Goal: Task Accomplishment & Management: Complete application form

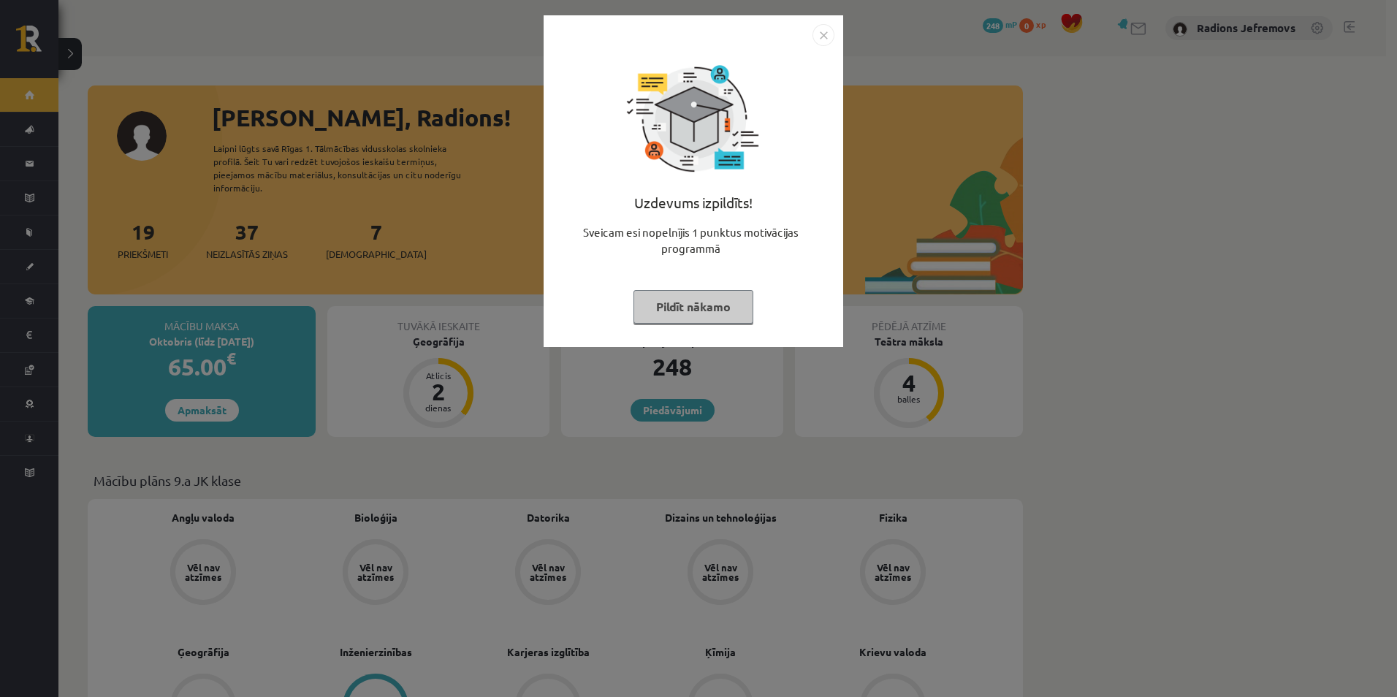
click at [677, 321] on button "Pildīt nākamo" at bounding box center [693, 307] width 120 height 34
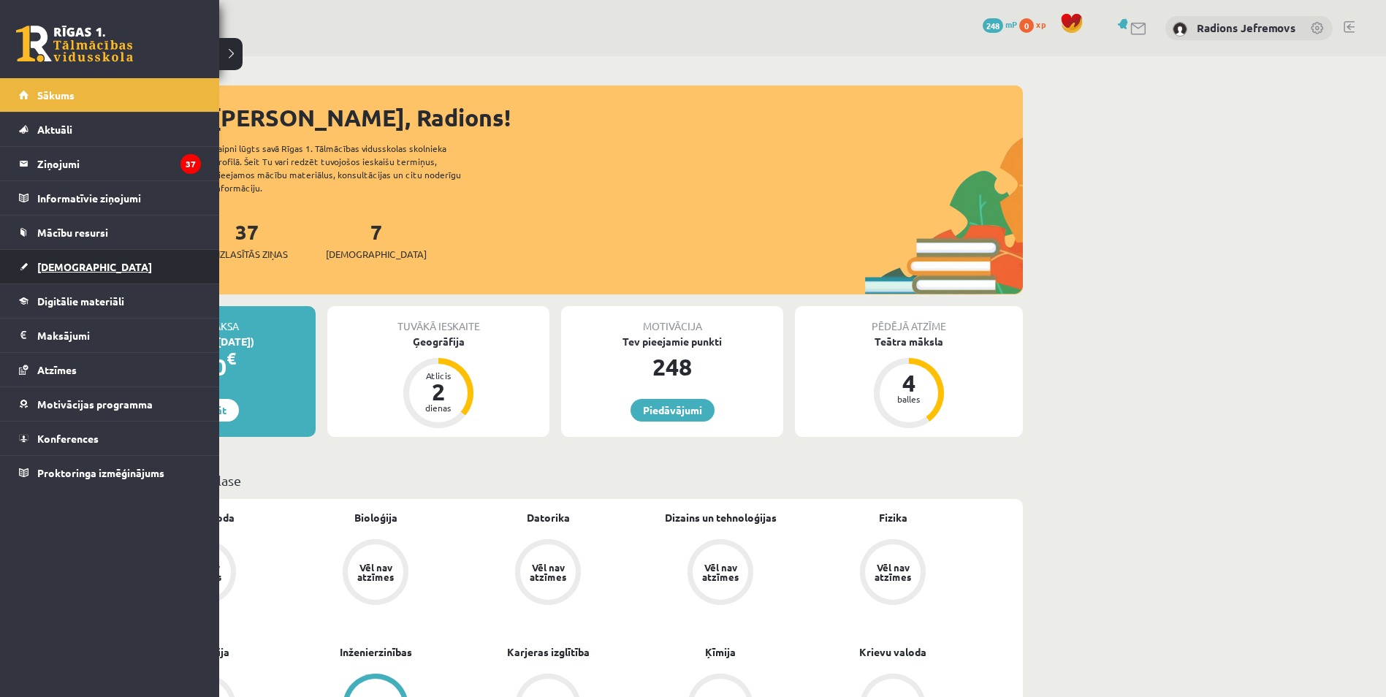
click at [60, 263] on span "[DEMOGRAPHIC_DATA]" at bounding box center [94, 266] width 115 height 13
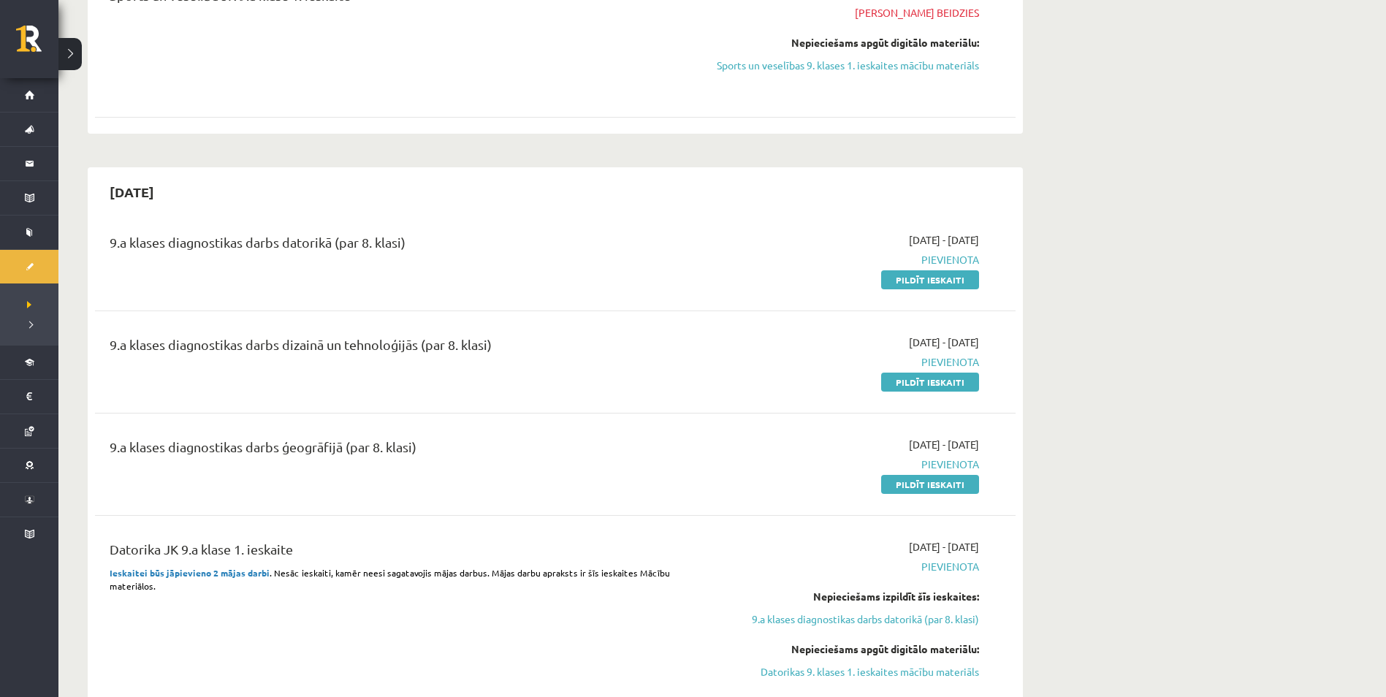
scroll to position [1534, 0]
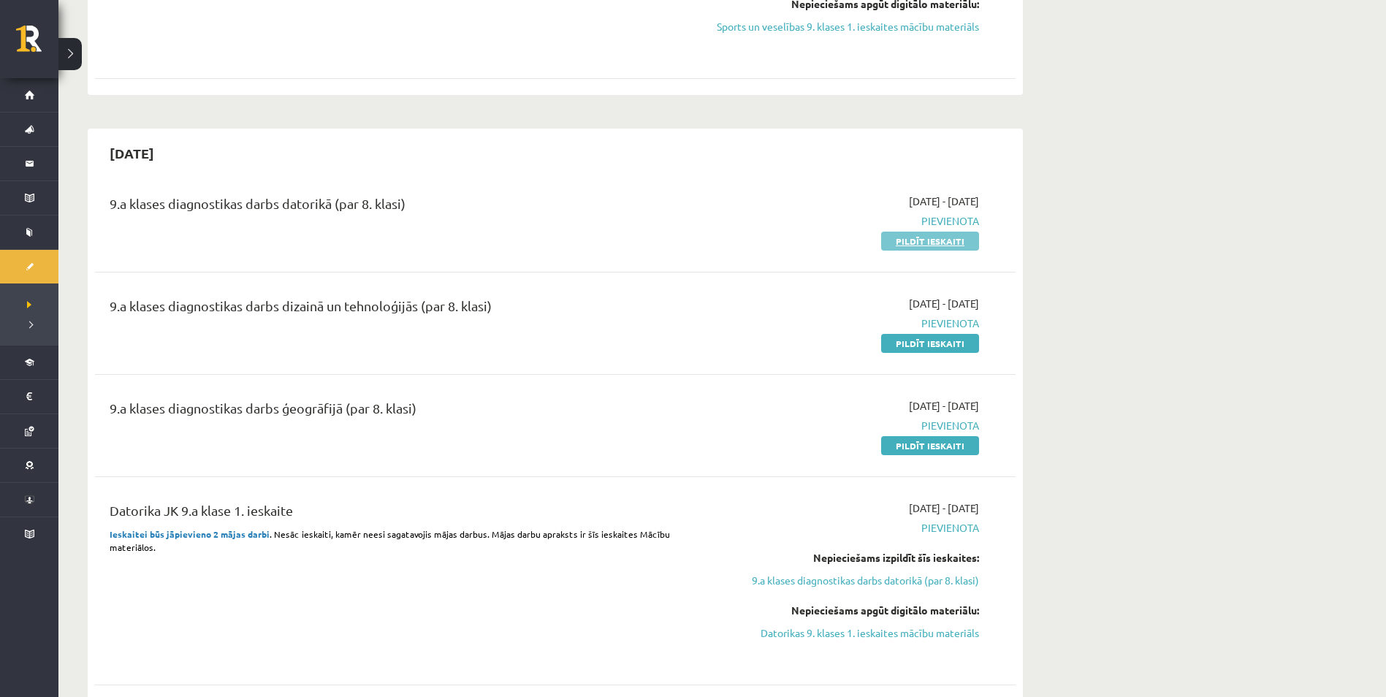
click at [891, 247] on link "Pildīt ieskaiti" at bounding box center [930, 241] width 98 height 19
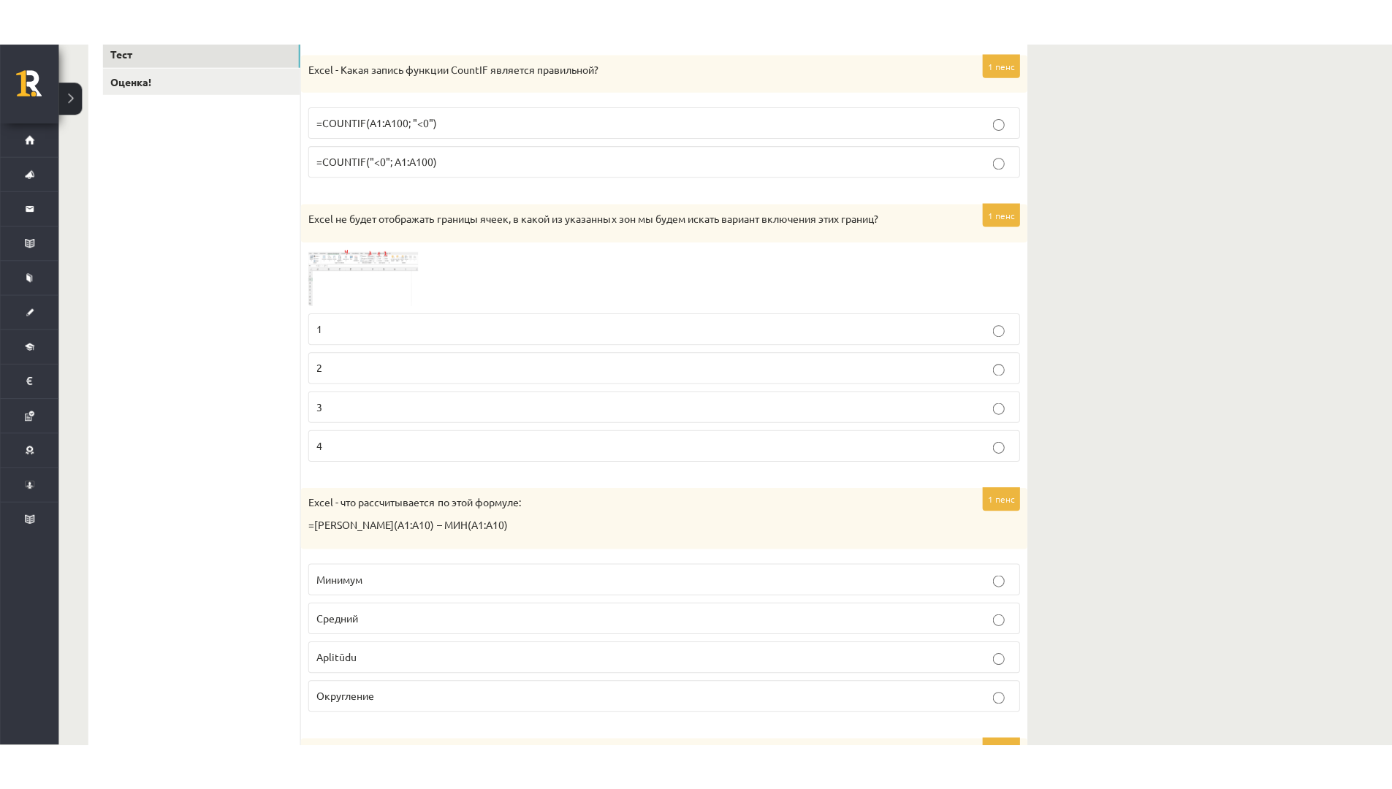
scroll to position [292, 0]
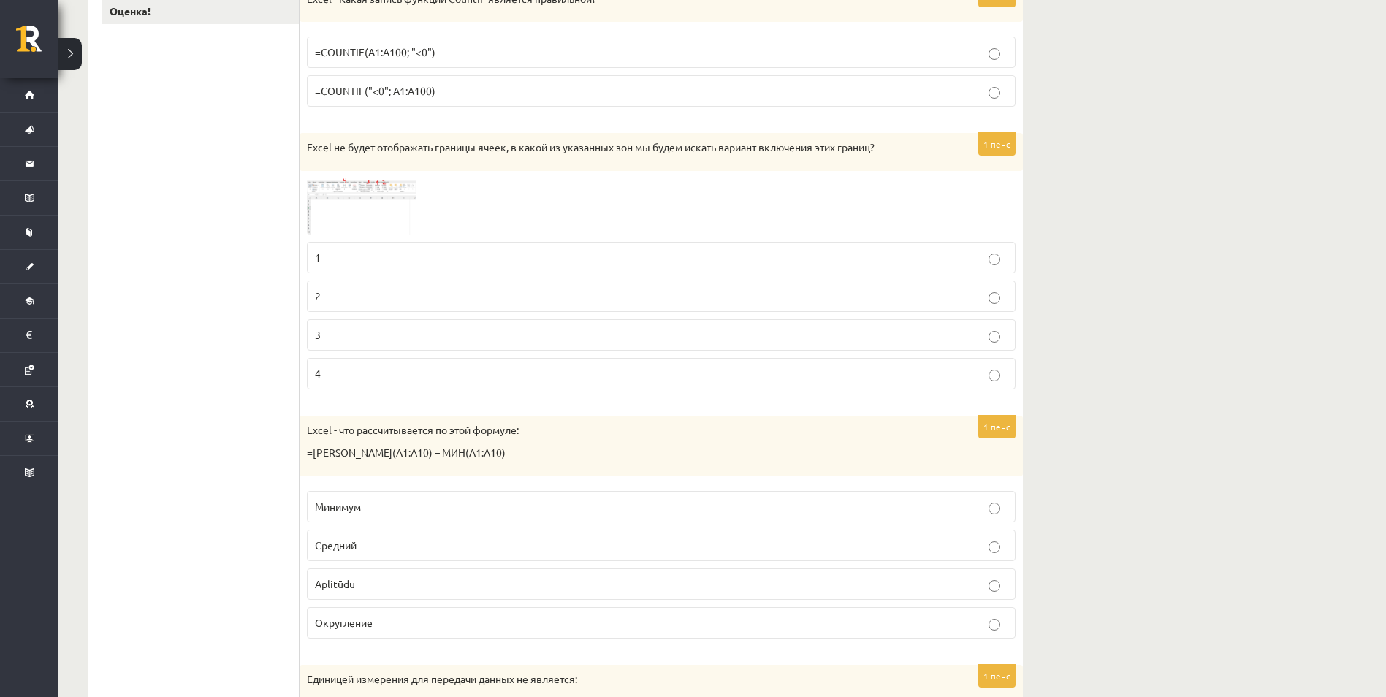
click at [1385, 72] on html "0 Dāvanas 248 mP 0 xp Radions Jefremovs Sākums Aktuāli Kā mācīties [PERSON_NAME…" at bounding box center [693, 56] width 1386 height 697
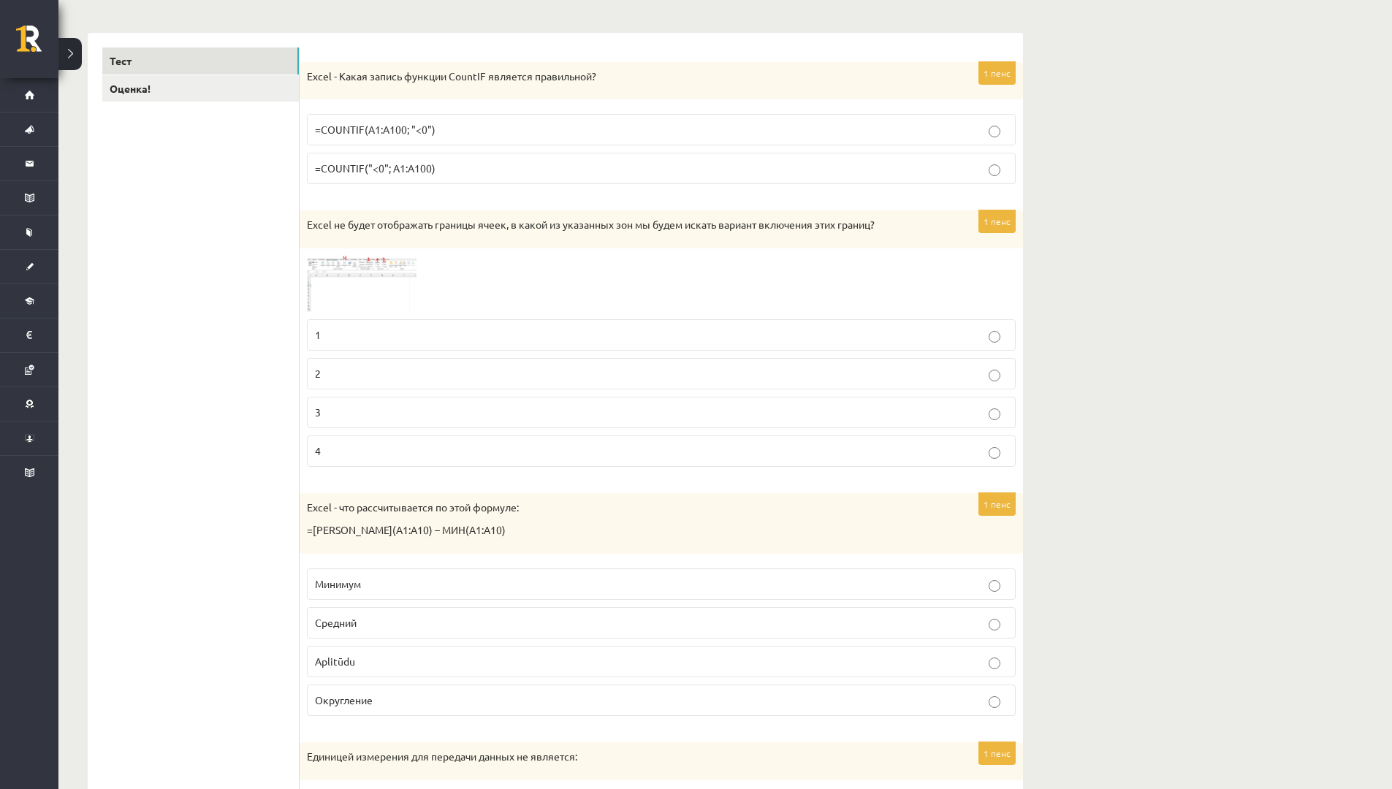
scroll to position [208, 0]
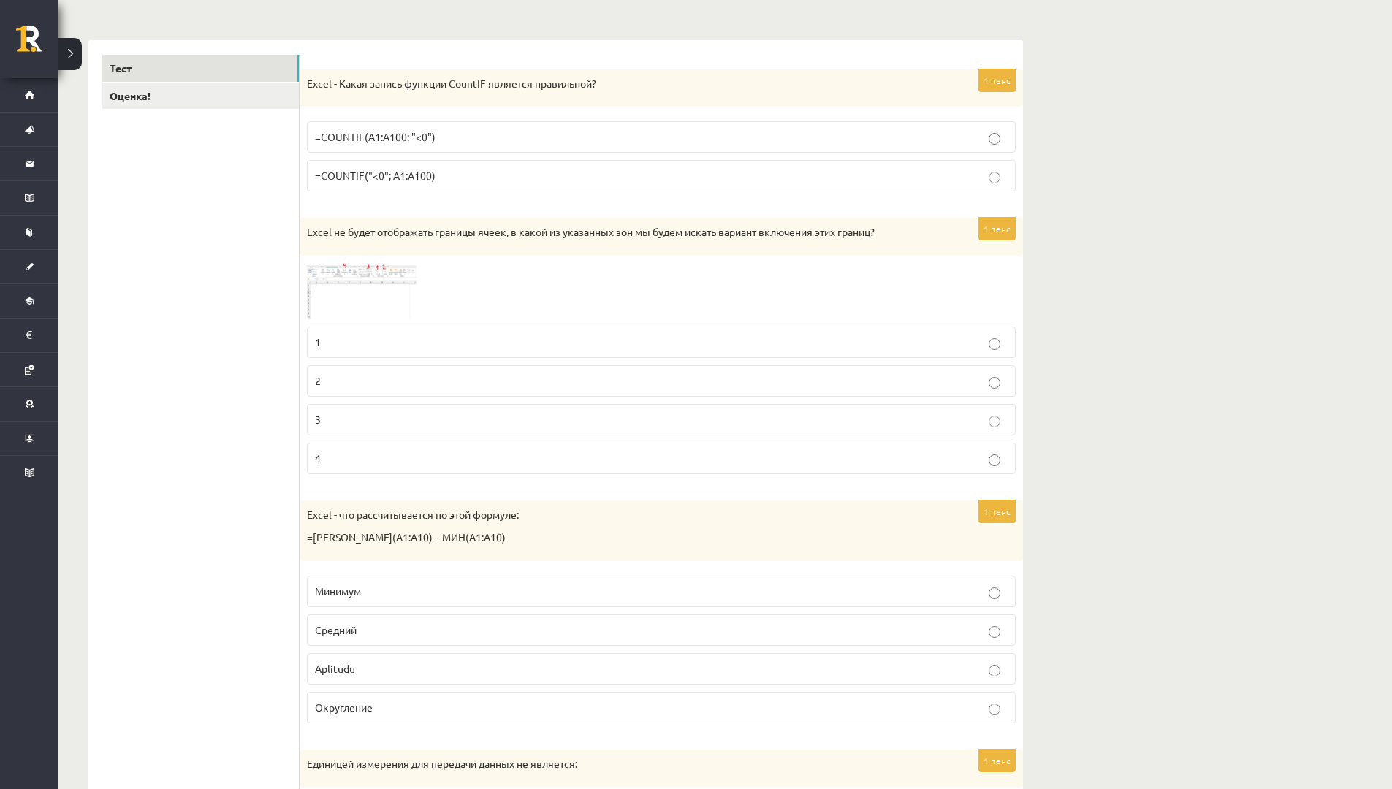
click at [366, 303] on span at bounding box center [362, 297] width 23 height 23
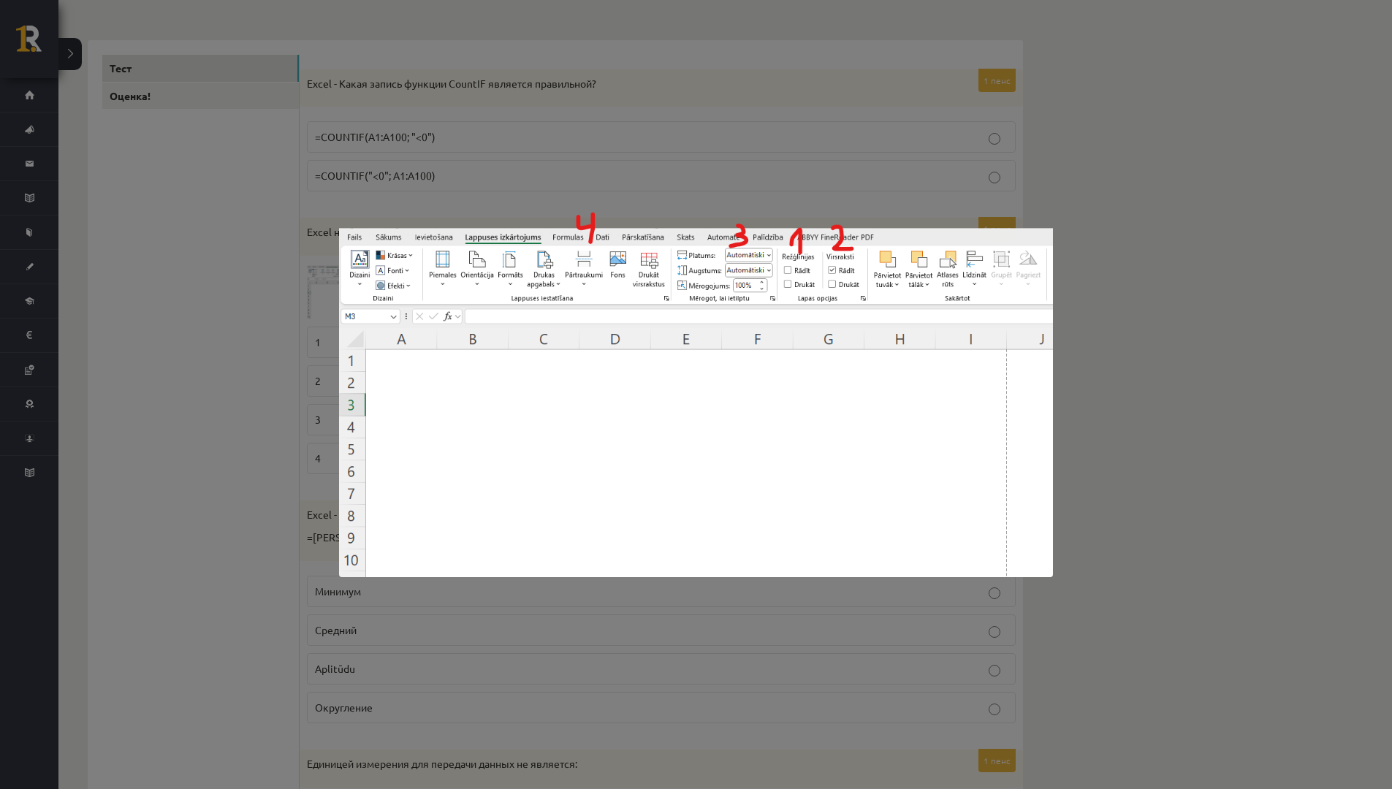
click at [1095, 270] on div at bounding box center [696, 394] width 1392 height 789
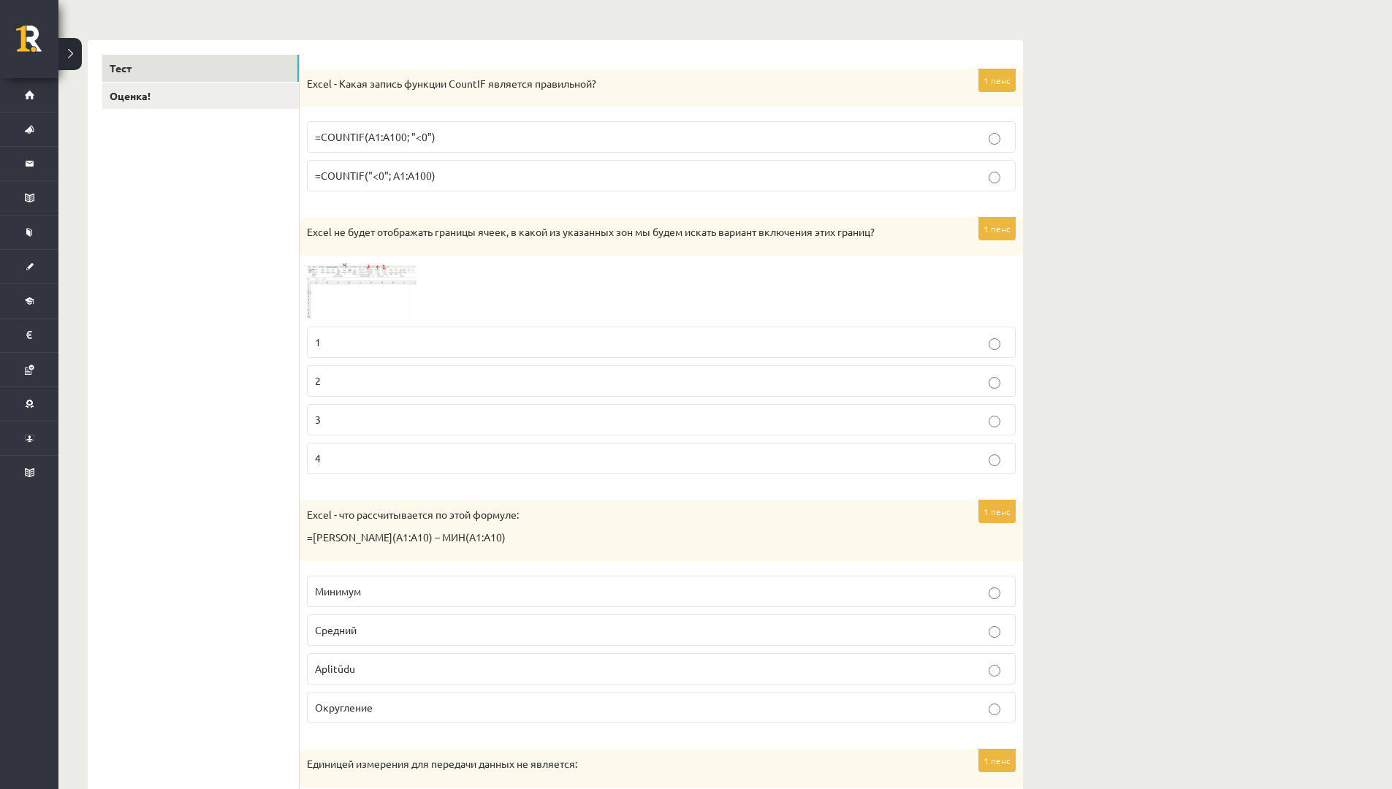
click at [342, 264] on img at bounding box center [362, 291] width 110 height 56
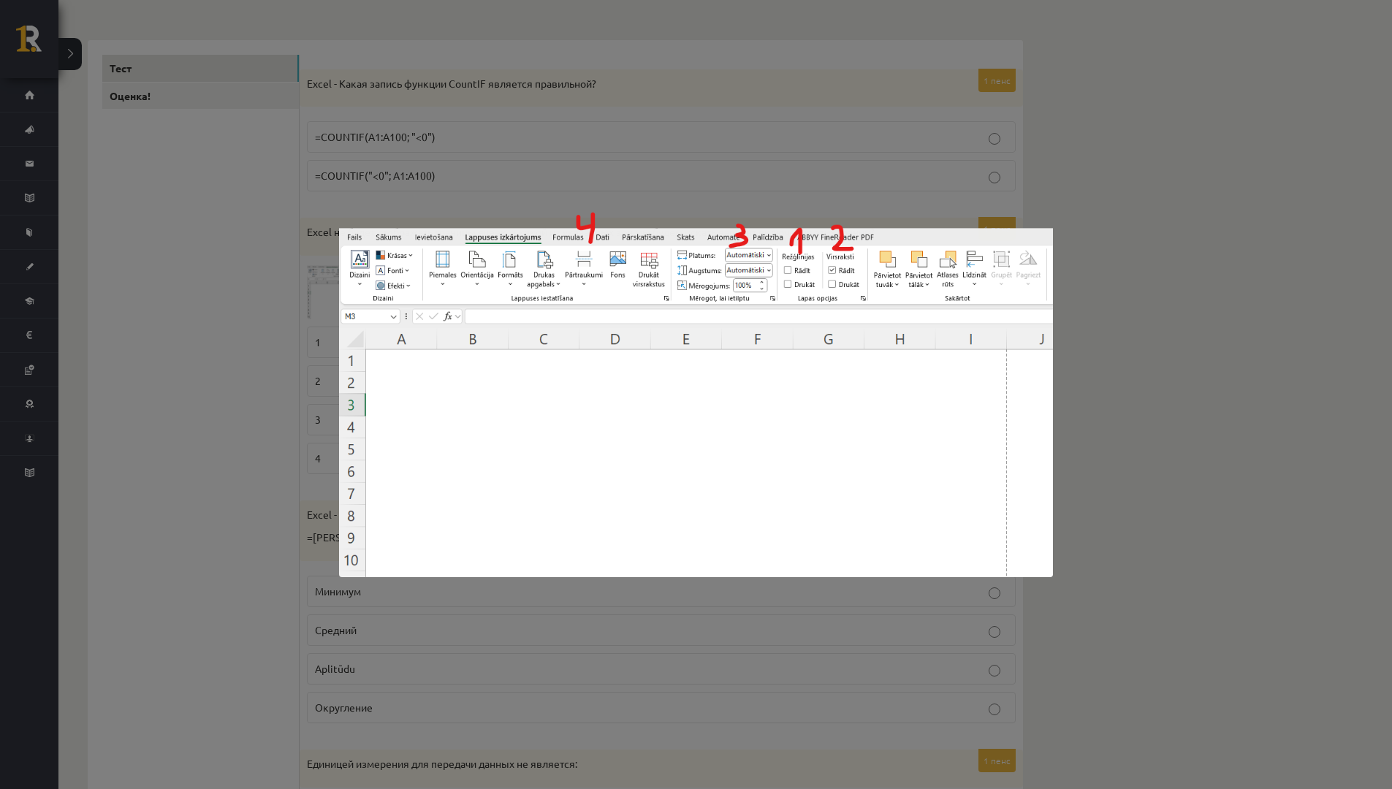
click at [1130, 402] on div at bounding box center [696, 394] width 1392 height 789
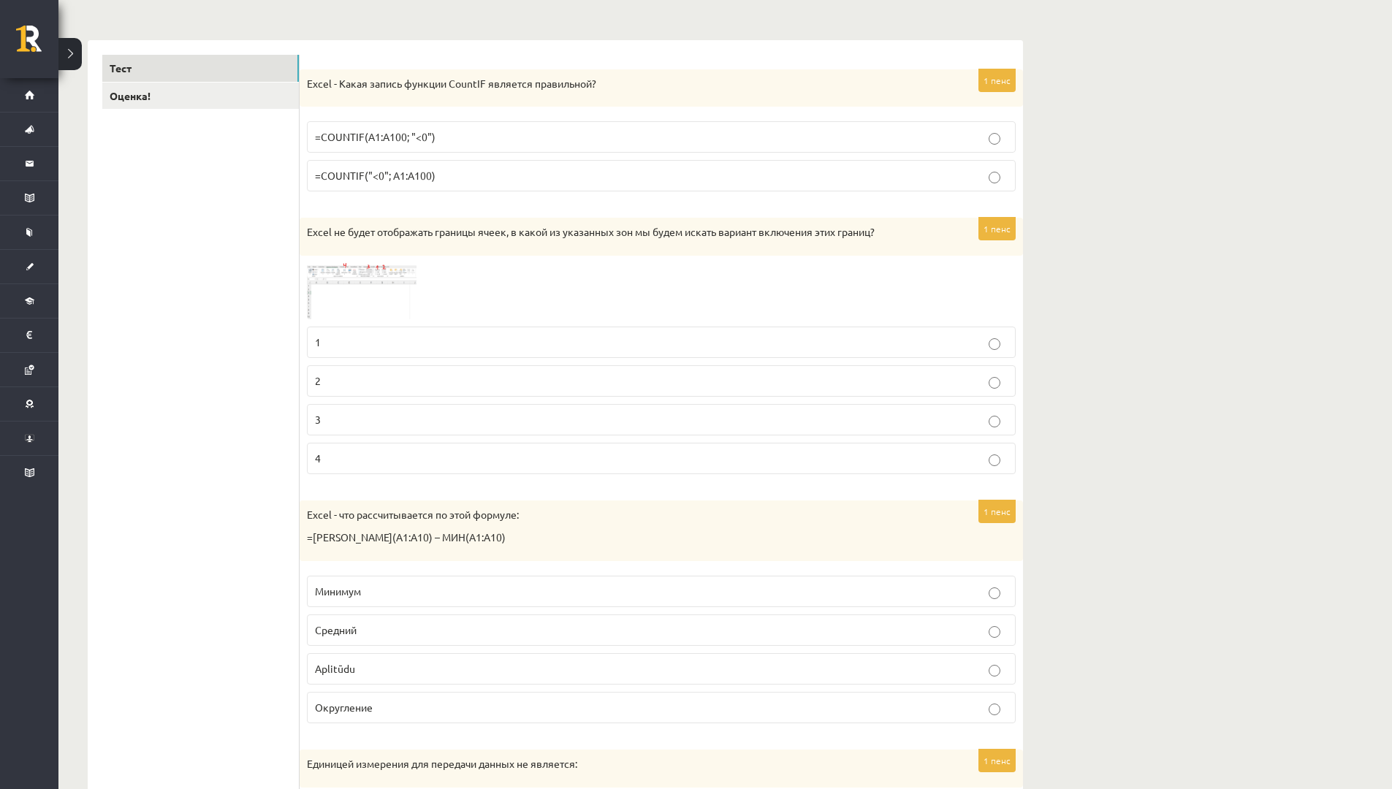
click at [402, 289] on img at bounding box center [362, 291] width 110 height 56
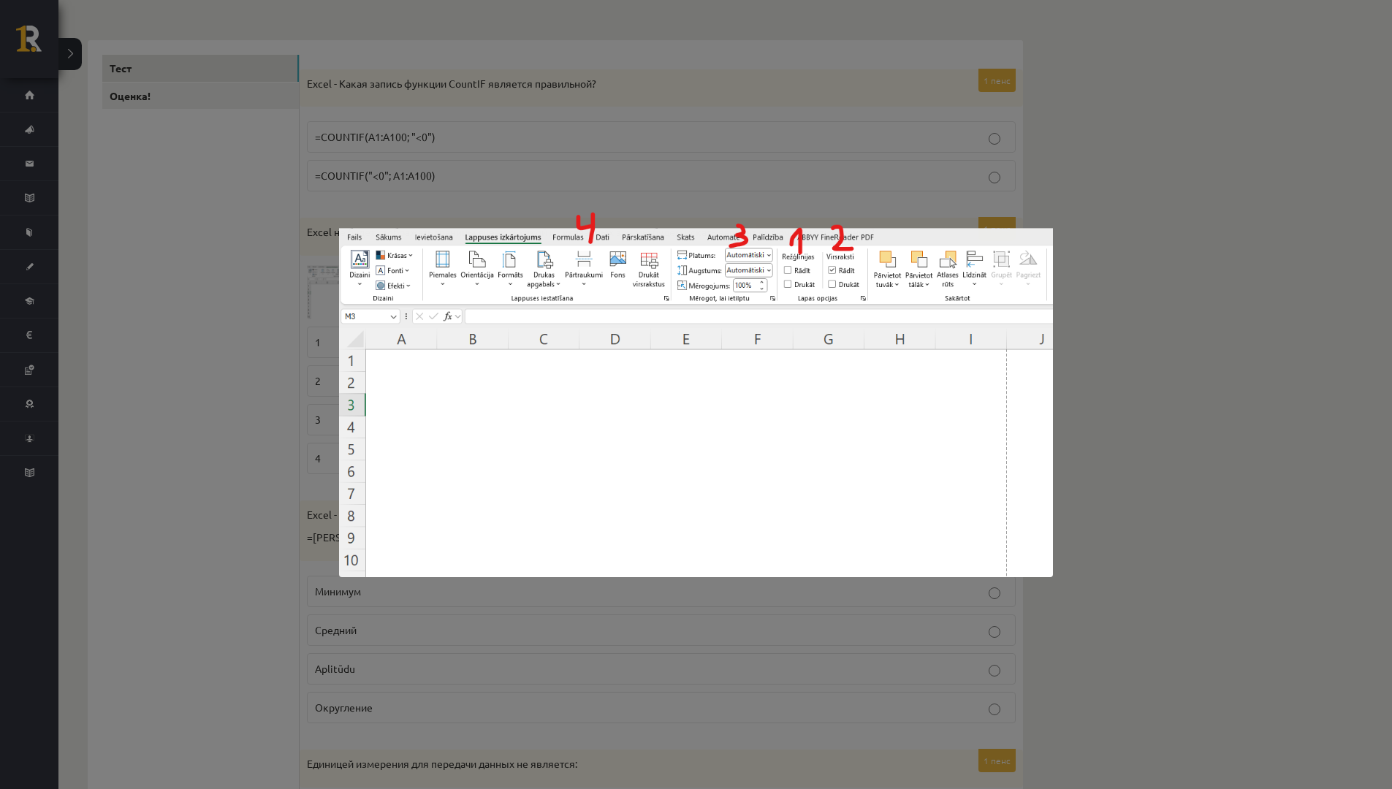
click at [1074, 382] on div at bounding box center [696, 394] width 1392 height 789
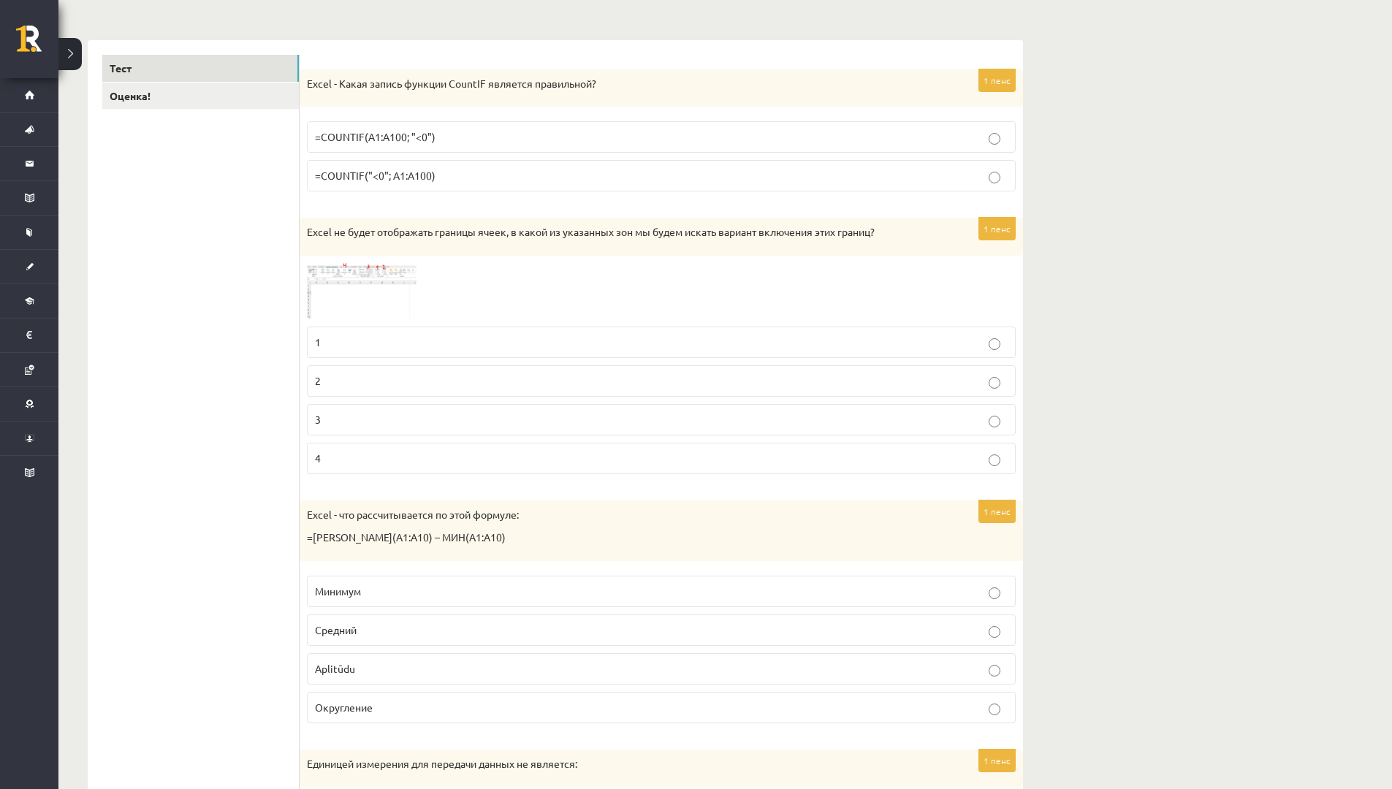
click at [490, 377] on p "2" at bounding box center [661, 380] width 693 height 15
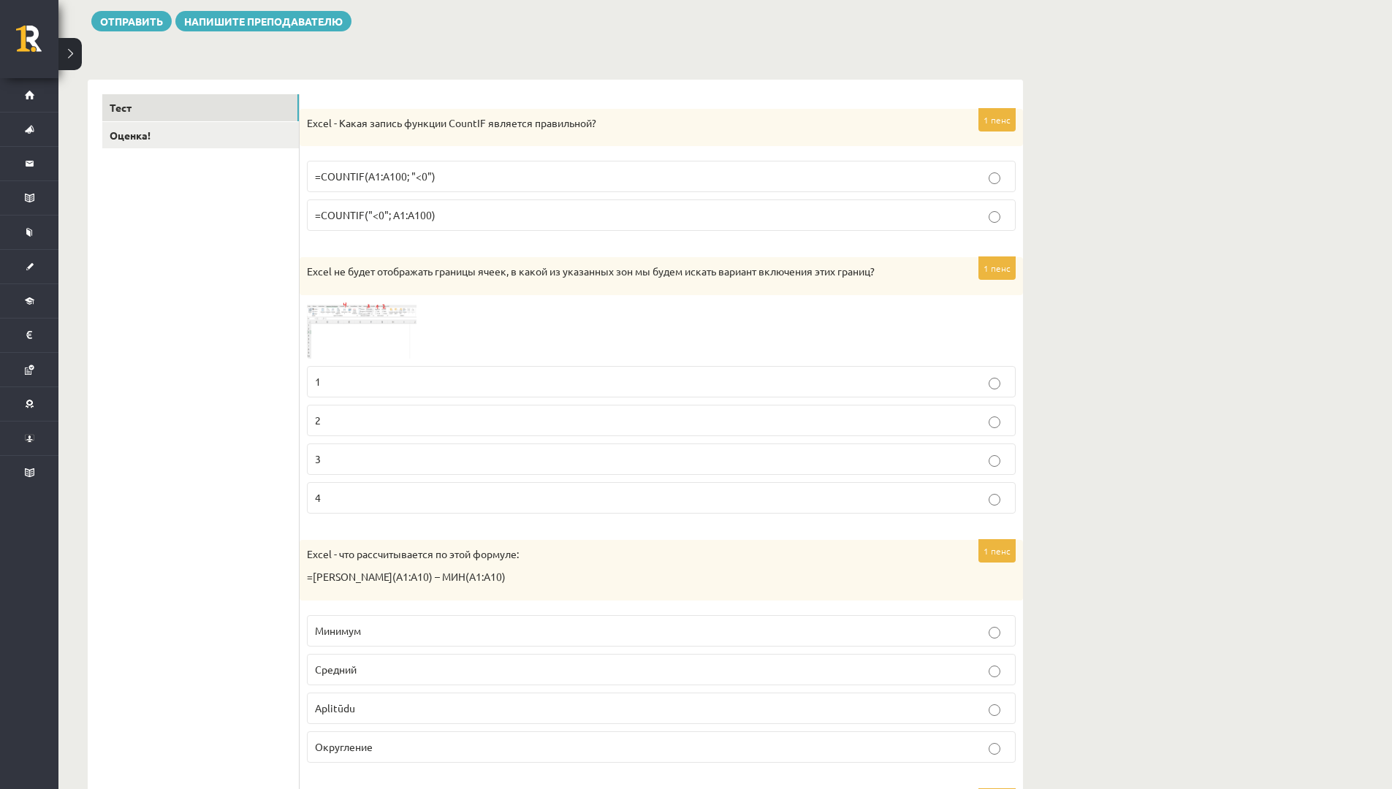
scroll to position [134, 0]
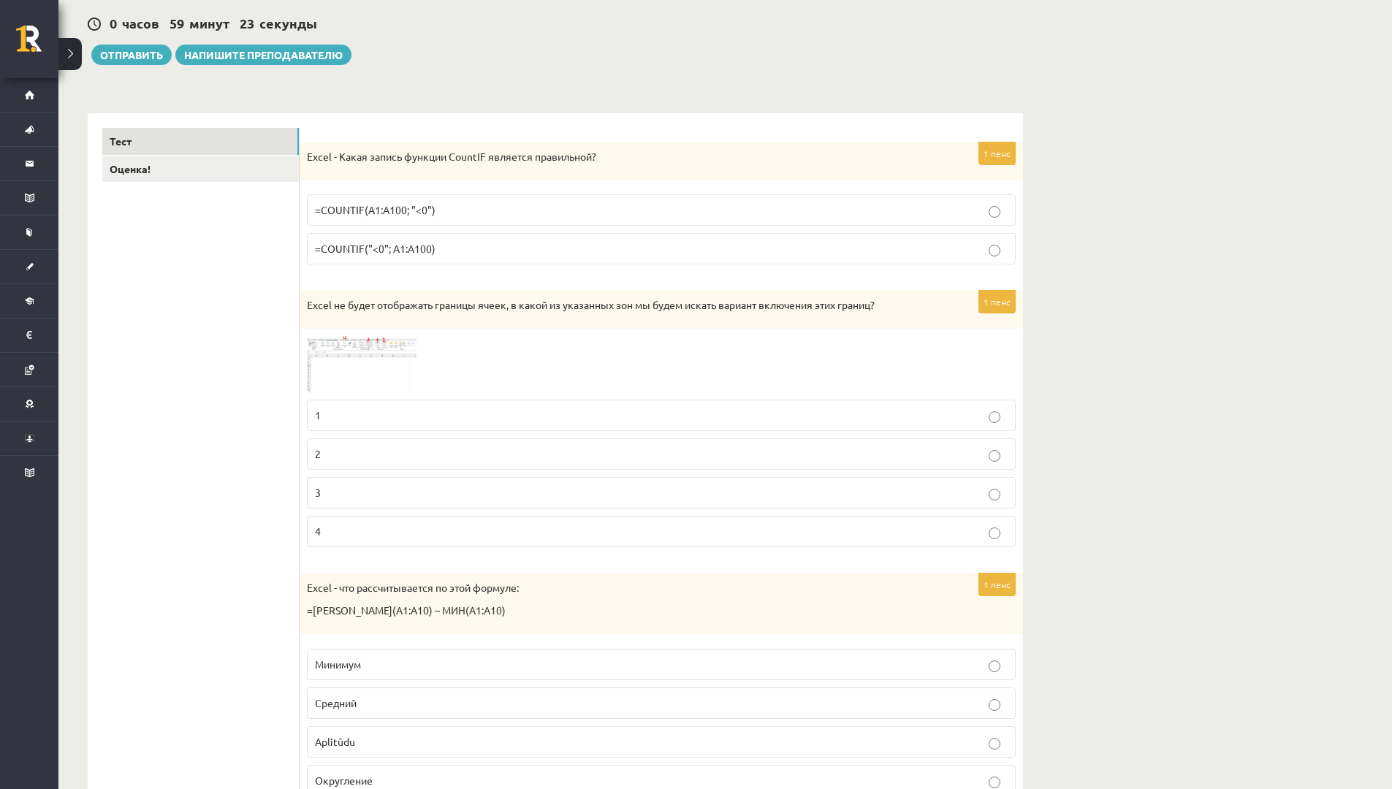
click at [945, 245] on p "=COUNTIF("<0"; А1:А100)" at bounding box center [661, 248] width 693 height 15
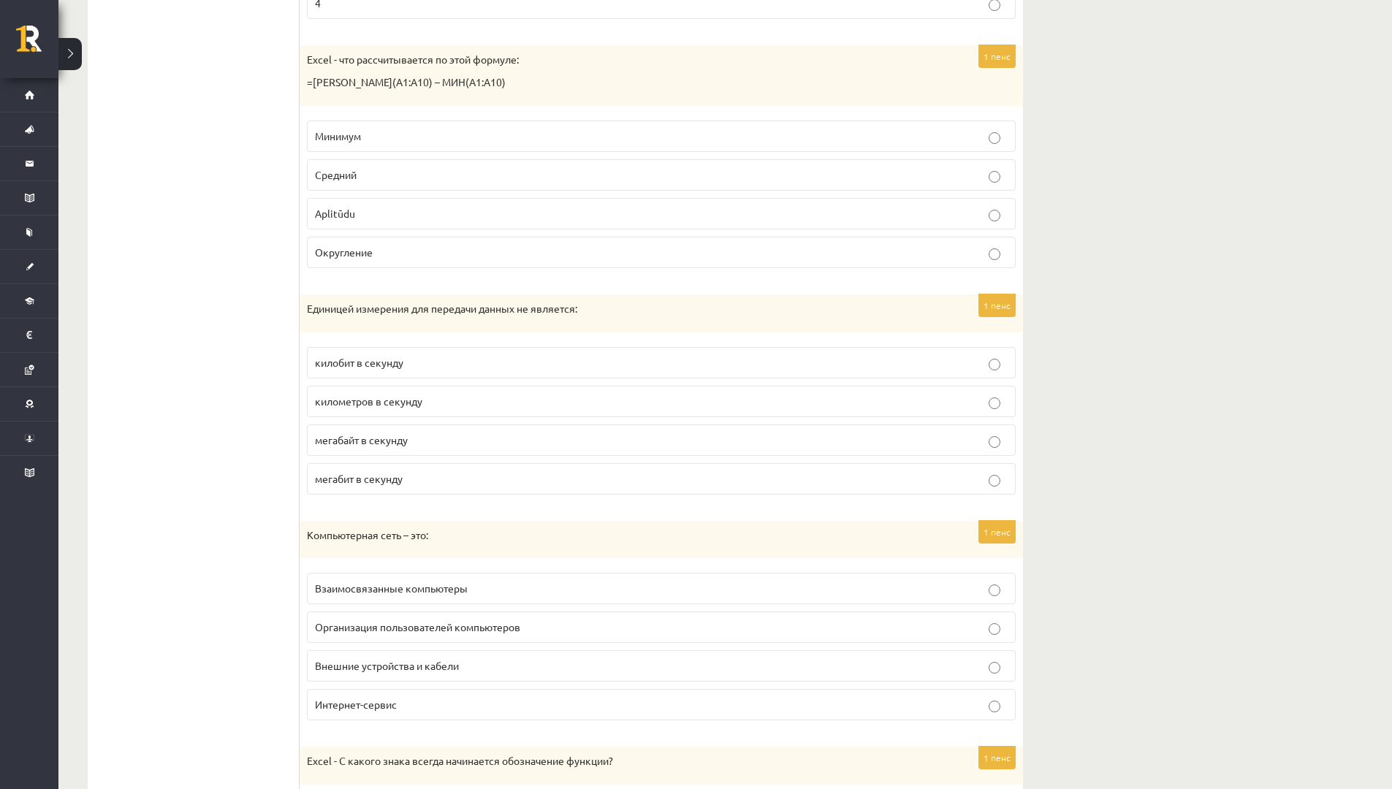
scroll to position [684, 0]
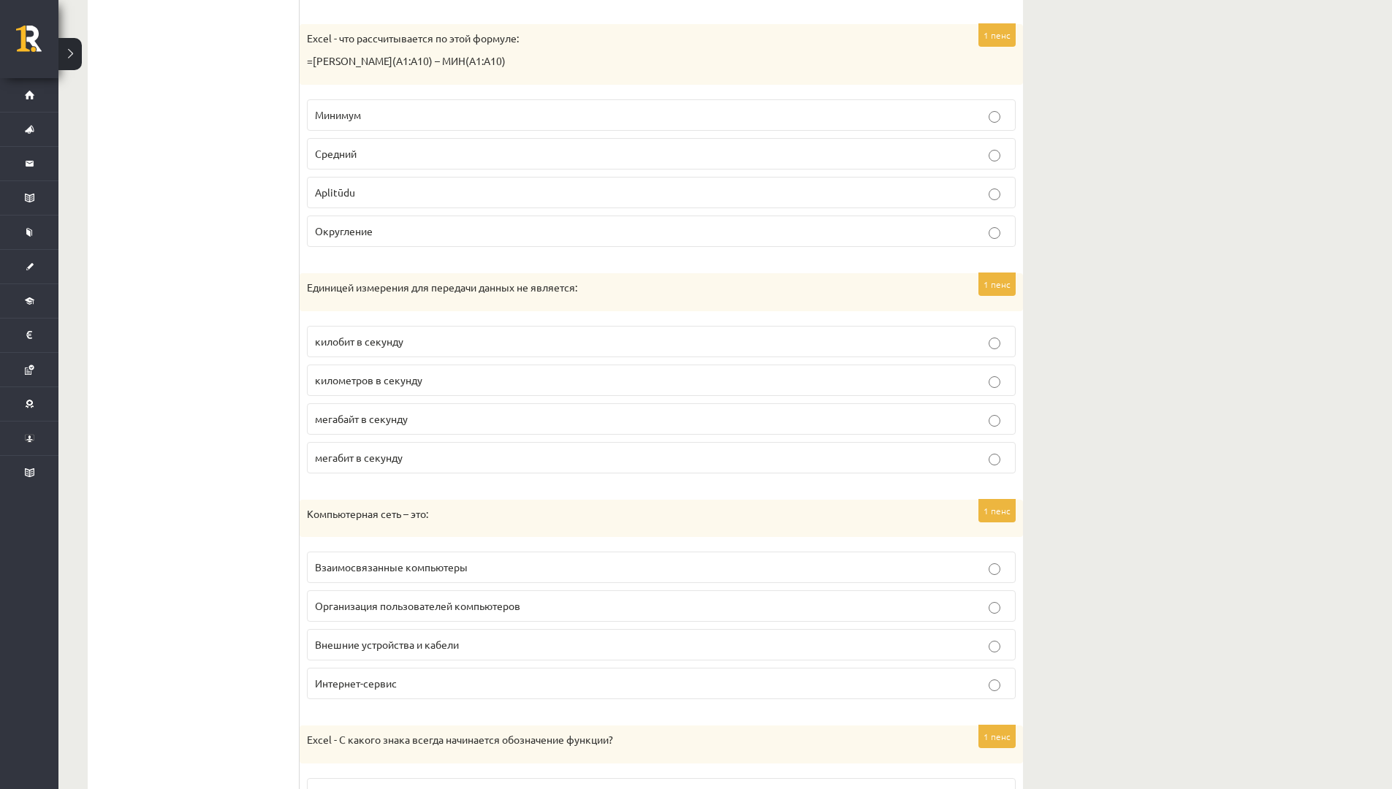
click at [517, 194] on p "Aplitūdu" at bounding box center [661, 192] width 693 height 15
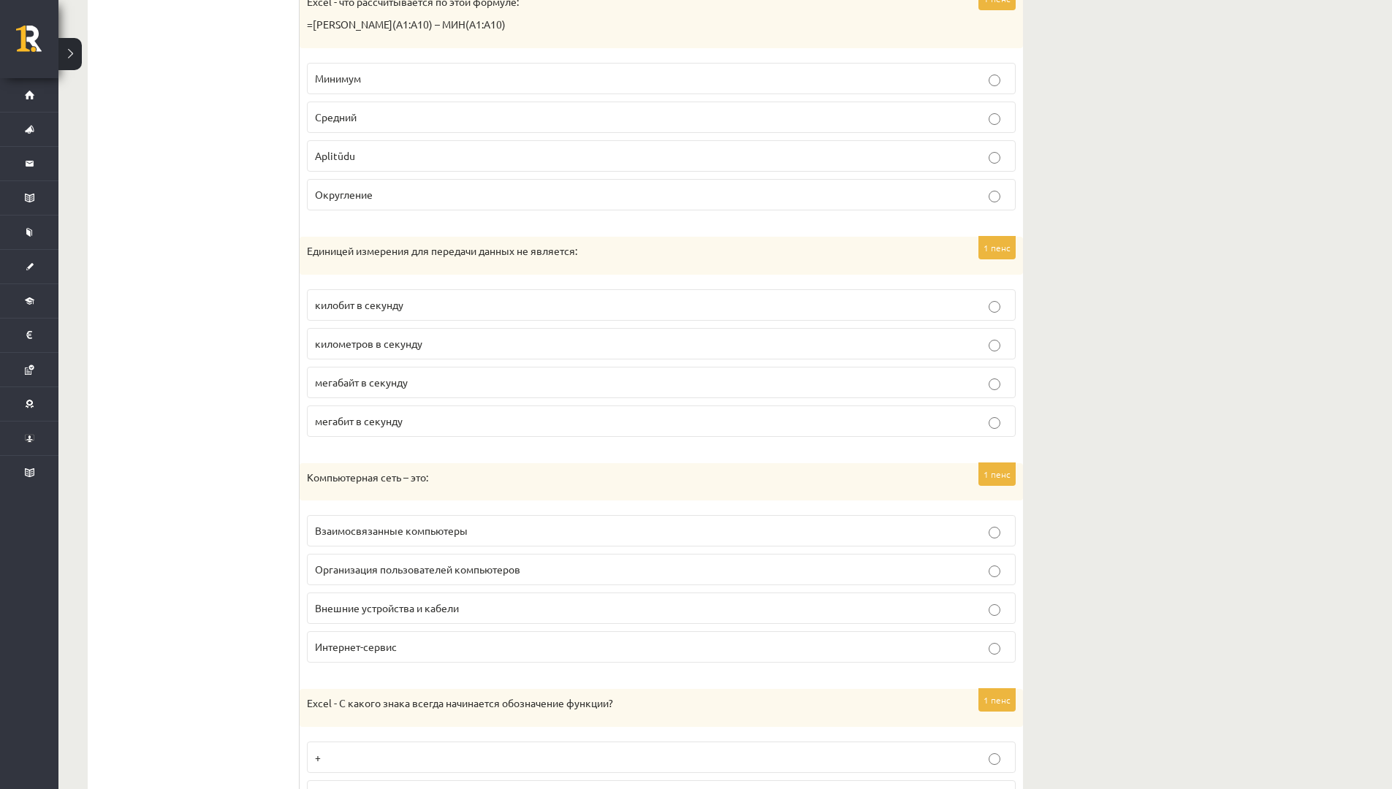
scroll to position [757, 0]
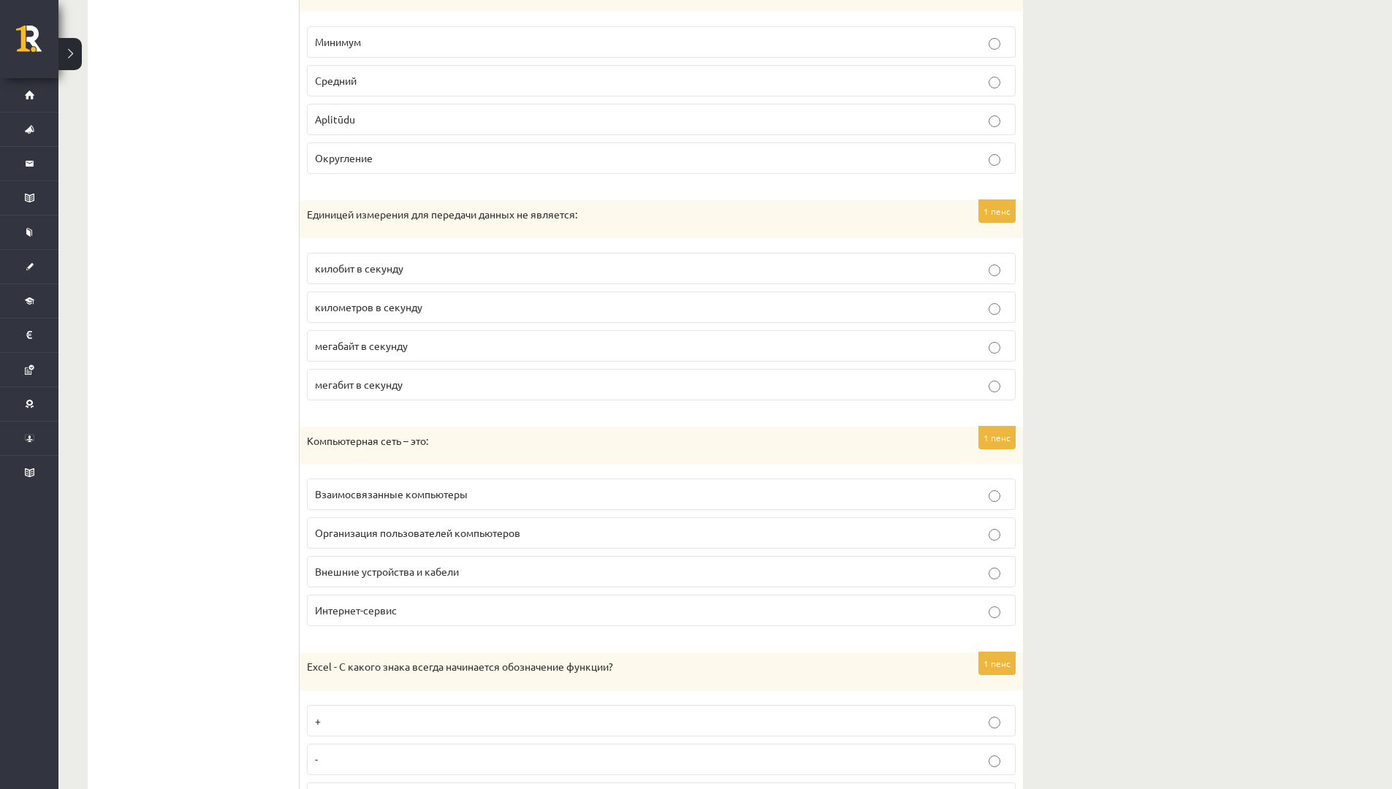
click at [475, 307] on p "километров в секунду" at bounding box center [661, 307] width 693 height 15
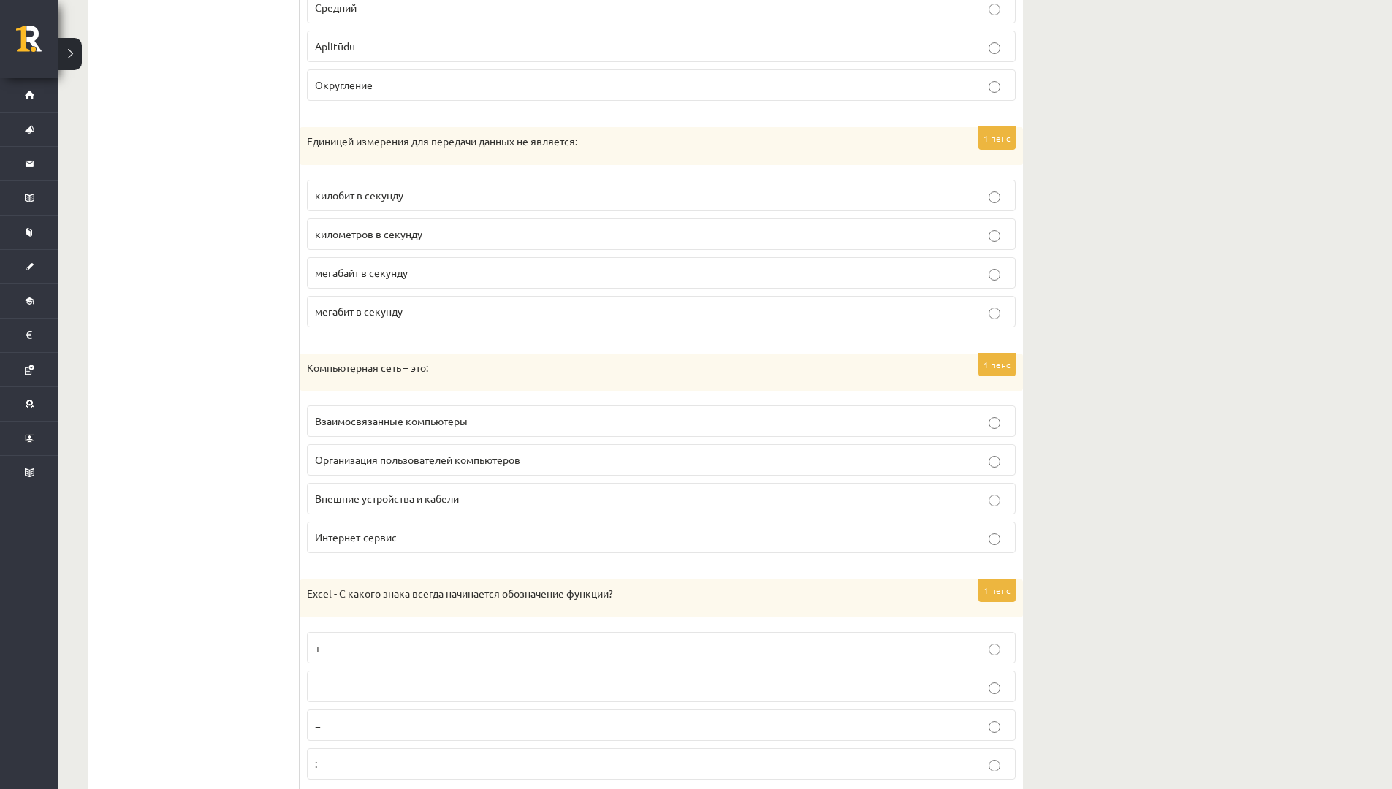
click at [451, 430] on label "Взаимосвязанные компьютеры" at bounding box center [661, 421] width 709 height 31
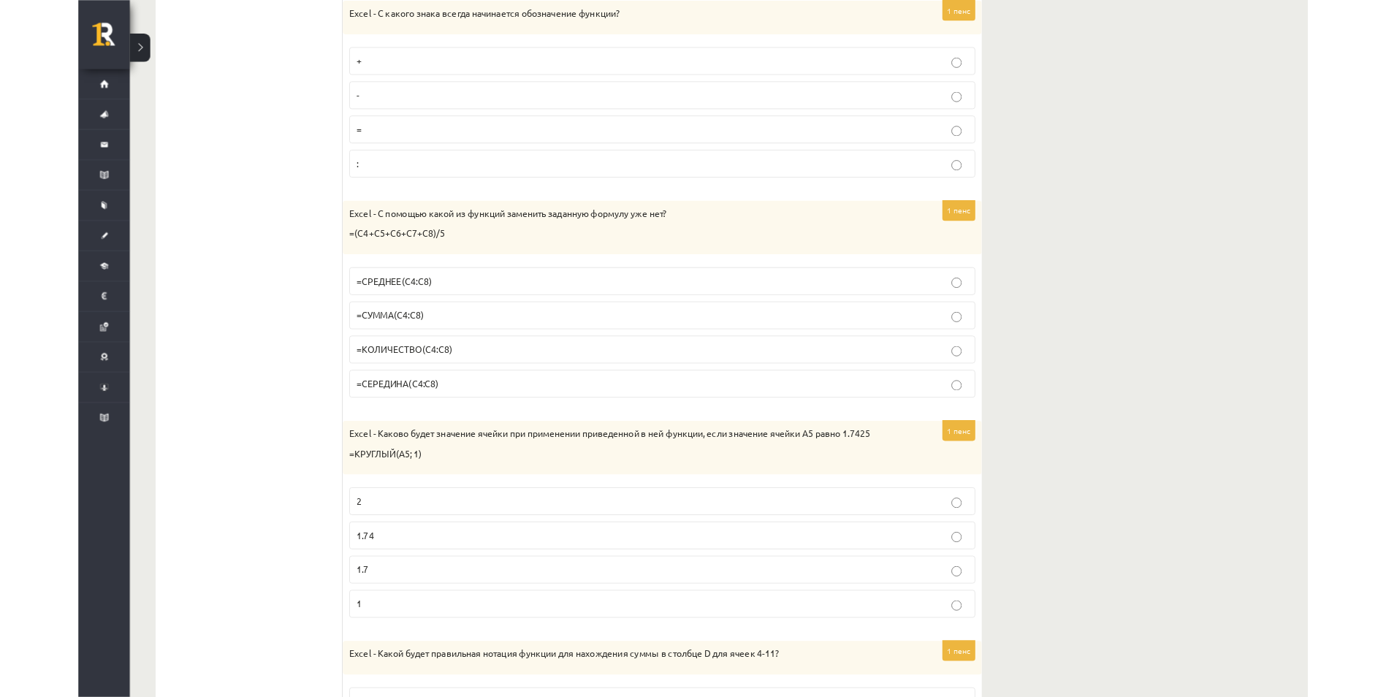
scroll to position [1402, 0]
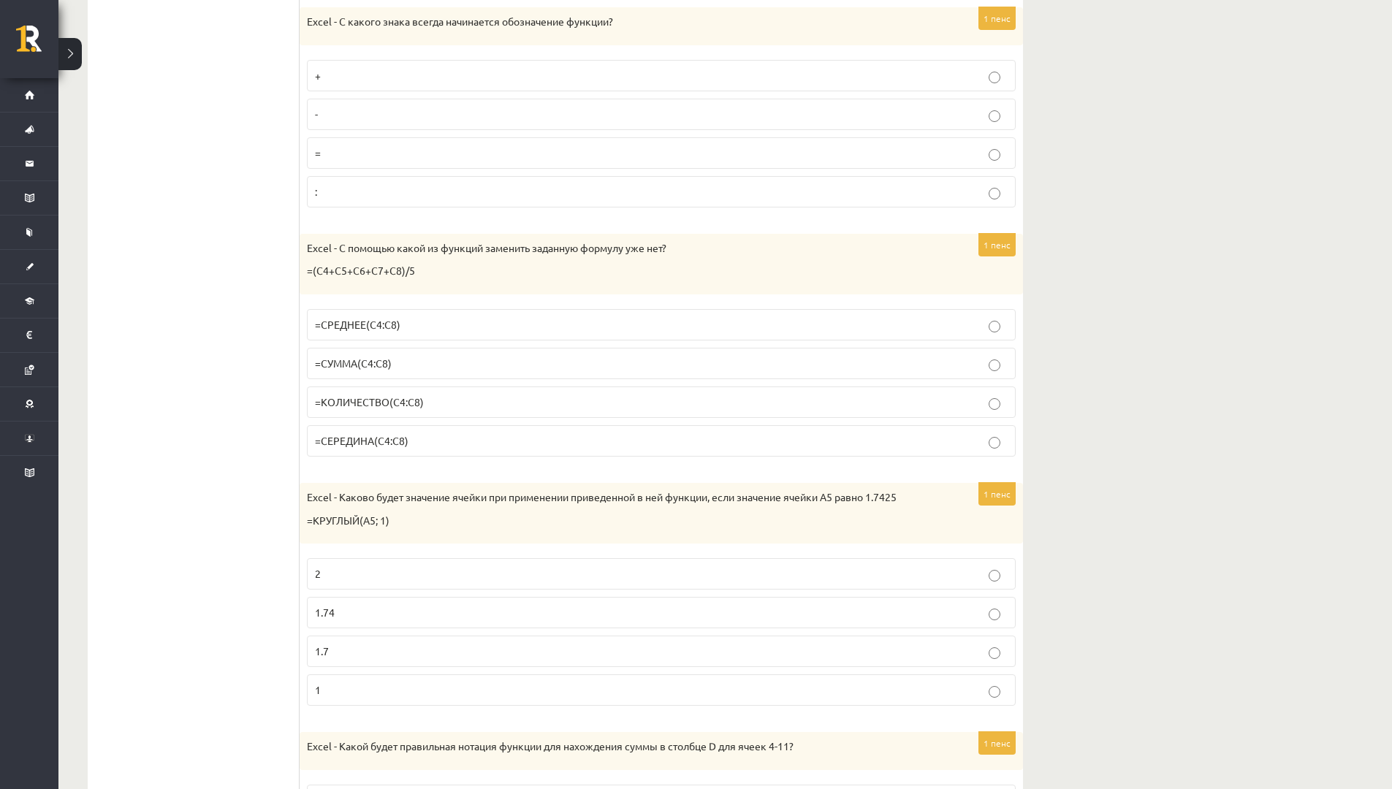
click at [486, 153] on p "=" at bounding box center [661, 152] width 693 height 15
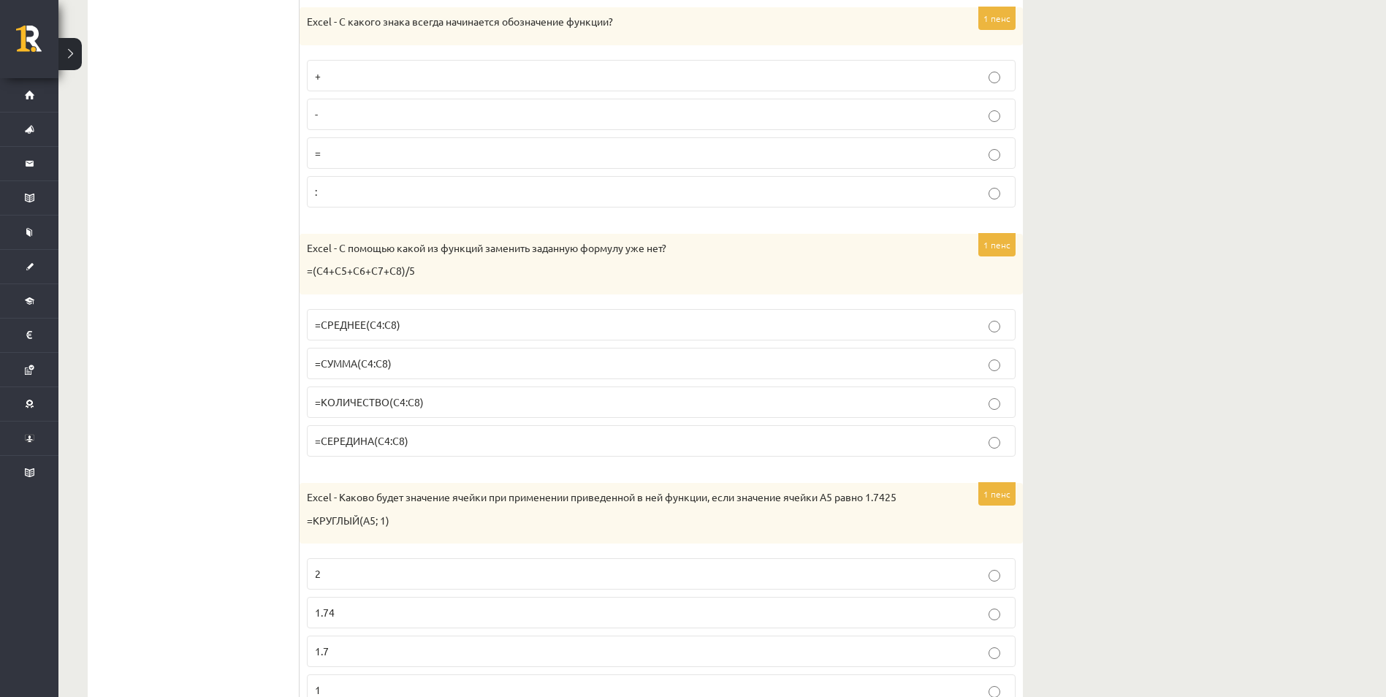
click at [558, 320] on p "=СРЕДНЕЕ(C4:C8)" at bounding box center [661, 324] width 693 height 15
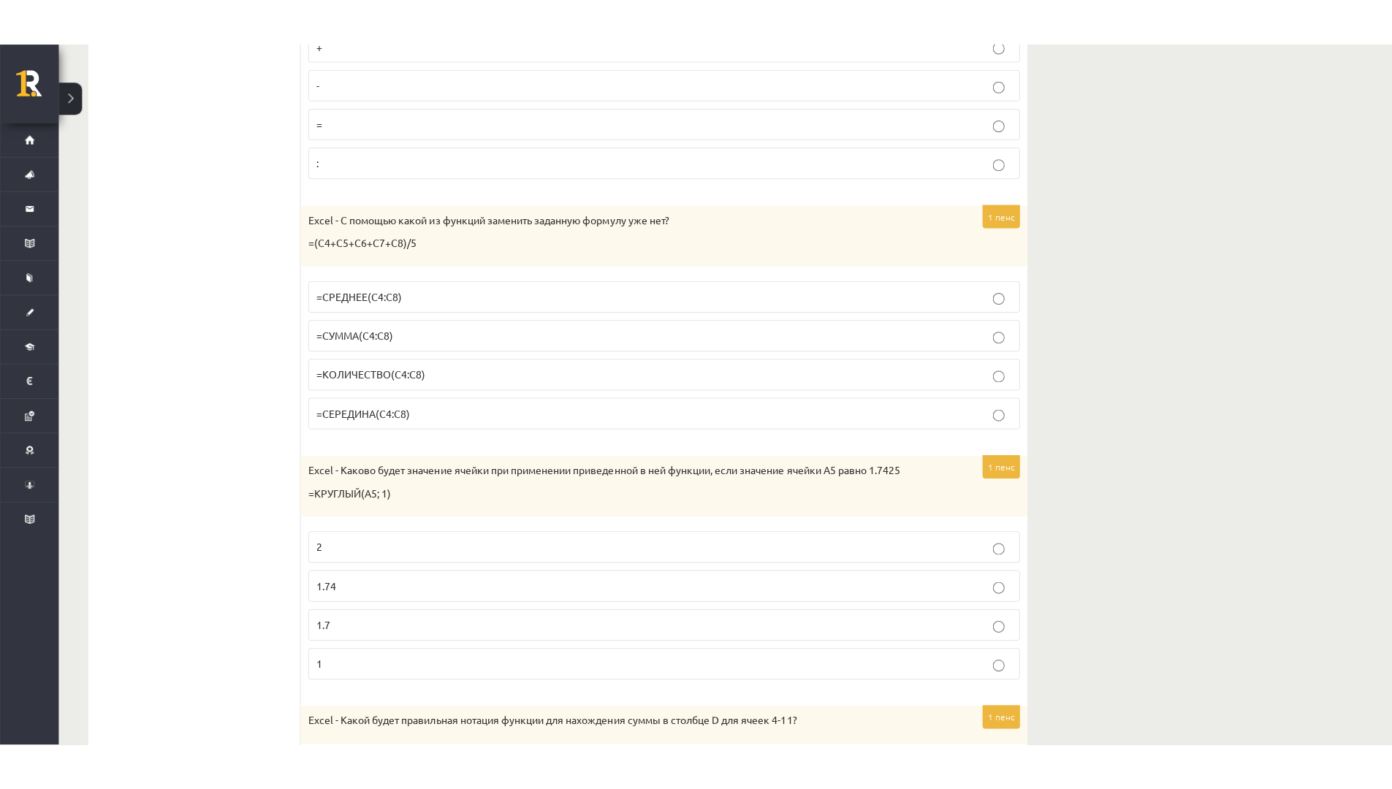
scroll to position [1548, 0]
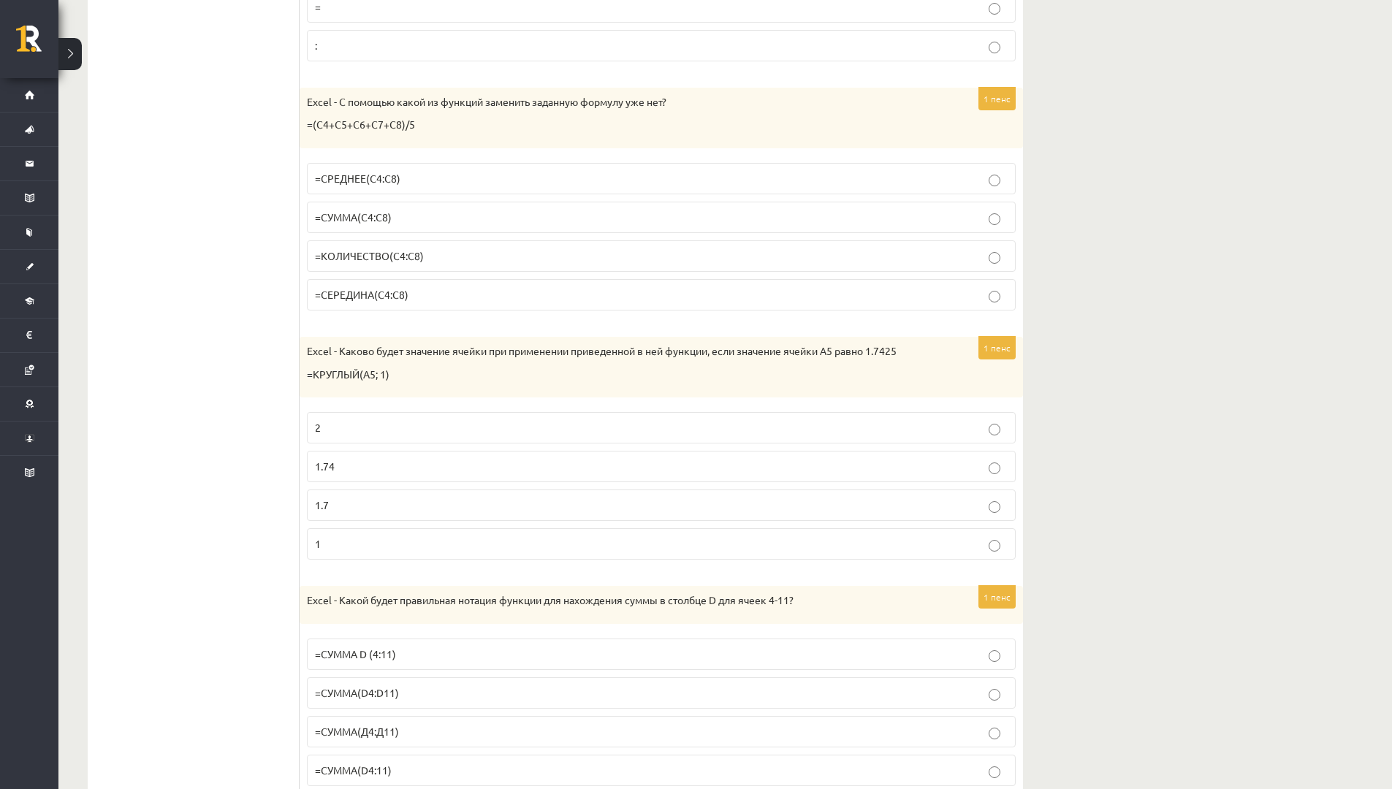
click at [387, 503] on p "1.7" at bounding box center [661, 505] width 693 height 15
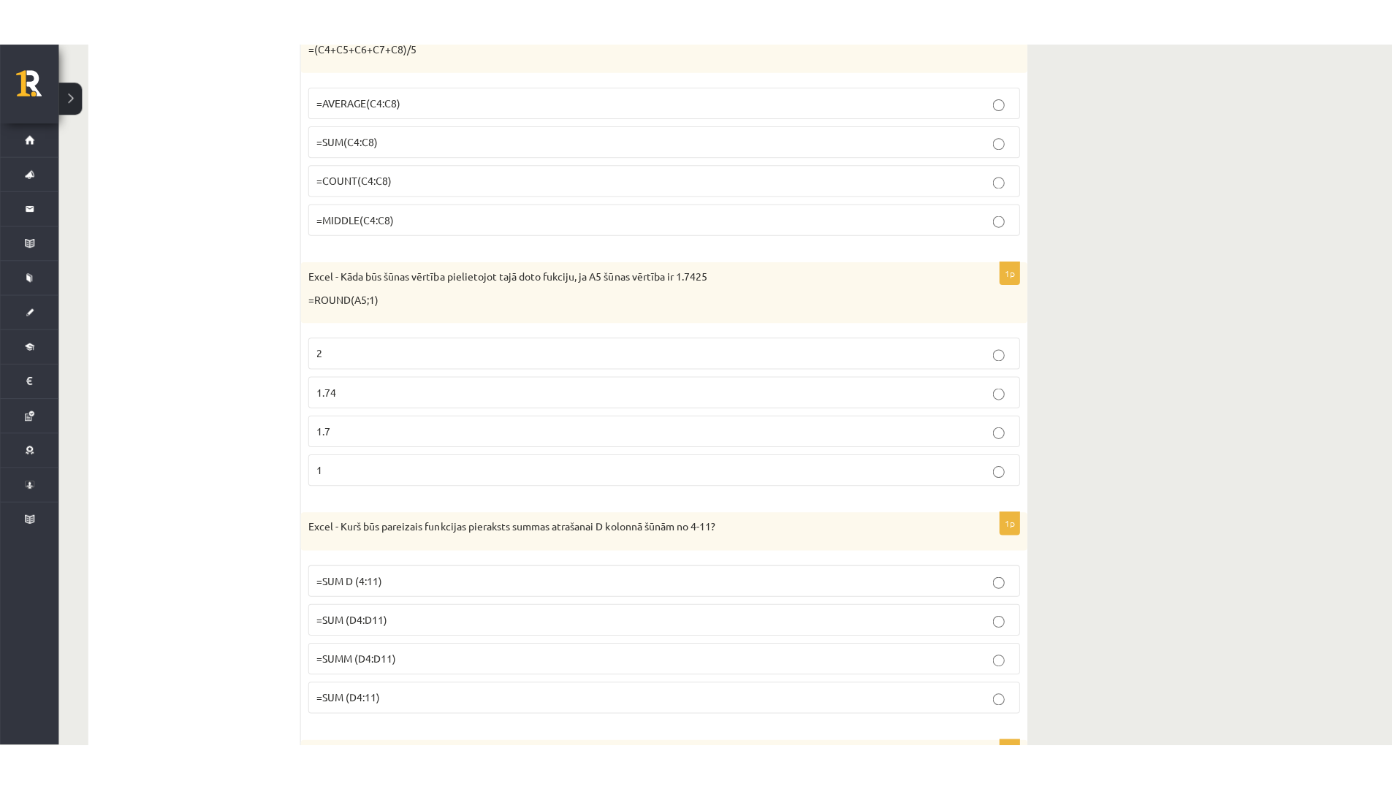
scroll to position [1694, 0]
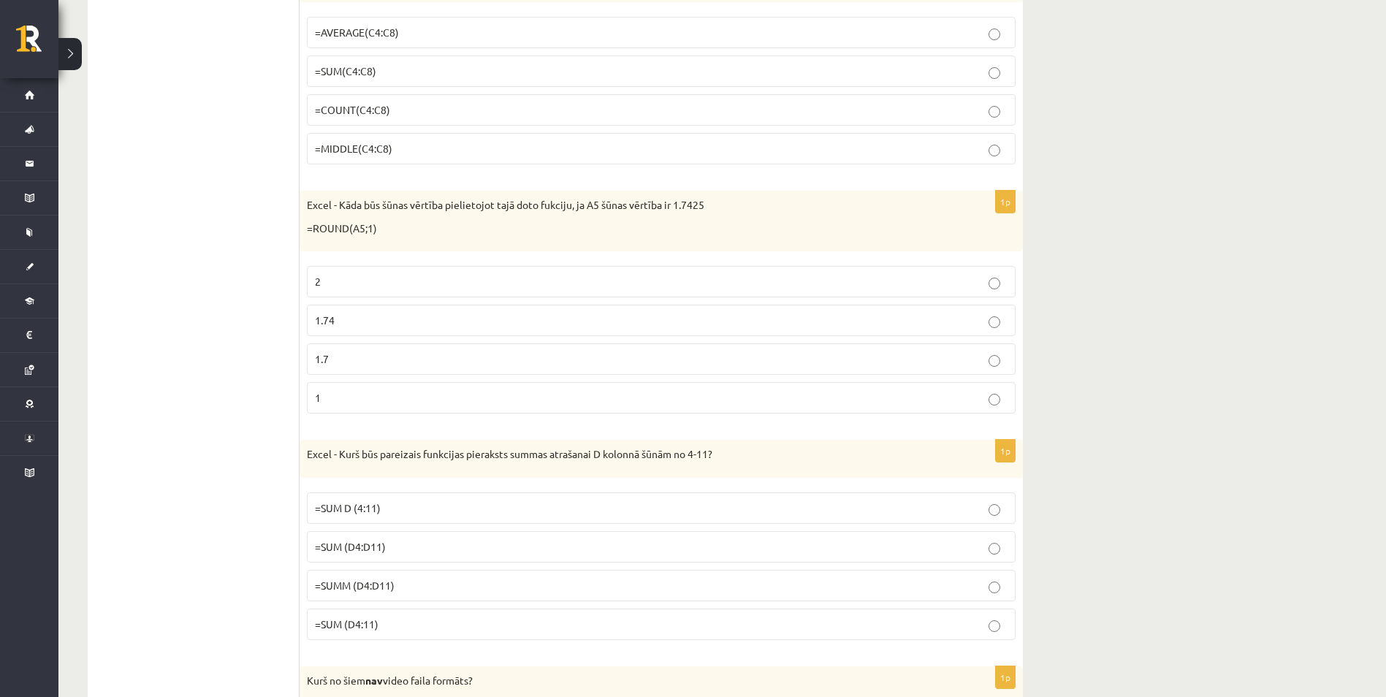
click at [489, 583] on p "=SUMM (D4:D11)" at bounding box center [661, 585] width 693 height 15
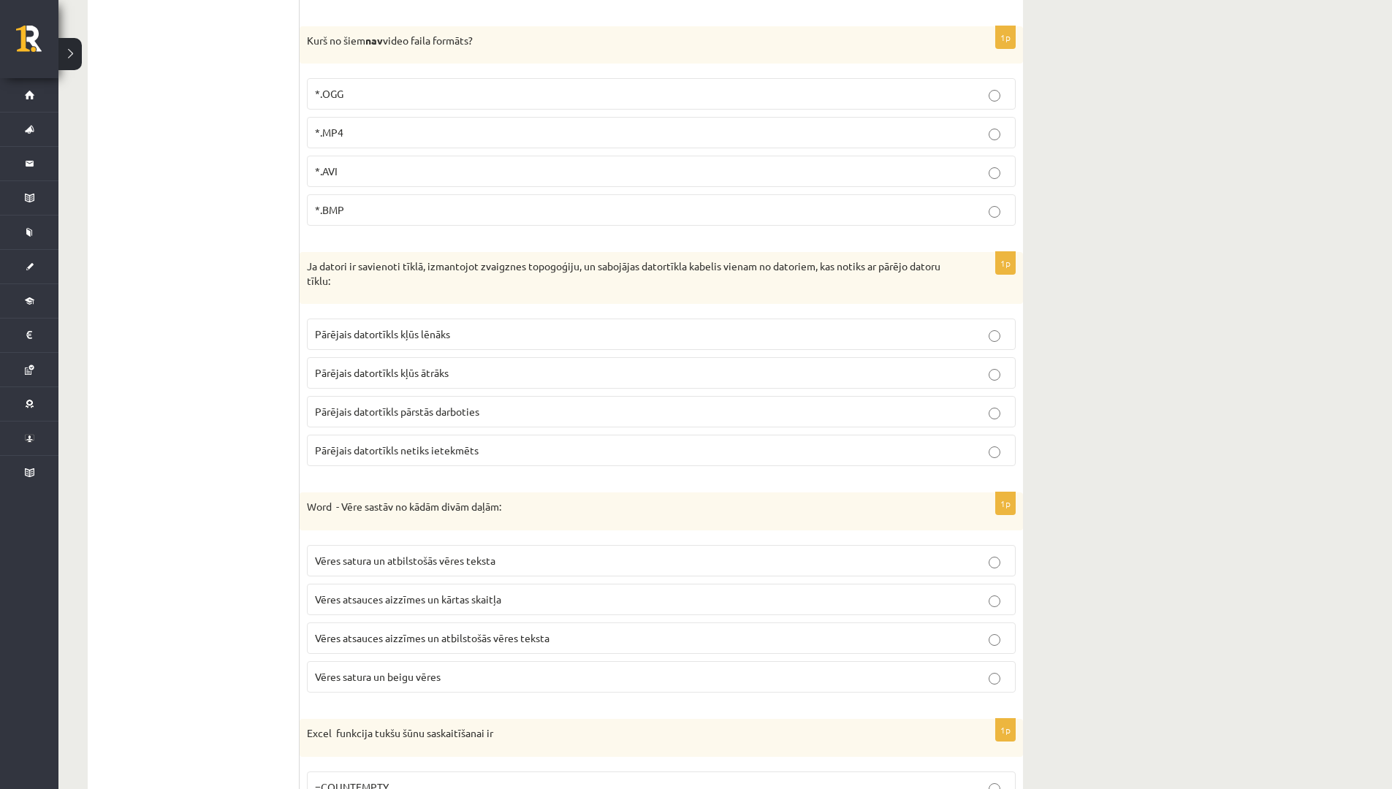
scroll to position [2342, 0]
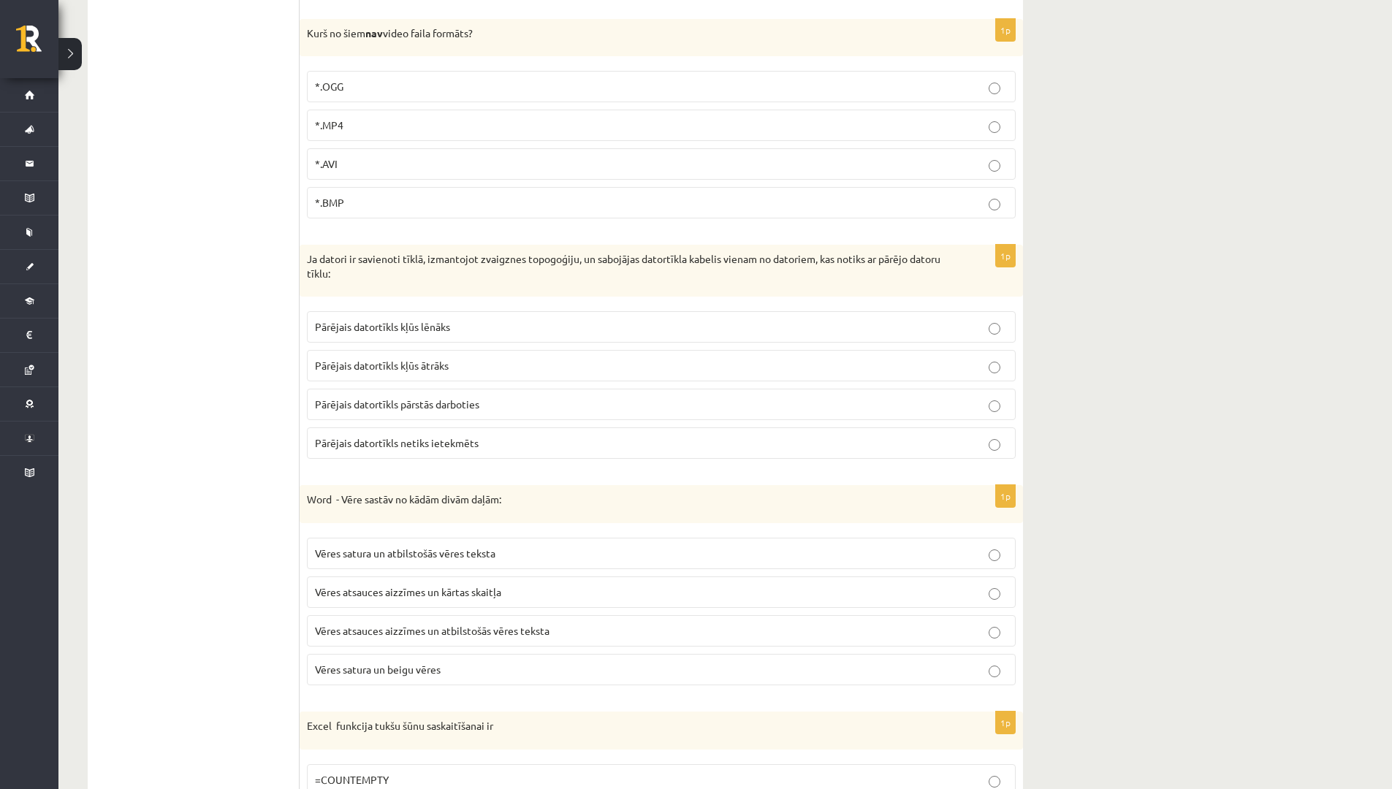
click at [815, 202] on p "*.BMP" at bounding box center [661, 202] width 693 height 15
click at [615, 441] on p "Pārējais datortīkls netiks ietekmēts" at bounding box center [661, 442] width 693 height 15
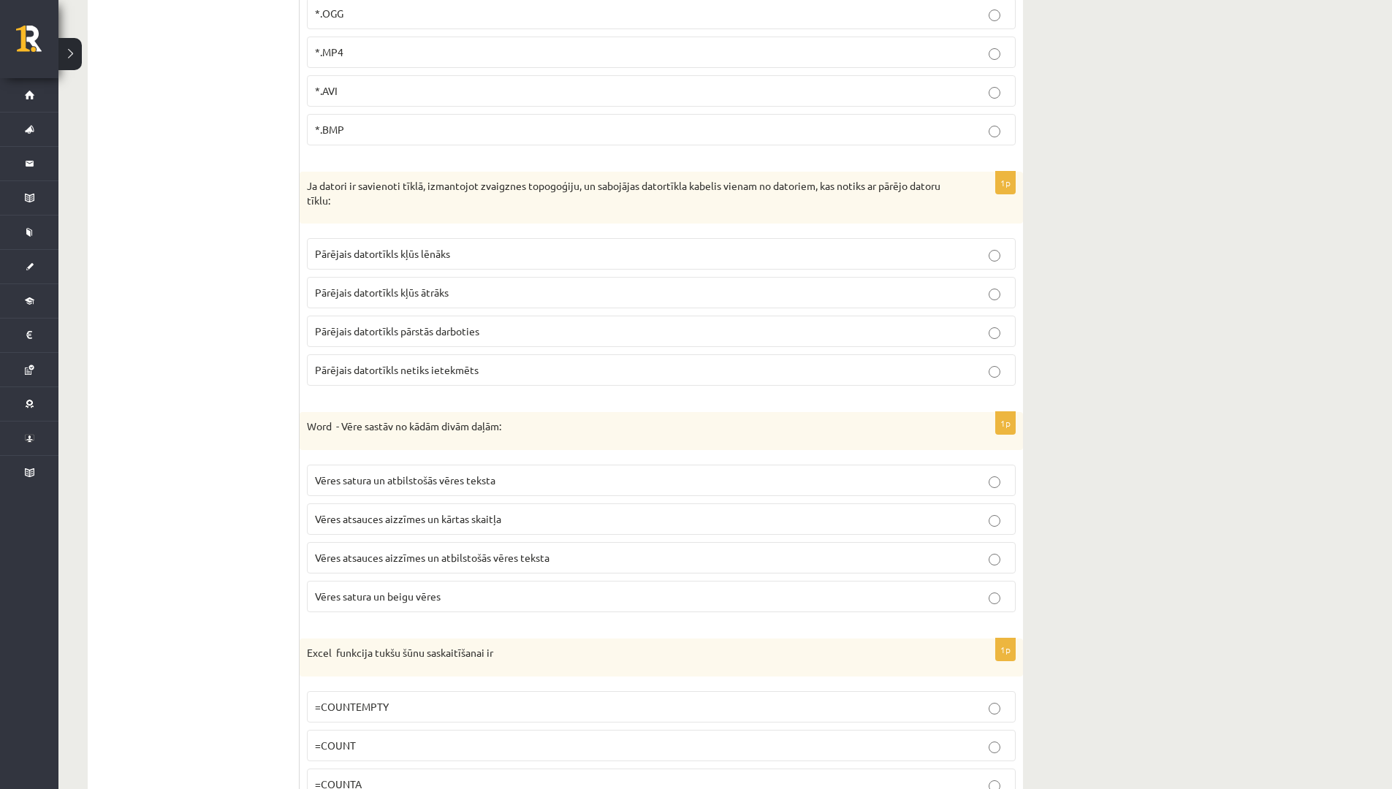
click at [570, 554] on p "Vēres atsauces aizzīmes un atbilstošās vēres teksta" at bounding box center [661, 557] width 693 height 15
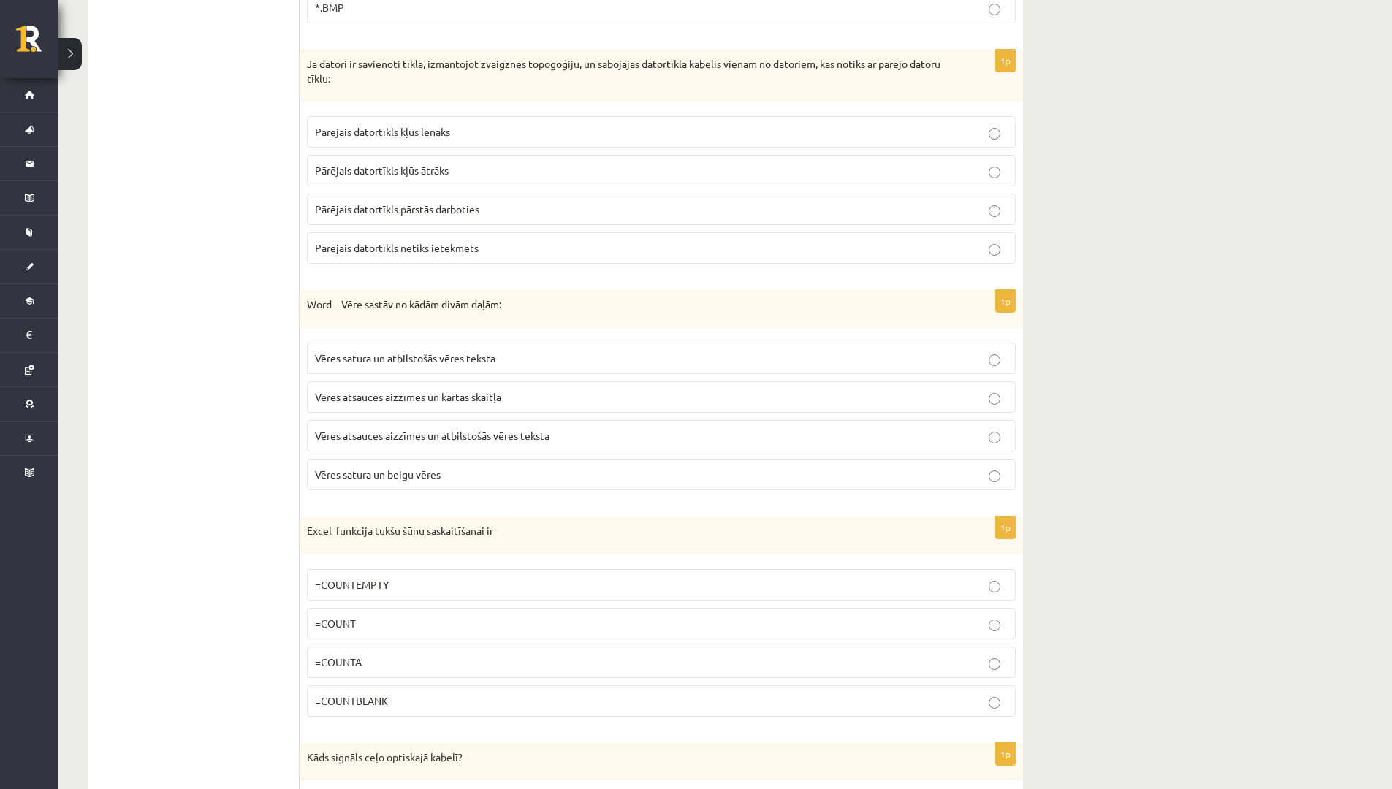
scroll to position [2561, 0]
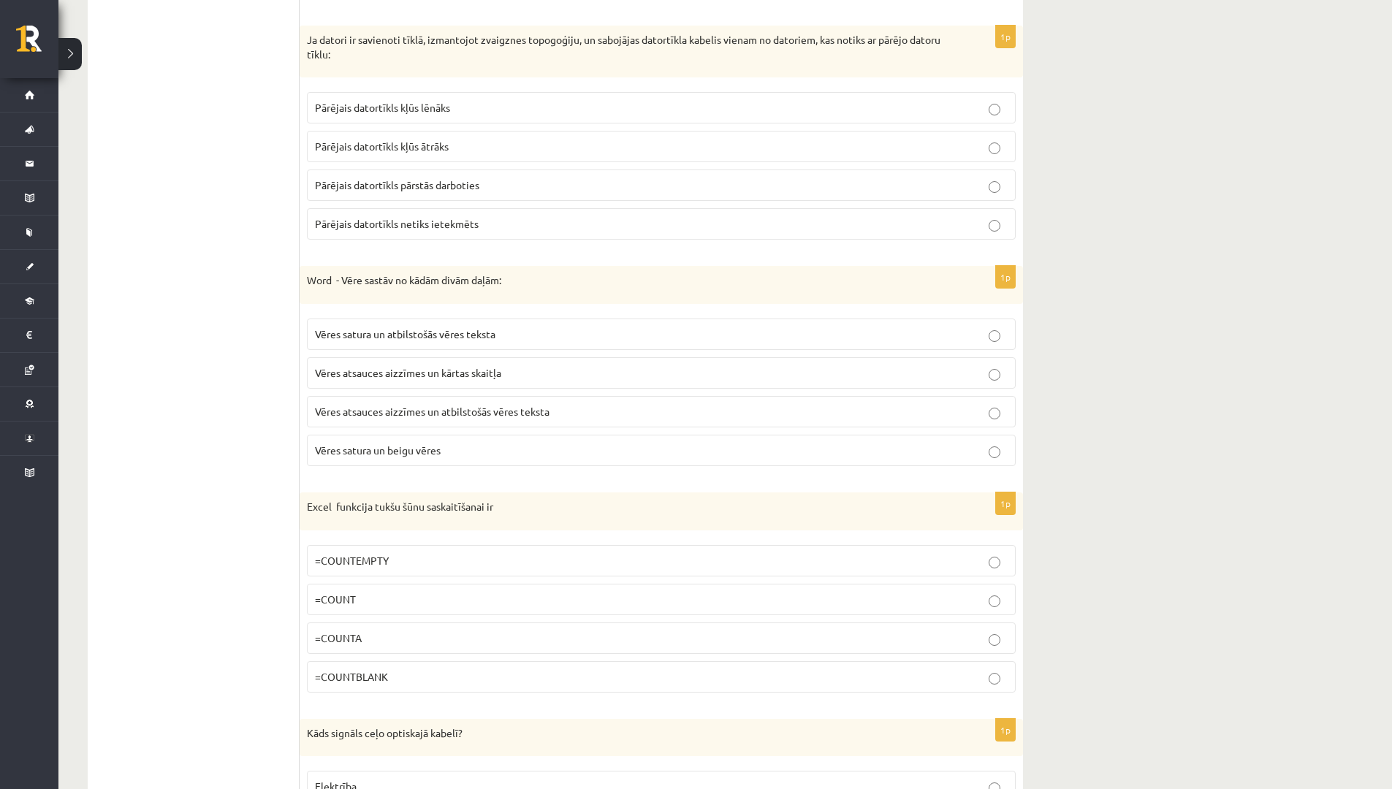
click at [423, 673] on p "=COUNTBLANK" at bounding box center [661, 676] width 693 height 15
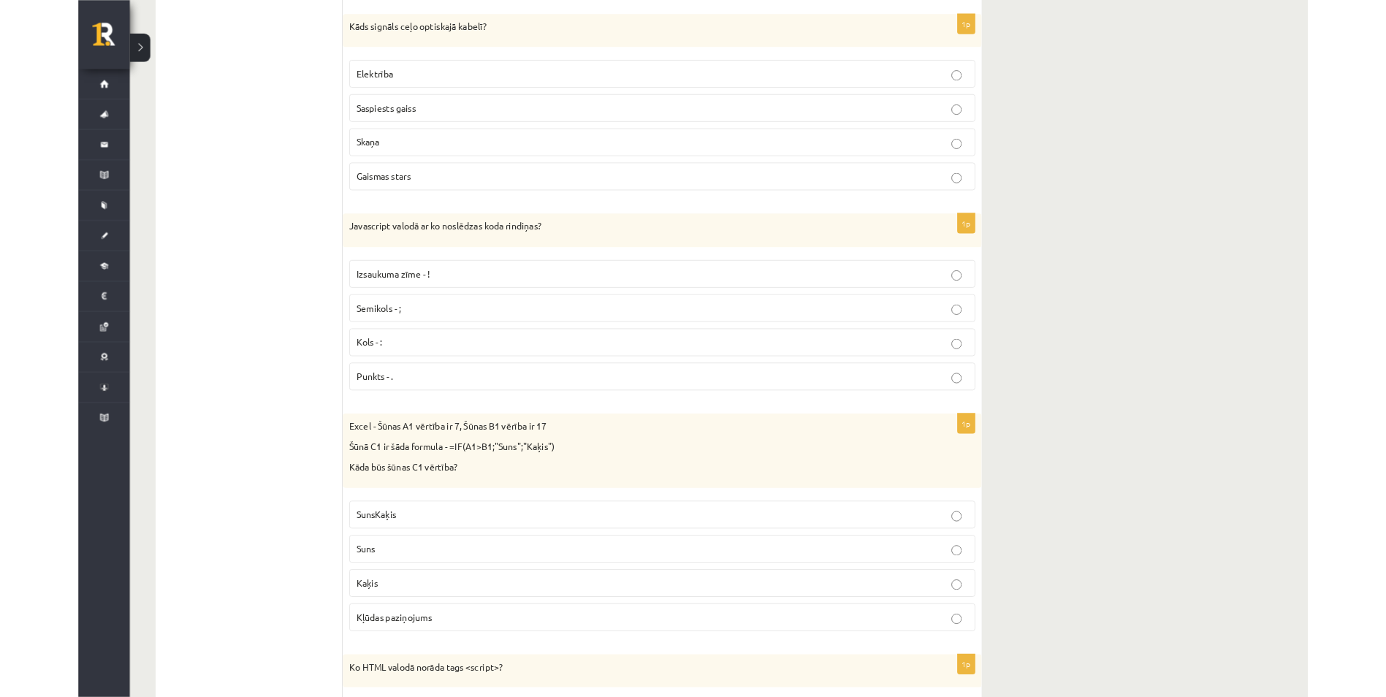
scroll to position [3270, 0]
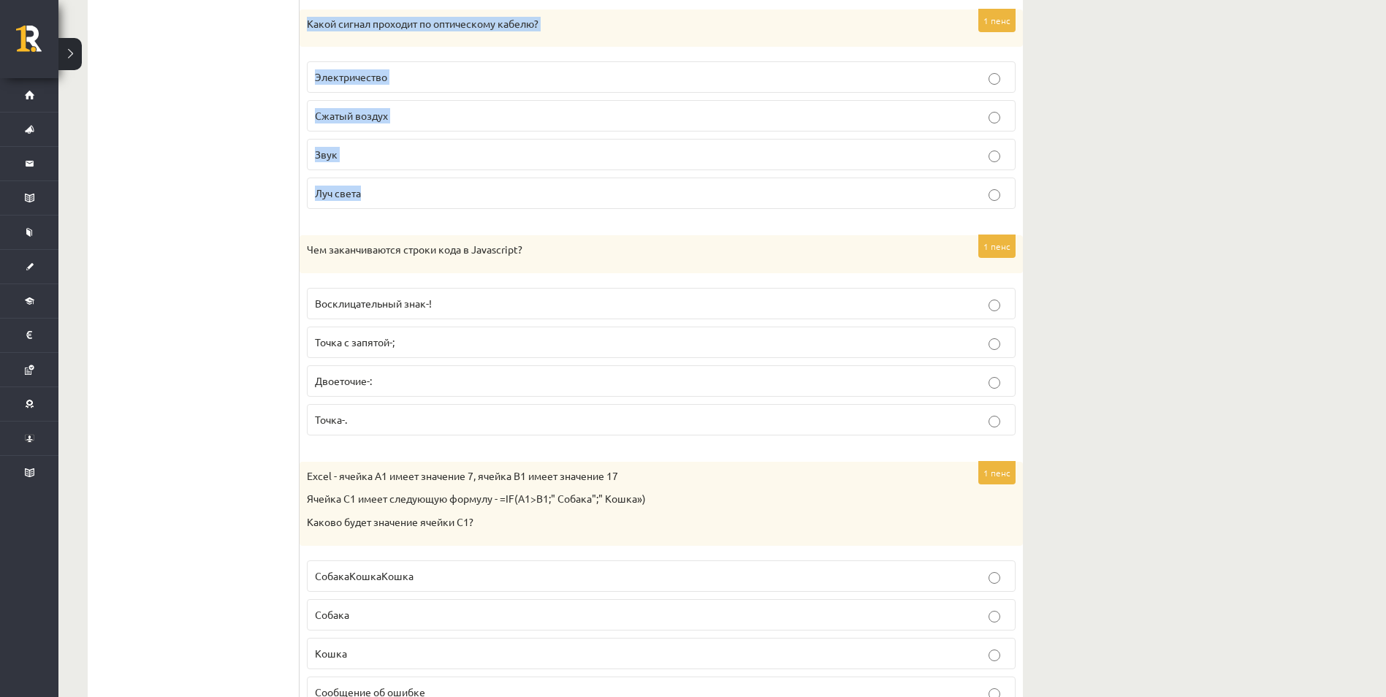
drag, startPoint x: 305, startPoint y: 25, endPoint x: 376, endPoint y: 186, distance: 175.7
click at [376, 186] on div "1 пенс Какой сигнал проходит по оптическому кабелю? Электричество Сжатый воздух…" at bounding box center [661, 115] width 723 height 212
copy div "Какой сигнал проходит по оптическому кабелю? Электричество Сжатый воздух Звук Л…"
click at [382, 224] on form "1p Excel - Kurš ir pareizs funkcijas CountIF pieraksts? =COUNTIF(A1:A100; "<0")…" at bounding box center [661, 478] width 694 height 6972
click at [379, 199] on p "Луч света" at bounding box center [661, 193] width 693 height 15
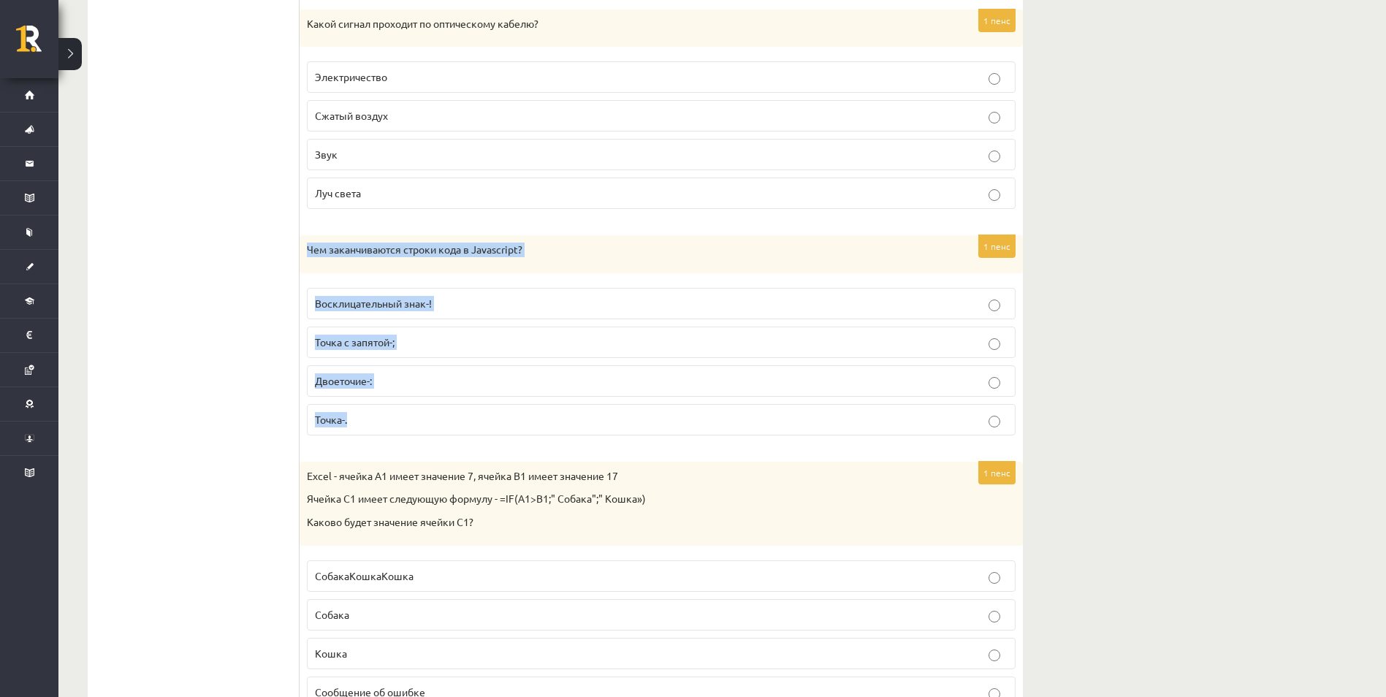
drag, startPoint x: 307, startPoint y: 245, endPoint x: 381, endPoint y: 415, distance: 185.8
click at [381, 415] on div "1 пенс Чем заканчиваются строки кода в Javascript? Восклицательный знак-! Точка…" at bounding box center [661, 341] width 723 height 212
copy div "Чем заканчиваются строки кода в Javascript? Восклицательный знак-! Точка с запя…"
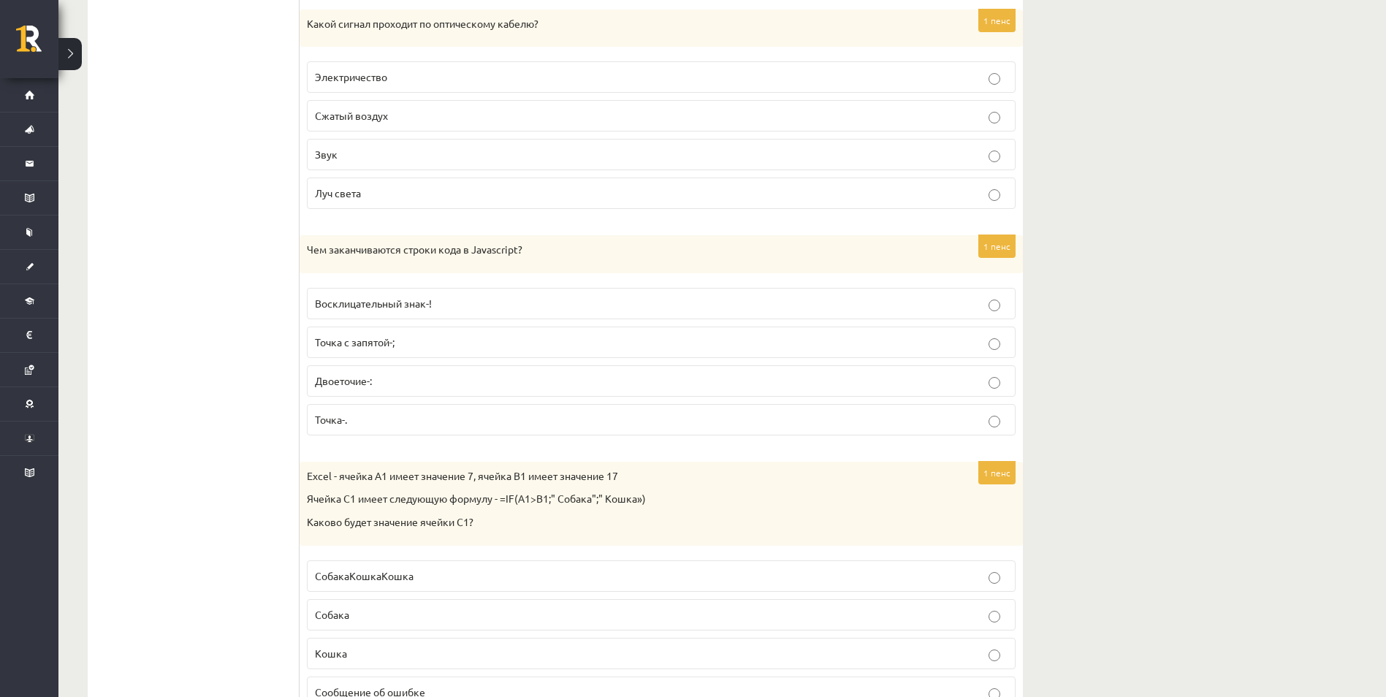
click at [376, 465] on div "Excel - ячейка A1 имеет значение 7, ячейка B1 имеет значение 17 Ячейка C1 имеет…" at bounding box center [661, 504] width 723 height 84
click at [418, 338] on p "Точка с запятой-;" at bounding box center [661, 342] width 693 height 15
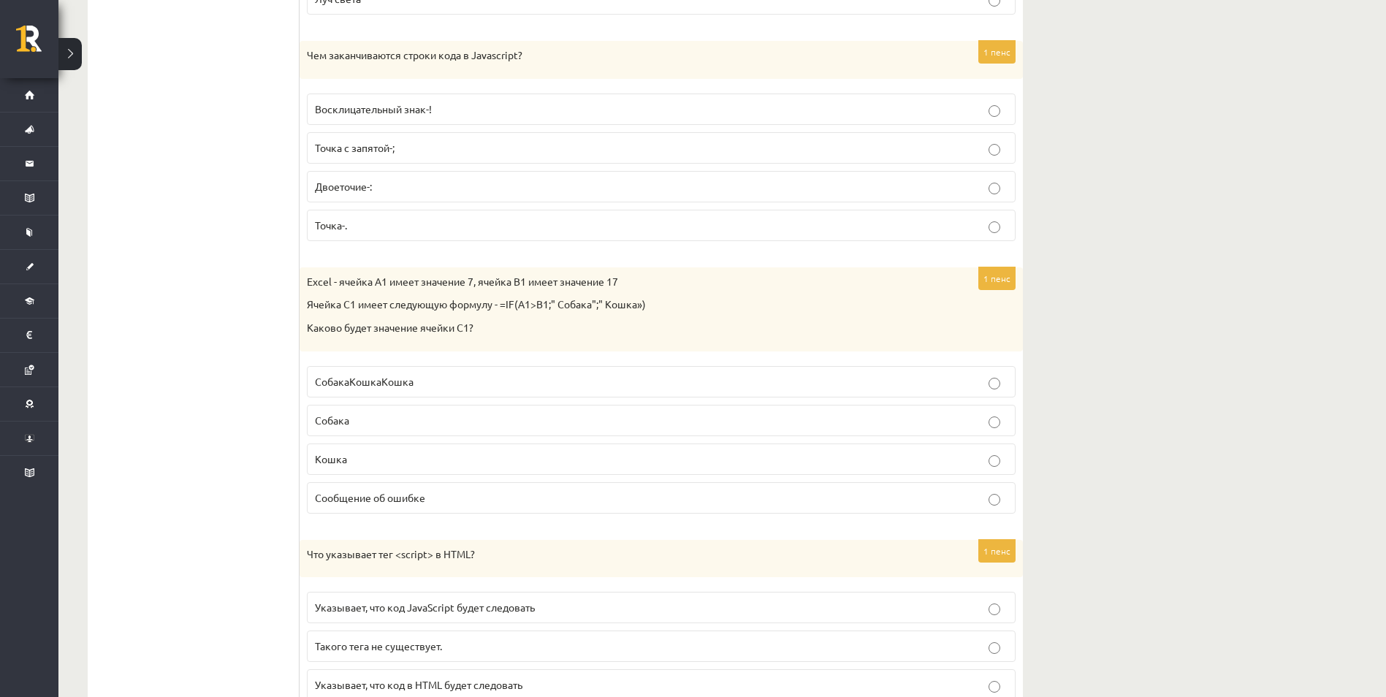
scroll to position [3490, 0]
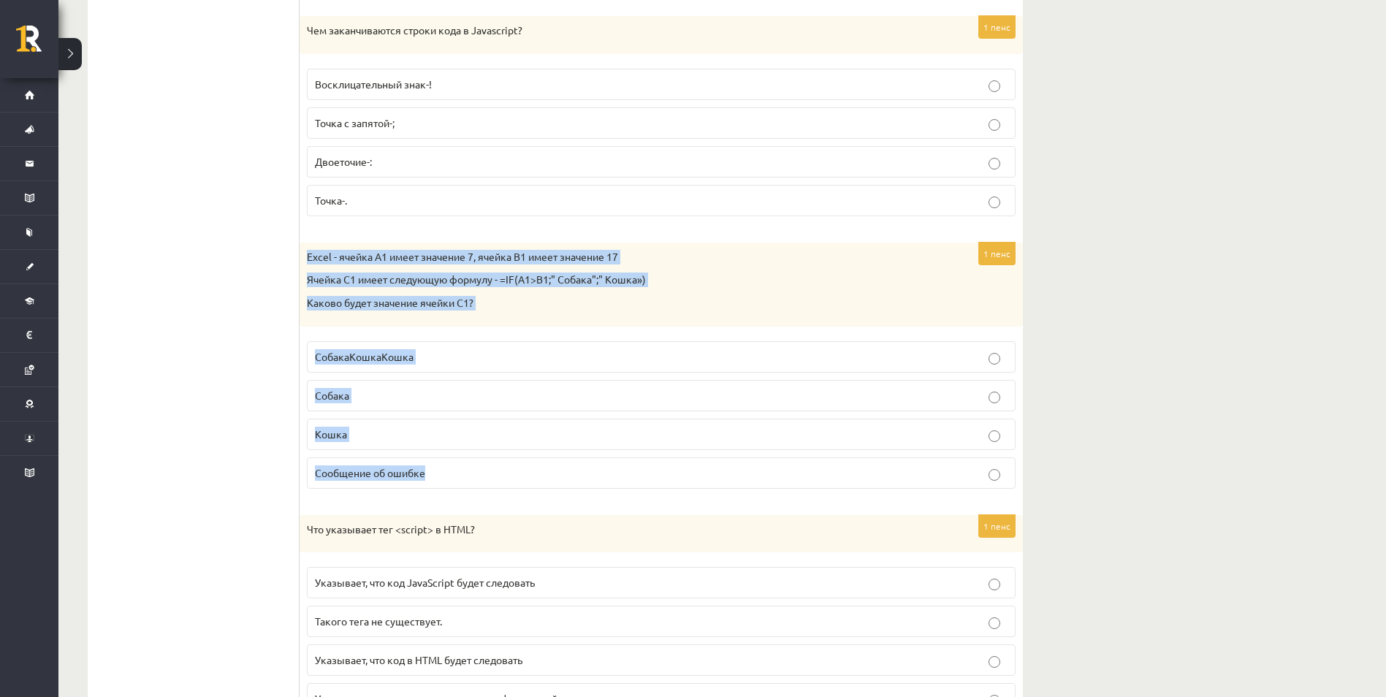
drag, startPoint x: 327, startPoint y: 275, endPoint x: 452, endPoint y: 476, distance: 237.0
click at [452, 476] on div "1 пенс Excel - ячейка A1 имеет значение 7, ячейка B1 имеет значение 17 Ячейка C…" at bounding box center [661, 372] width 723 height 258
copy div "Excel - ячейка A1 имеет значение 7, ячейка B1 имеет значение 17 Ячейка C1 имеет…"
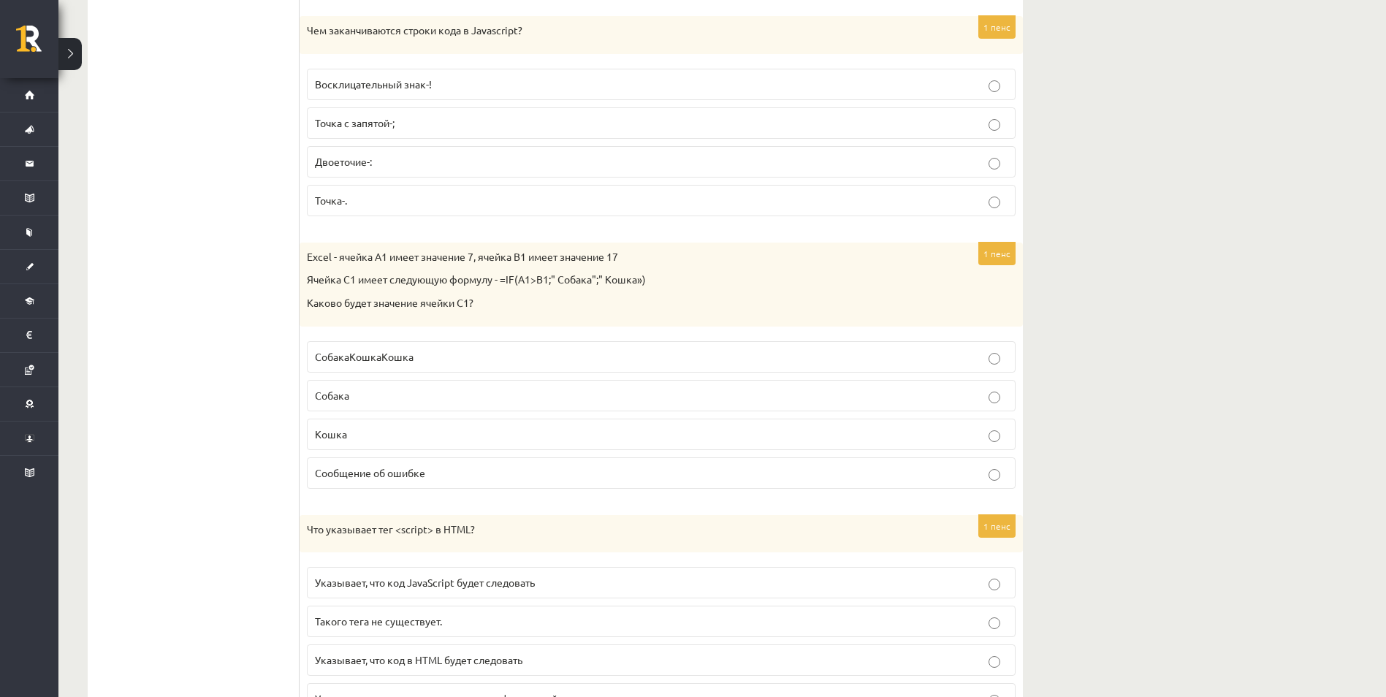
click at [203, 344] on ul "Tests Izvērtējums!" at bounding box center [200, 259] width 197 height 6972
click at [364, 476] on span "Сообщение об ошибке" at bounding box center [370, 472] width 110 height 13
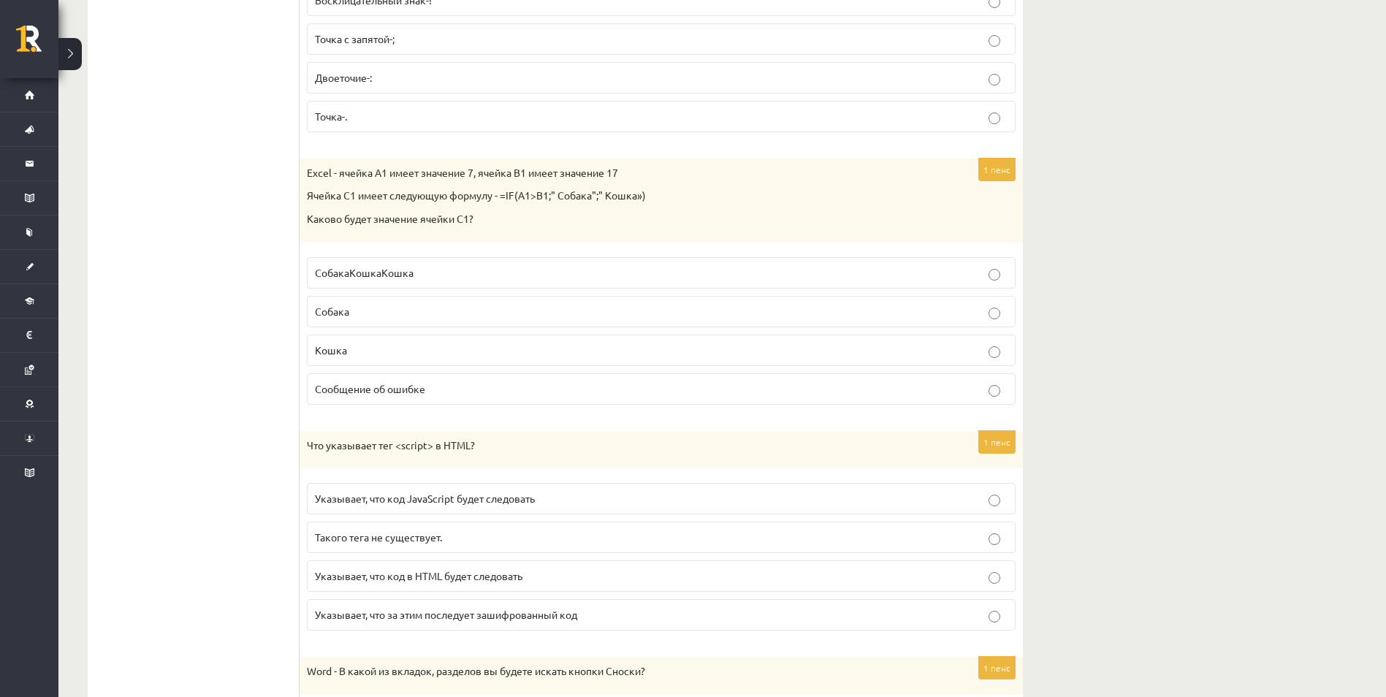
scroll to position [3709, 0]
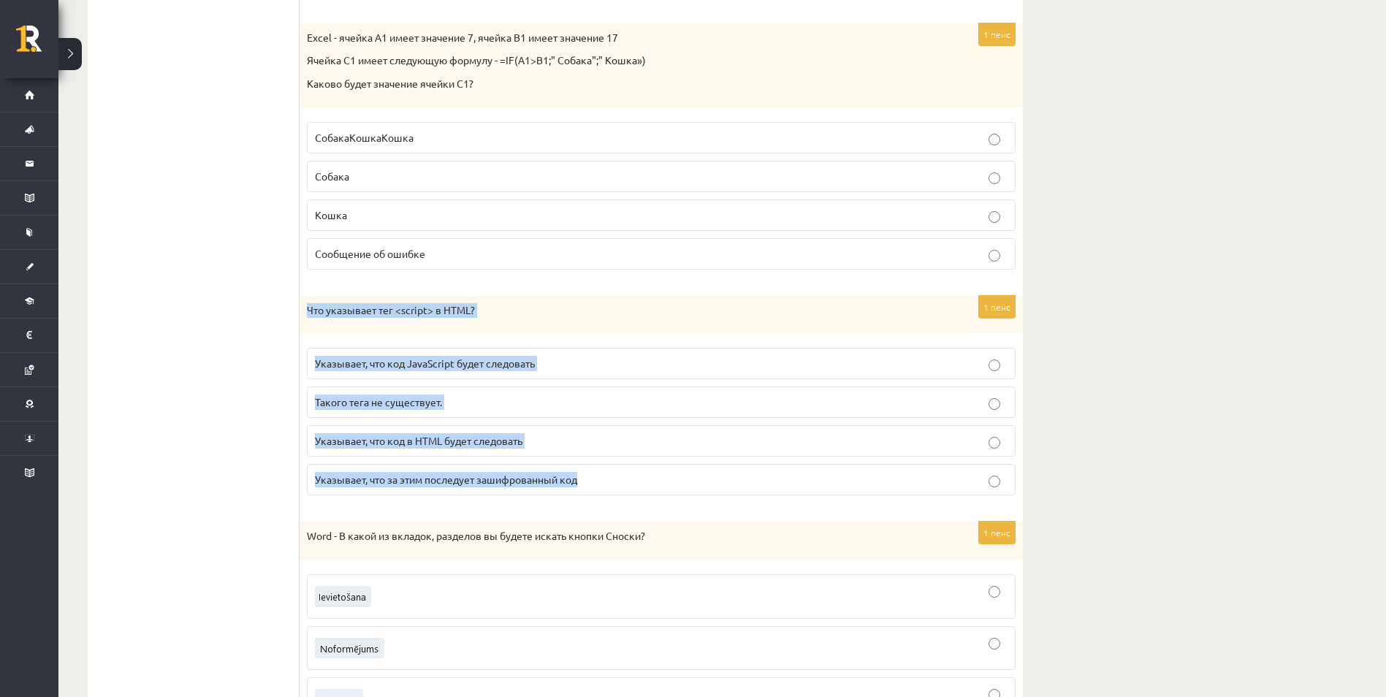
drag, startPoint x: 305, startPoint y: 309, endPoint x: 590, endPoint y: 481, distance: 333.7
click at [590, 481] on div "1 пенс Что указывает тег <script> в HTML? Указывает, что код JavaScript будет с…" at bounding box center [661, 402] width 723 height 212
copy div "Что указывает тег <script> в HTML? Указывает, что код JavaScript будет следоват…"
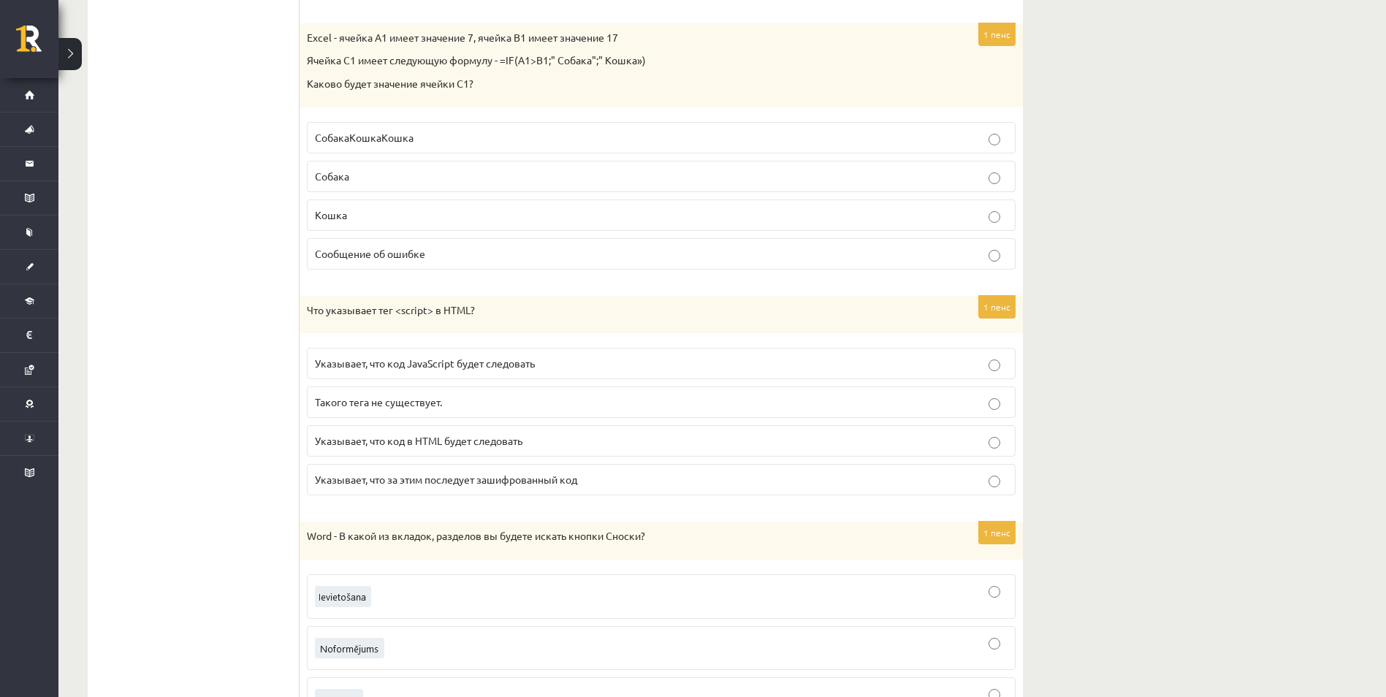
click at [194, 372] on ul "Tests Izvērtējums!" at bounding box center [200, 40] width 197 height 6972
click at [343, 373] on label "Указывает, что код JavaScript будет следовать" at bounding box center [661, 363] width 709 height 31
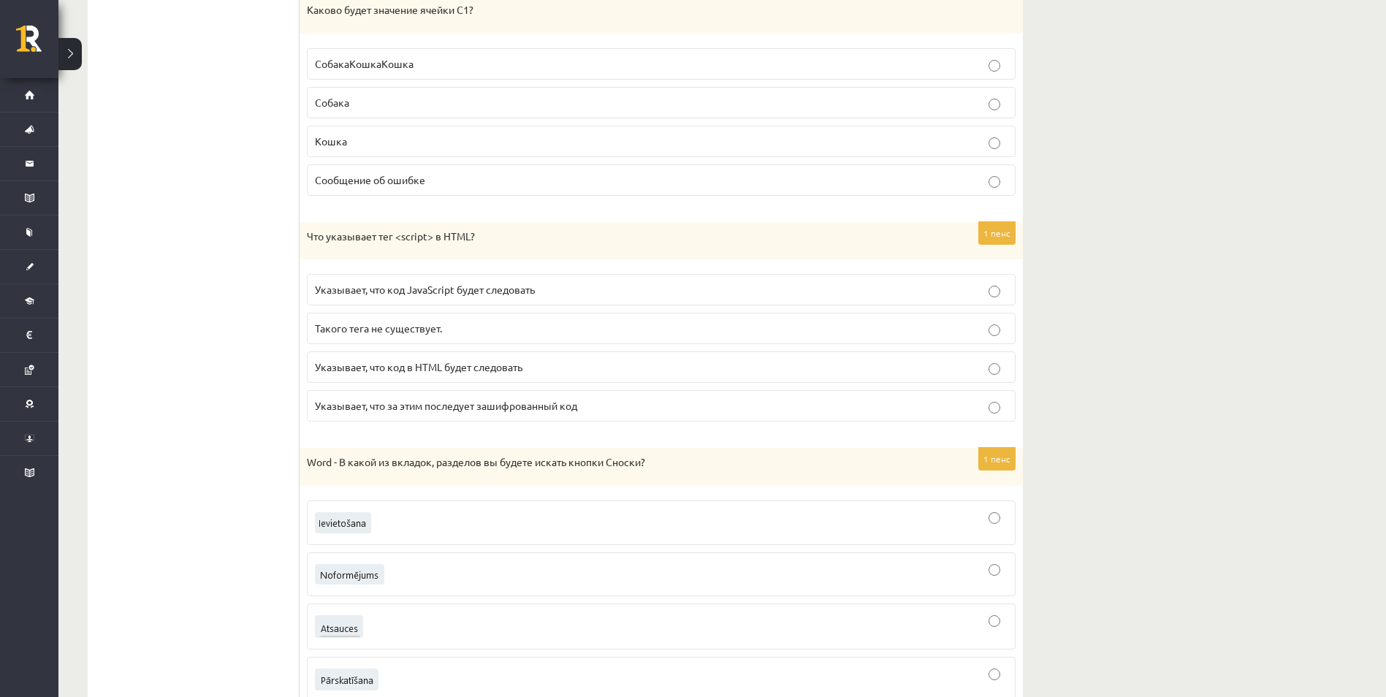
scroll to position [3928, 0]
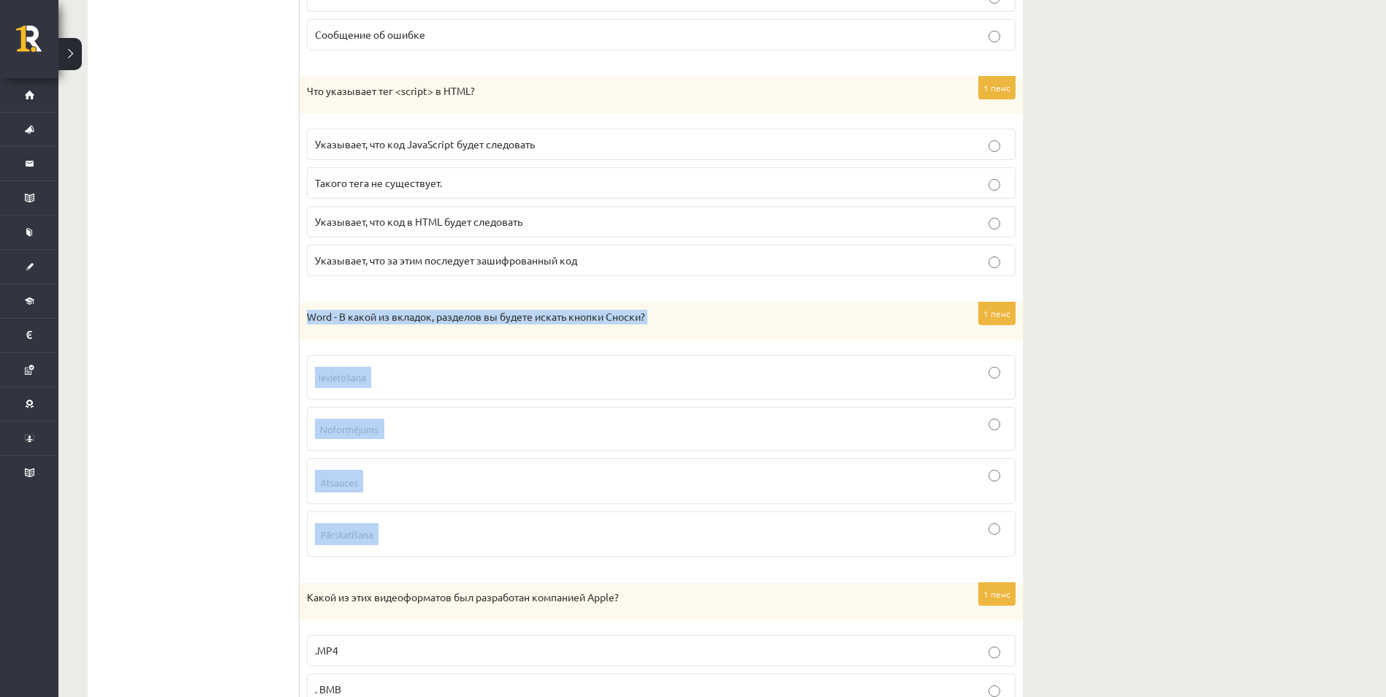
drag, startPoint x: 304, startPoint y: 316, endPoint x: 400, endPoint y: 528, distance: 232.1
click at [400, 528] on div "1 пенс Word - В какой из вкладок, разделов вы будете искать кнопки Сноски?" at bounding box center [661, 435] width 723 height 266
copy div "Word - В какой из вкладок, разделов вы будете искать кнопки Сноски?"
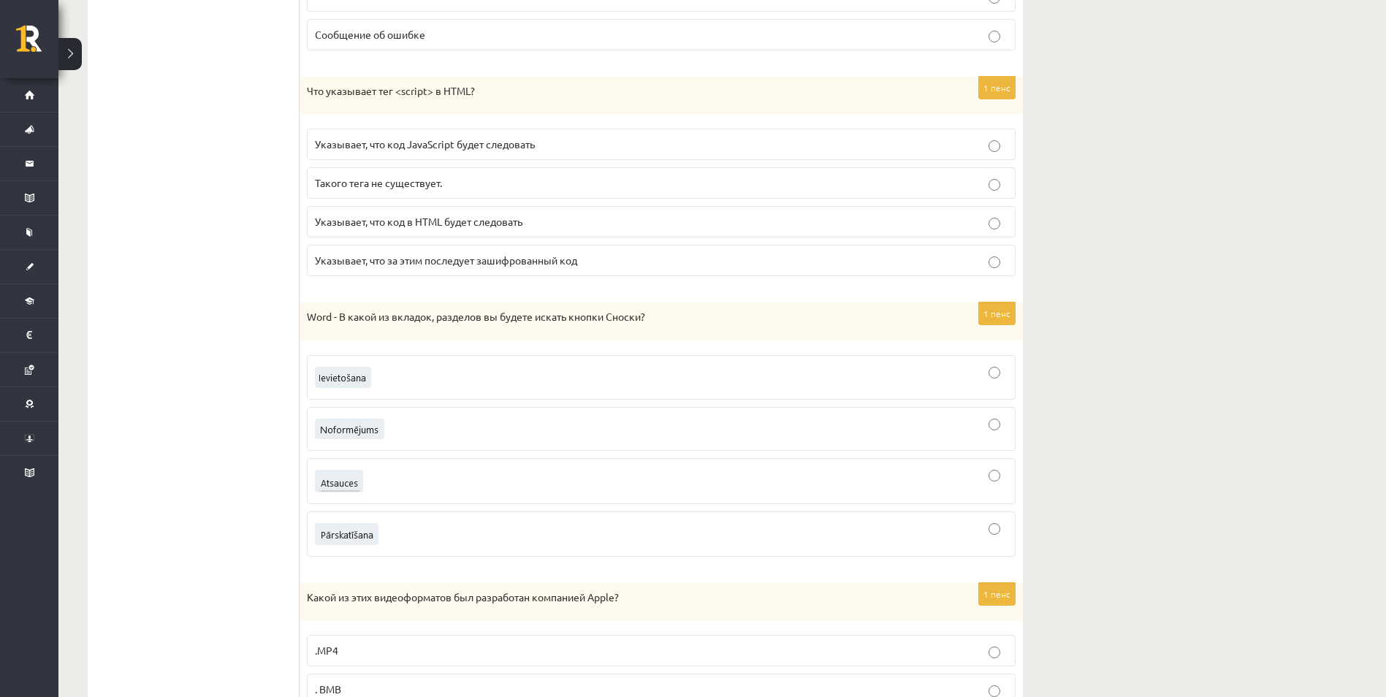
click at [340, 380] on img at bounding box center [343, 377] width 56 height 21
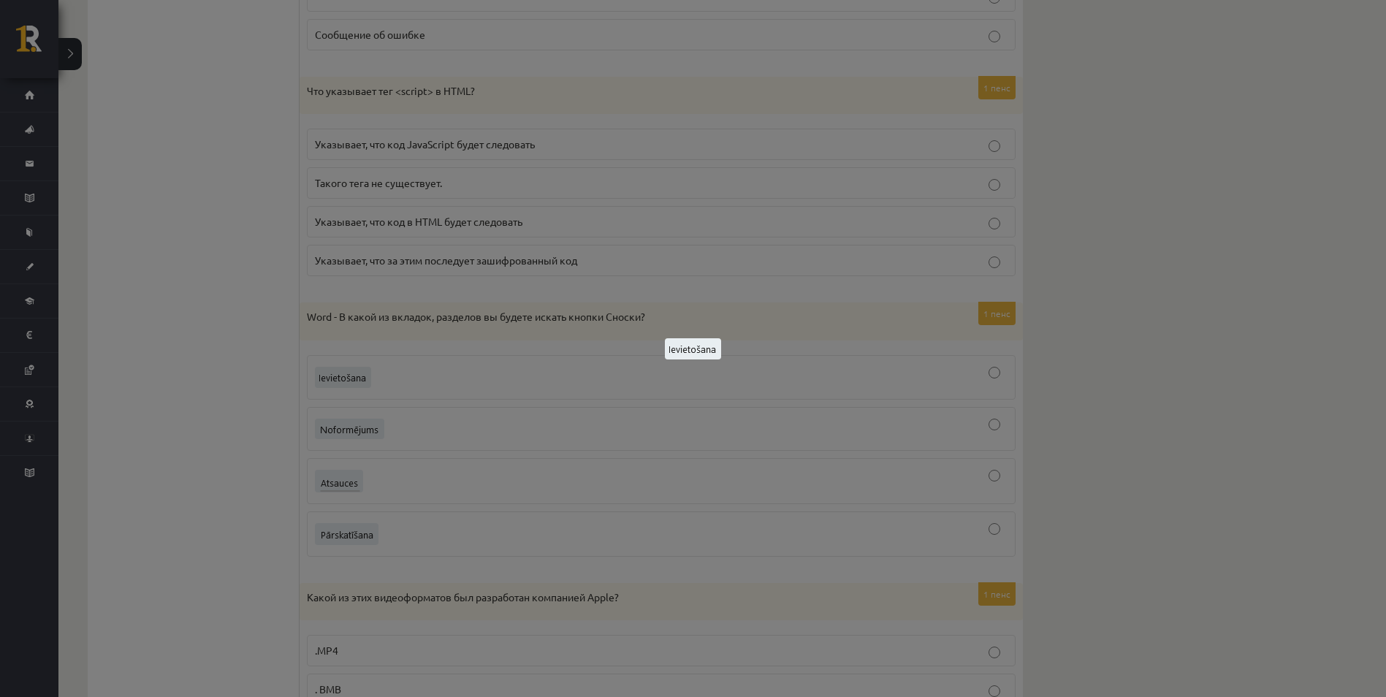
click at [438, 379] on div at bounding box center [693, 348] width 1386 height 697
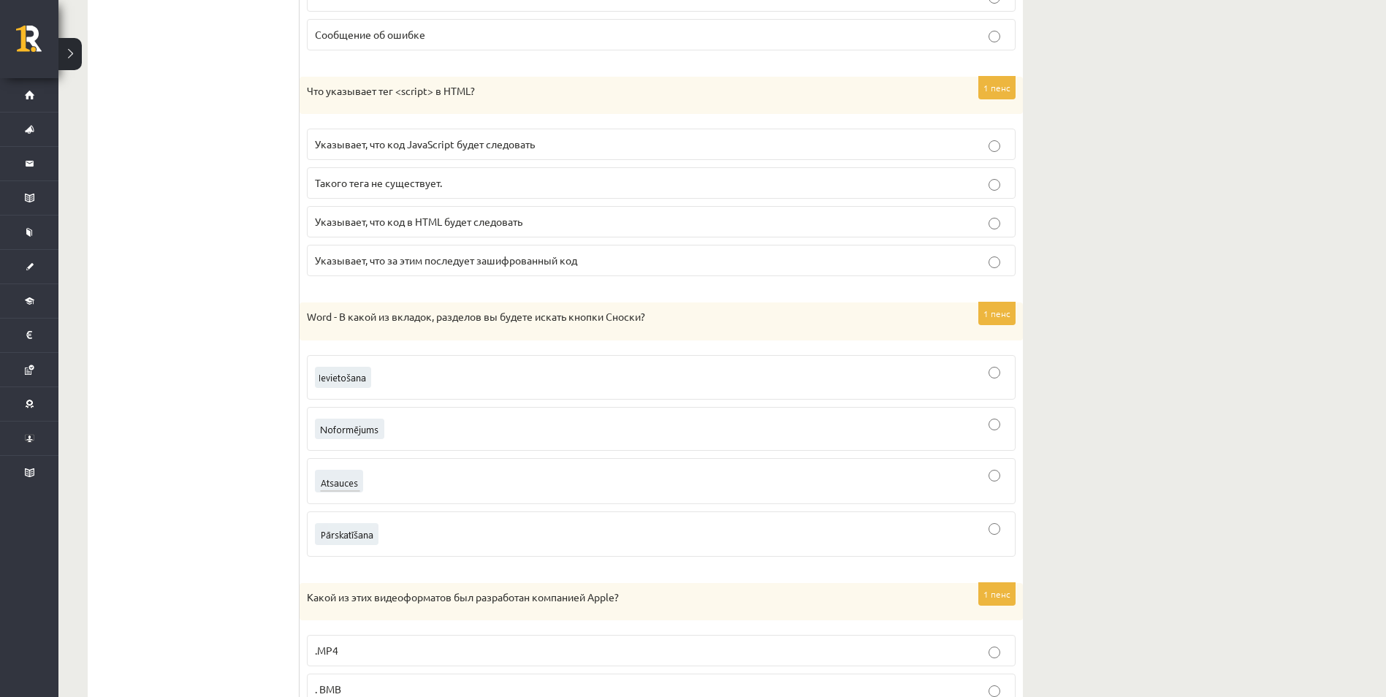
click at [438, 378] on div at bounding box center [661, 377] width 693 height 28
click at [378, 486] on div at bounding box center [661, 481] width 693 height 30
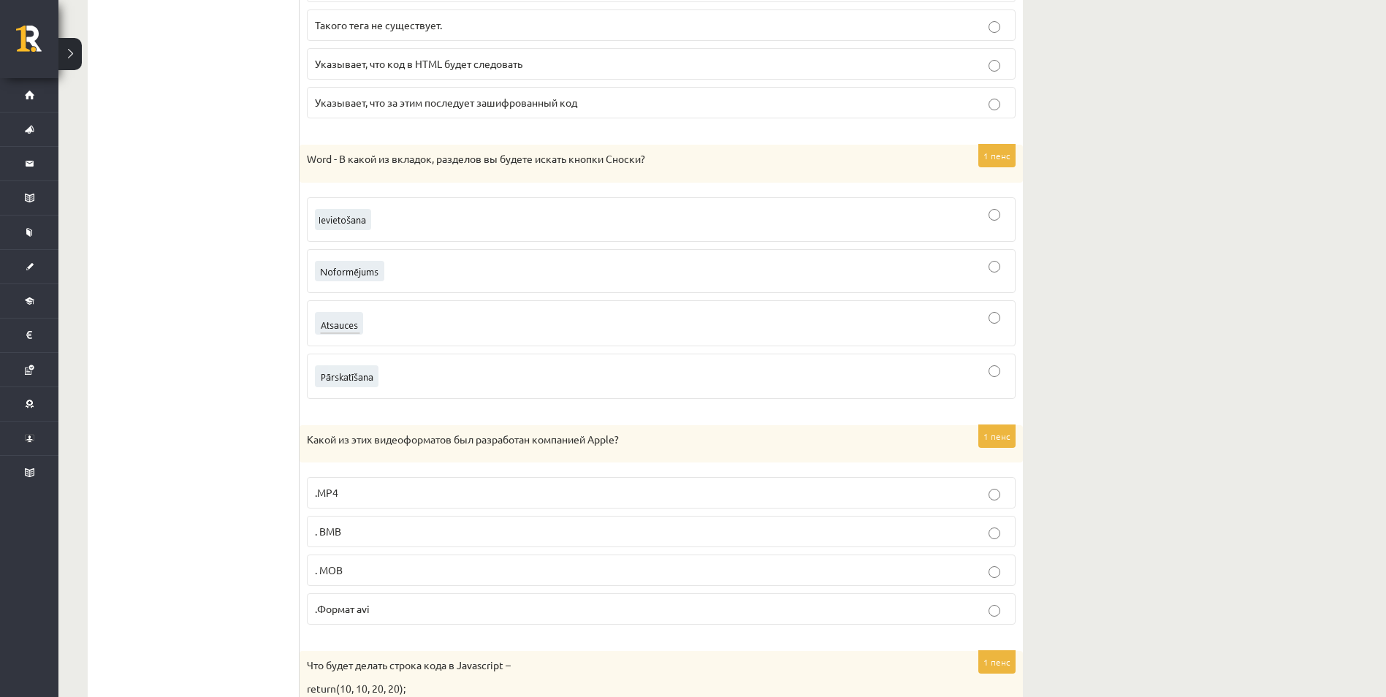
scroll to position [4220, 0]
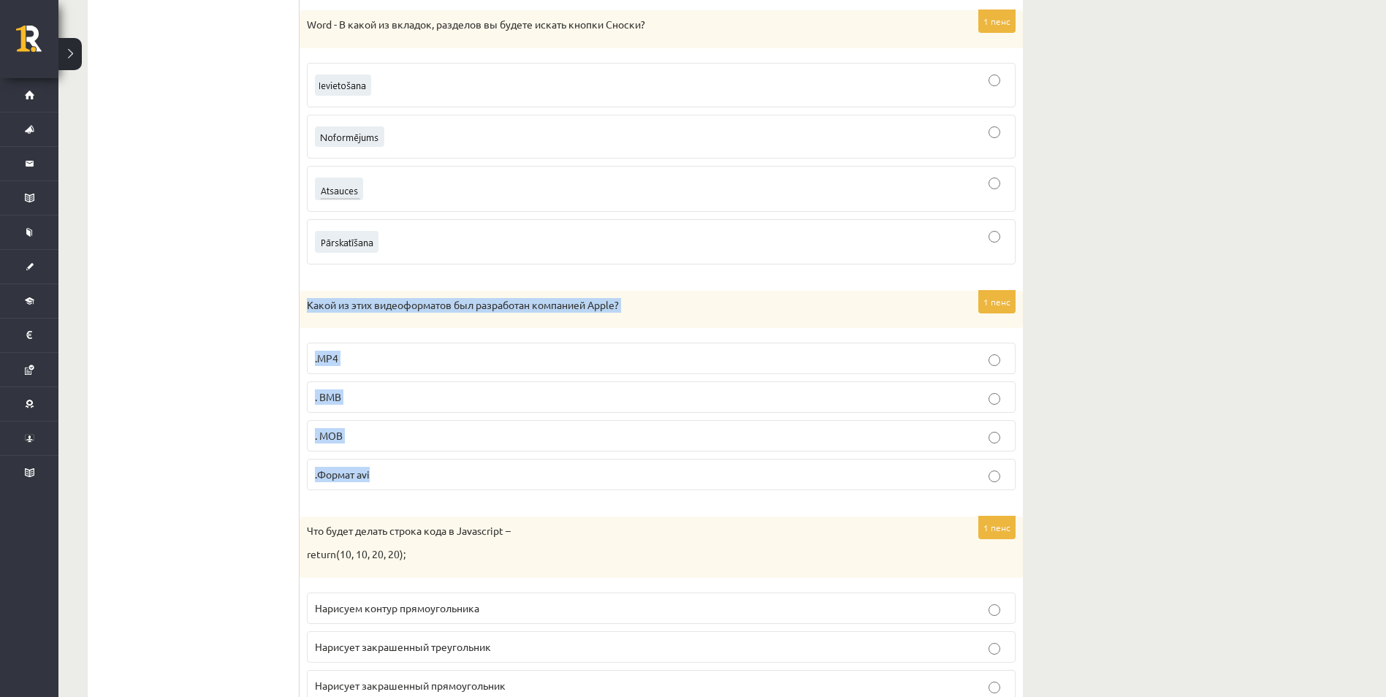
drag, startPoint x: 304, startPoint y: 301, endPoint x: 398, endPoint y: 479, distance: 201.7
click at [398, 479] on div "1 пенс Какой из этих видеоформатов был разработан компанией Apple? .MP4 . ВМВ .…" at bounding box center [661, 397] width 723 height 212
copy div "Какой из этих видеоформатов был разработан компанией Apple? .MP4 . ВМВ . МОВ .Ф…"
click at [376, 448] on label ". МОВ" at bounding box center [661, 435] width 709 height 31
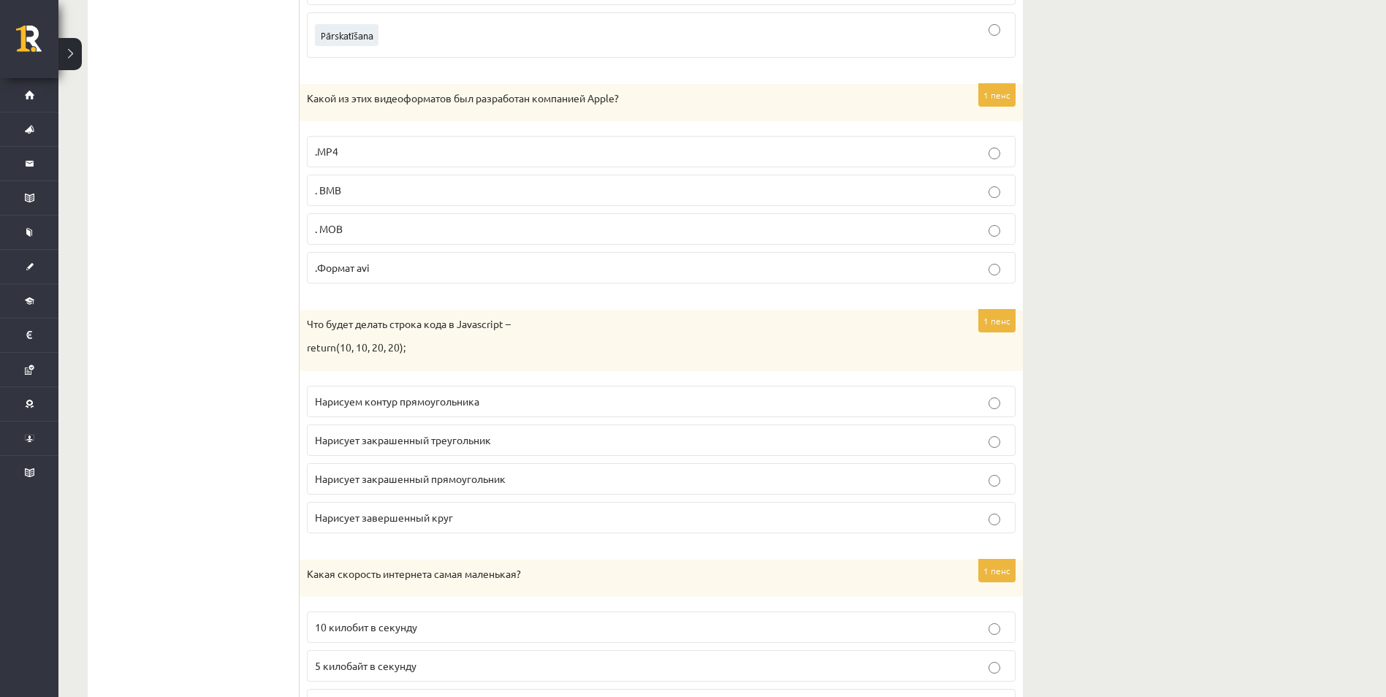
scroll to position [4439, 0]
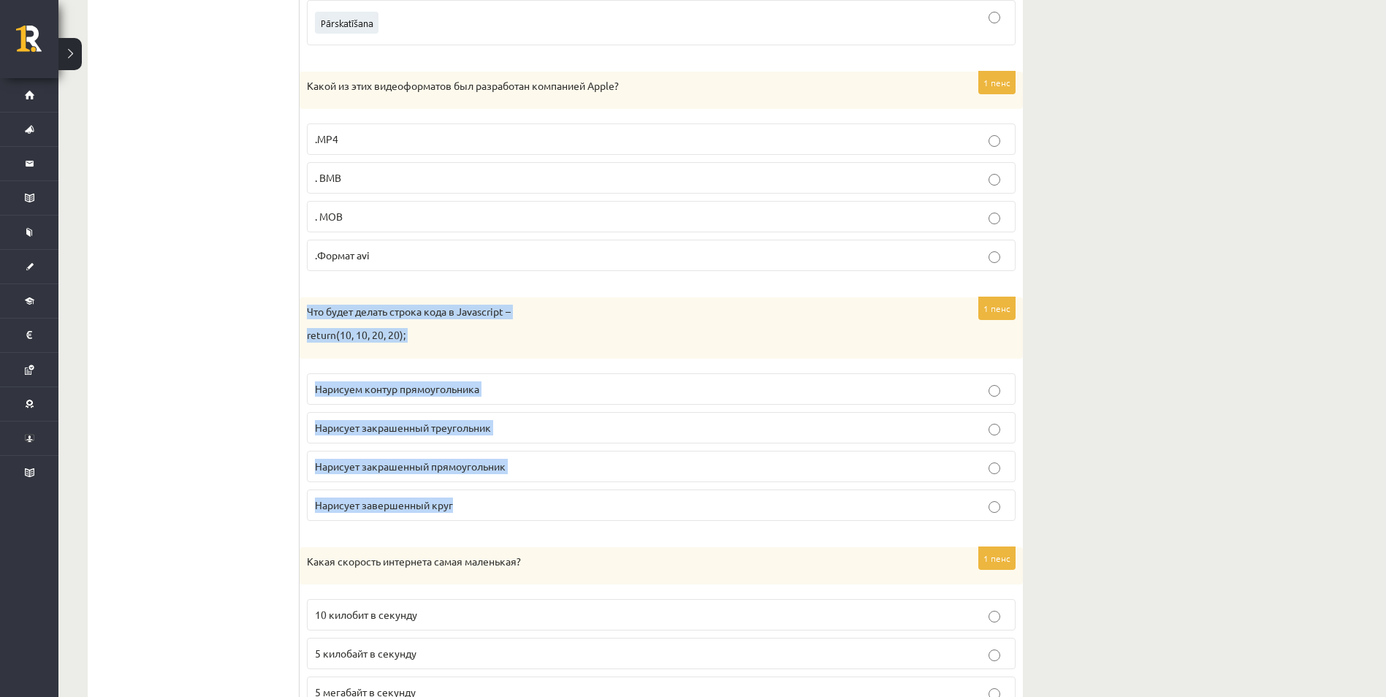
drag, startPoint x: 311, startPoint y: 315, endPoint x: 506, endPoint y: 503, distance: 271.3
click at [506, 503] on div "1 пенс Что будет делать строка кода в Javascript – return(10, 10, 20, 20); Нари…" at bounding box center [661, 414] width 723 height 235
copy div "Что будет делать строка кода в Javascript – return(10, 10, 20, 20); Нарисуем ко…"
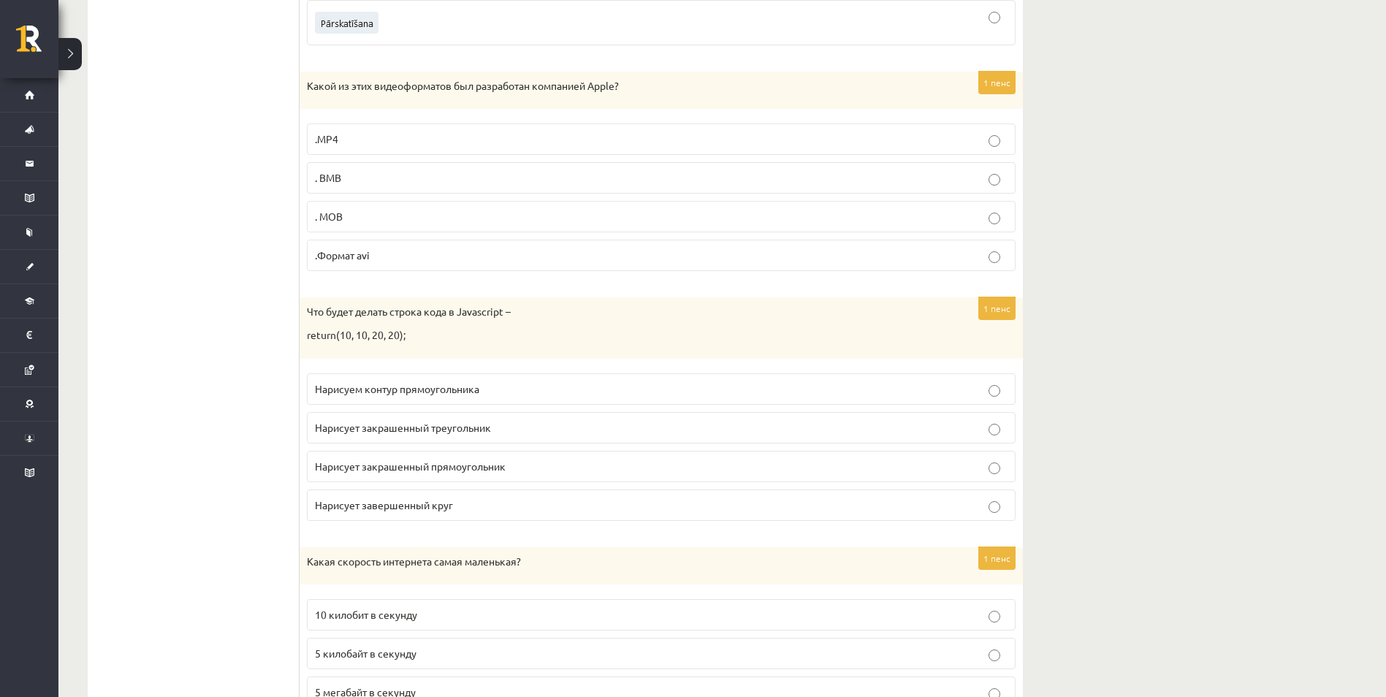
click at [320, 392] on span "Нарисуем контур прямоугольника" at bounding box center [397, 388] width 164 height 13
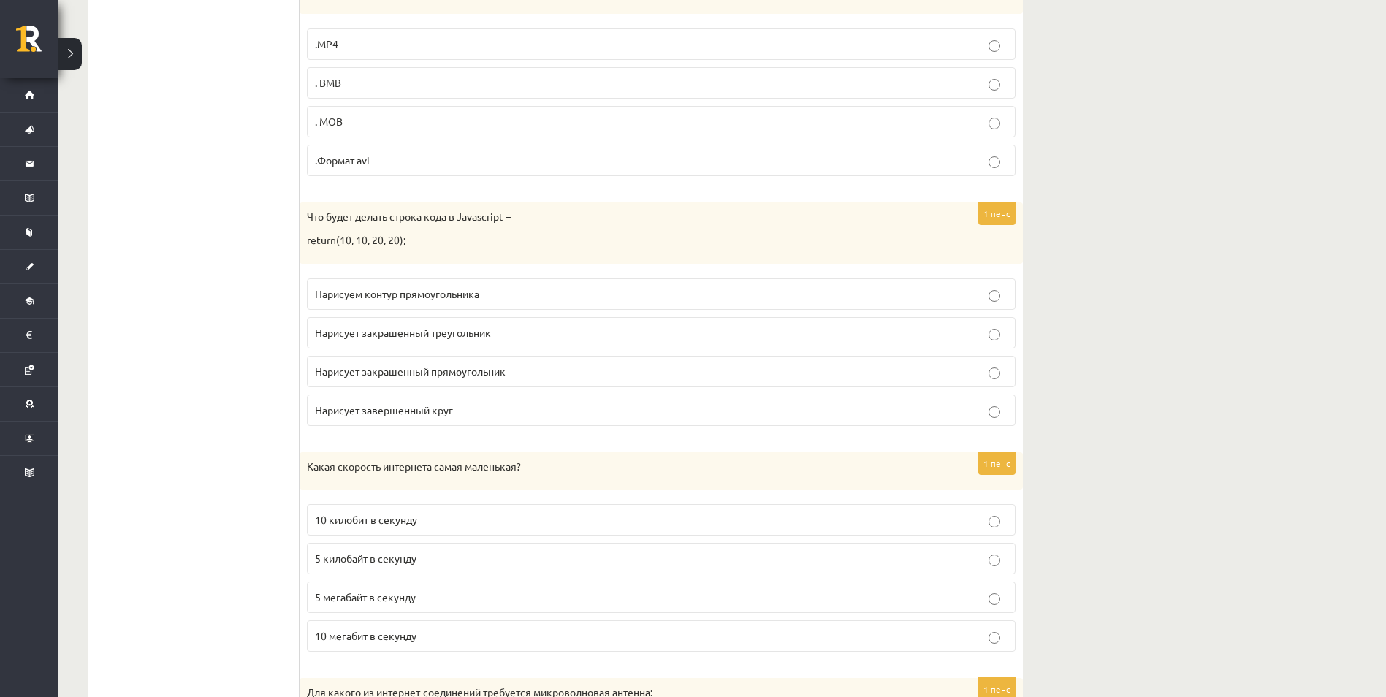
scroll to position [4659, 0]
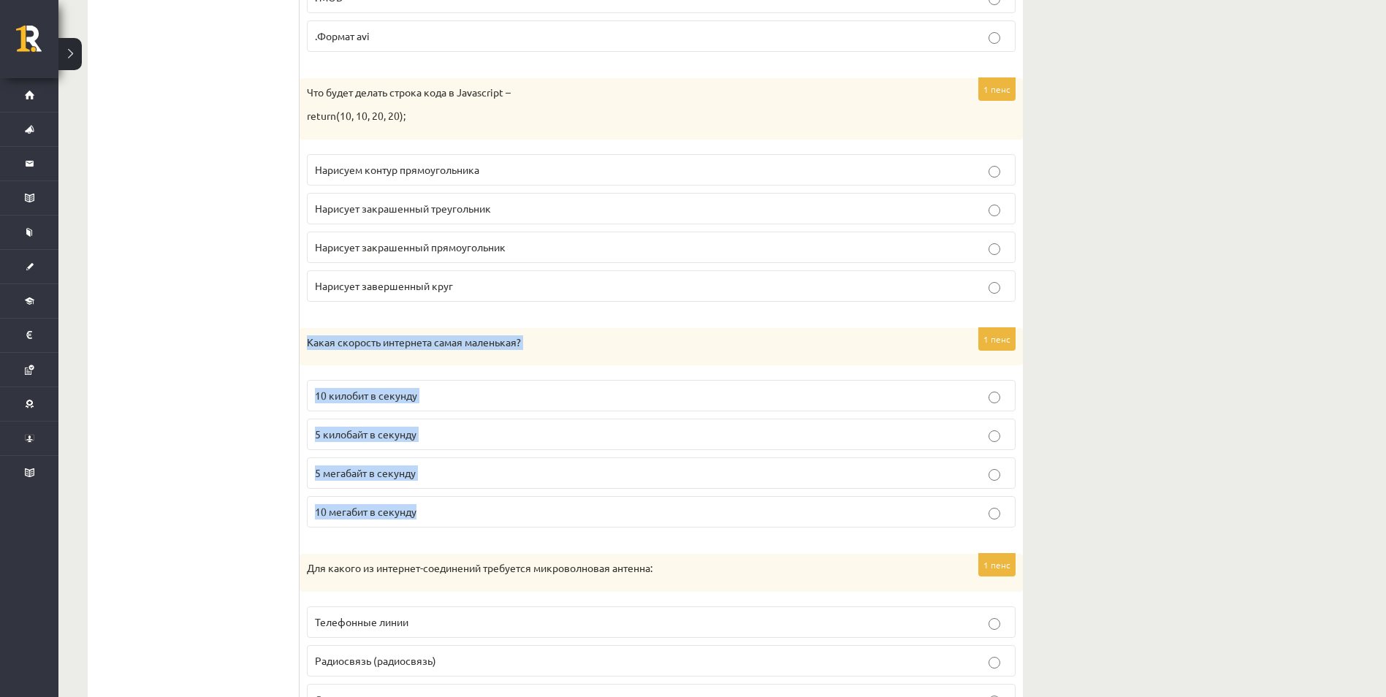
drag, startPoint x: 304, startPoint y: 340, endPoint x: 444, endPoint y: 514, distance: 223.0
click at [444, 514] on div "1 пенс Какая скорость интернета самая маленькая? 10 килобит в секунду 5 килобай…" at bounding box center [661, 434] width 723 height 212
copy div "Какая скорость интернета самая маленькая? 10 килобит в секунду 5 килобайт в сек…"
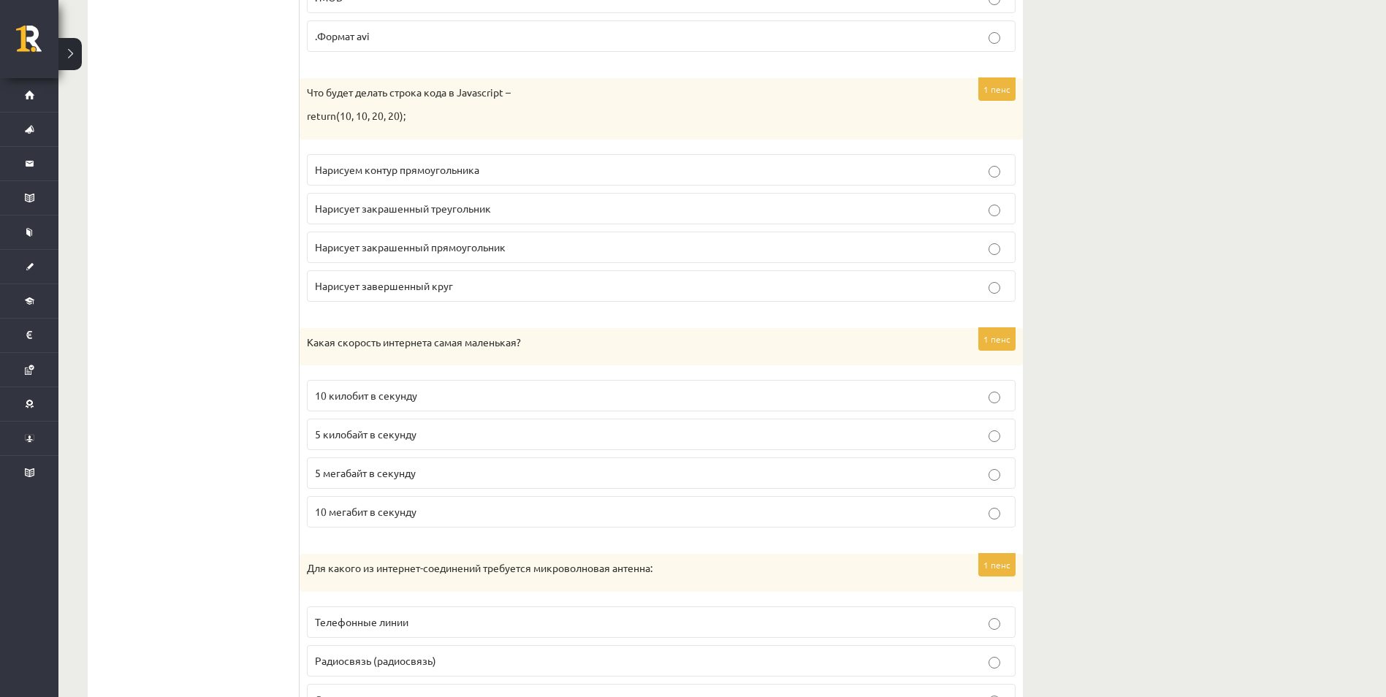
click at [335, 403] on p "10 килобит в секунду" at bounding box center [661, 395] width 693 height 15
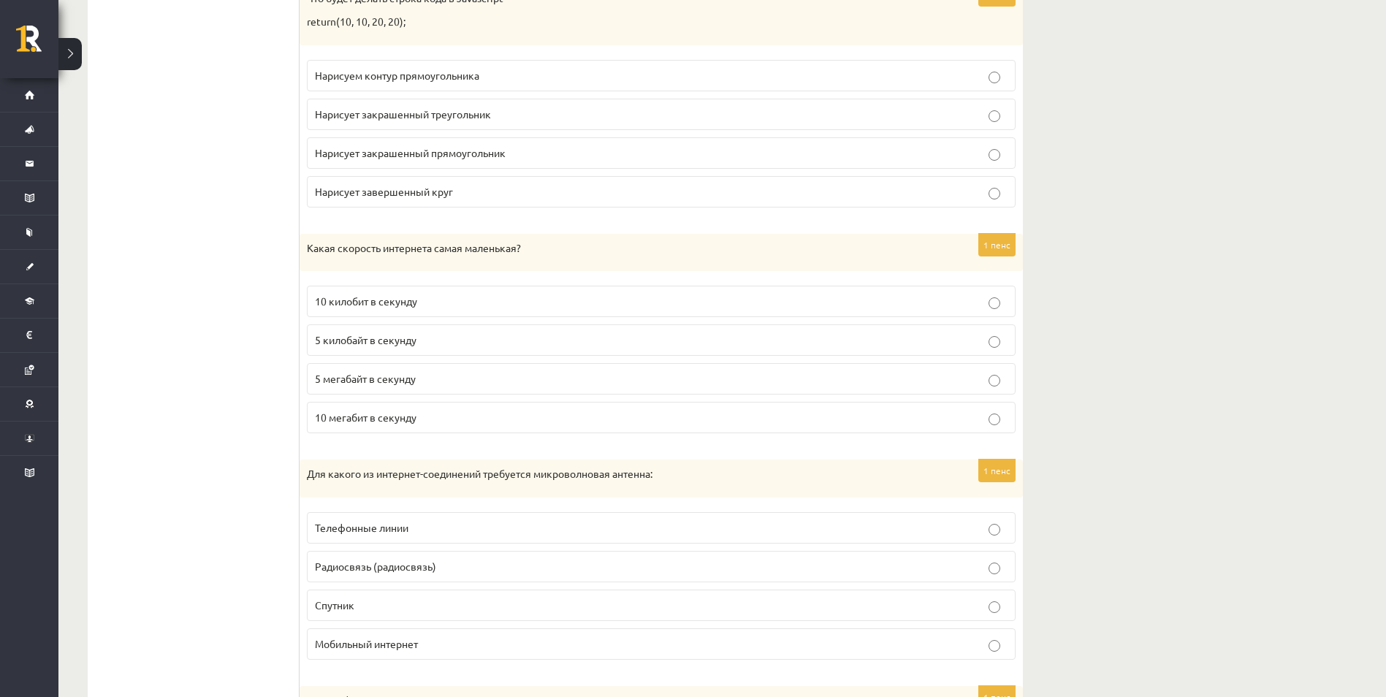
scroll to position [4878, 0]
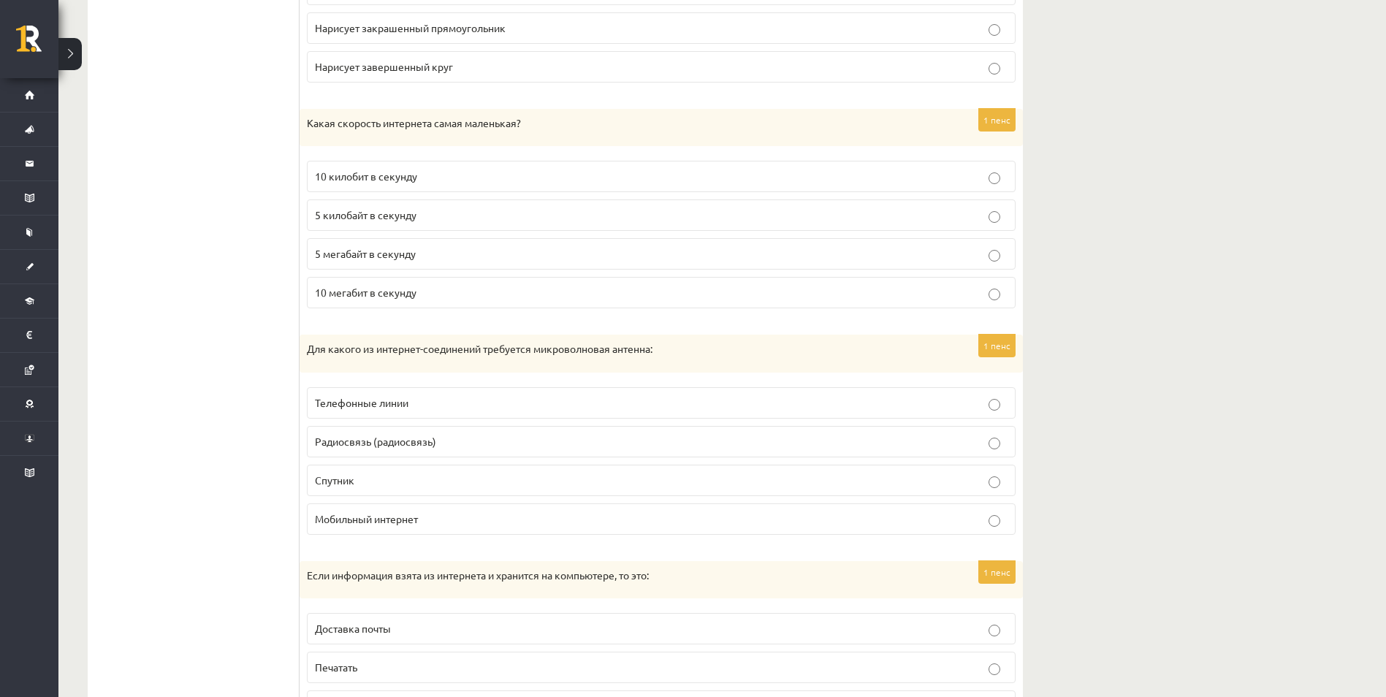
drag, startPoint x: 292, startPoint y: 347, endPoint x: 332, endPoint y: 368, distance: 46.1
drag, startPoint x: 332, startPoint y: 368, endPoint x: 263, endPoint y: 354, distance: 70.9
drag, startPoint x: 290, startPoint y: 352, endPoint x: 417, endPoint y: 454, distance: 163.2
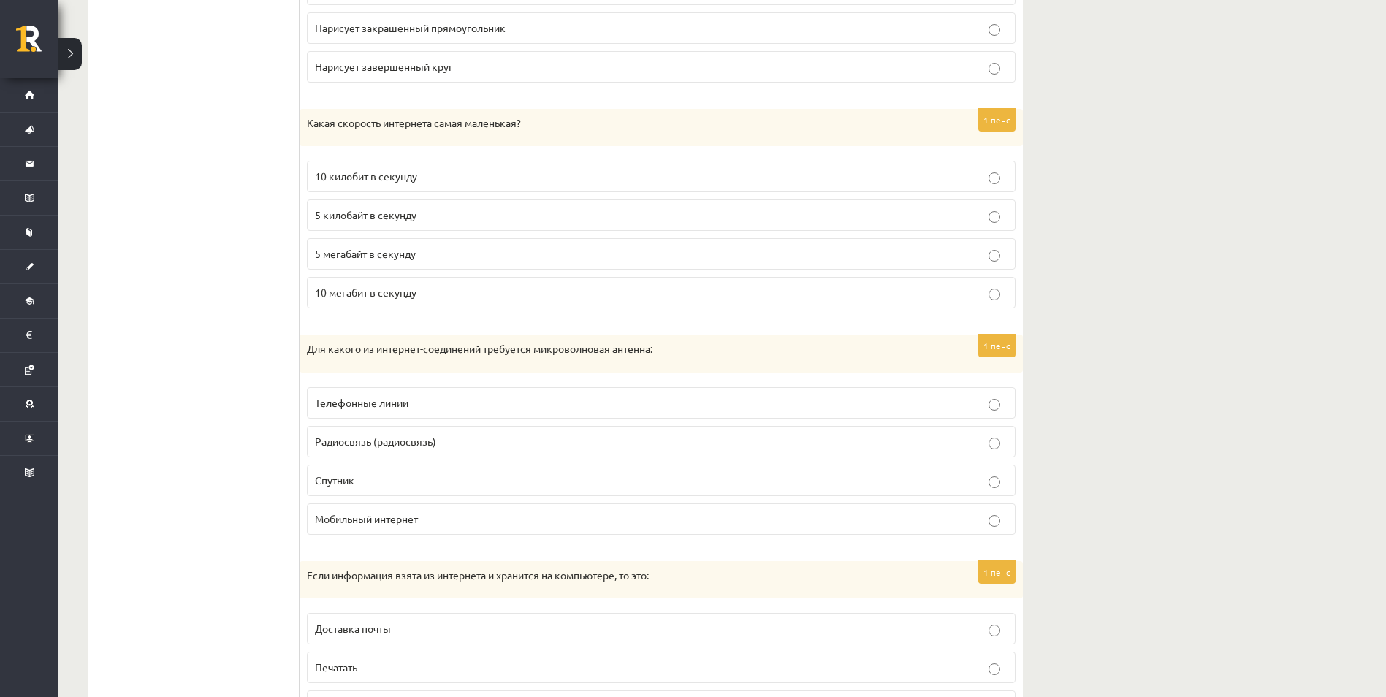
drag, startPoint x: 417, startPoint y: 454, endPoint x: 225, endPoint y: 364, distance: 212.4
drag, startPoint x: 281, startPoint y: 369, endPoint x: 302, endPoint y: 362, distance: 22.2
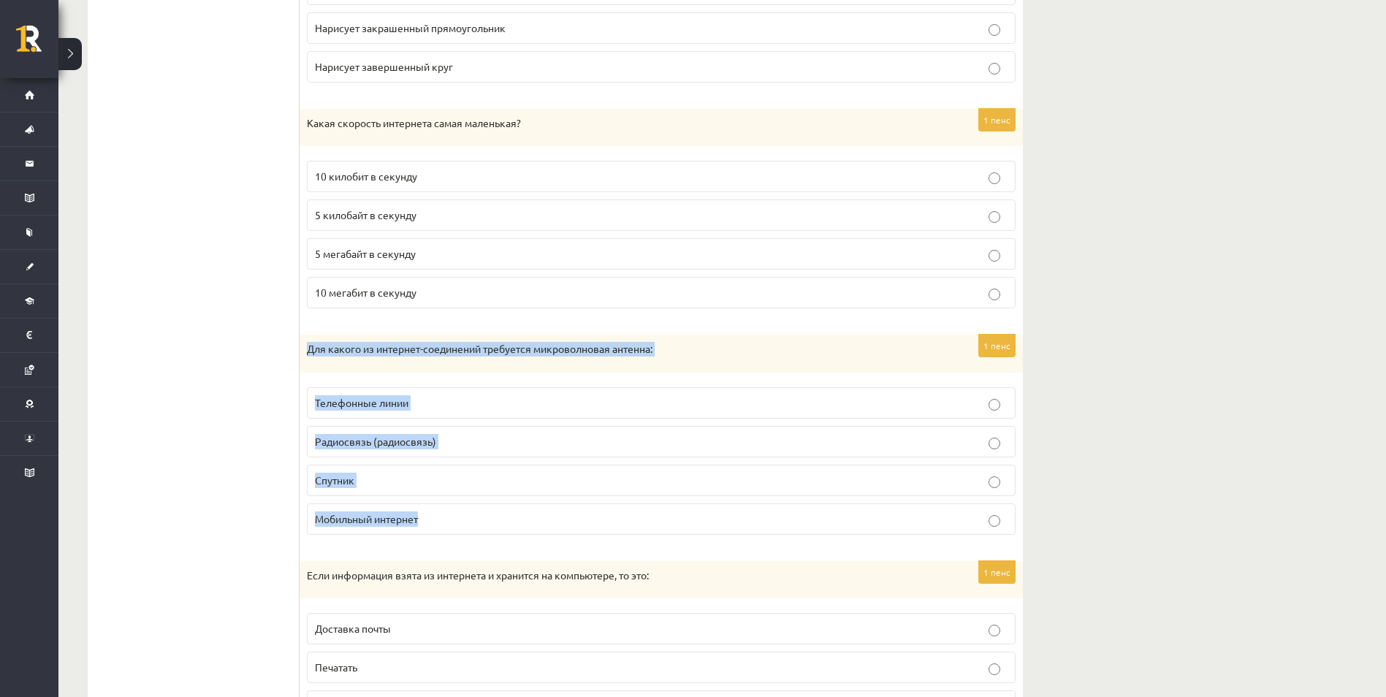
drag, startPoint x: 308, startPoint y: 350, endPoint x: 432, endPoint y: 519, distance: 209.1
click at [432, 519] on div "1 пенс Для какого из интернет-соединений требуется микроволновая антенна: Телеф…" at bounding box center [661, 441] width 723 height 212
copy div "Для какого из интернет-соединений требуется микроволновая антенна: Телефонные л…"
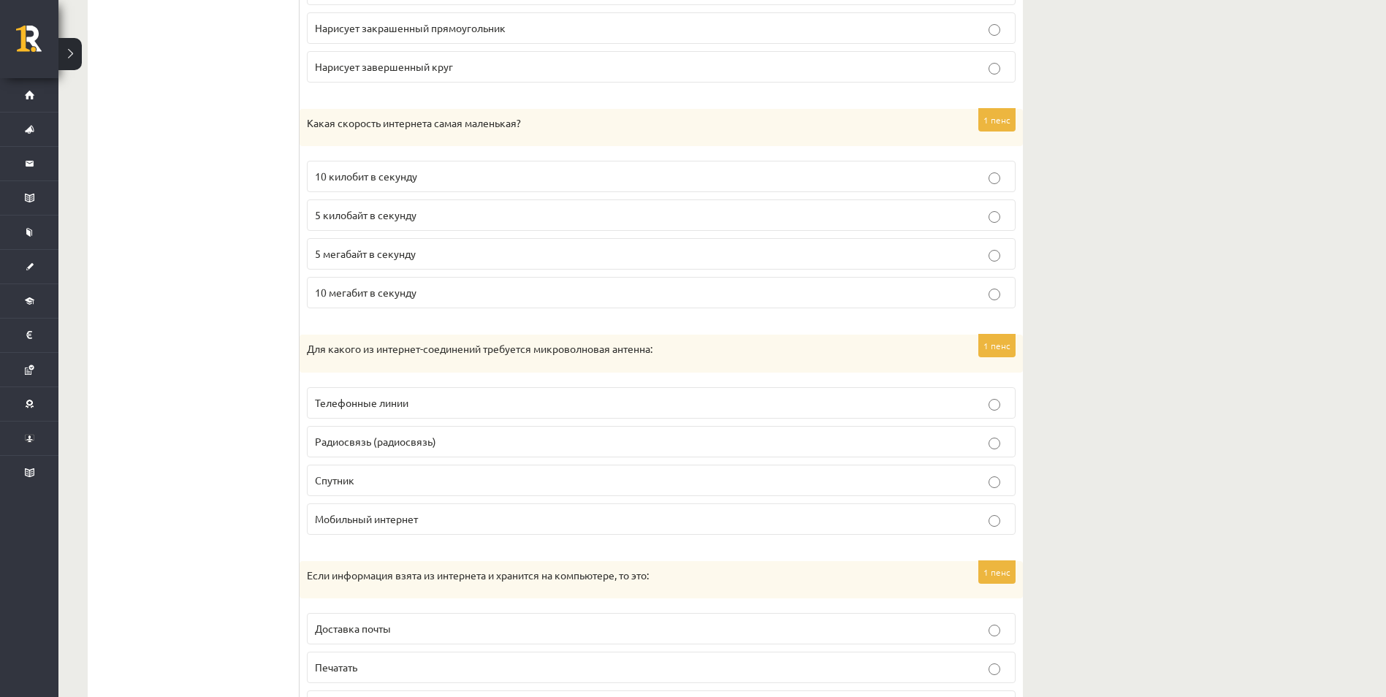
click at [357, 450] on label "Радиосвязь (радиосвязь)" at bounding box center [661, 441] width 709 height 31
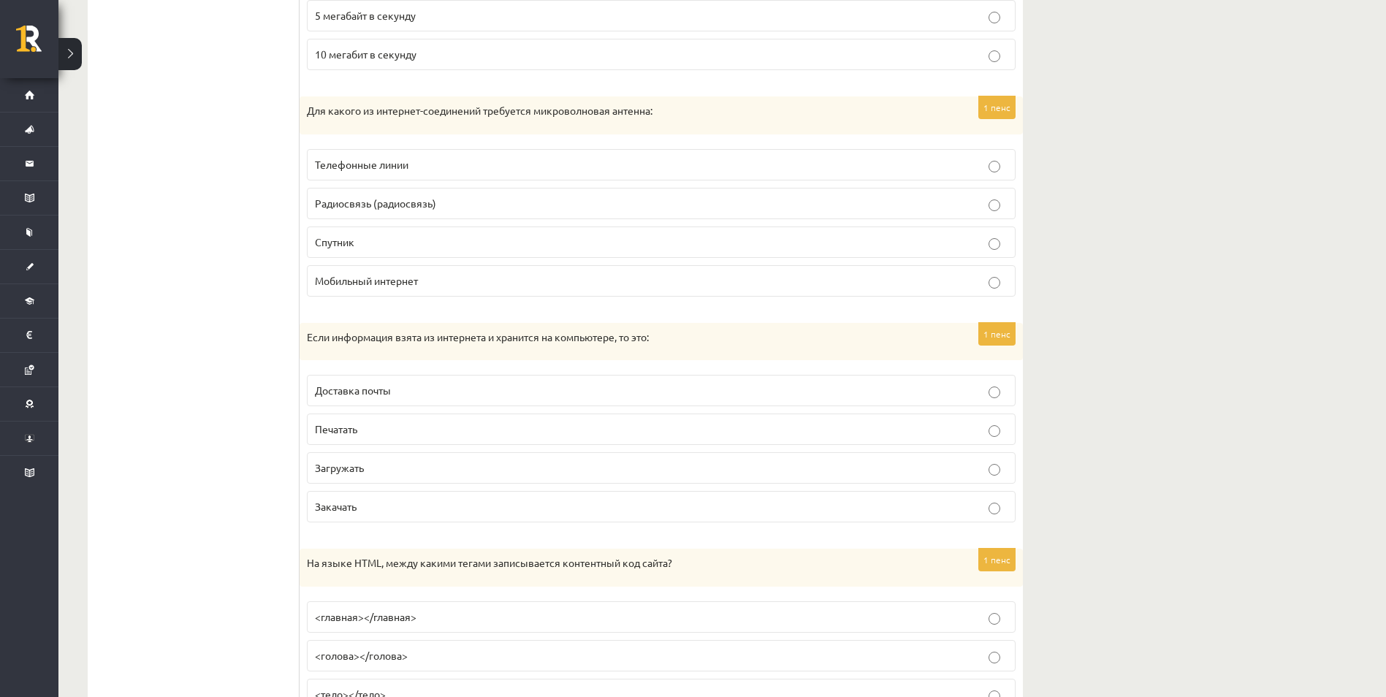
scroll to position [5170, 0]
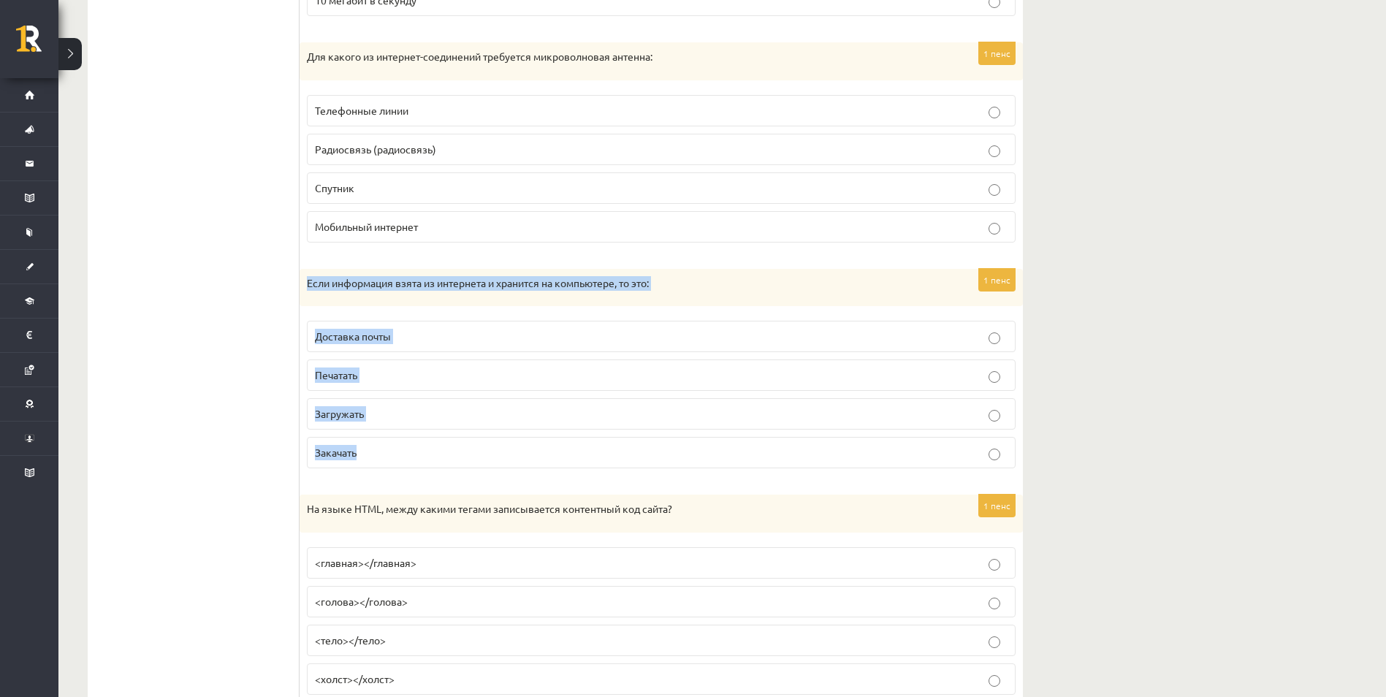
drag, startPoint x: 304, startPoint y: 280, endPoint x: 384, endPoint y: 451, distance: 188.6
click at [384, 451] on div "1 пенс Если информация взята из интернета и хранится на компьютере, то это: Дос…" at bounding box center [661, 375] width 723 height 212
copy div "Если информация взята из интернета и хранится на компьютере, то это: Доставка п…"
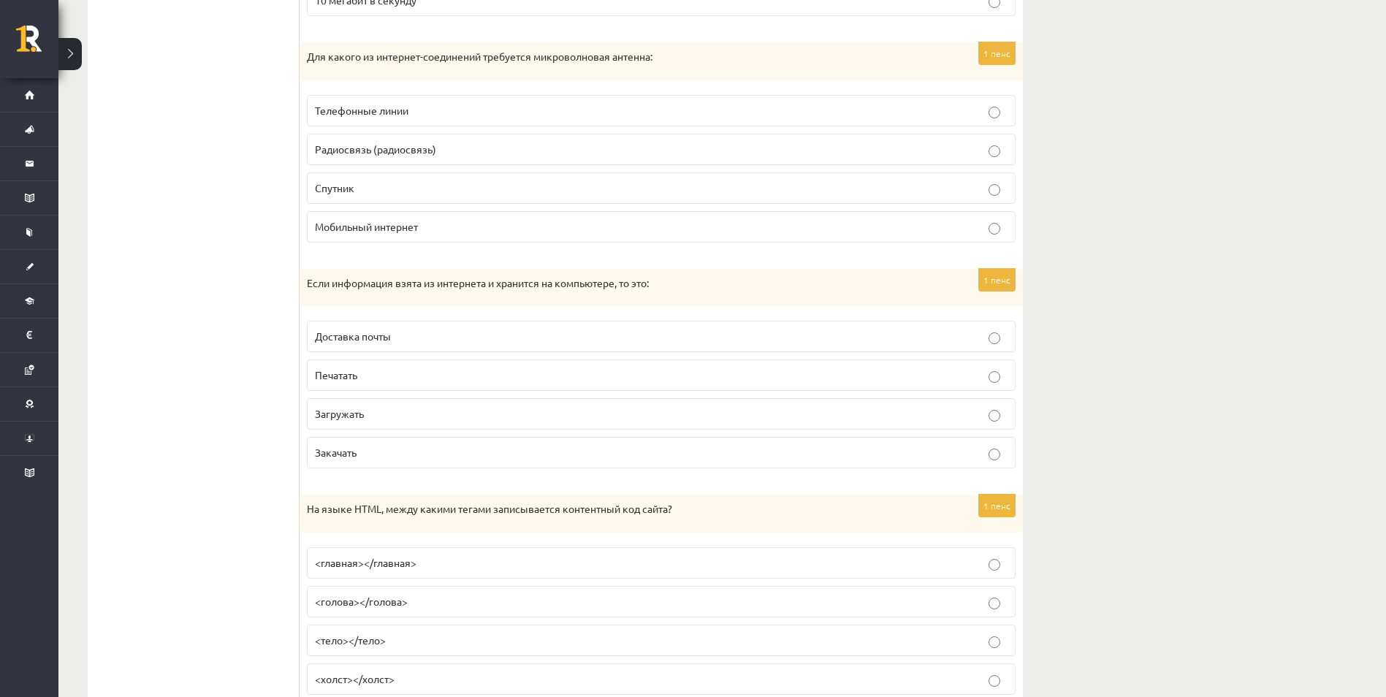
click at [333, 420] on span "Загружать" at bounding box center [339, 413] width 49 height 13
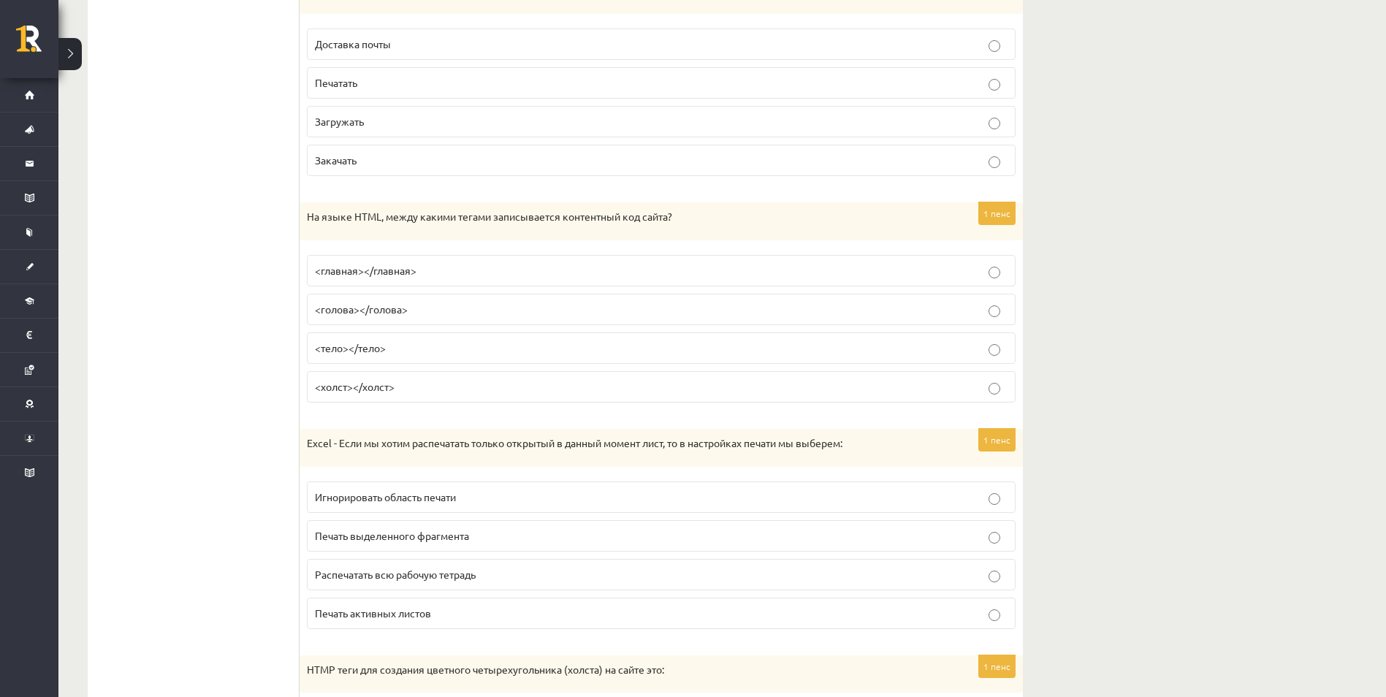
click at [363, 351] on span "<тело></тело>" at bounding box center [350, 347] width 71 height 13
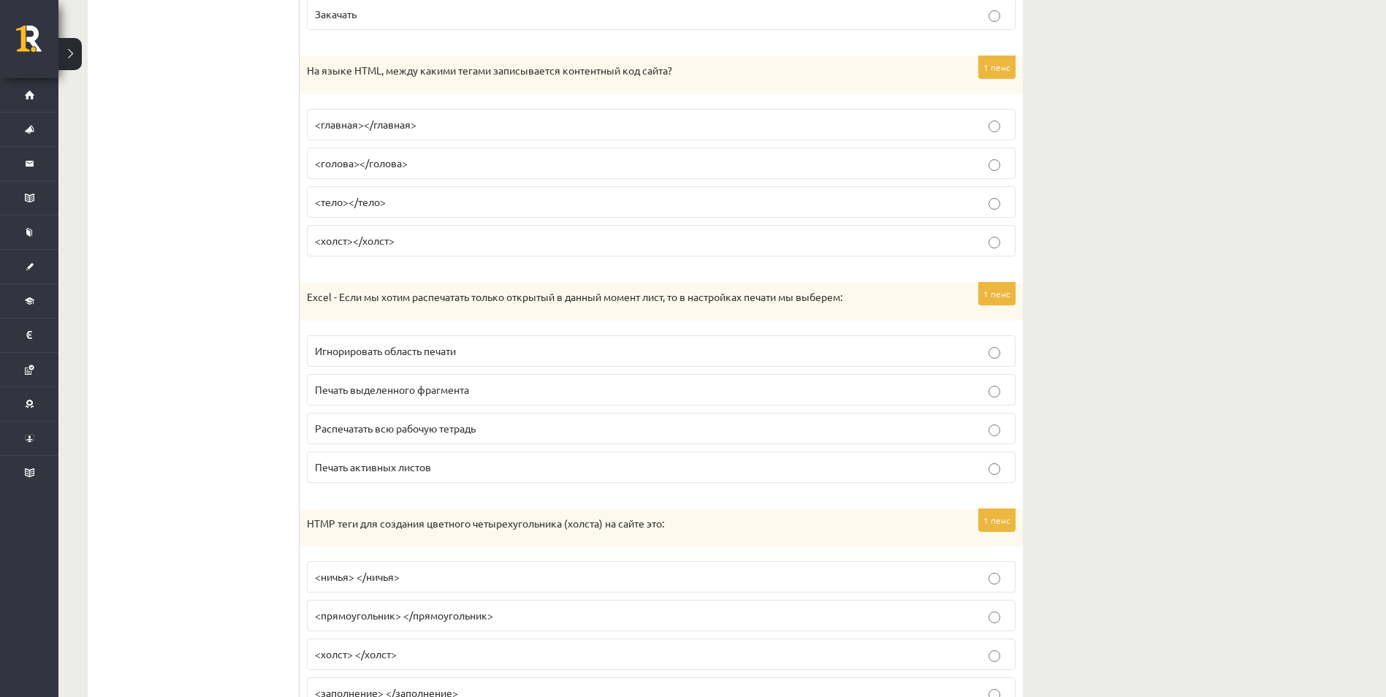
click at [375, 360] on label "Игнорировать область печати" at bounding box center [661, 350] width 709 height 31
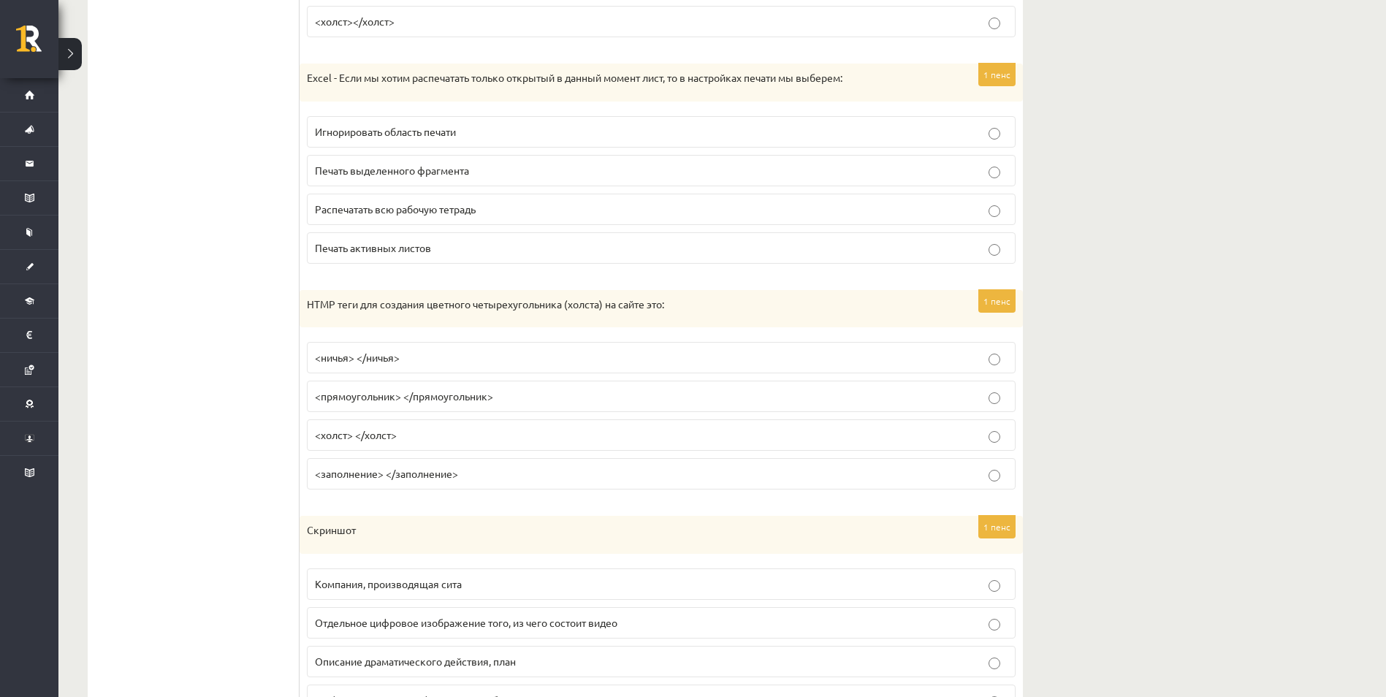
click at [391, 408] on label "<прямоугольник> </прямоугольник>" at bounding box center [661, 396] width 709 height 31
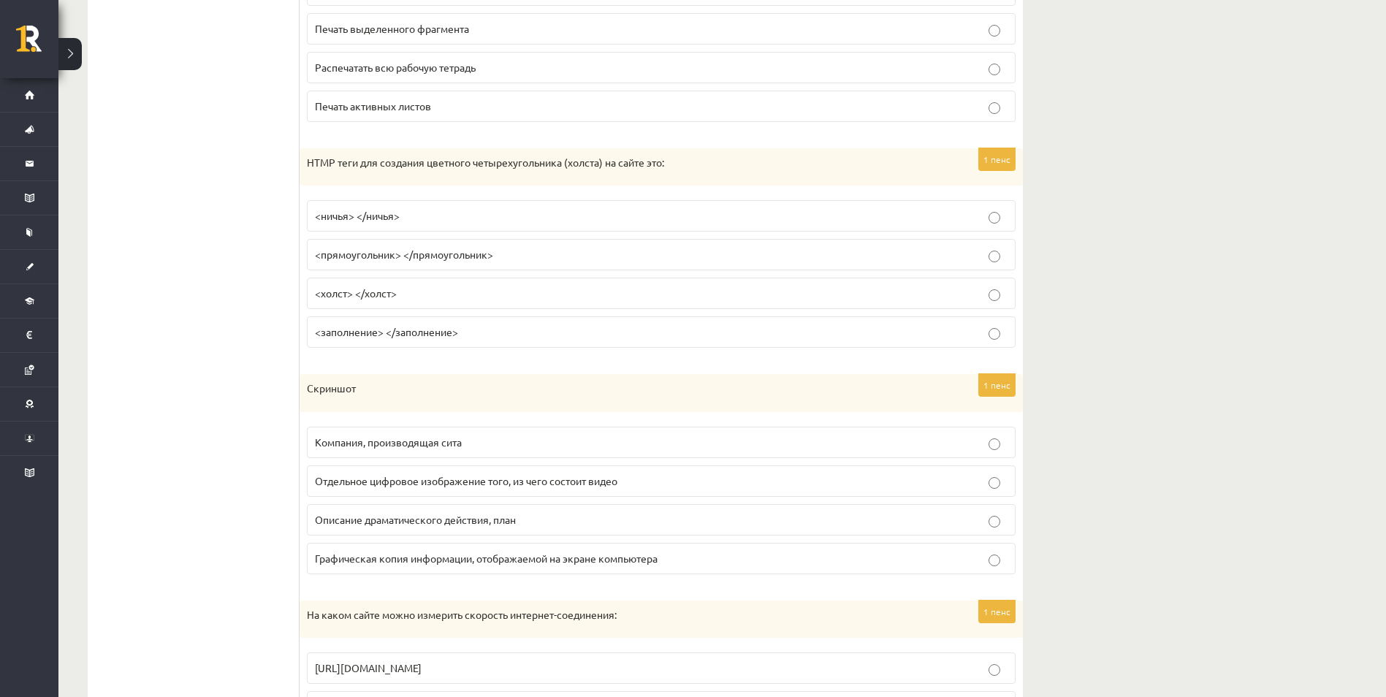
scroll to position [6193, 0]
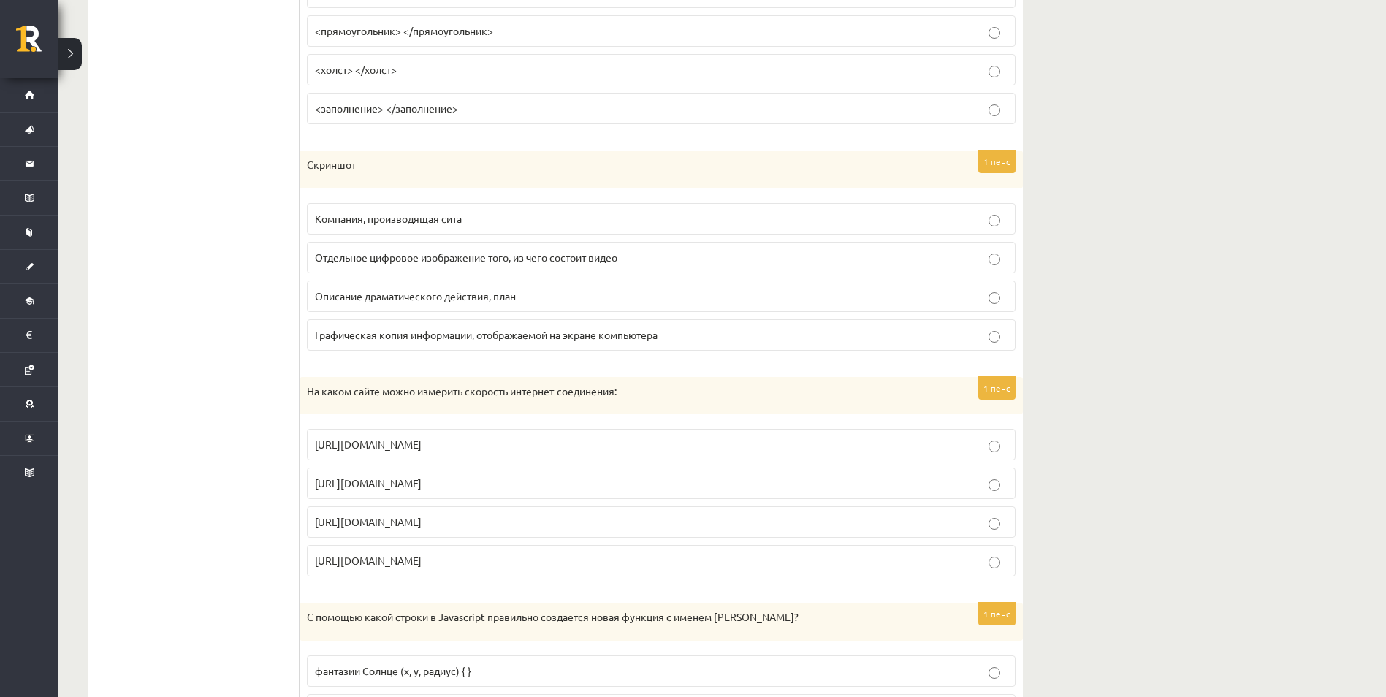
click at [394, 291] on span "Описание драматического действия, план" at bounding box center [415, 295] width 201 height 13
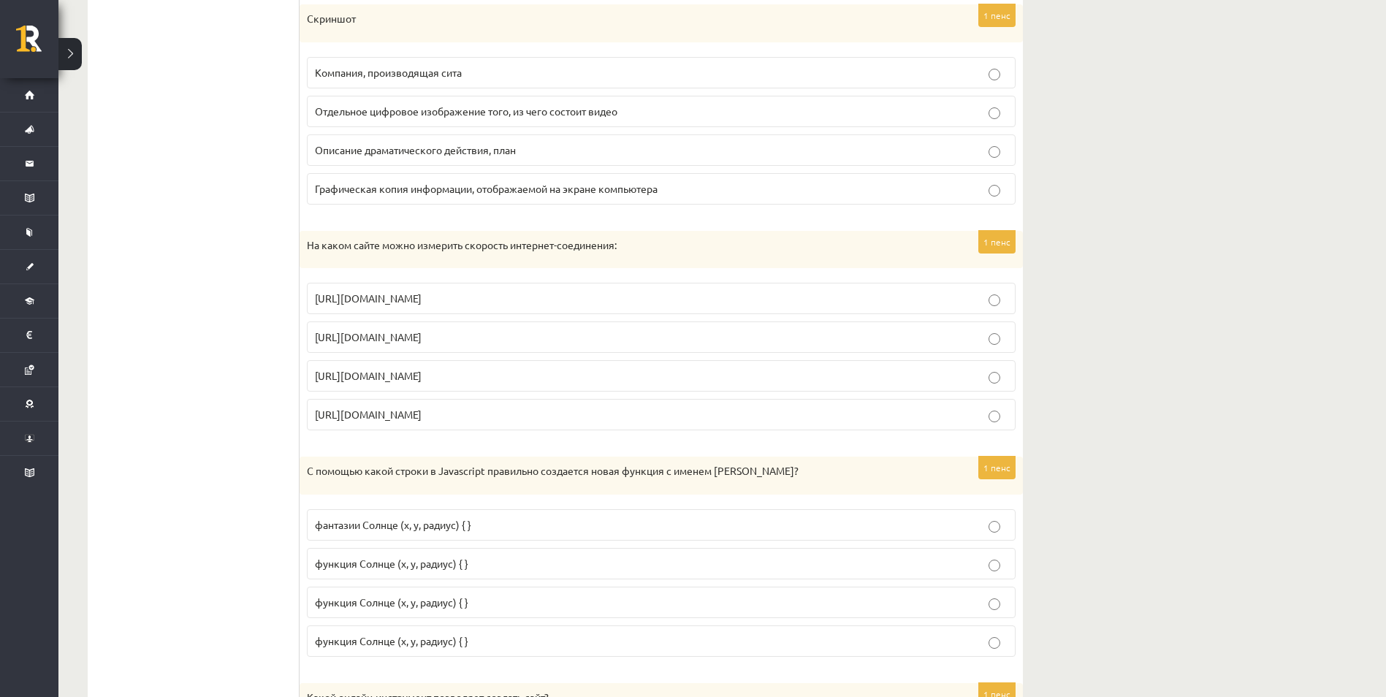
click at [395, 338] on span "https://www.speedtest.net" at bounding box center [368, 336] width 107 height 13
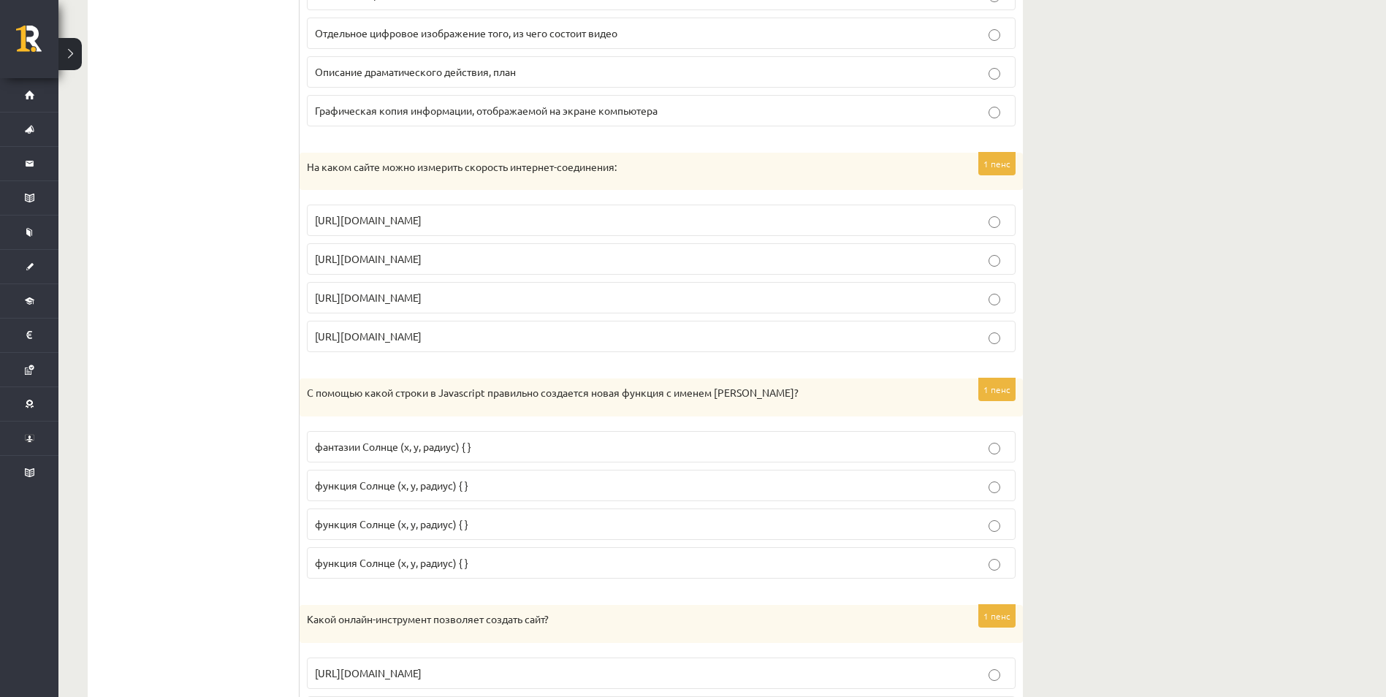
scroll to position [6582, 0]
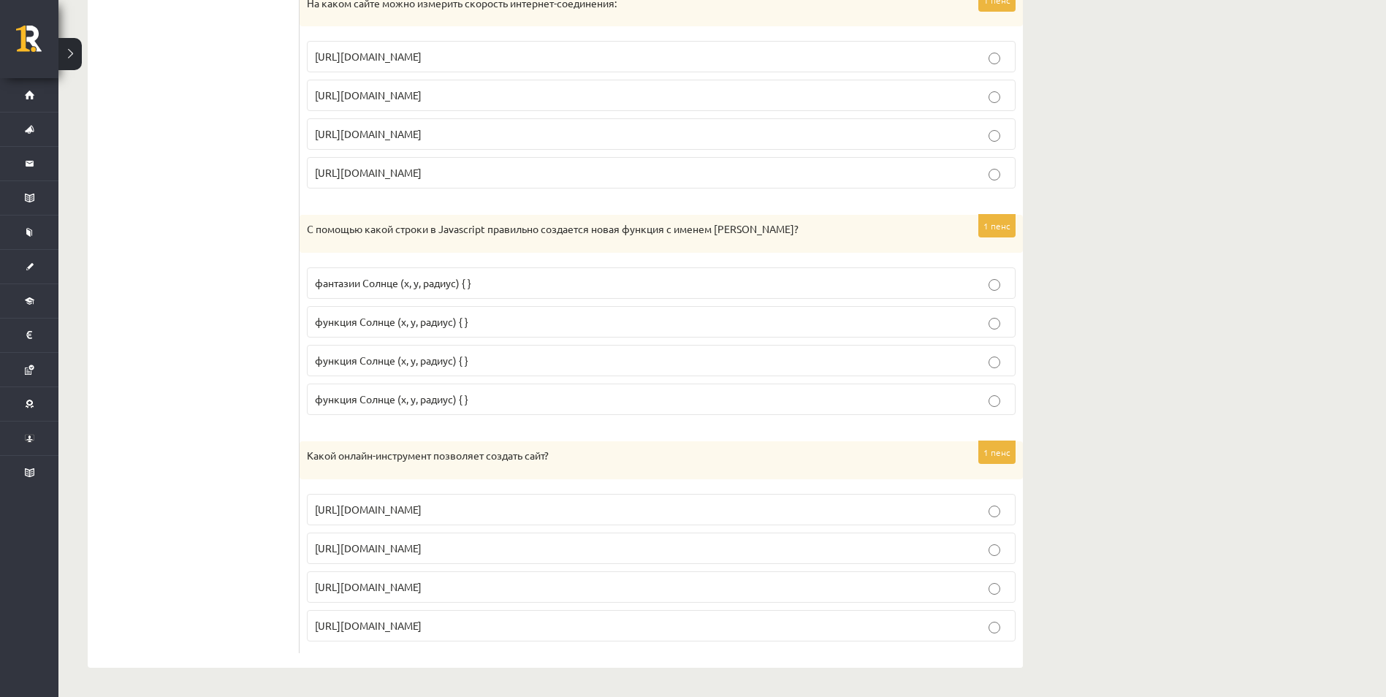
click at [396, 362] on span "функция Солнце (x, y, радиус) { }" at bounding box center [391, 360] width 153 height 13
click at [396, 502] on p "https://www.zoho.com/mail" at bounding box center [661, 509] width 693 height 15
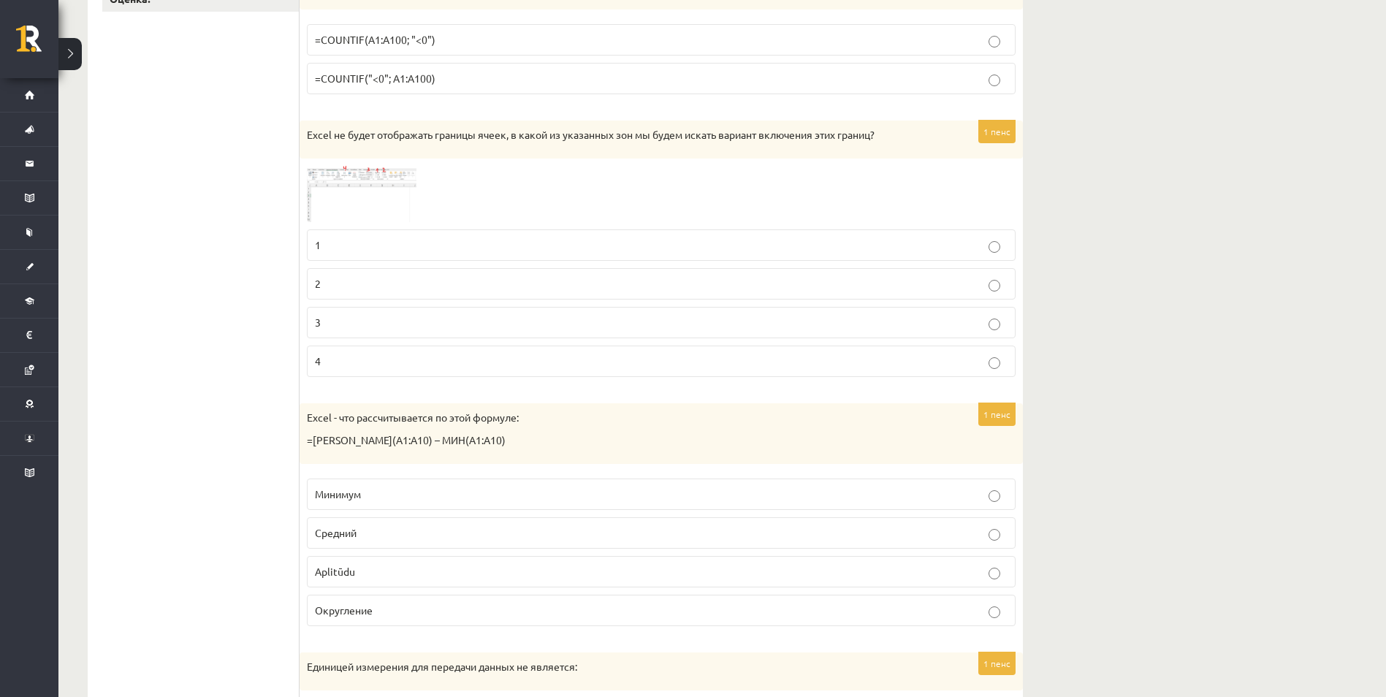
scroll to position [0, 0]
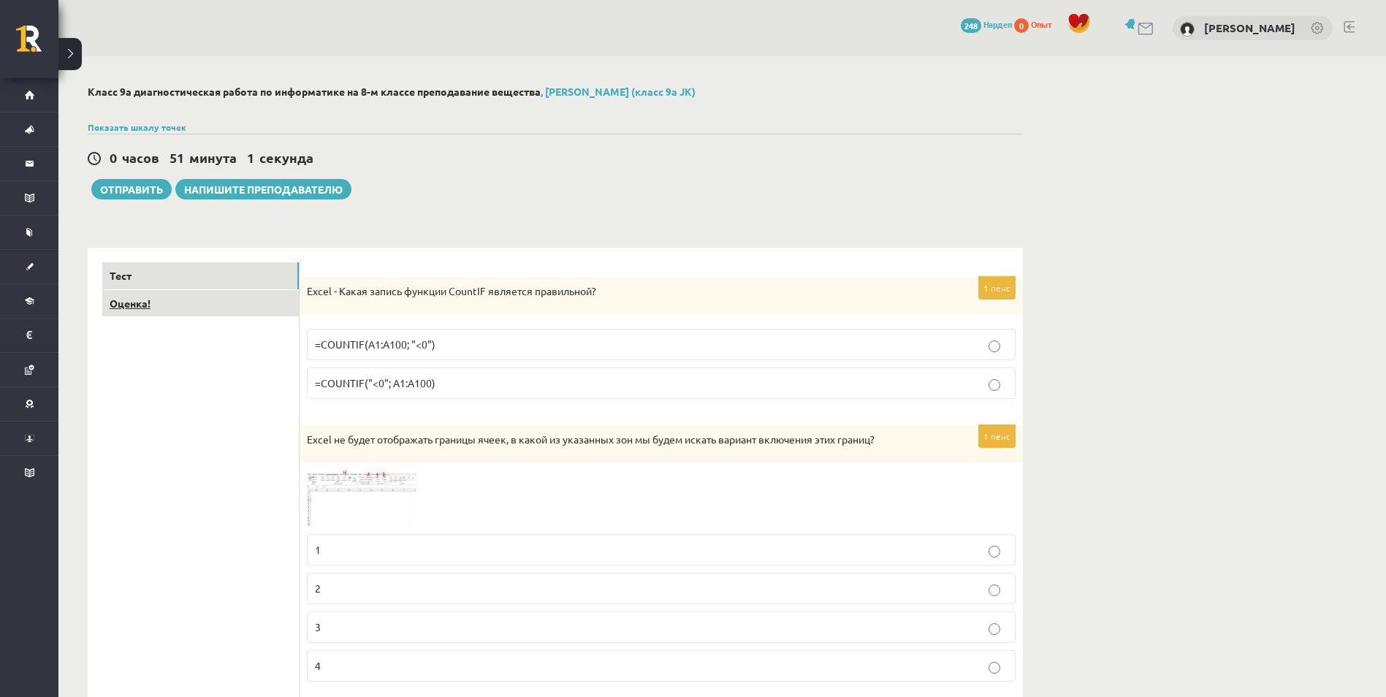
click at [172, 301] on link "Оценка!" at bounding box center [200, 303] width 197 height 27
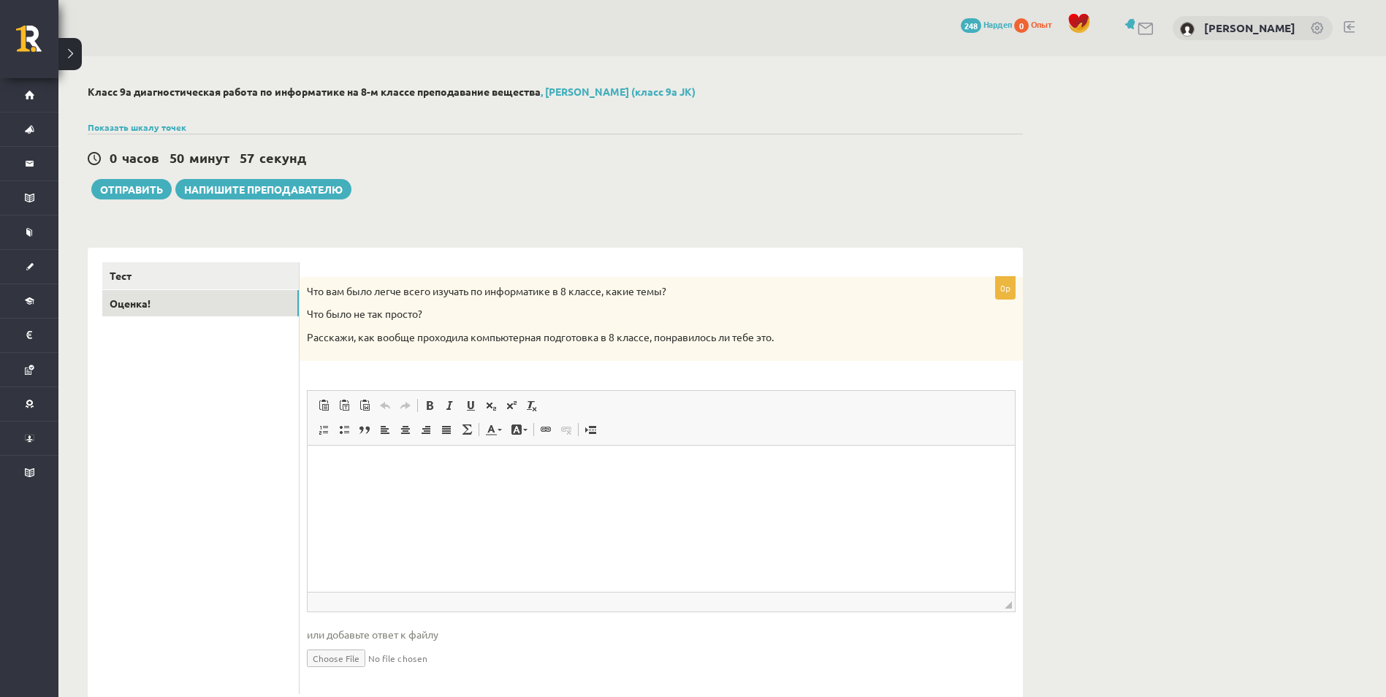
click at [349, 484] on html at bounding box center [661, 467] width 707 height 45
click at [161, 193] on button "Отправить" at bounding box center [131, 189] width 80 height 20
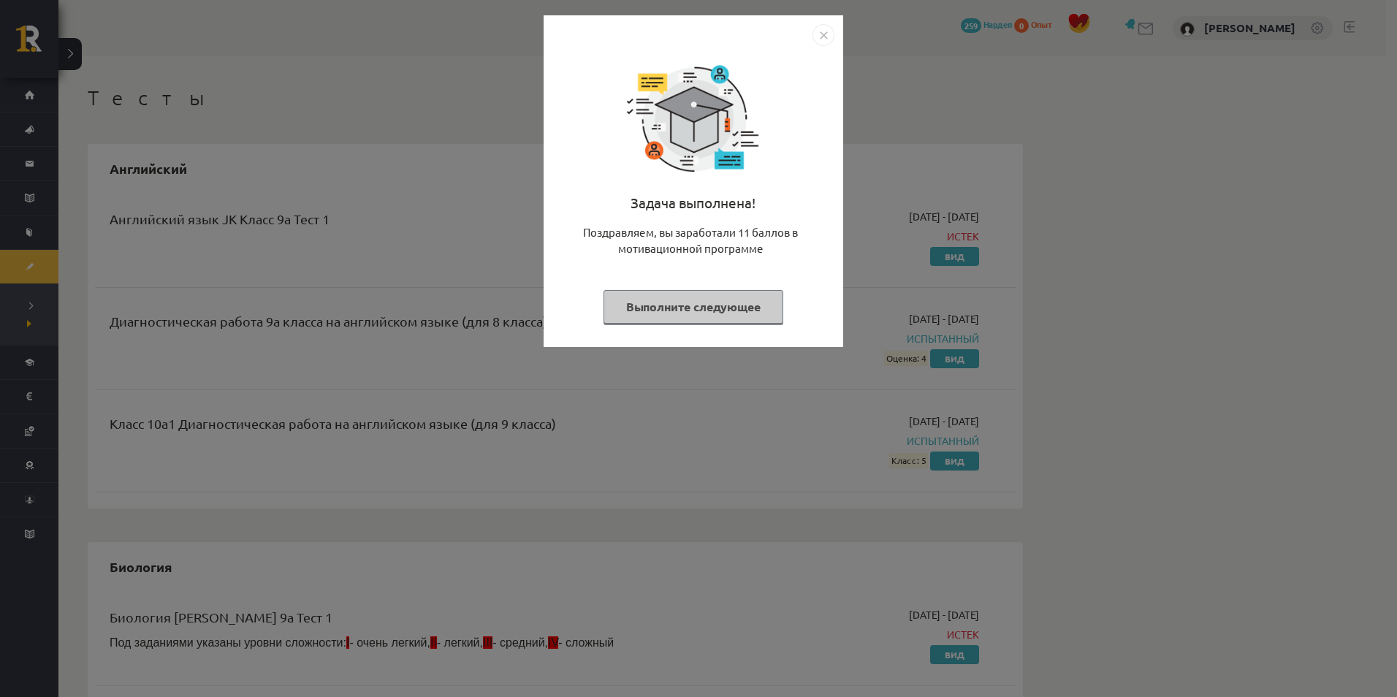
click at [766, 310] on button "Выполните следующее" at bounding box center [694, 307] width 180 height 34
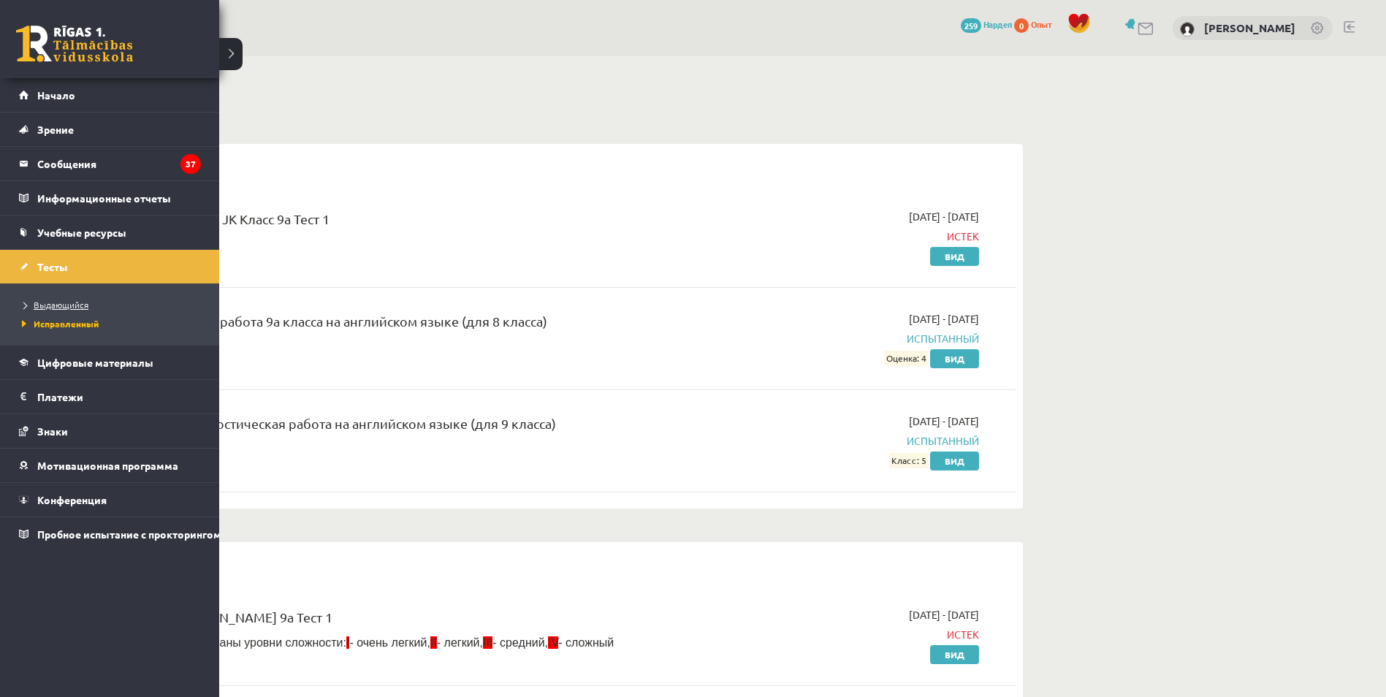
click at [50, 305] on span "Выдающийся" at bounding box center [53, 305] width 70 height 12
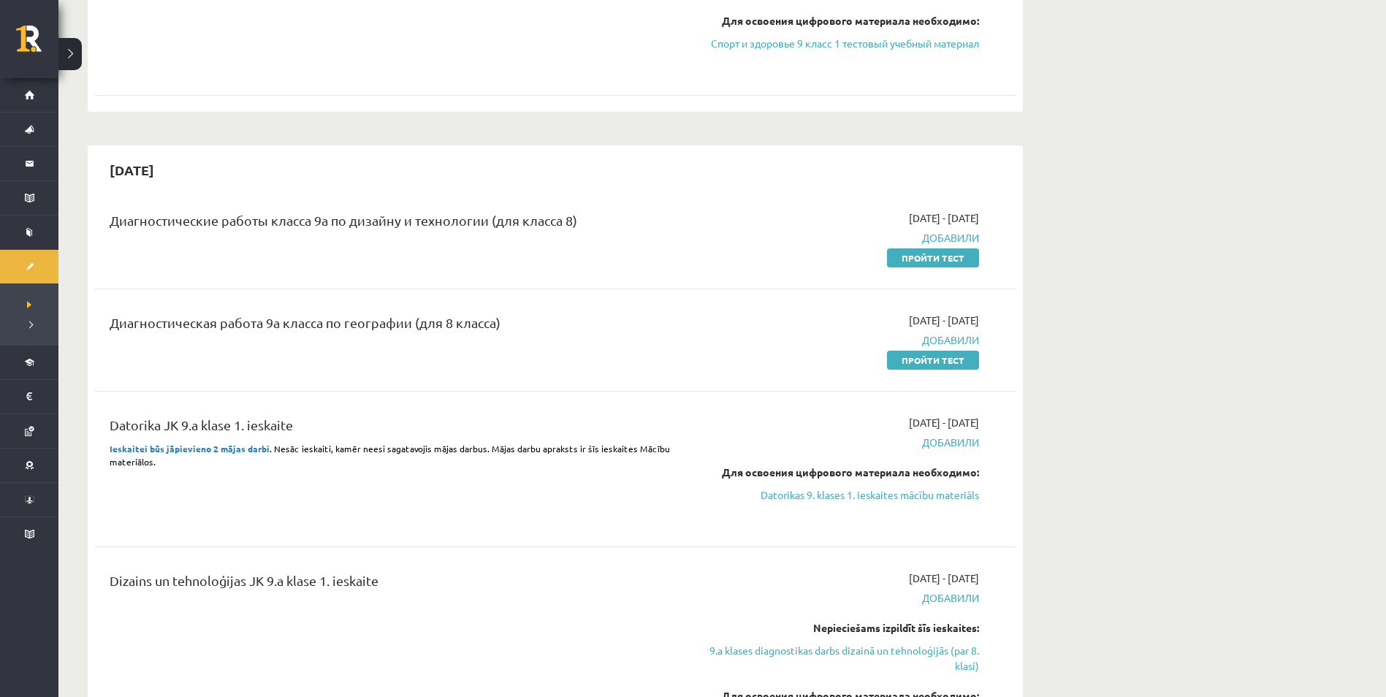
scroll to position [1534, 0]
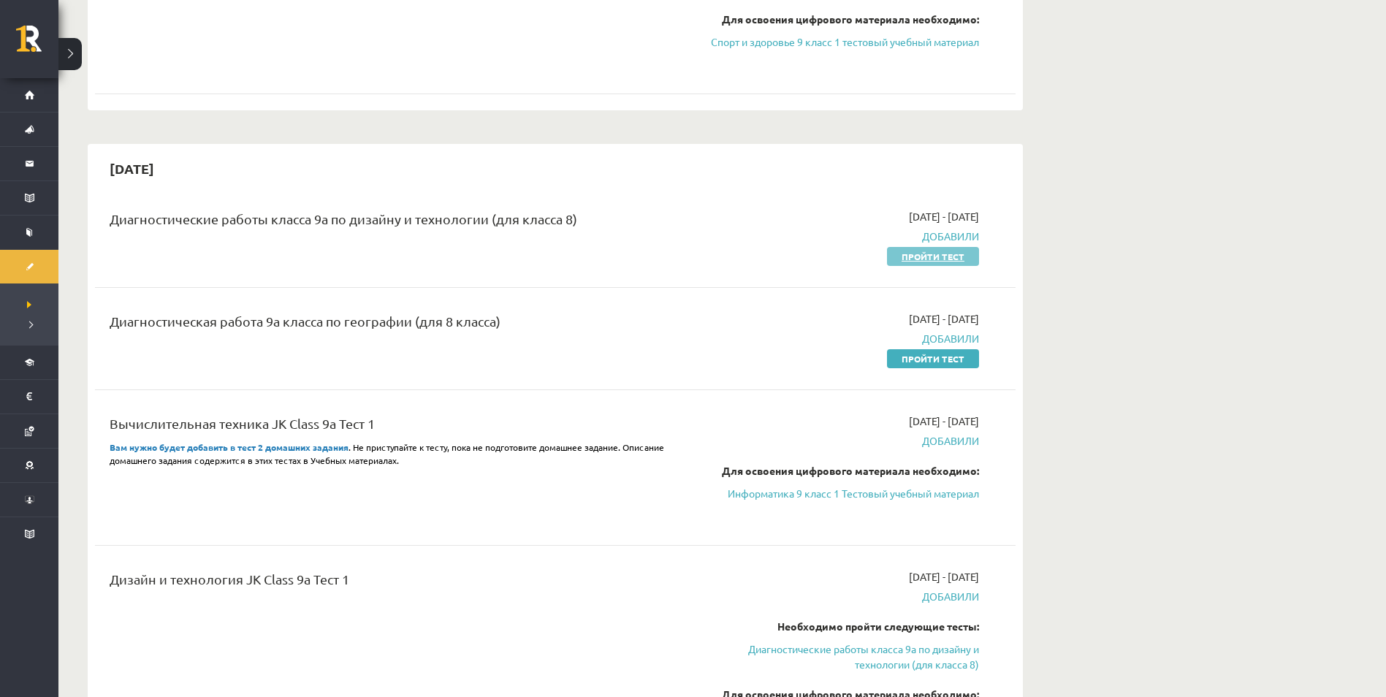
click at [918, 259] on link "Пройти тест" at bounding box center [933, 256] width 92 height 19
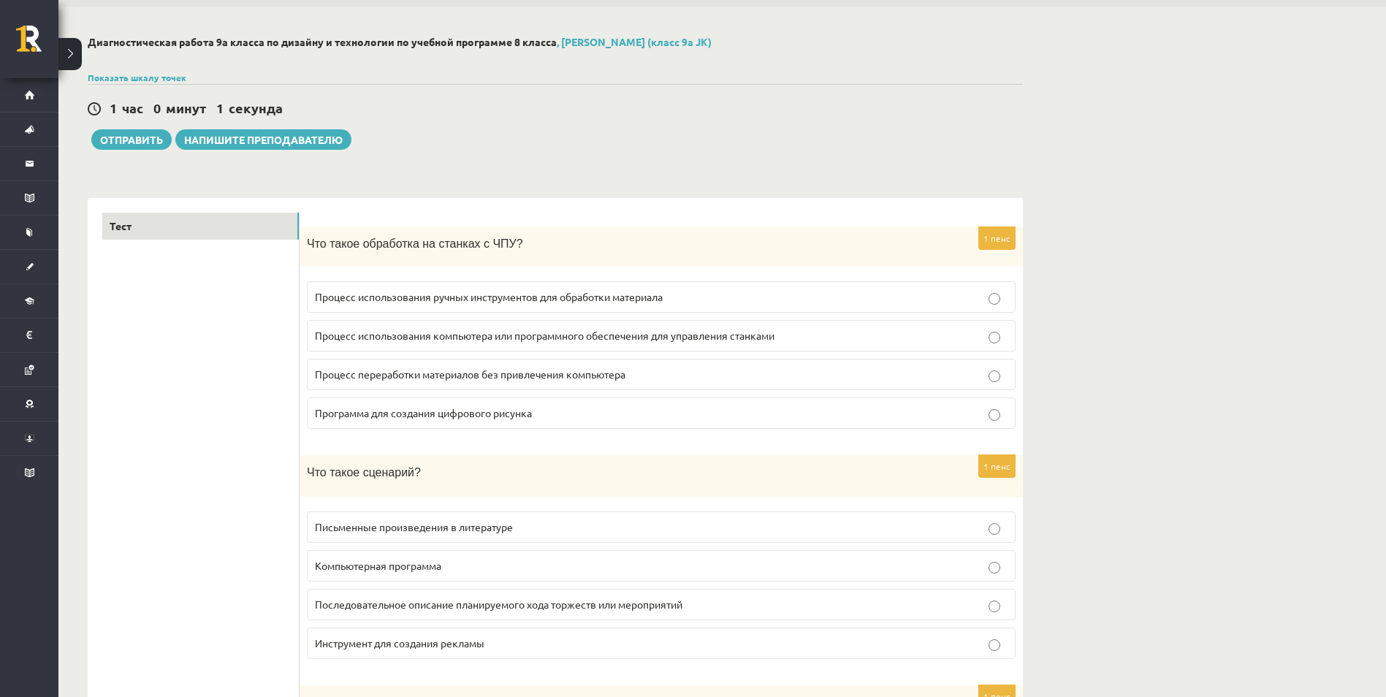
scroll to position [146, 0]
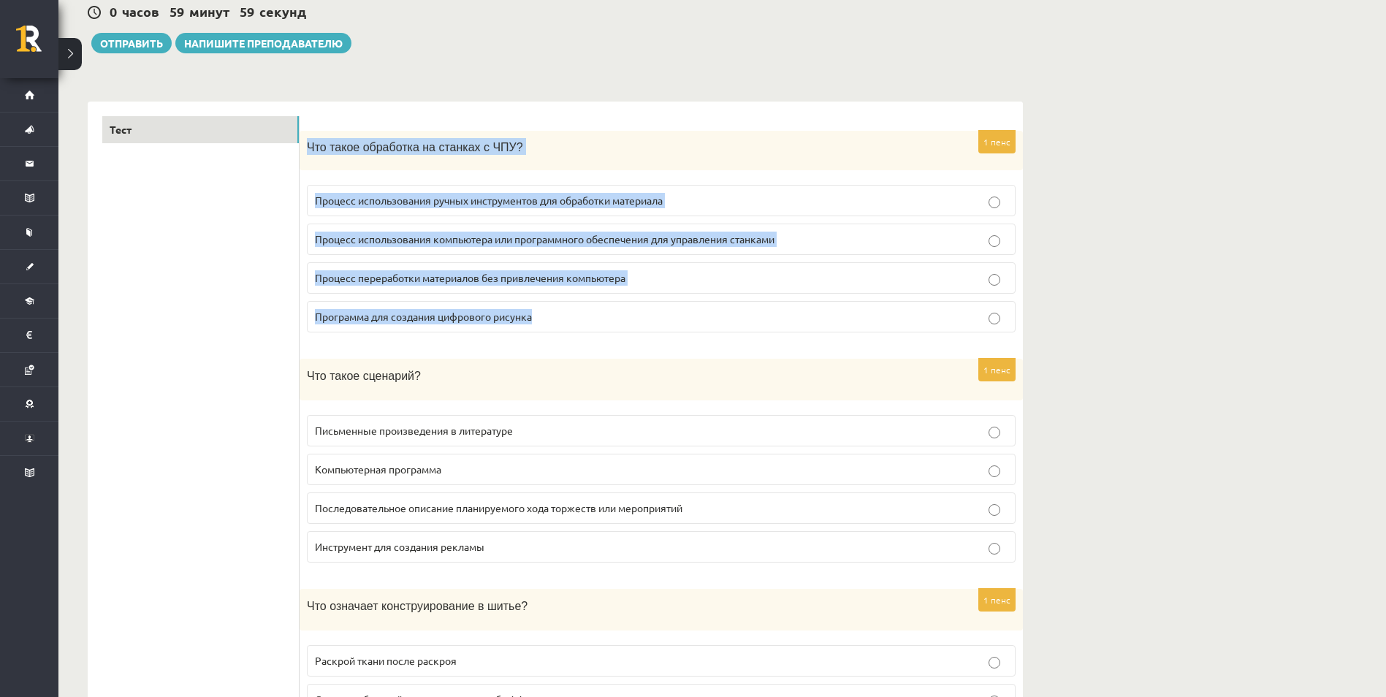
drag, startPoint x: 311, startPoint y: 145, endPoint x: 544, endPoint y: 322, distance: 293.1
click at [544, 322] on div "1 пенс Что такое обработка на станках с ЧПУ? Процесс использования ручных инстр…" at bounding box center [661, 238] width 723 height 214
copy div "Что такое обработка на станках с ЧПУ? Процесс использования ручных инструментов…"
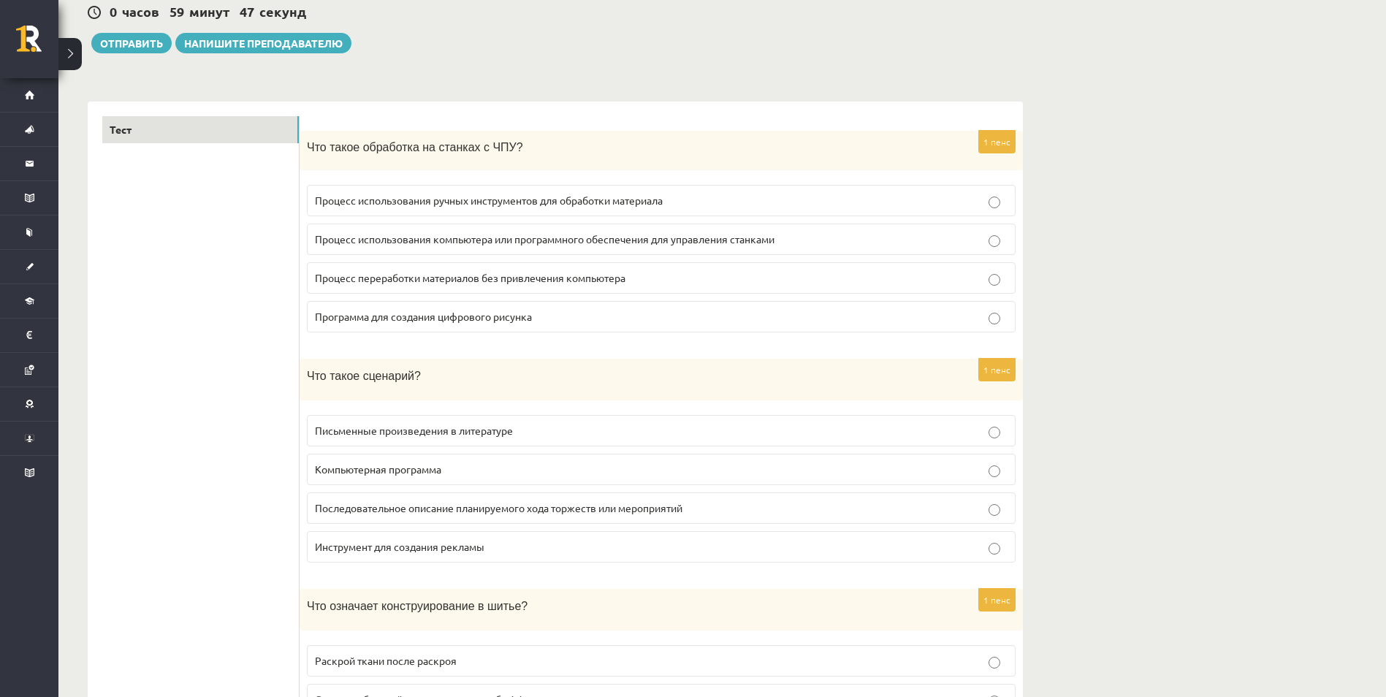
click at [348, 229] on label "Процесс использования компьютера или программного обеспечения для управления ст…" at bounding box center [661, 239] width 709 height 31
click at [356, 240] on span "Процесс использования компьютера или программного обеспечения для управления ст…" at bounding box center [545, 238] width 460 height 13
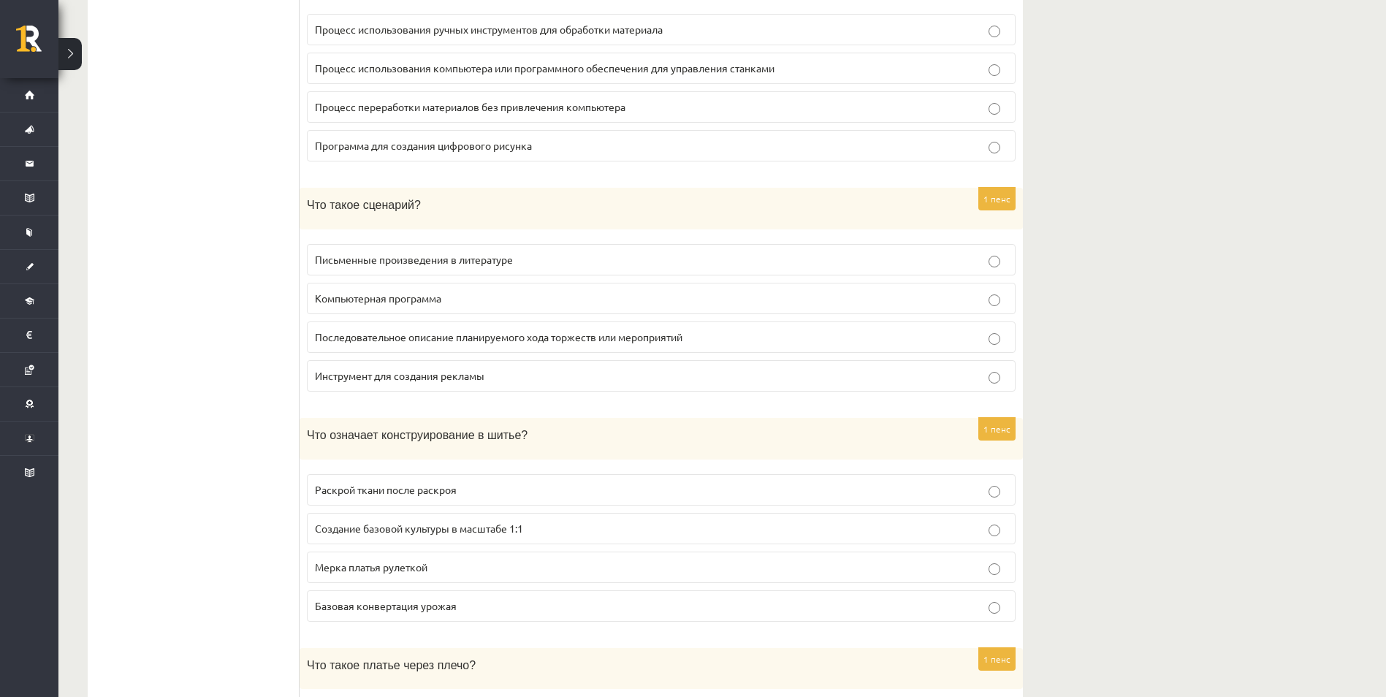
scroll to position [365, 0]
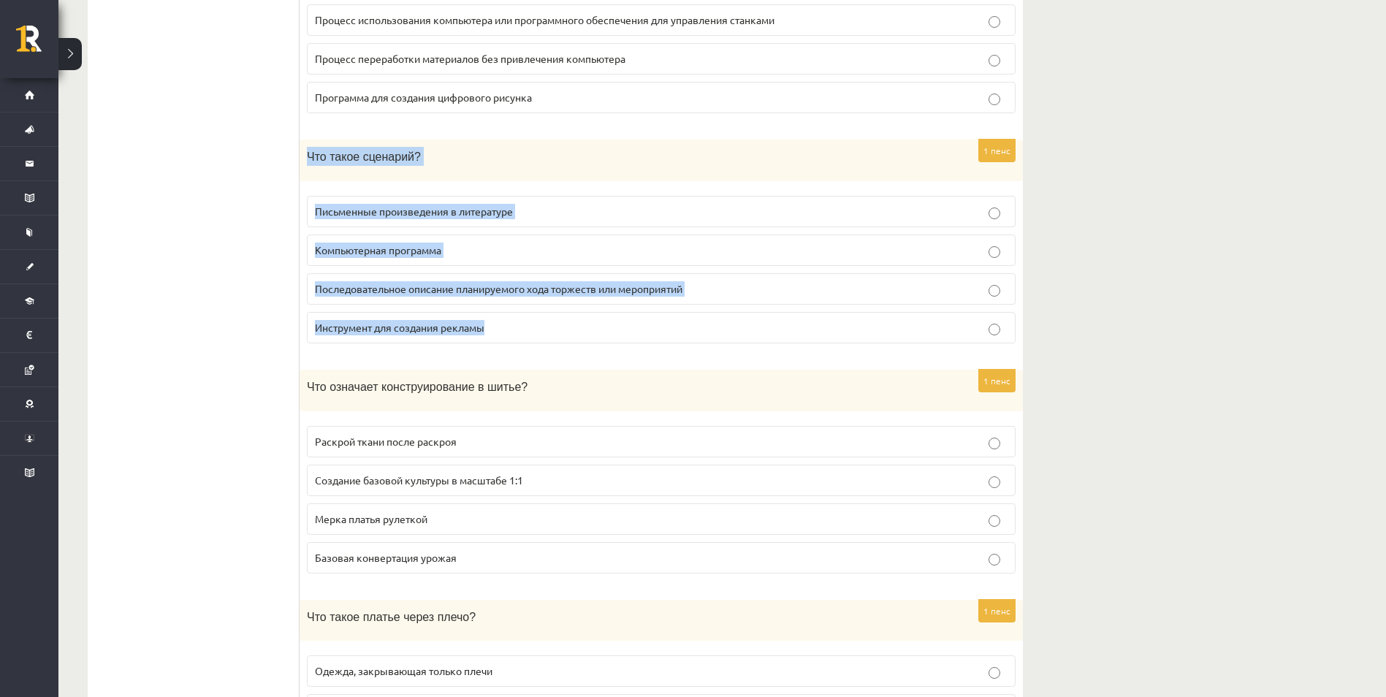
drag, startPoint x: 305, startPoint y: 156, endPoint x: 536, endPoint y: 332, distance: 289.8
click at [536, 332] on div "1 пенс Что такое сценарий? Письменные произведения в литературе Компьютерная пр…" at bounding box center [661, 248] width 723 height 216
copy div "Что такое сценарий? Письменные произведения в литературе Компьютерная программа…"
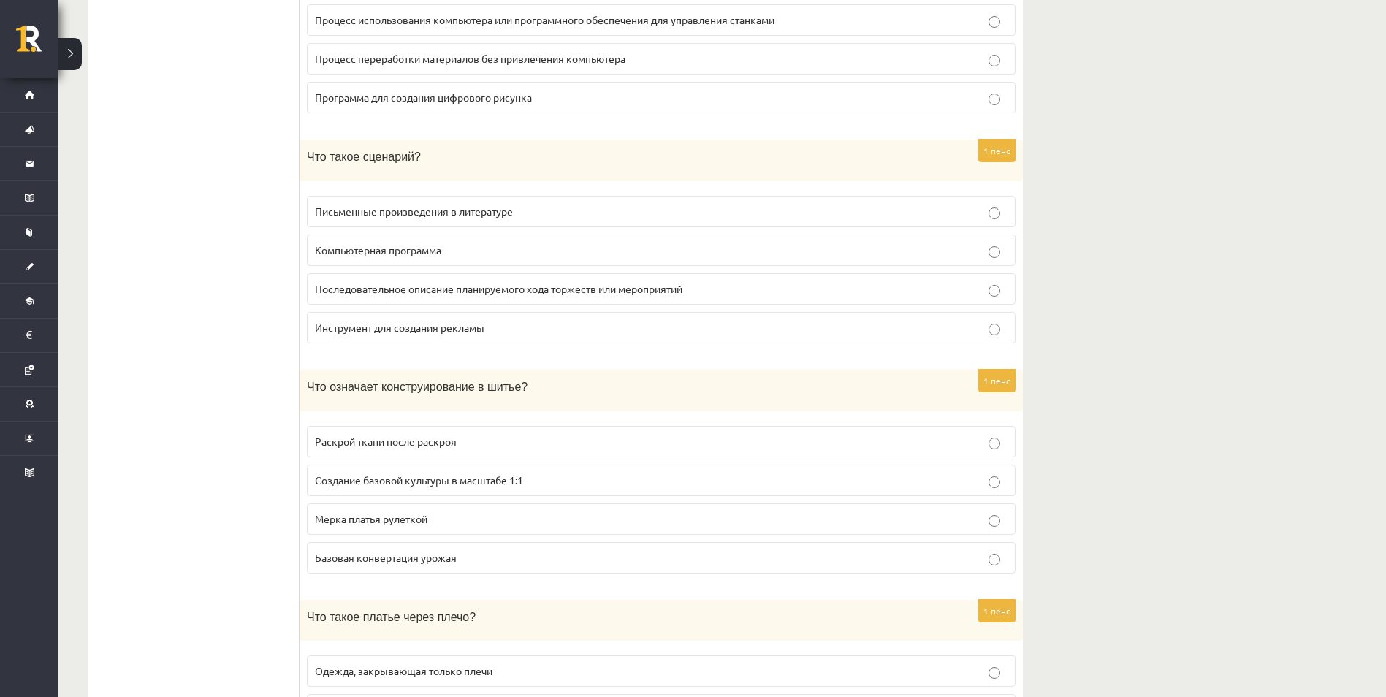
click at [353, 285] on span "Последовательное описание планируемого хода торжеств или мероприятий" at bounding box center [499, 288] width 368 height 13
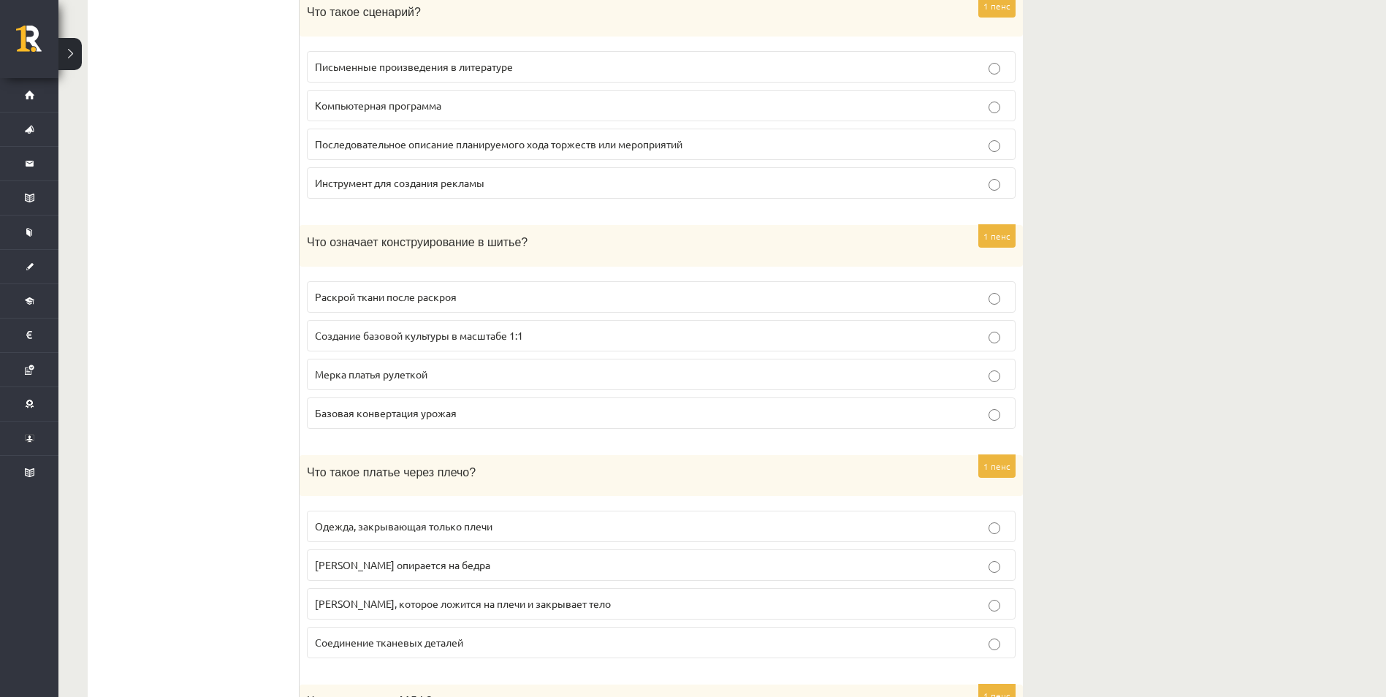
scroll to position [511, 0]
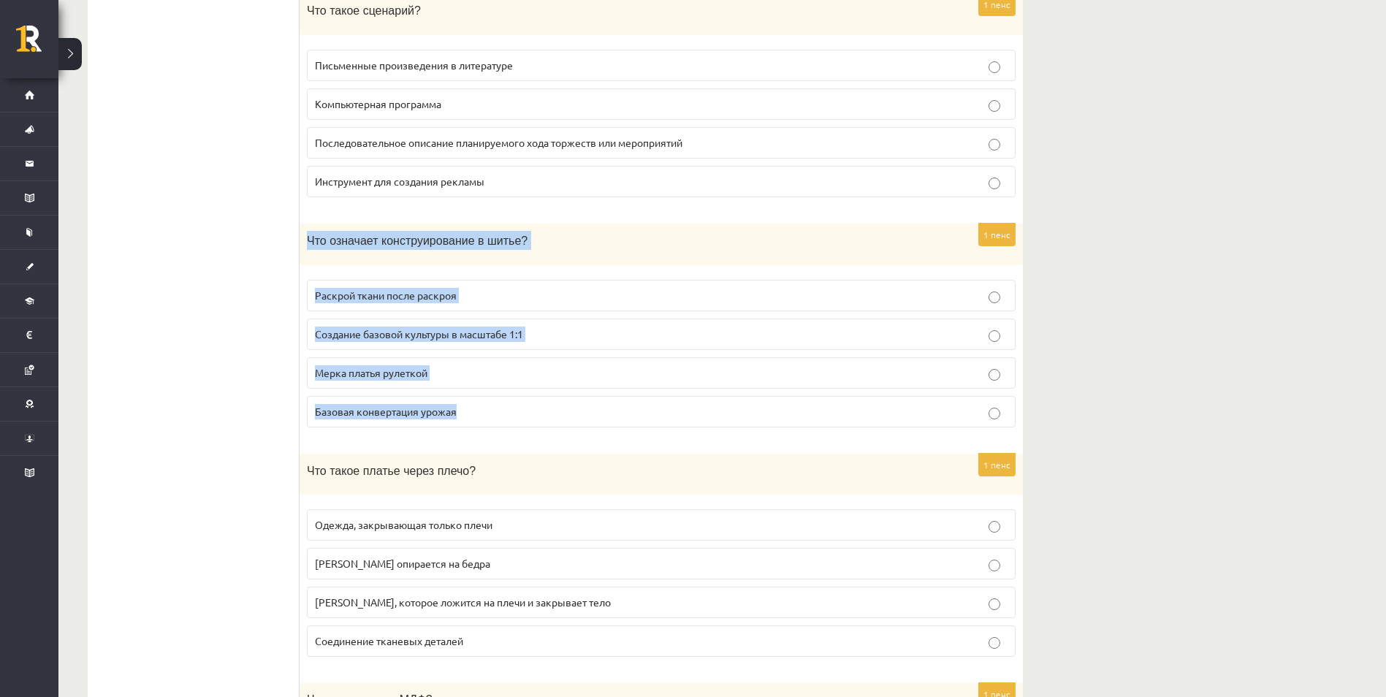
drag, startPoint x: 304, startPoint y: 236, endPoint x: 470, endPoint y: 425, distance: 251.6
click at [470, 425] on div "1 пенс Что означает конструирование в шитье? Раскрой ткани после раскроя Создан…" at bounding box center [661, 332] width 723 height 216
copy div "Что означает конструирование в шитье? Раскрой ткани после раскроя Создание базо…"
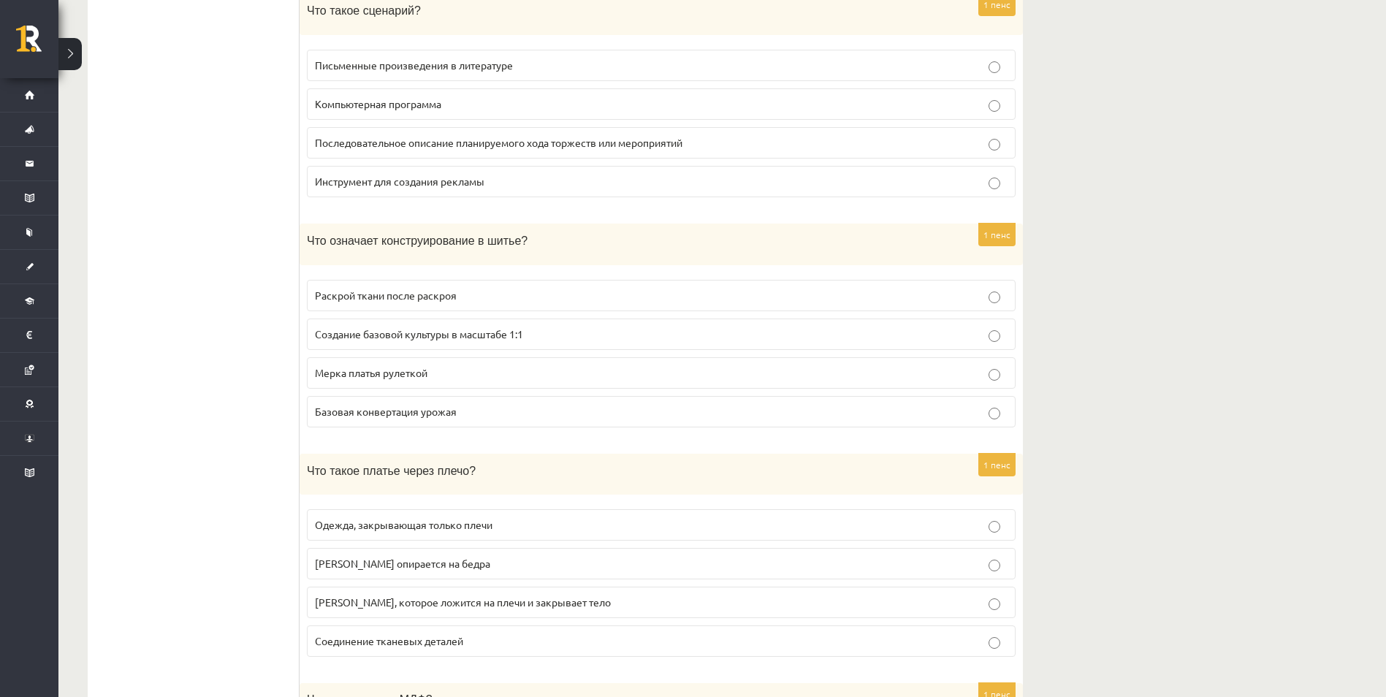
click at [343, 323] on label "Создание базовой культуры в масштабе 1:1" at bounding box center [661, 334] width 709 height 31
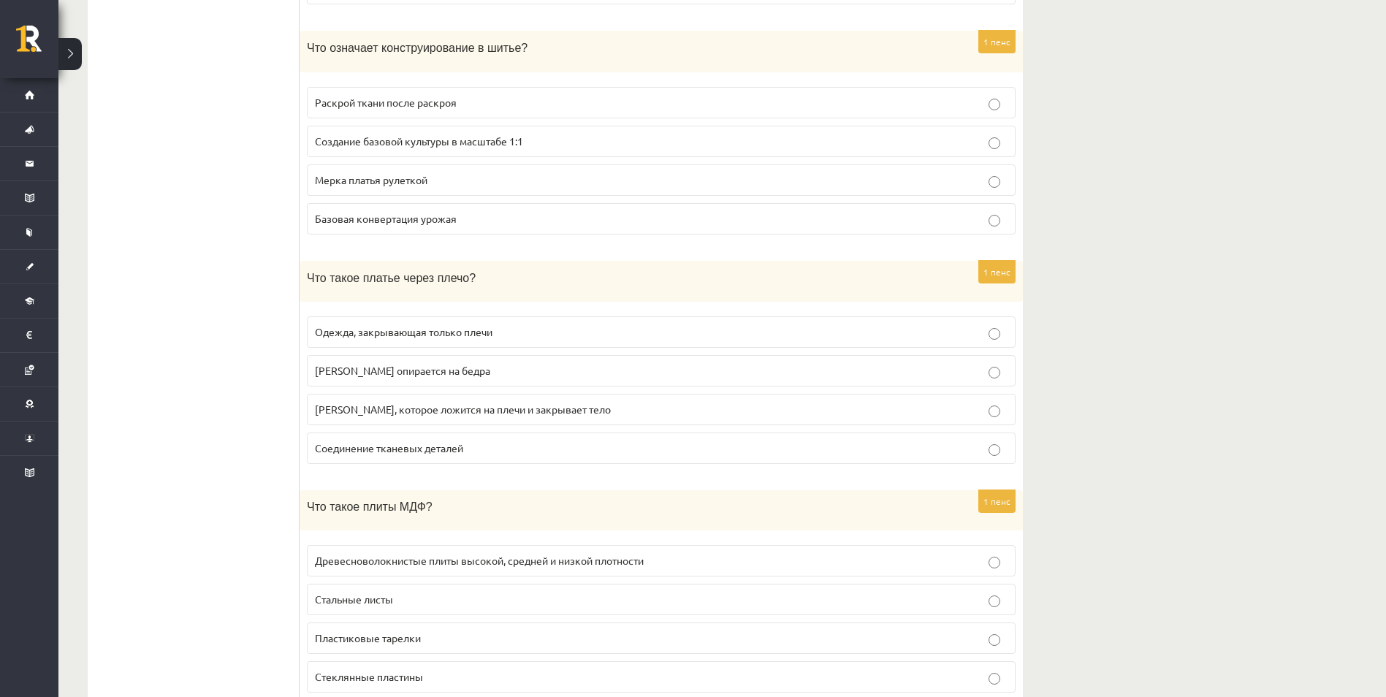
scroll to position [731, 0]
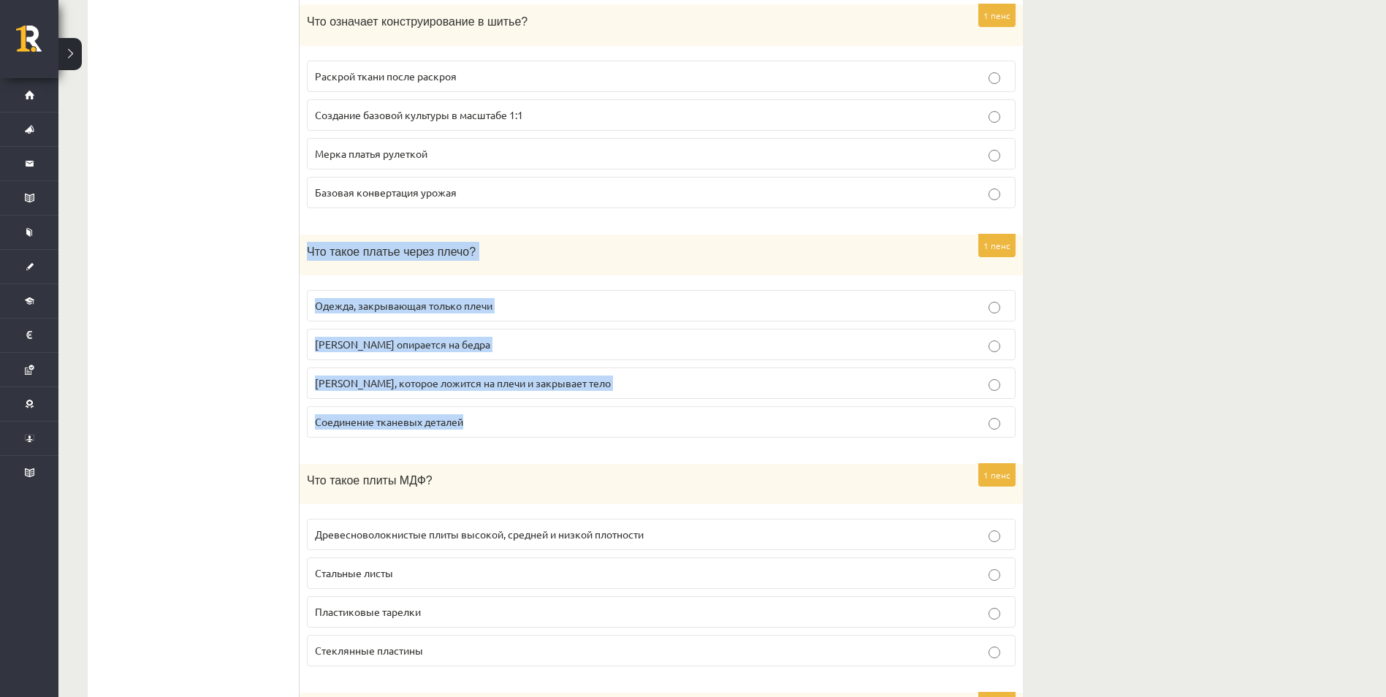
drag, startPoint x: 312, startPoint y: 247, endPoint x: 483, endPoint y: 421, distance: 243.9
click at [483, 421] on div "1 пенс Что такое платье через плечо? Одежда, закрывающая только плечи Платье оп…" at bounding box center [661, 343] width 723 height 216
copy div "Что такое платье через плечо? Одежда, закрывающая только плечи Платье опирается…"
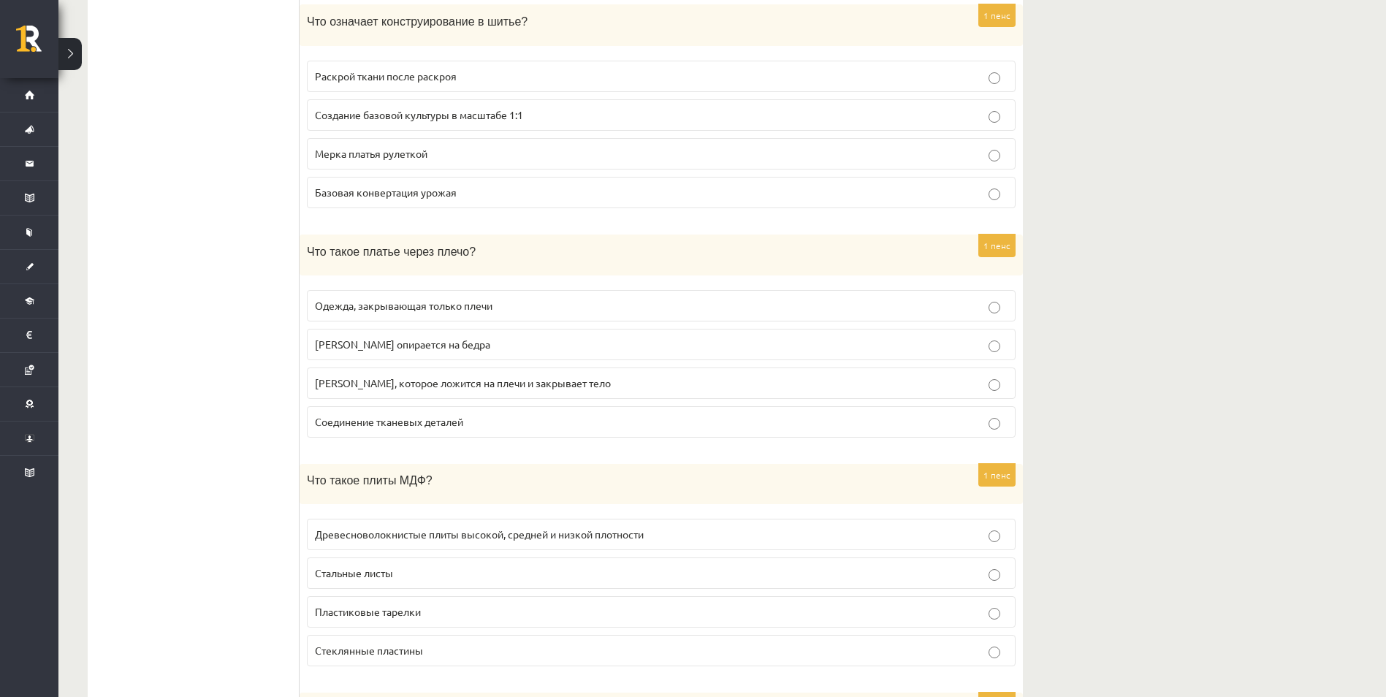
click at [327, 385] on span "Платье, которое ложится на плечи и закрывает тело" at bounding box center [463, 382] width 296 height 13
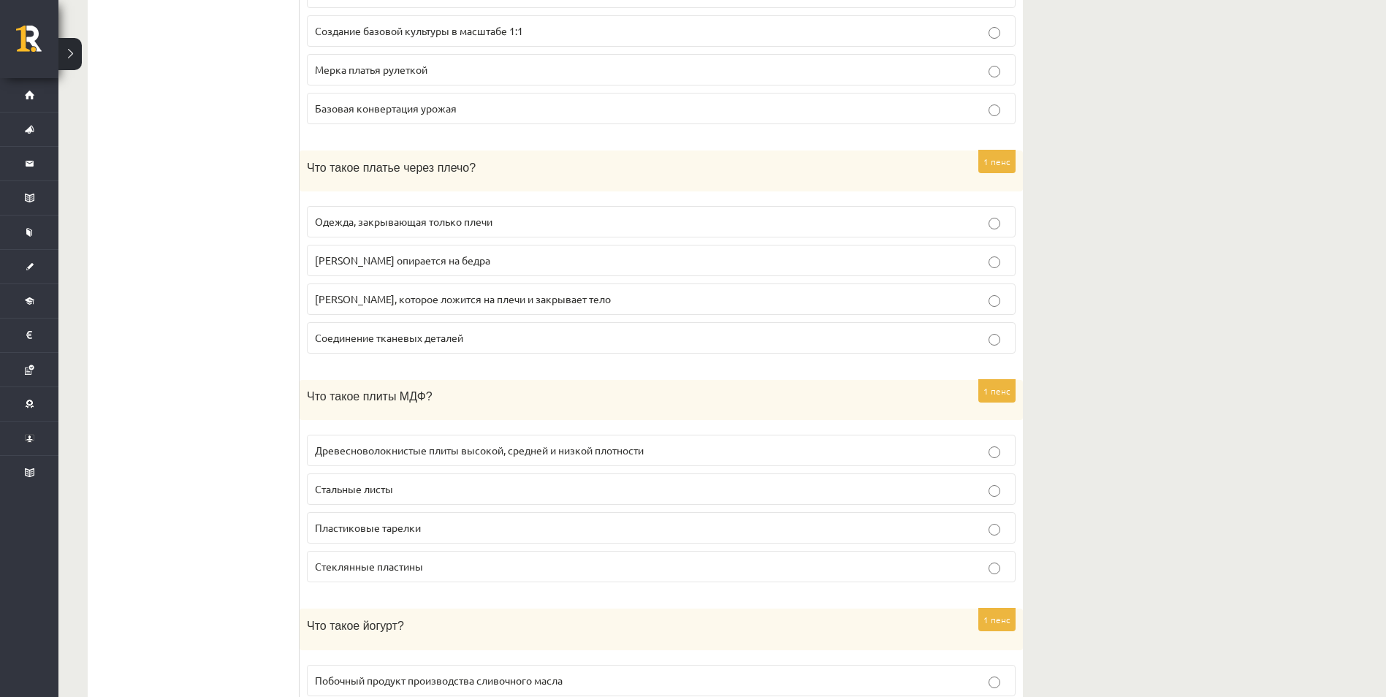
scroll to position [950, 0]
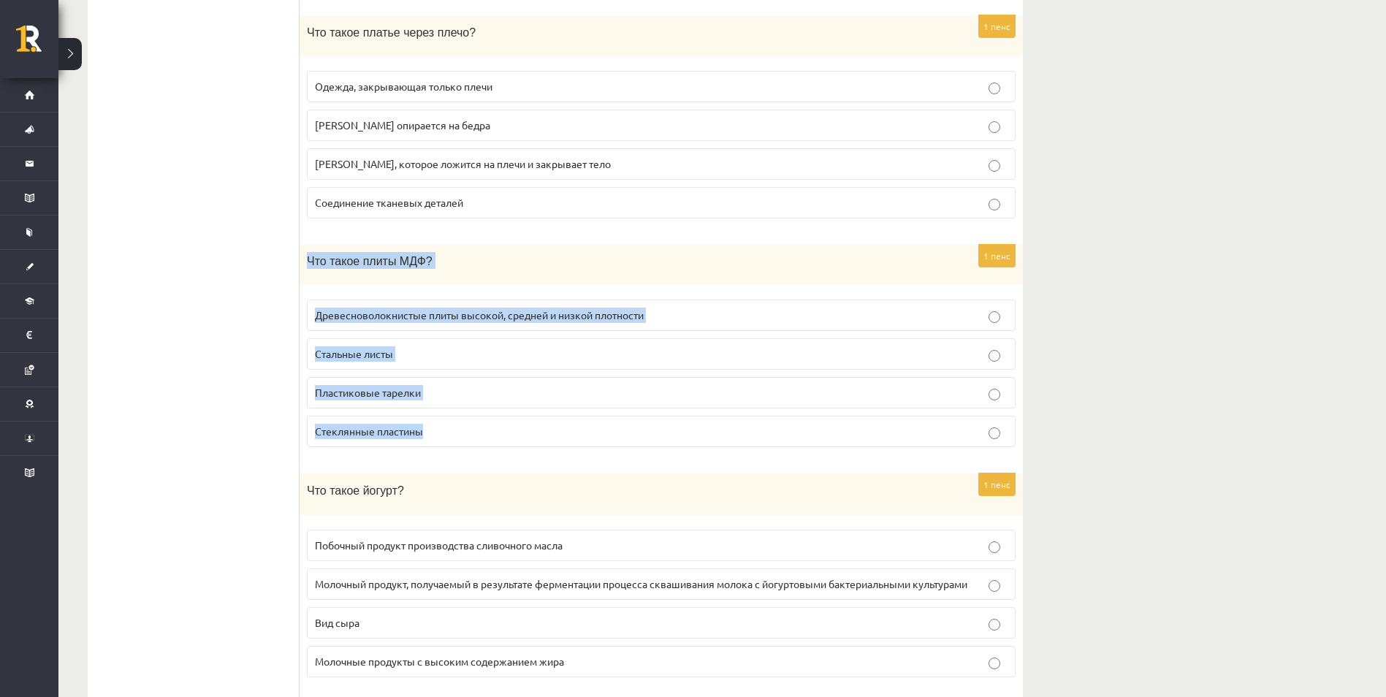
drag, startPoint x: 305, startPoint y: 257, endPoint x: 454, endPoint y: 437, distance: 233.5
click at [454, 437] on div "1 пенс Что такое плиты МДФ? Древесноволокнистые плиты высокой, средней и низкой…" at bounding box center [661, 352] width 723 height 214
copy div "Что такое плиты МДФ? Древесноволокнистые плиты высокой, средней и низкой плотно…"
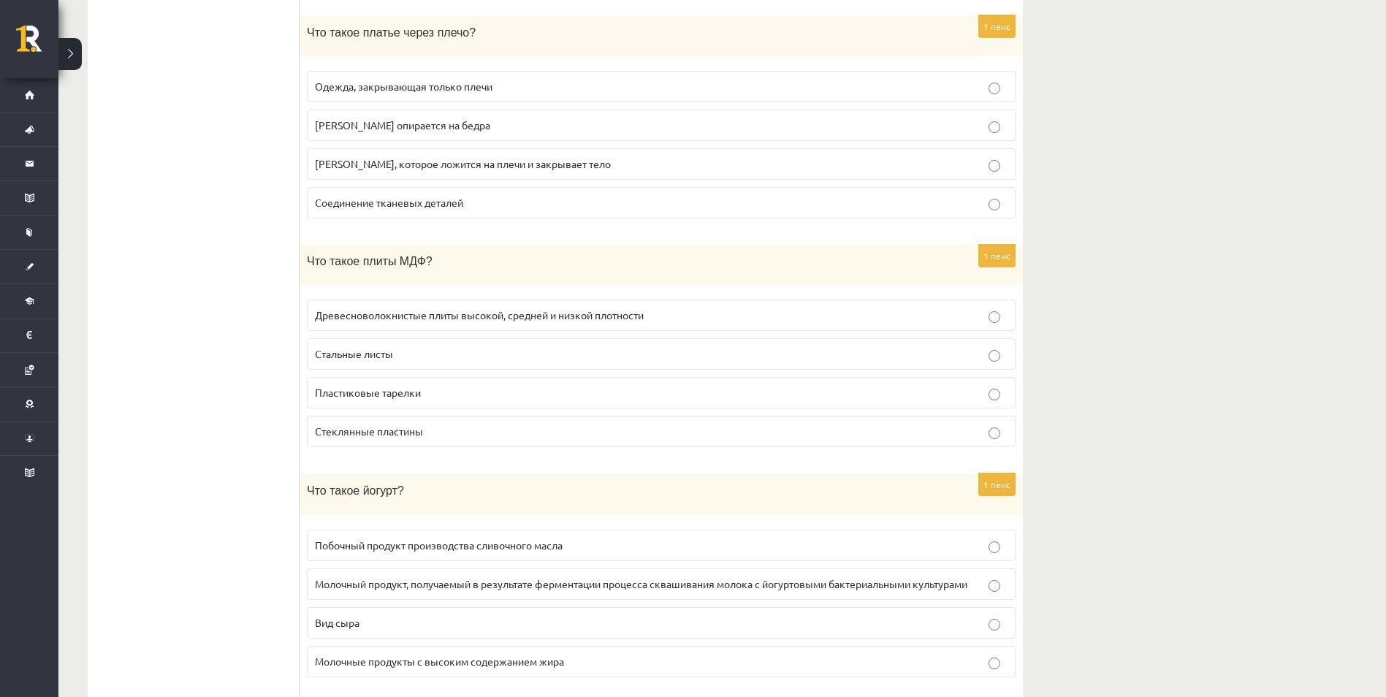
drag, startPoint x: 222, startPoint y: 306, endPoint x: 296, endPoint y: 314, distance: 74.2
click at [324, 316] on span "Древесноволокнистые плиты высокой, средней и низкой плотности" at bounding box center [479, 314] width 329 height 13
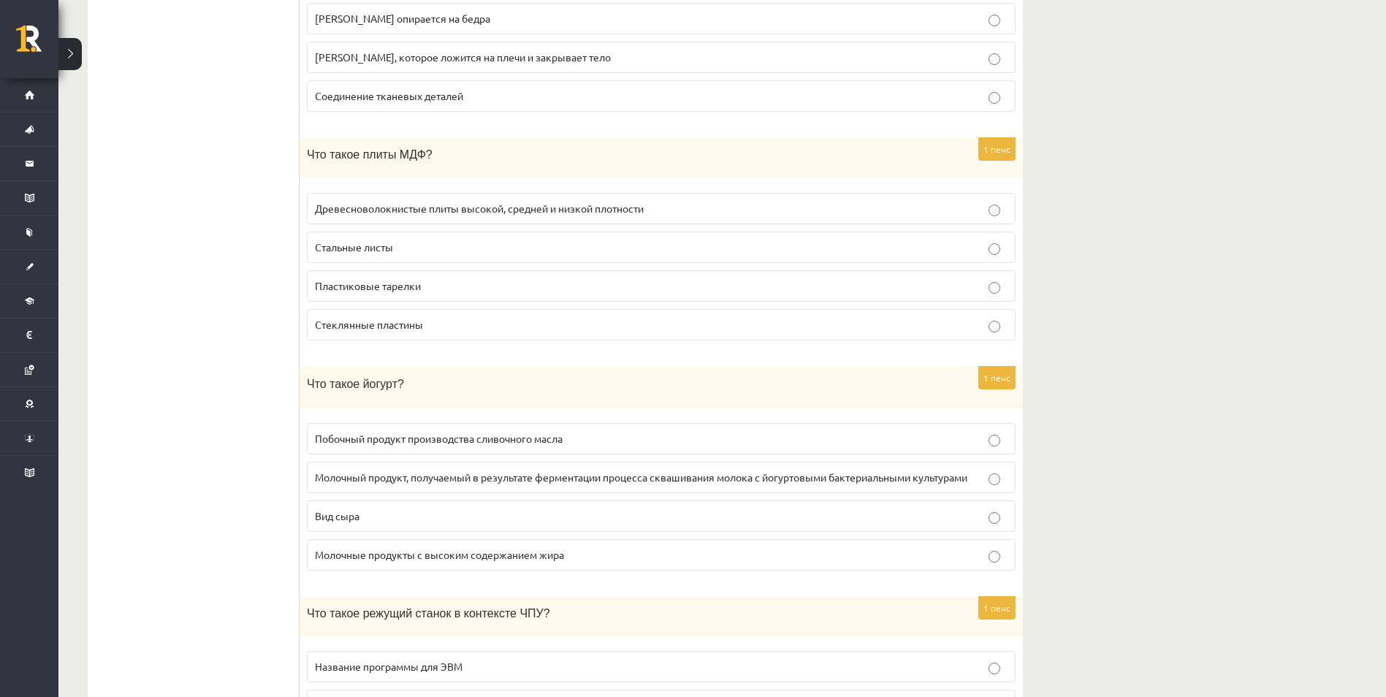
scroll to position [1169, 0]
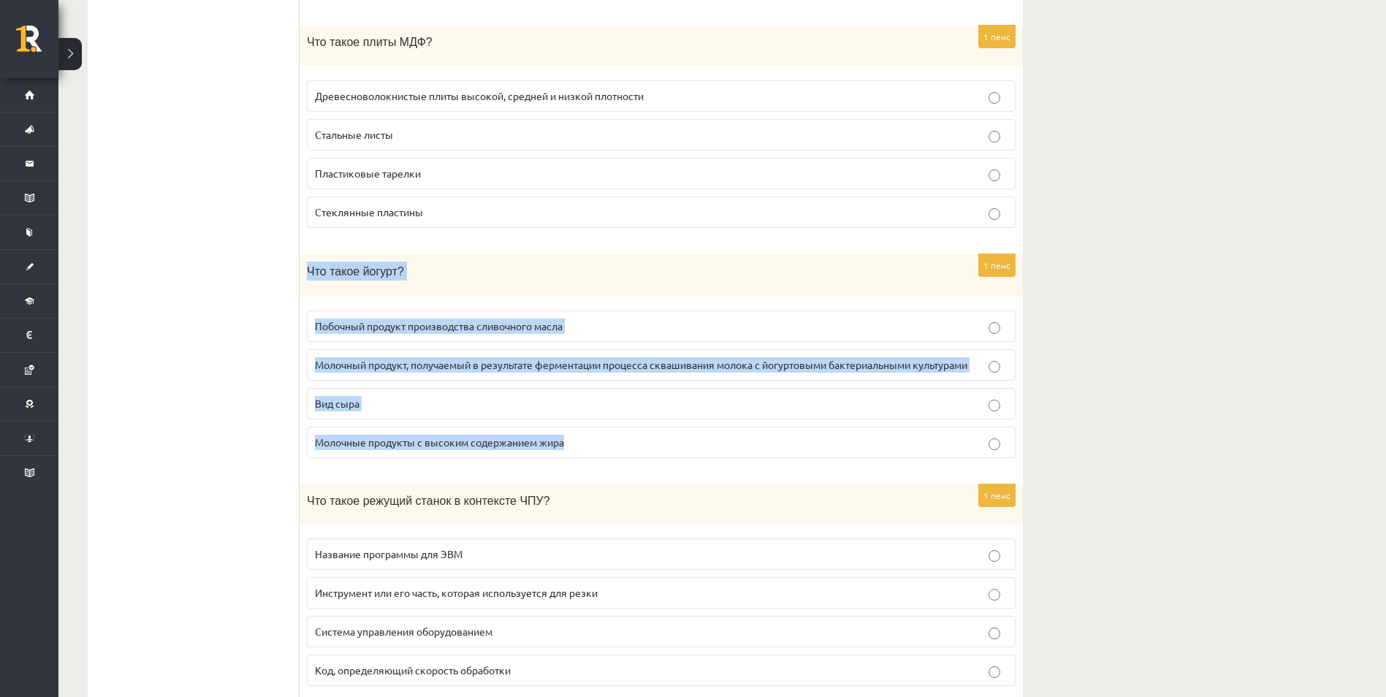
drag, startPoint x: 301, startPoint y: 267, endPoint x: 577, endPoint y: 454, distance: 333.6
click at [577, 454] on div "1 пенс Что такое йогурт? Побочный продукт производства сливочного масла Молочны…" at bounding box center [661, 362] width 723 height 216
copy div "Что такое йогурт? Побочный продукт производства сливочного масла Молочный проду…"
click at [493, 365] on span "Молочный продукт, получаемый в результате ферментации процесса сквашивания моло…" at bounding box center [641, 364] width 652 height 13
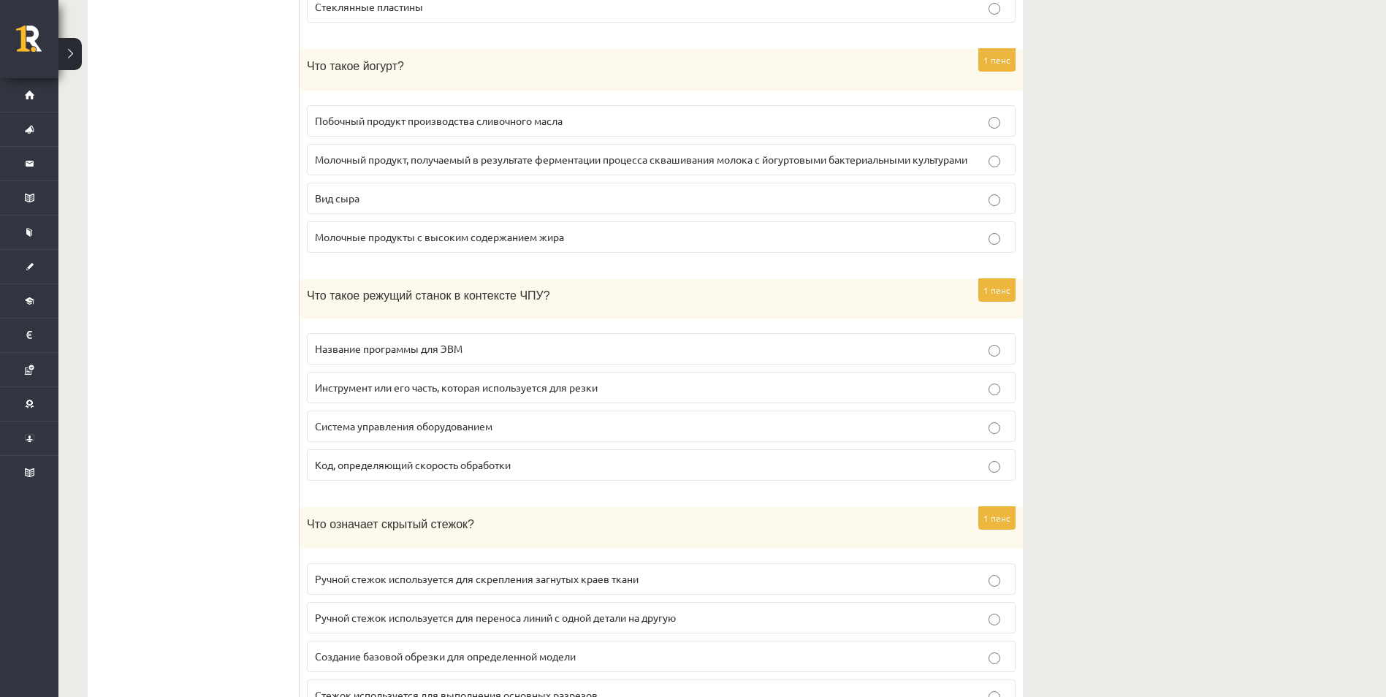
scroll to position [1388, 0]
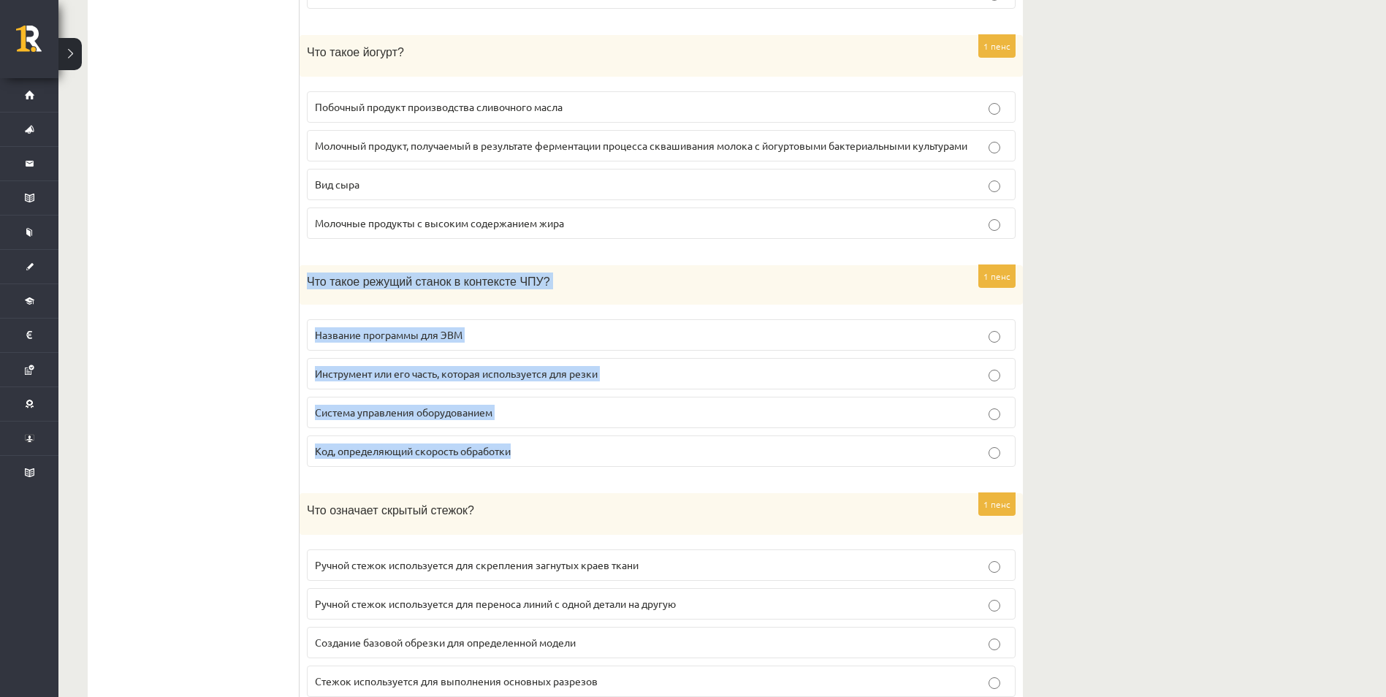
drag, startPoint x: 302, startPoint y: 274, endPoint x: 526, endPoint y: 453, distance: 287.0
click at [526, 453] on div "1 пенс Что такое режущий станок в контексте ЧПУ? Название программы для ЭВМ Инс…" at bounding box center [661, 372] width 723 height 214
copy div "Что такое режущий станок в контексте ЧПУ? Название программы для ЭВМ Инструмент…"
click at [614, 376] on p "Инструмент или его часть, которая используется для резки" at bounding box center [661, 373] width 693 height 15
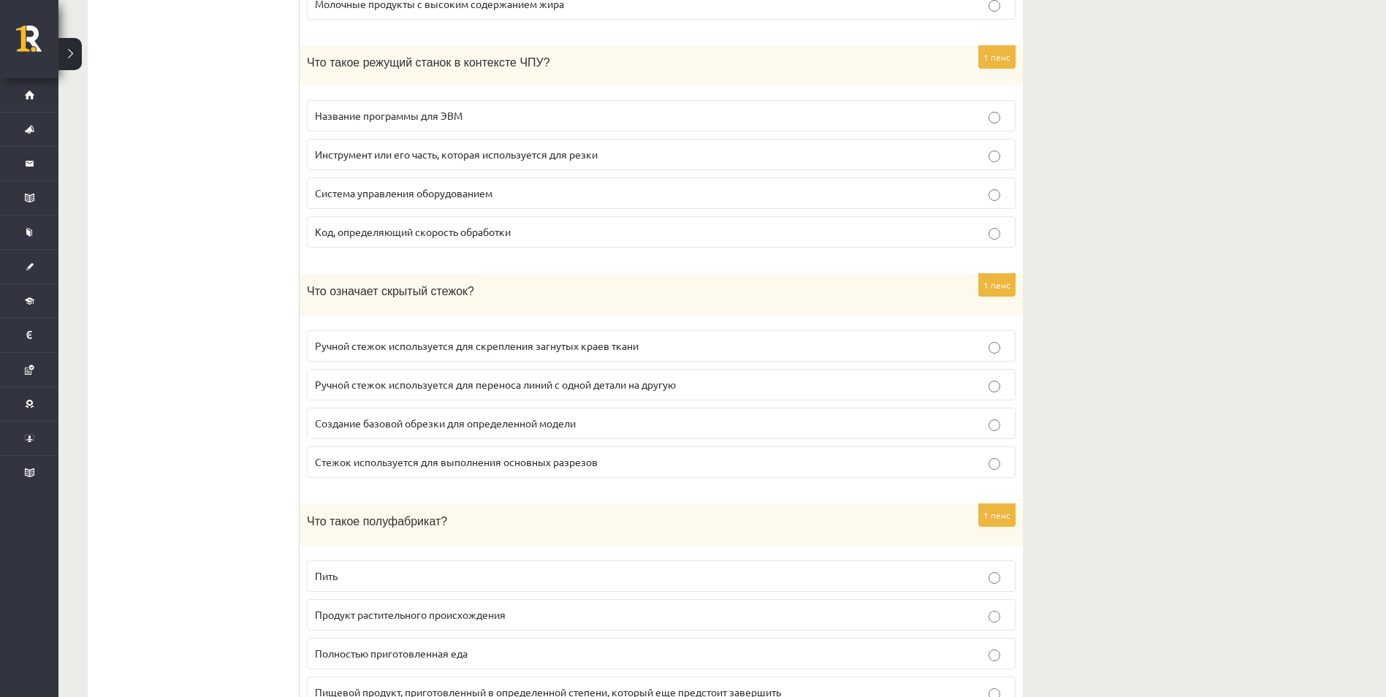
click at [616, 378] on span "Ручной стежок используется для переноса линий с одной детали на другую" at bounding box center [495, 384] width 361 height 13
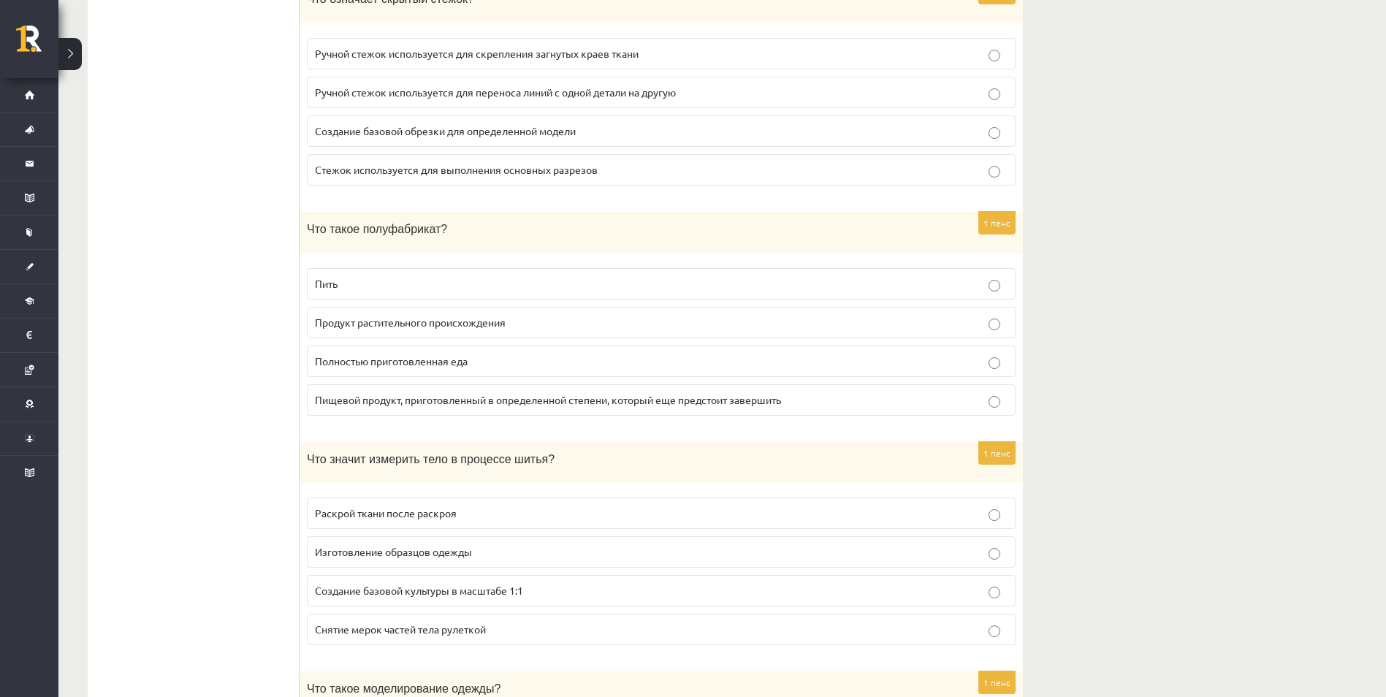
click at [617, 392] on p "Пищевой продукт, приготовленный в определенной степени, который еще предстоит з…" at bounding box center [661, 399] width 693 height 15
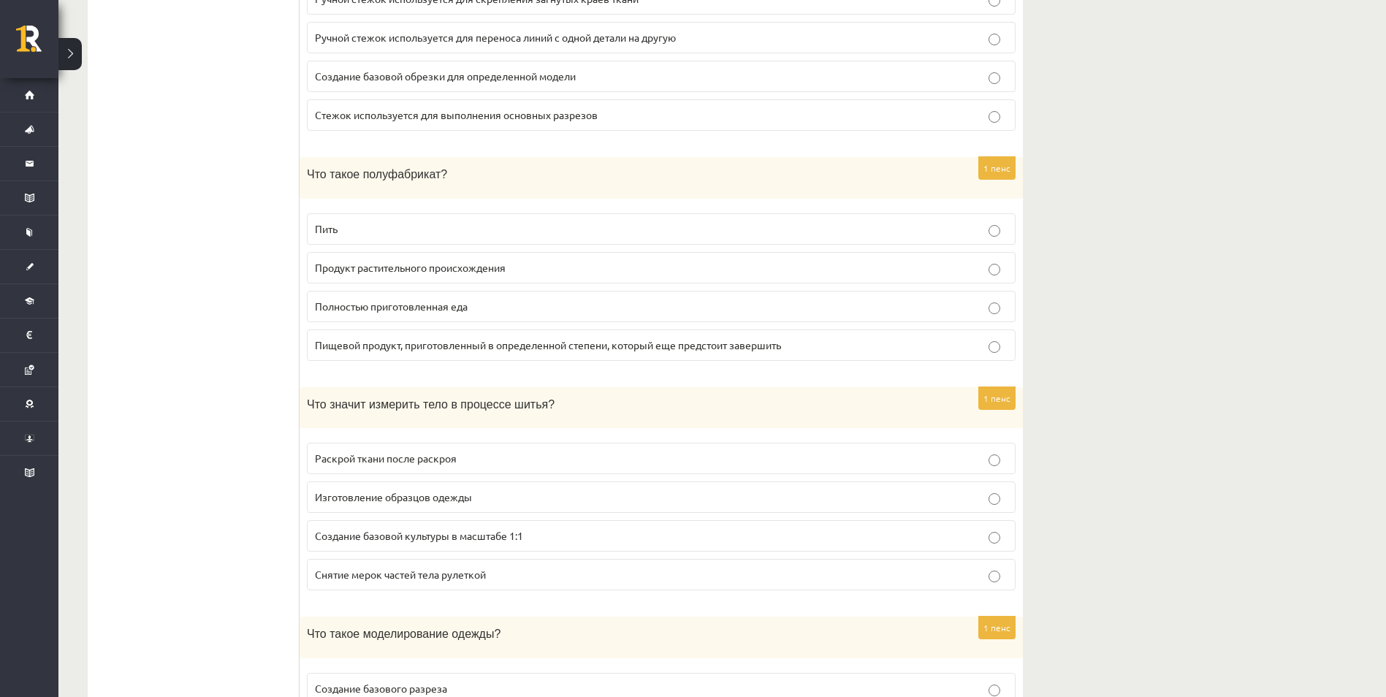
scroll to position [2119, 0]
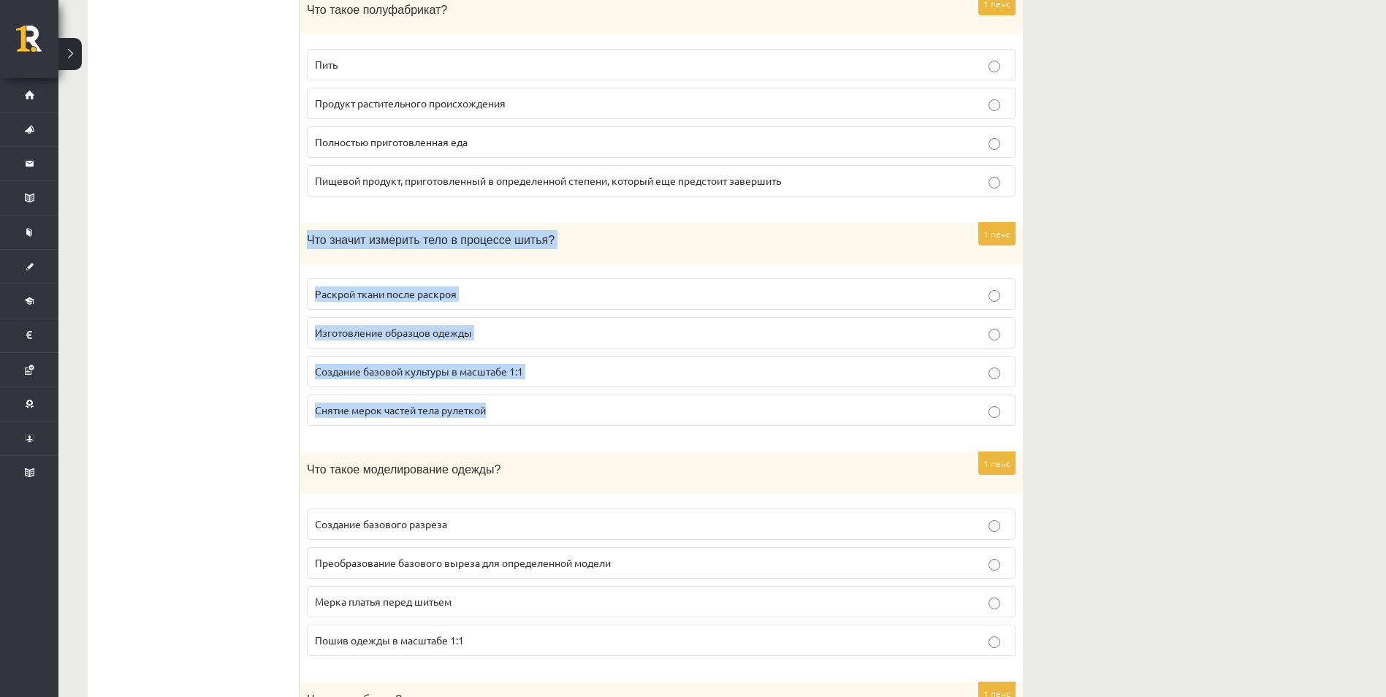
drag, startPoint x: 304, startPoint y: 235, endPoint x: 520, endPoint y: 410, distance: 278.4
click at [520, 410] on div "1 пенс Что значит измерить тело в процессе шитья? Раскрой ткани после раскроя И…" at bounding box center [661, 331] width 723 height 216
copy div "Что значит измерить тело в процессе шитья? Раскрой ткани после раскроя Изготовл…"
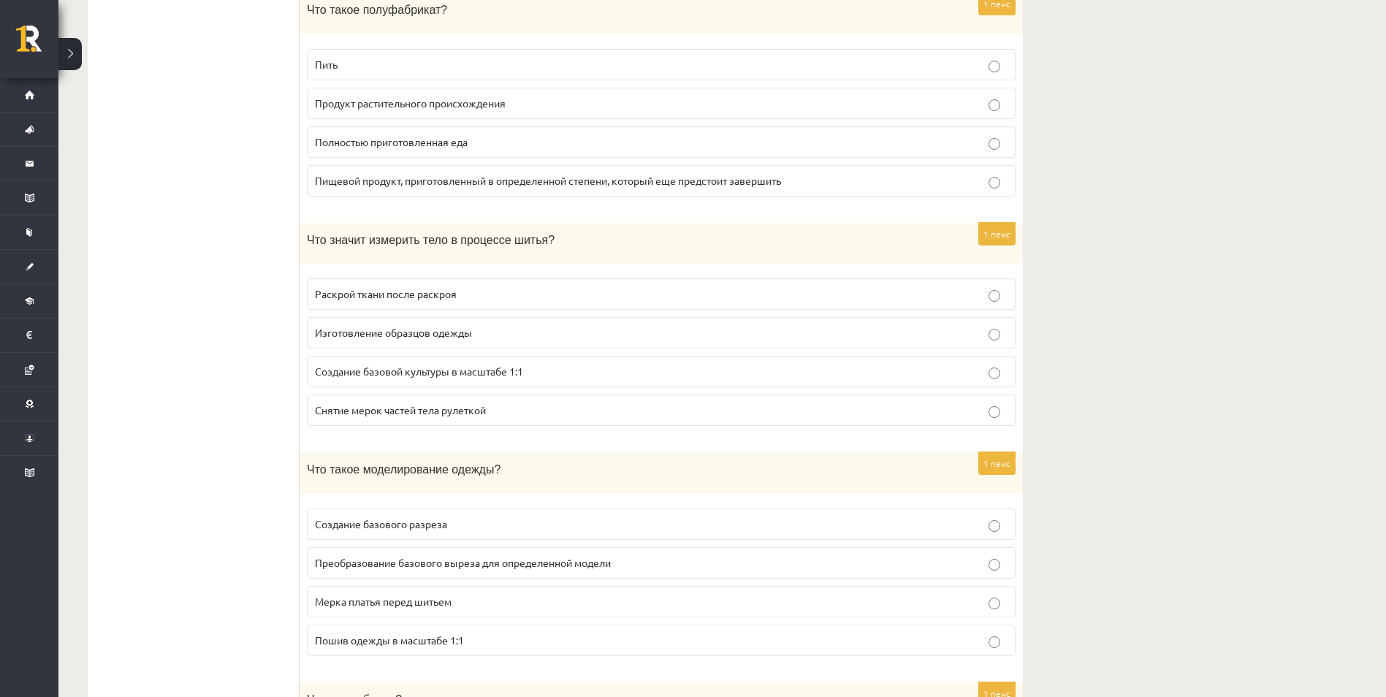
click at [355, 403] on span "Снятие мерок частей тела рулеткой" at bounding box center [400, 409] width 171 height 13
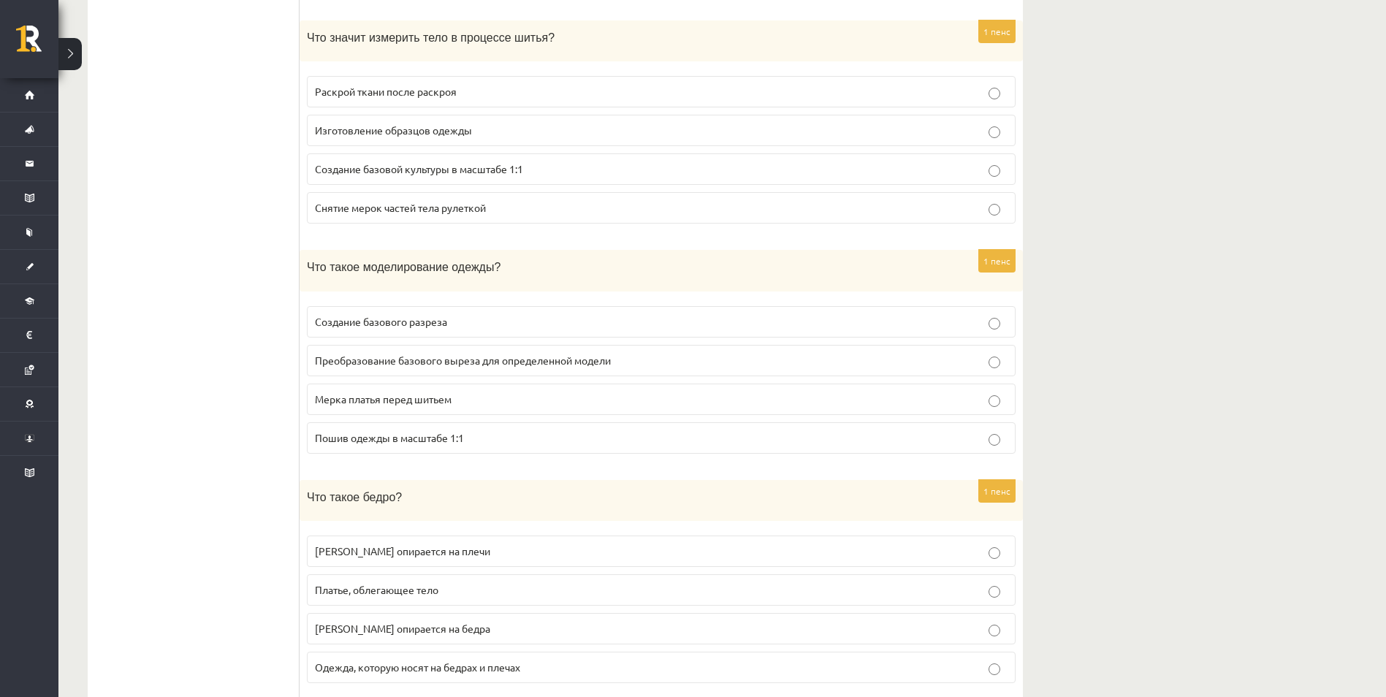
scroll to position [2338, 0]
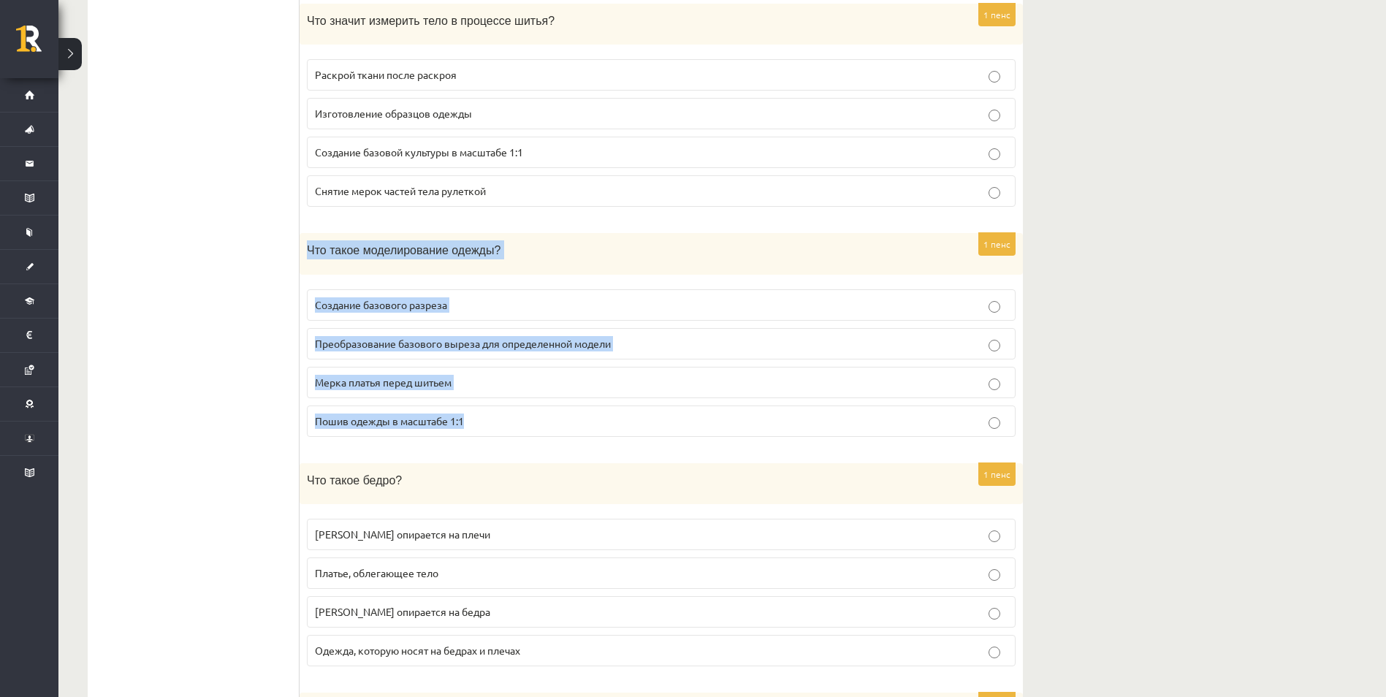
drag, startPoint x: 308, startPoint y: 244, endPoint x: 470, endPoint y: 410, distance: 231.5
click at [470, 410] on div "1 пенс Что такое моделирование одежды? Создание базового разреза Преобразование…" at bounding box center [661, 341] width 723 height 216
copy div "Что такое моделирование одежды? Создание базового разреза Преобразование базово…"
click at [334, 344] on p "Преобразование базового выреза для определенной модели" at bounding box center [661, 343] width 693 height 15
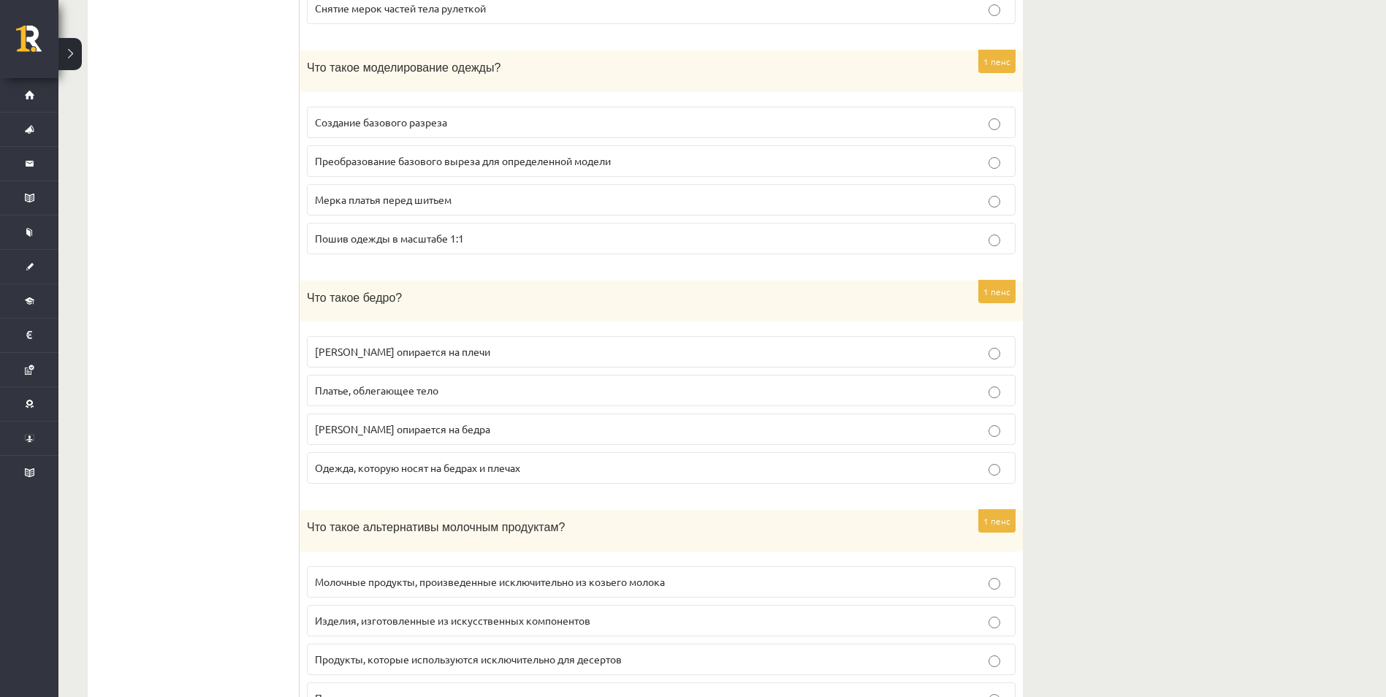
scroll to position [2557, 0]
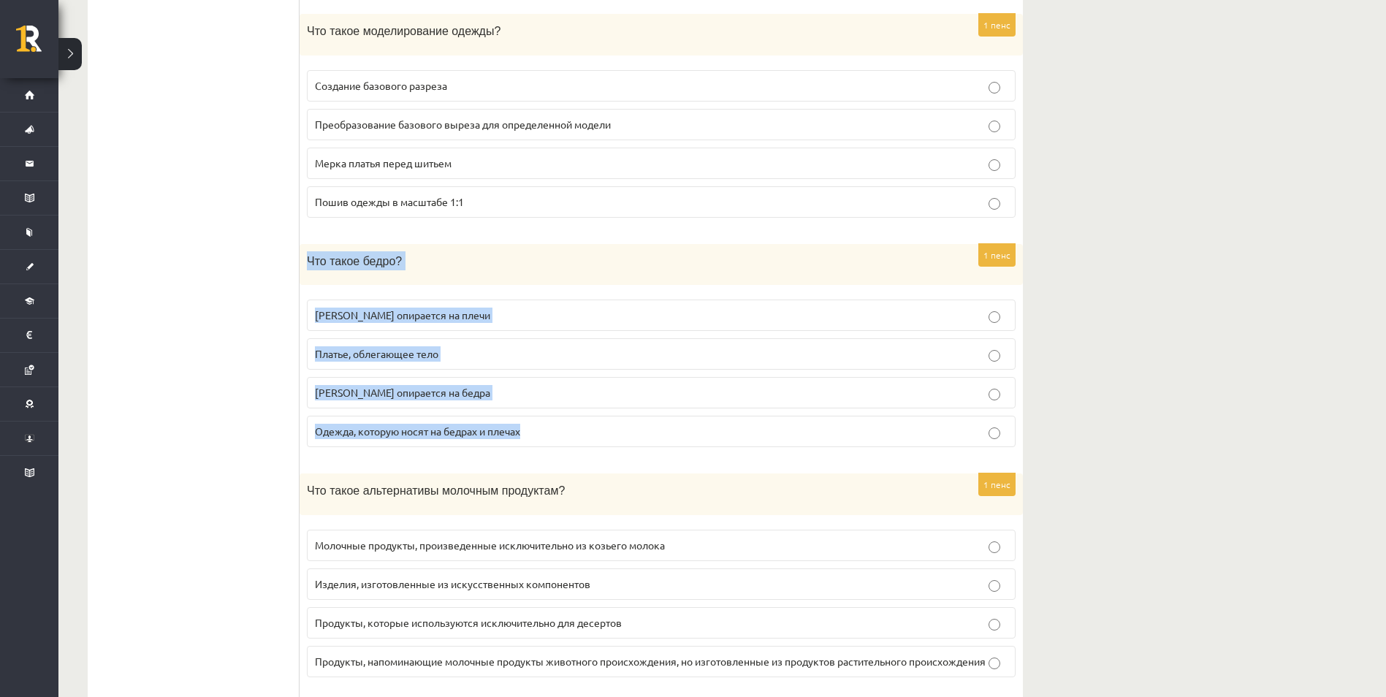
drag, startPoint x: 303, startPoint y: 242, endPoint x: 533, endPoint y: 421, distance: 291.6
click at [533, 421] on div "1 пенс Что такое бедро? Платье опирается на плечи Платье, облегающее тело Плать…" at bounding box center [661, 352] width 723 height 216
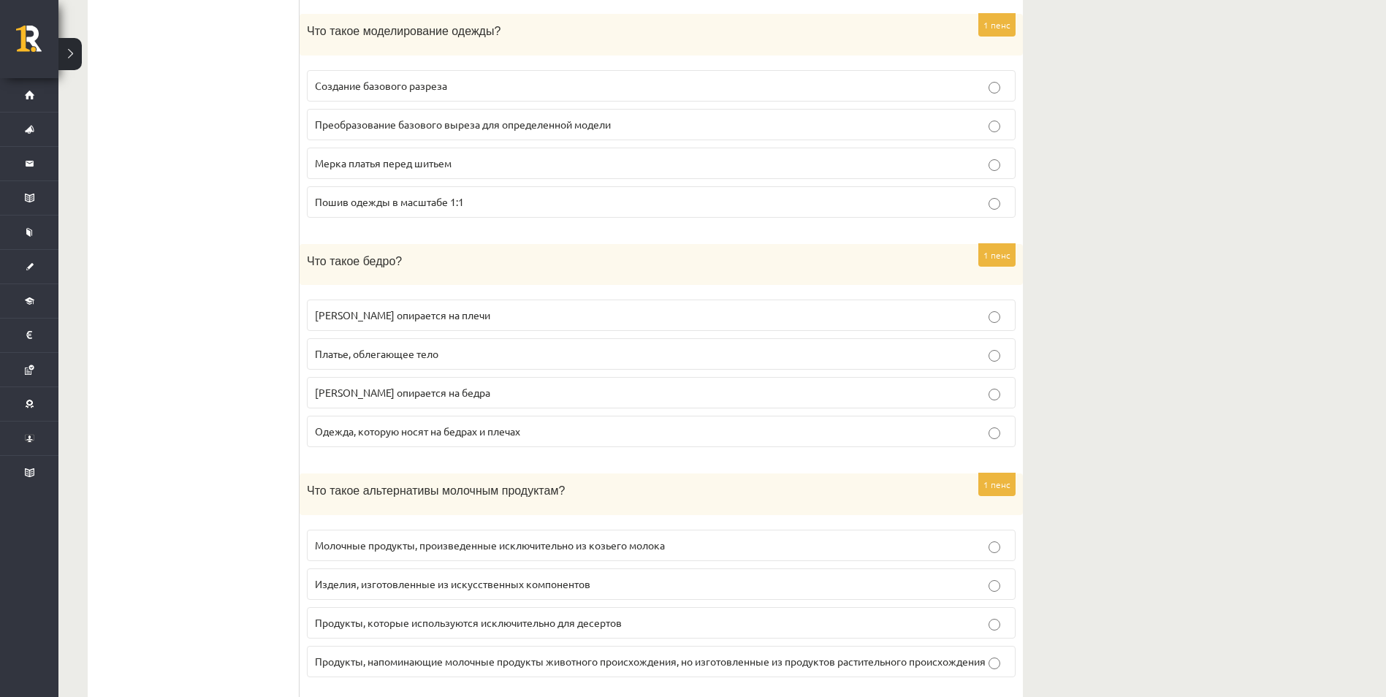
drag, startPoint x: 294, startPoint y: 251, endPoint x: 490, endPoint y: 402, distance: 247.6
drag, startPoint x: 490, startPoint y: 402, endPoint x: 252, endPoint y: 360, distance: 241.8
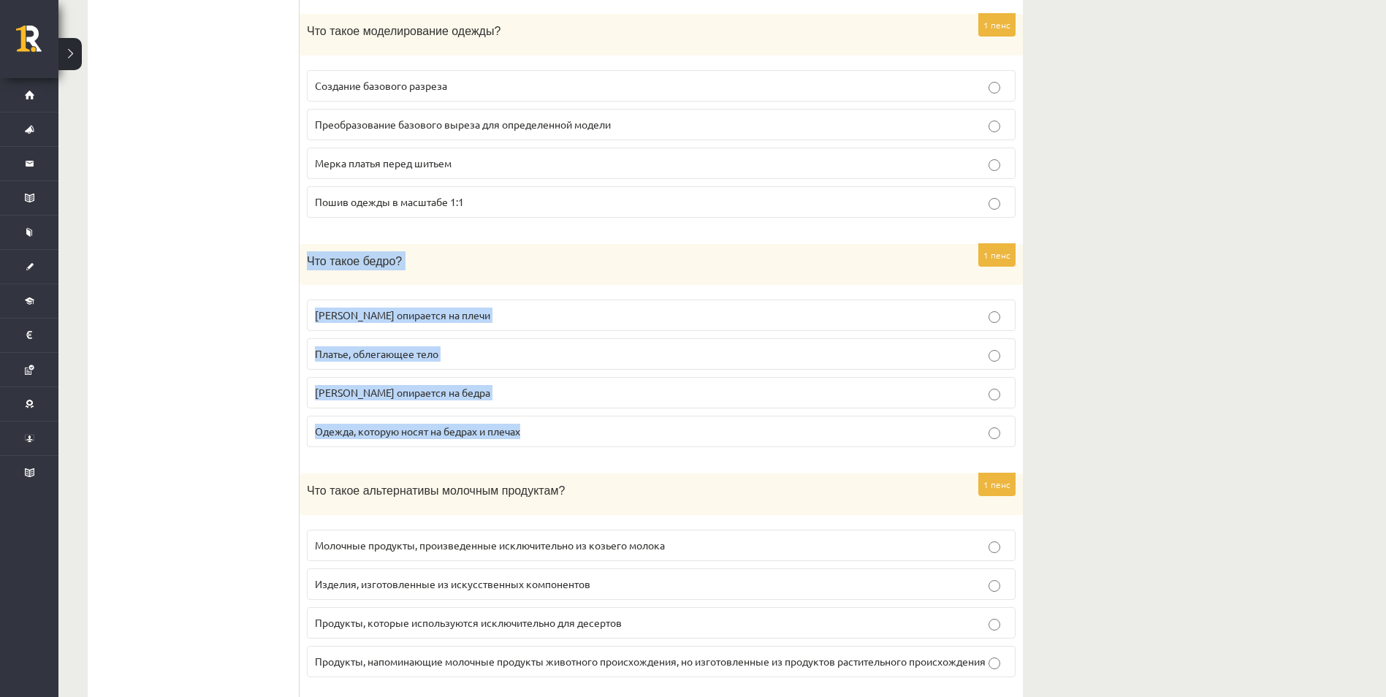
drag, startPoint x: 307, startPoint y: 255, endPoint x: 522, endPoint y: 427, distance: 276.0
click at [522, 427] on div "1 пенс Что такое бедро? Платье опирается на плечи Платье, облегающее тело Плать…" at bounding box center [661, 352] width 723 height 216
copy div "Что такое бедро? Платье опирается на плечи Платье, облегающее тело Платье опира…"
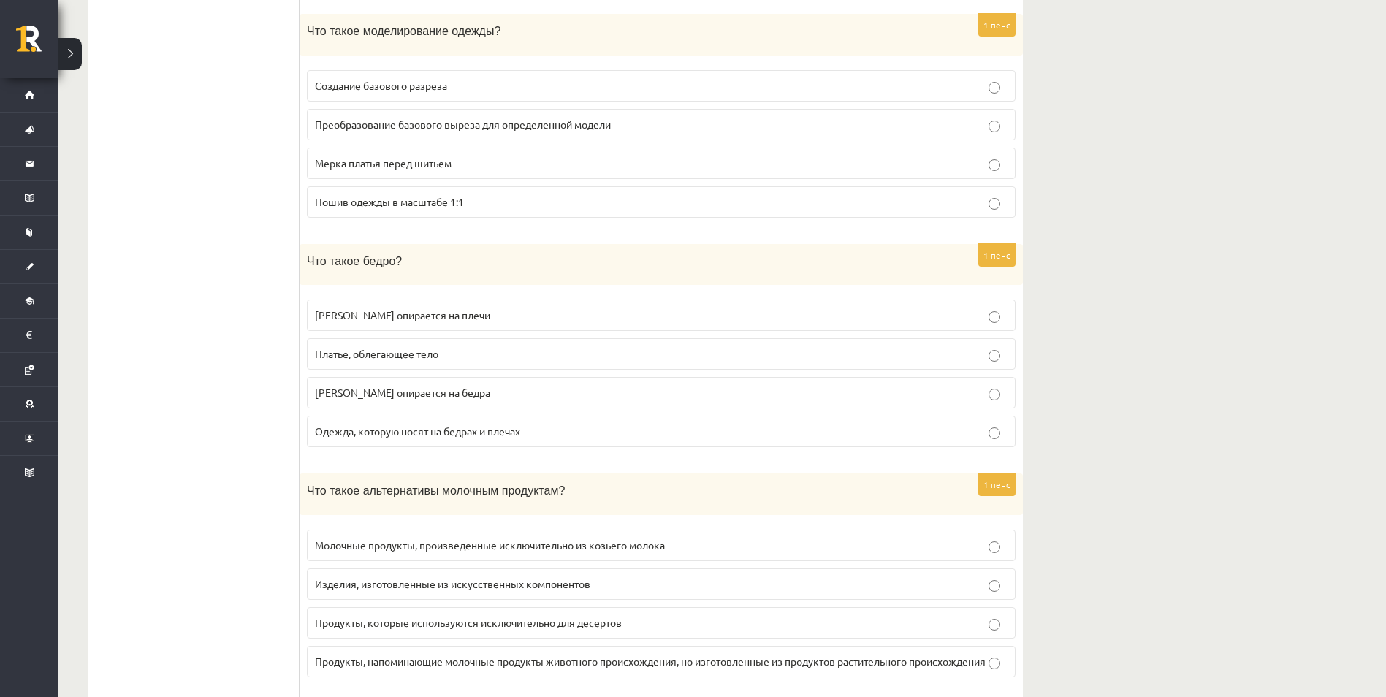
drag, startPoint x: 278, startPoint y: 404, endPoint x: 319, endPoint y: 390, distance: 42.5
click at [326, 389] on span "Платье опирается на бедра" at bounding box center [402, 392] width 175 height 13
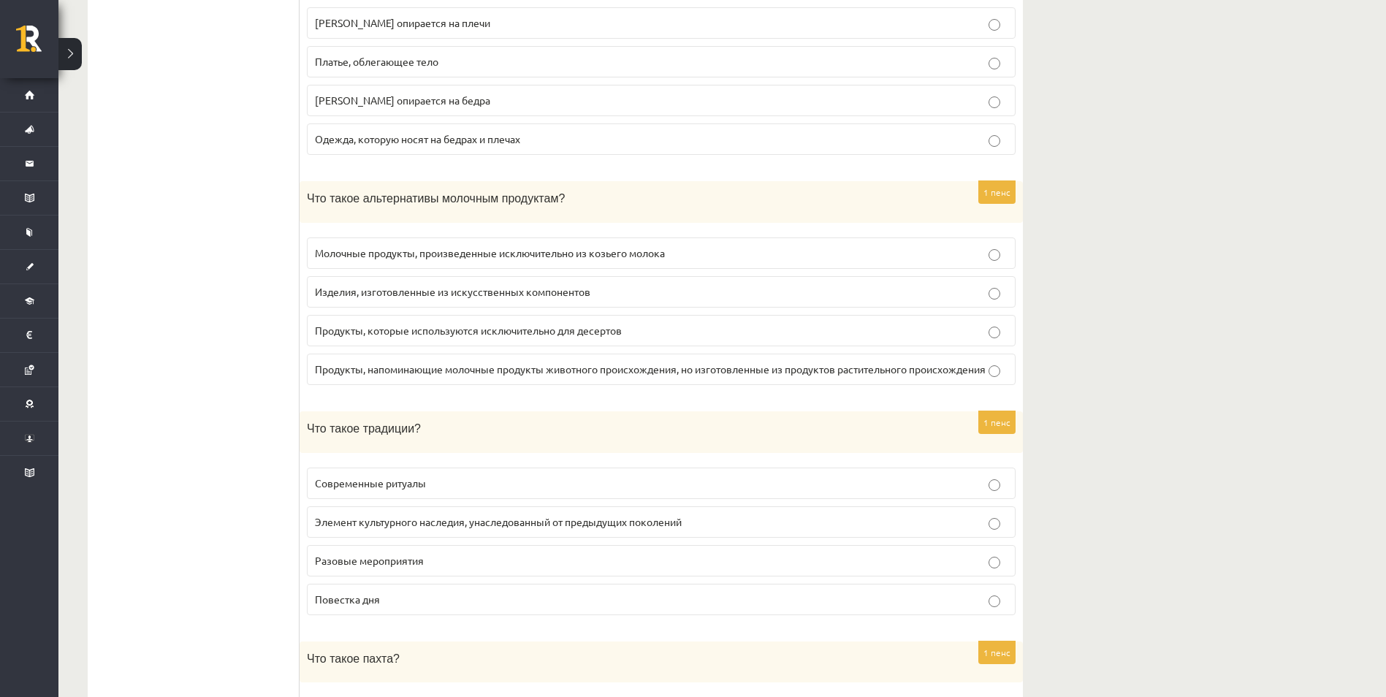
scroll to position [2776, 0]
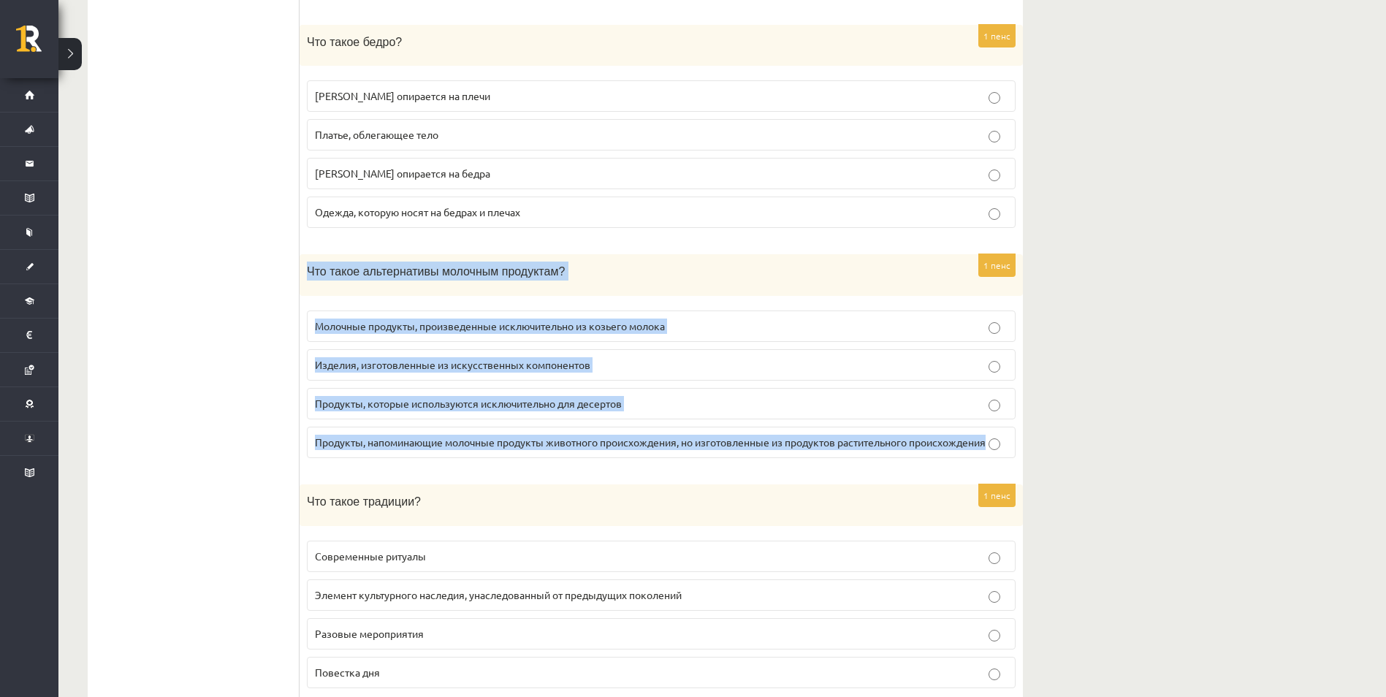
drag, startPoint x: 305, startPoint y: 260, endPoint x: 436, endPoint y: 456, distance: 235.5
click at [436, 456] on div "1 пенс Что такое альтернативы молочным продуктам? Молочные продукты, произведен…" at bounding box center [661, 362] width 723 height 216
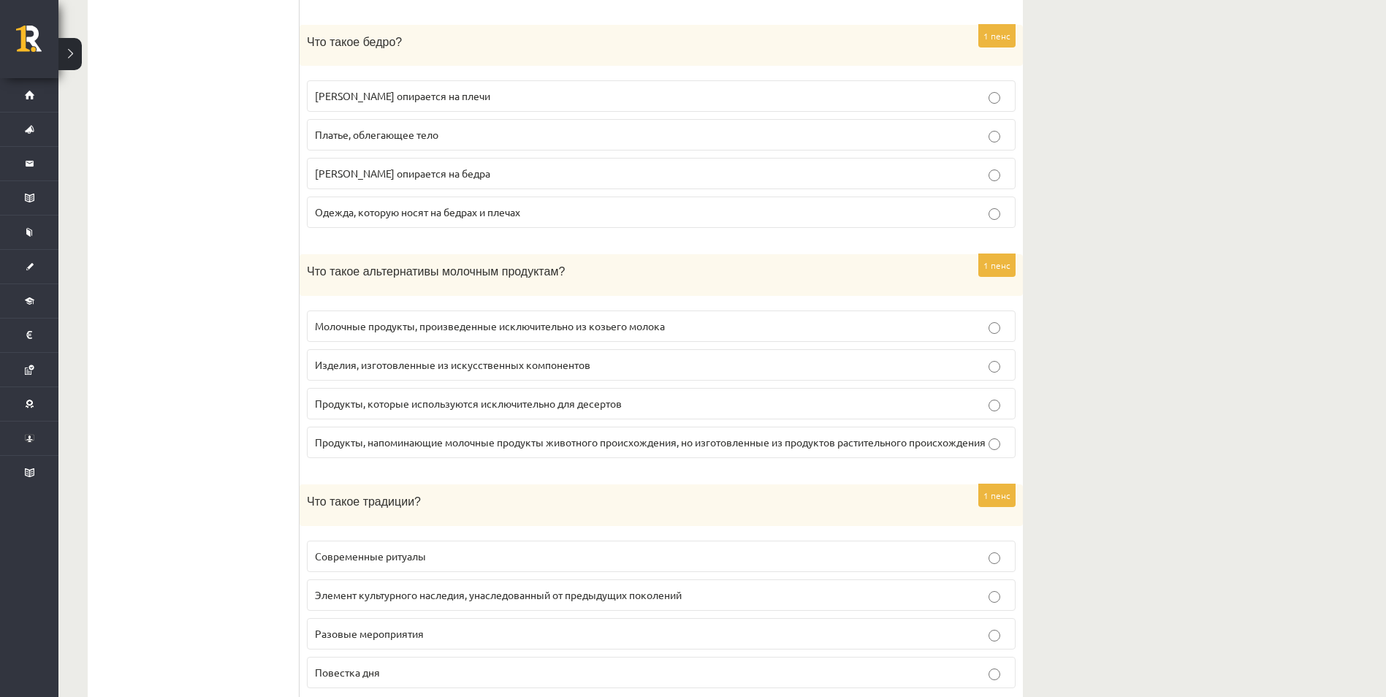
click at [335, 439] on span "Продукты, напоминающие молочные продукты животного происхождения, но изготовлен…" at bounding box center [650, 441] width 671 height 13
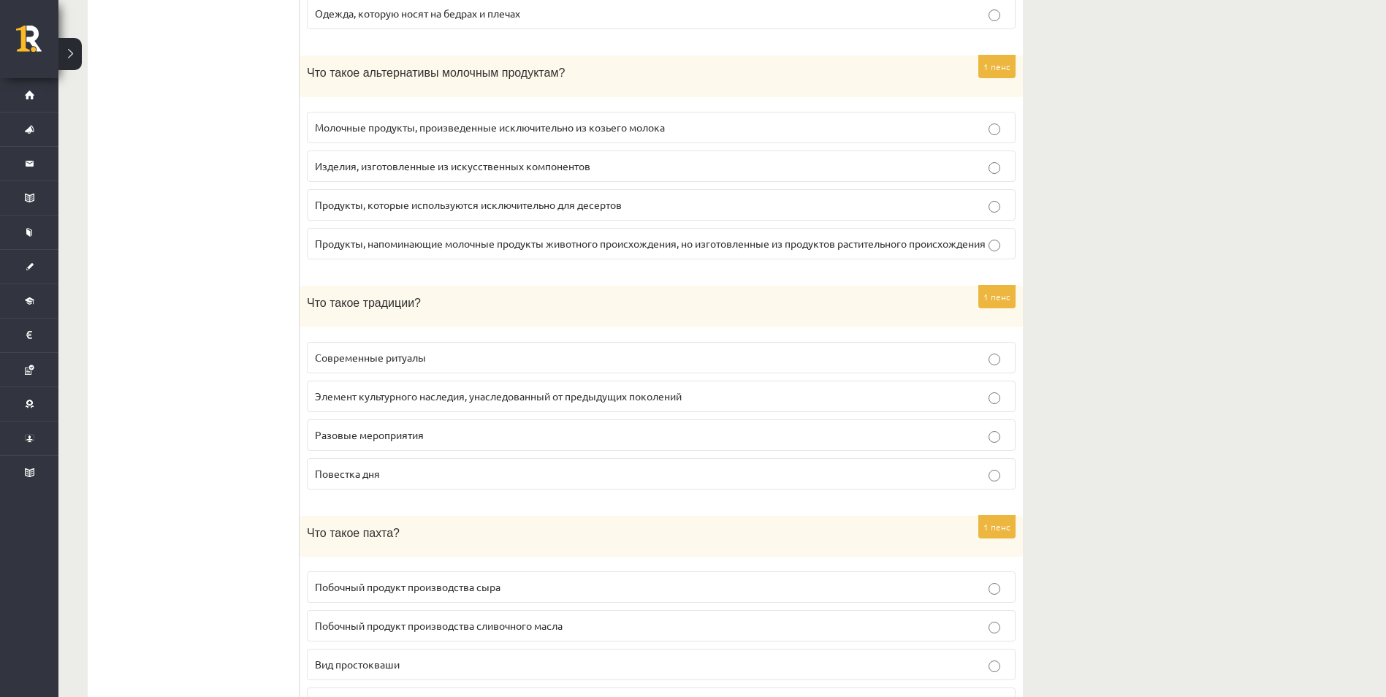
scroll to position [2996, 0]
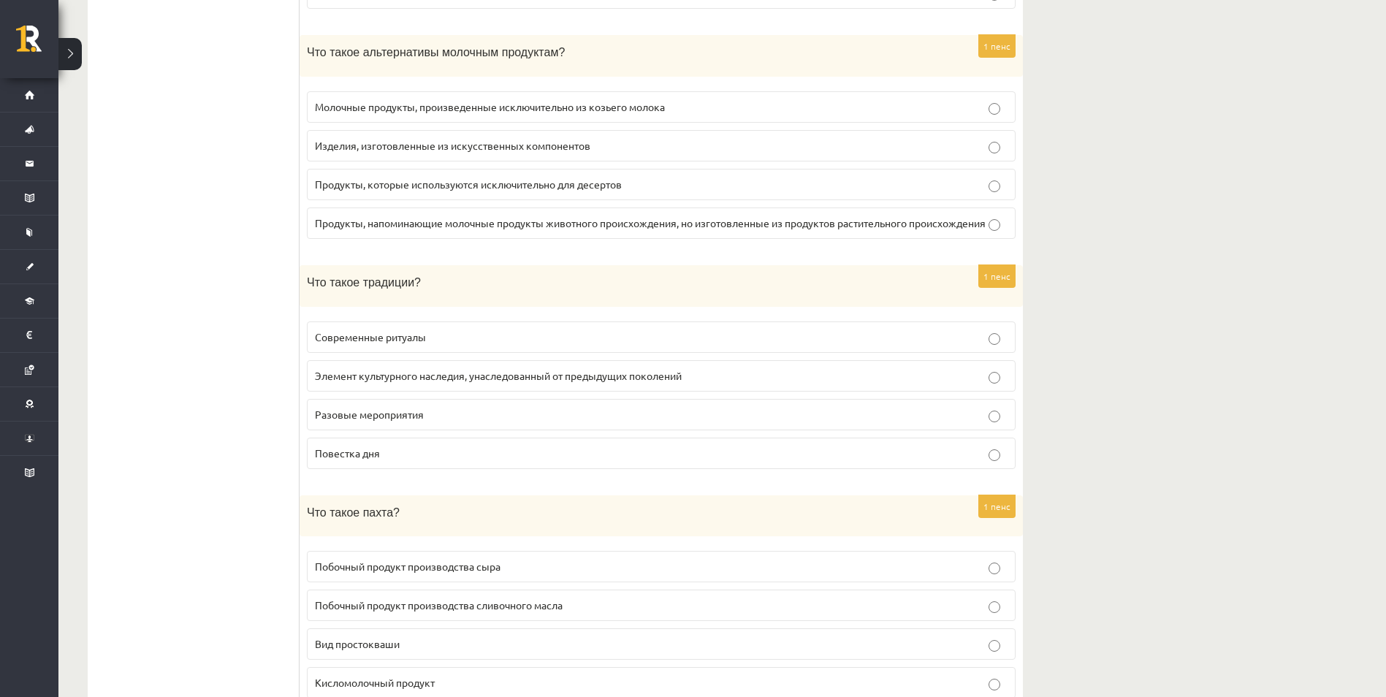
click at [361, 382] on span "Элемент культурного наследия, унаследованный от предыдущих поколений" at bounding box center [498, 375] width 367 height 13
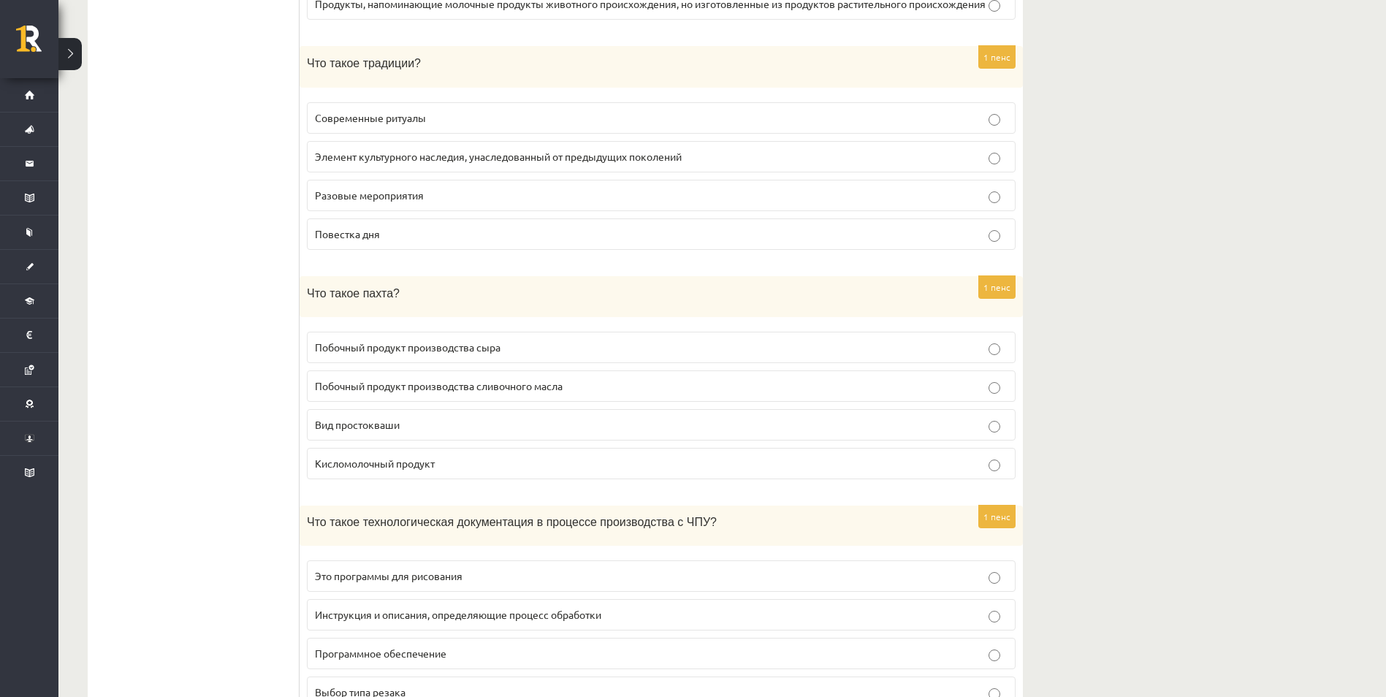
click at [367, 391] on span "Побочный продукт производства сливочного масла" at bounding box center [439, 385] width 248 height 13
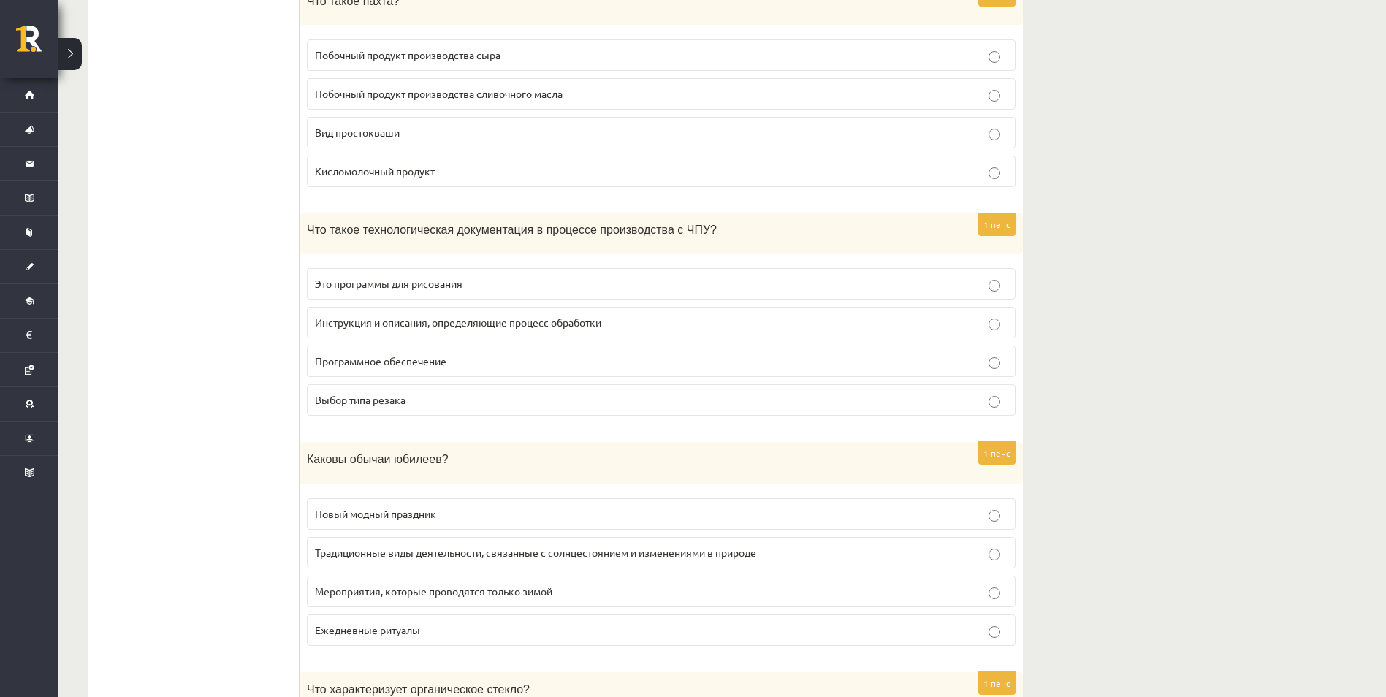
click at [380, 329] on span "Инструкция и описания, определяющие процесс обработки" at bounding box center [458, 322] width 286 height 13
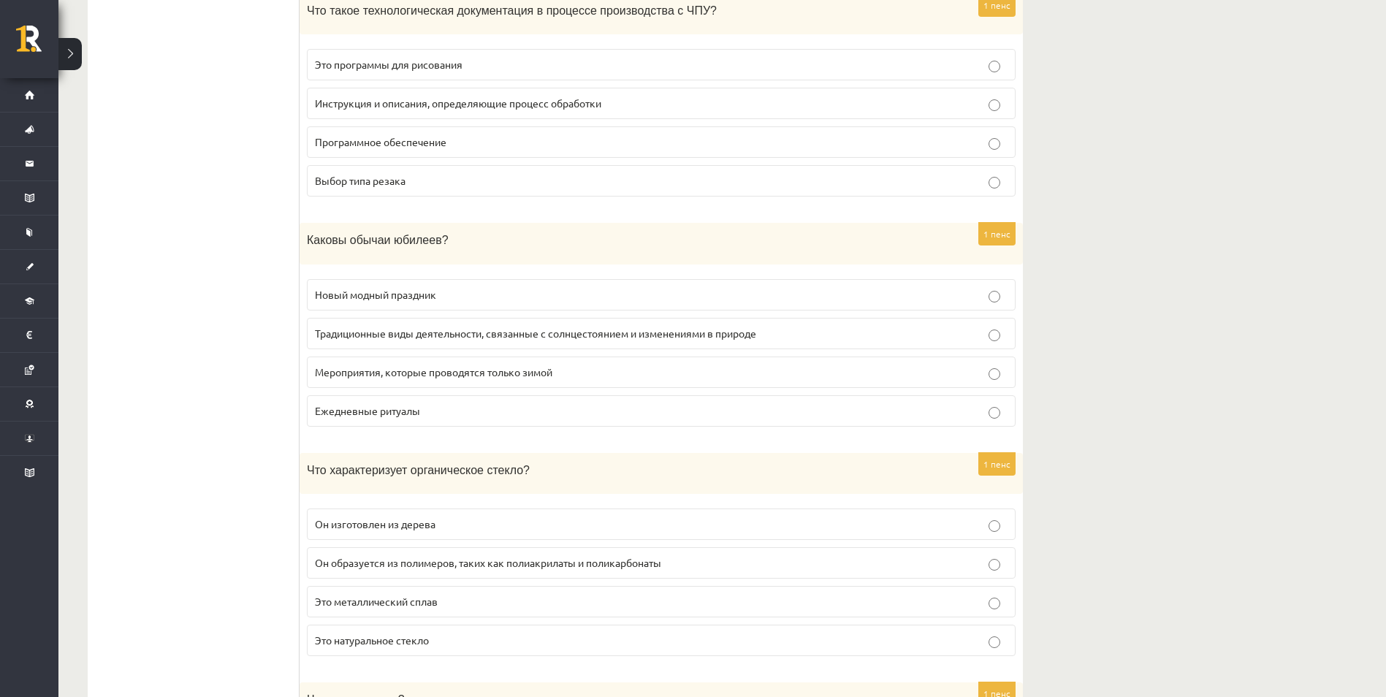
click at [384, 340] on span "Традиционные виды деятельности, связанные с солнцестоянием и изменениями в прир…" at bounding box center [535, 333] width 441 height 13
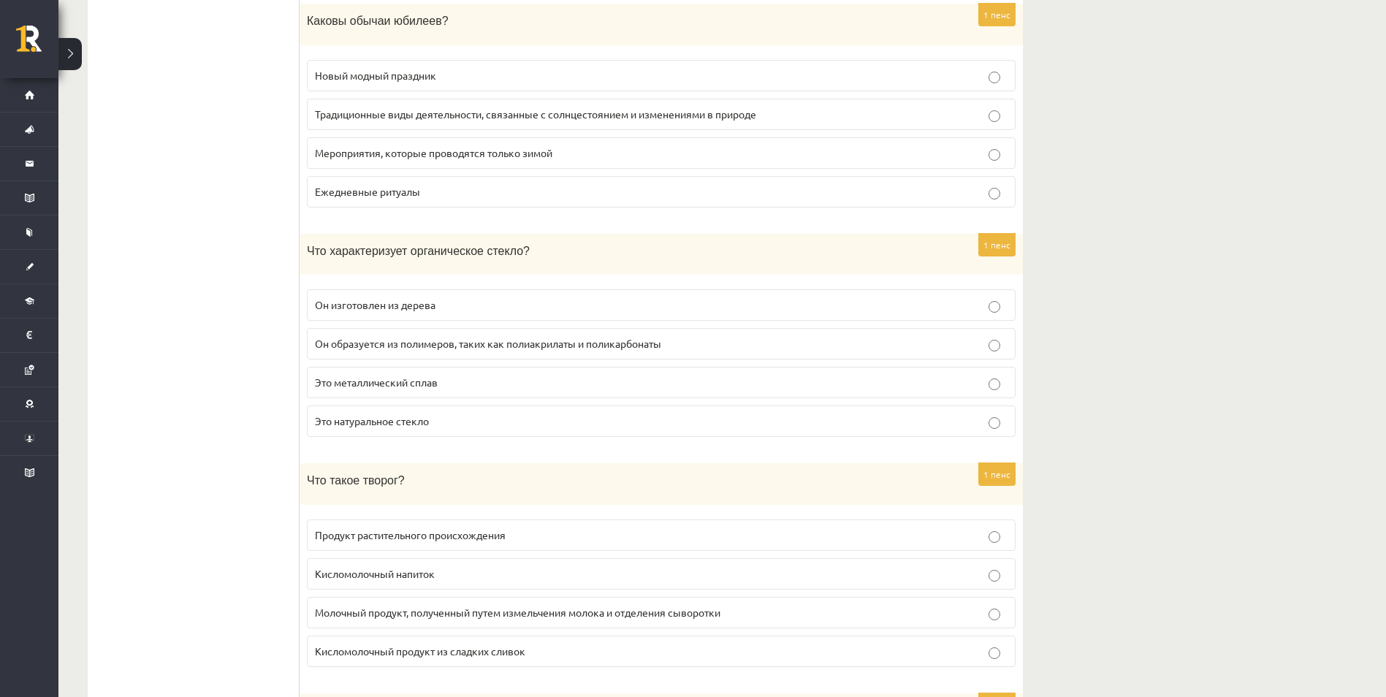
click at [383, 345] on span "Он образуется из полимеров, таких как полиакрилаты и поликарбонаты" at bounding box center [488, 343] width 346 height 13
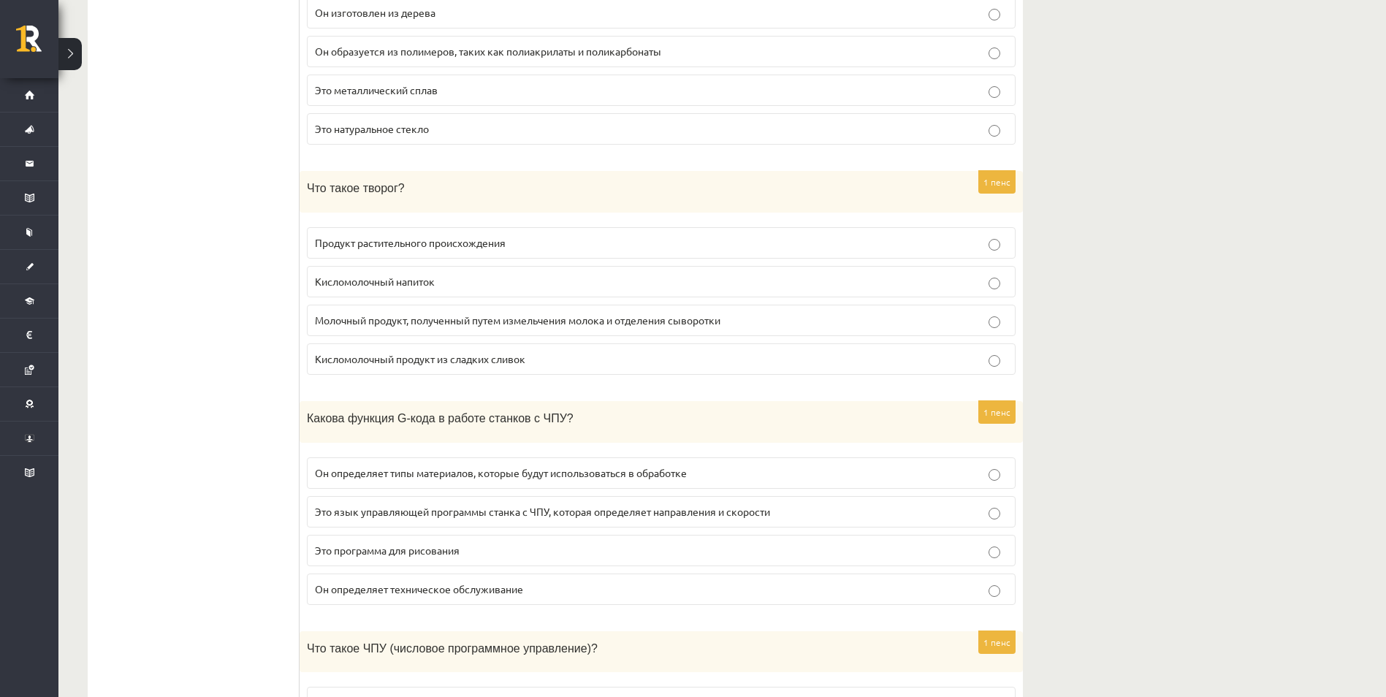
click at [383, 327] on span "Молочный продукт, полученный путем измельчения молока и отделения сыворотки" at bounding box center [518, 319] width 406 height 13
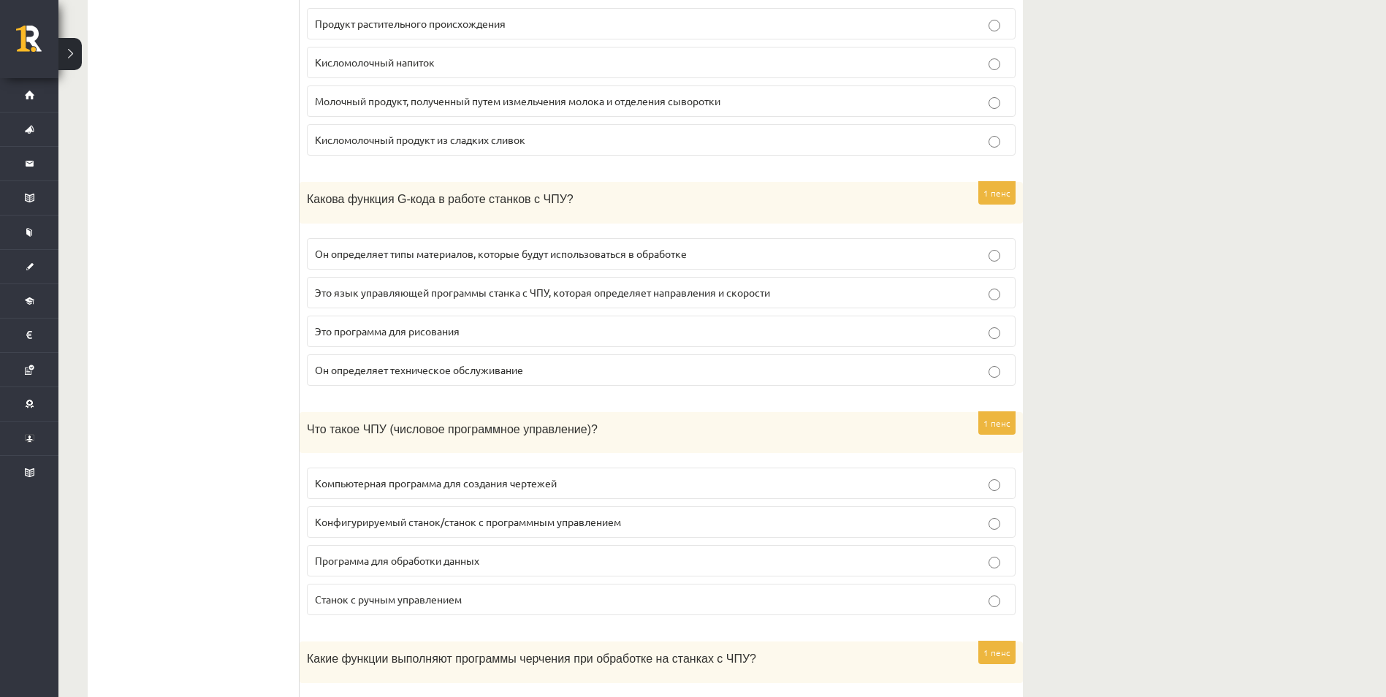
click at [395, 305] on label "Это язык управляющей программы станка с ЧПУ, которая определяет направления и с…" at bounding box center [661, 292] width 709 height 31
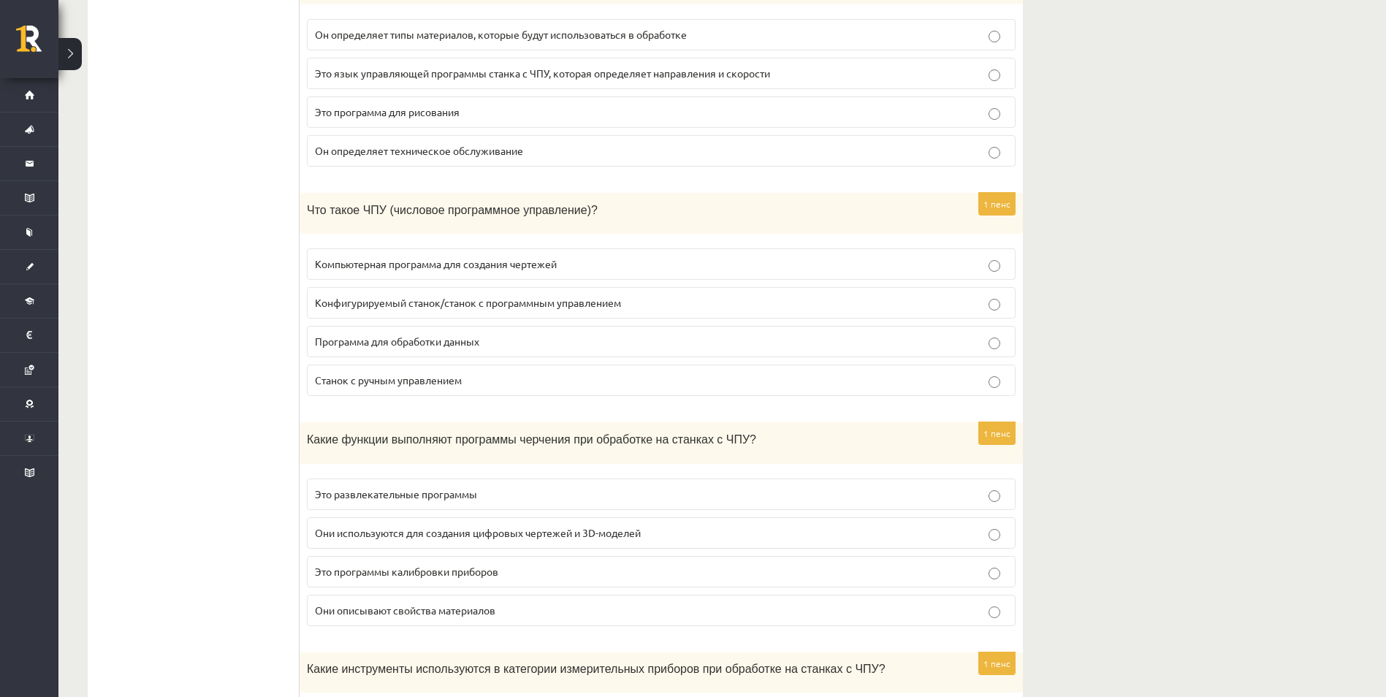
click at [359, 292] on label "Конфигурируемый станок/станок с программным управлением" at bounding box center [661, 302] width 709 height 31
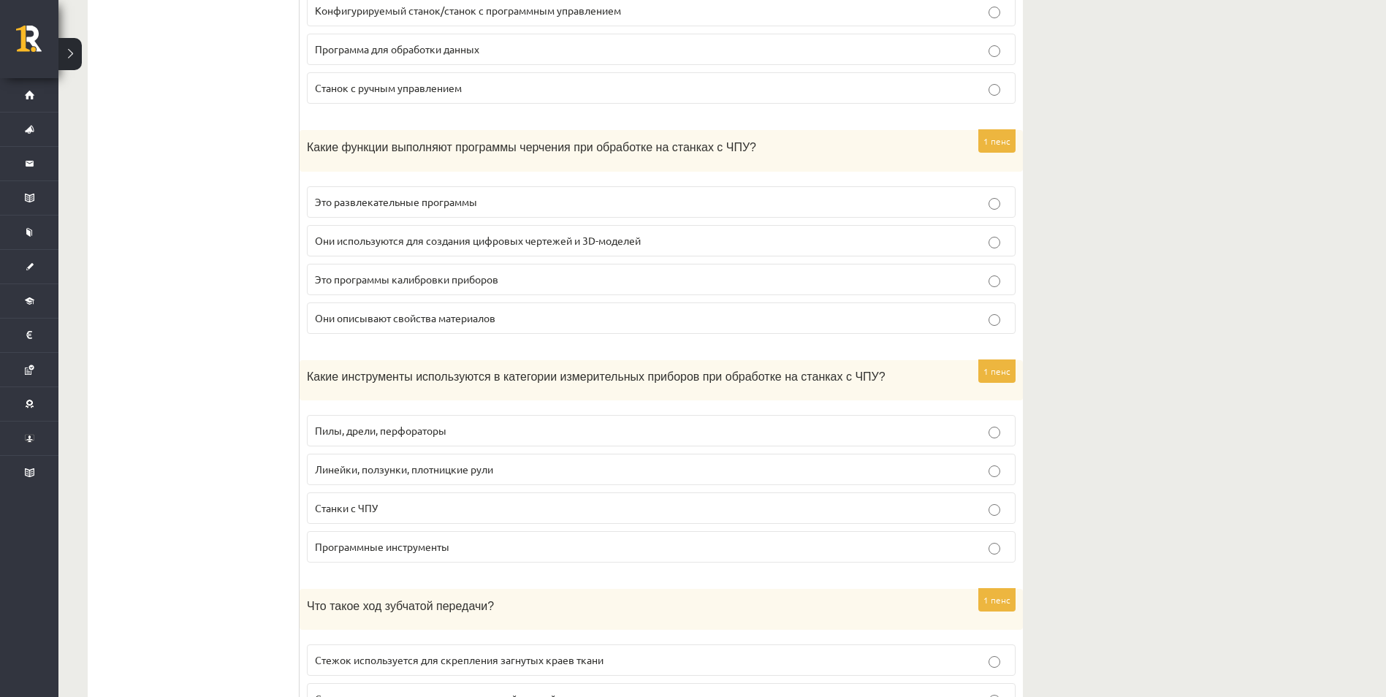
click at [366, 253] on label "Они используются для создания цифровых чертежей и 3D-моделей" at bounding box center [661, 240] width 709 height 31
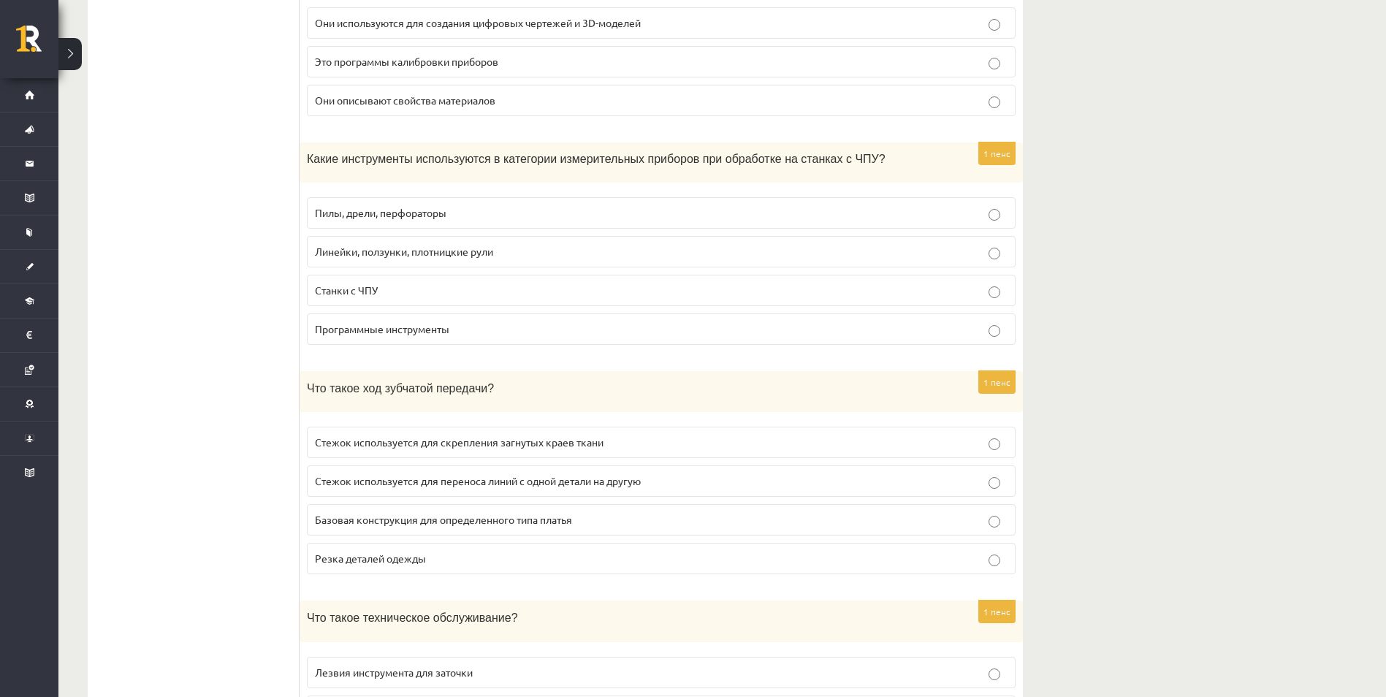
scroll to position [5188, 0]
drag, startPoint x: 305, startPoint y: 153, endPoint x: 457, endPoint y: 300, distance: 210.3
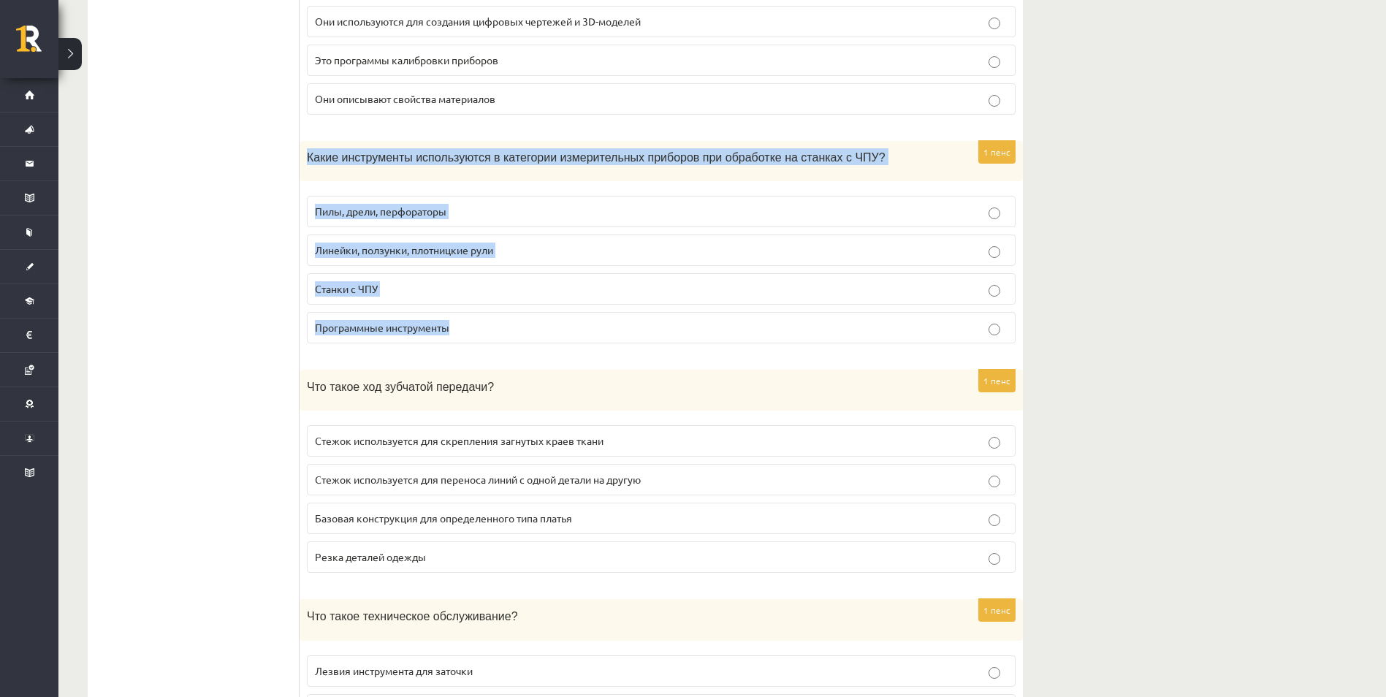
drag, startPoint x: 304, startPoint y: 161, endPoint x: 467, endPoint y: 342, distance: 243.7
click at [467, 342] on div "1 пенс Какие инструменты используются в категории измерительных приборов при об…" at bounding box center [661, 248] width 723 height 214
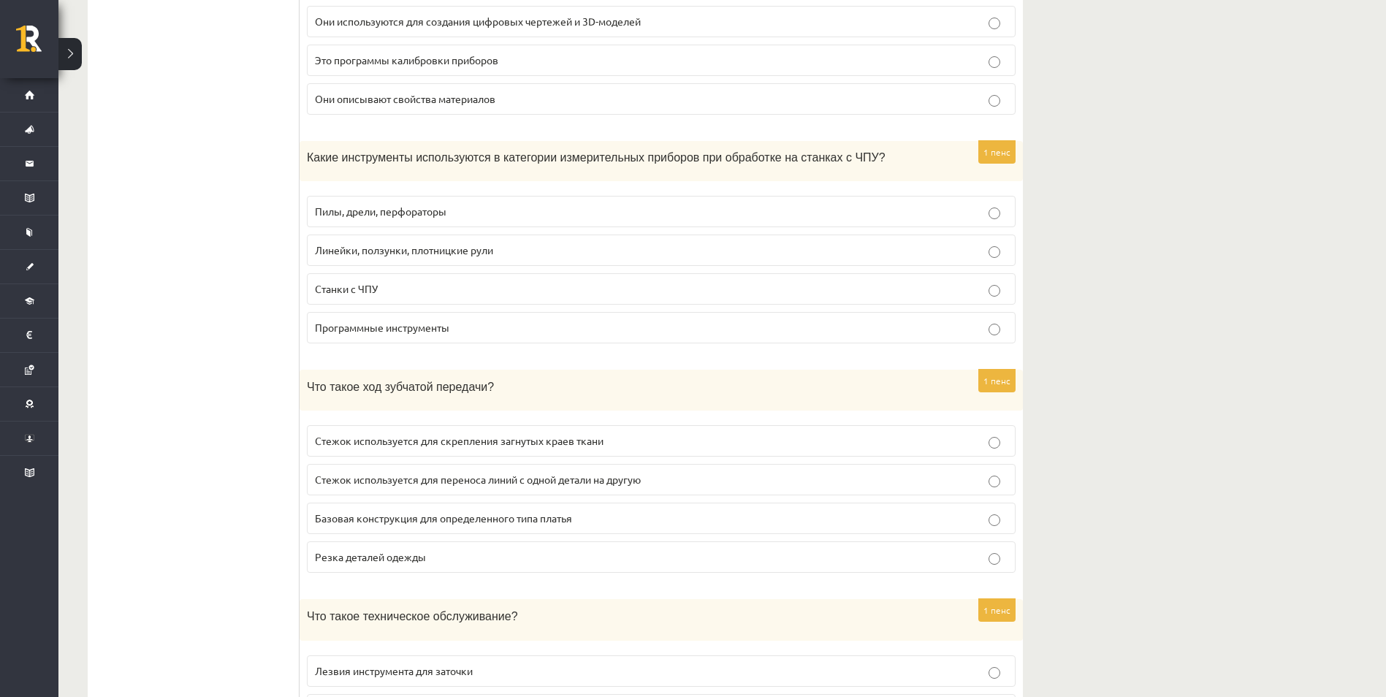
drag, startPoint x: 245, startPoint y: 292, endPoint x: 264, endPoint y: 286, distance: 19.0
click at [349, 266] on label "Линейки, ползунки, плотницкие рули" at bounding box center [661, 250] width 709 height 31
click at [349, 256] on span "Линейки, ползунки, плотницкие рули" at bounding box center [404, 249] width 178 height 13
click at [414, 480] on span "Стежок используется для переноса линий с одной детали на другую" at bounding box center [478, 479] width 326 height 13
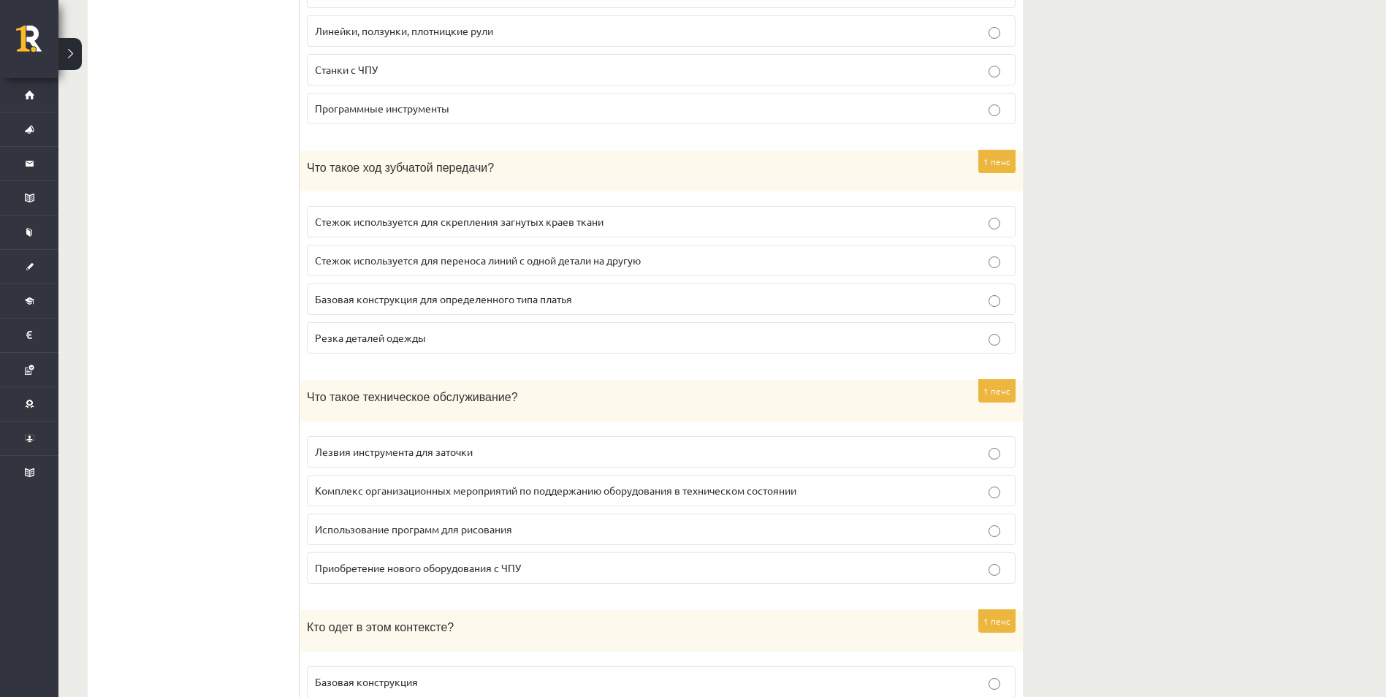
click at [425, 494] on span "Комплекс организационных мероприятий по поддержанию оборудования в техническом …" at bounding box center [555, 490] width 481 height 13
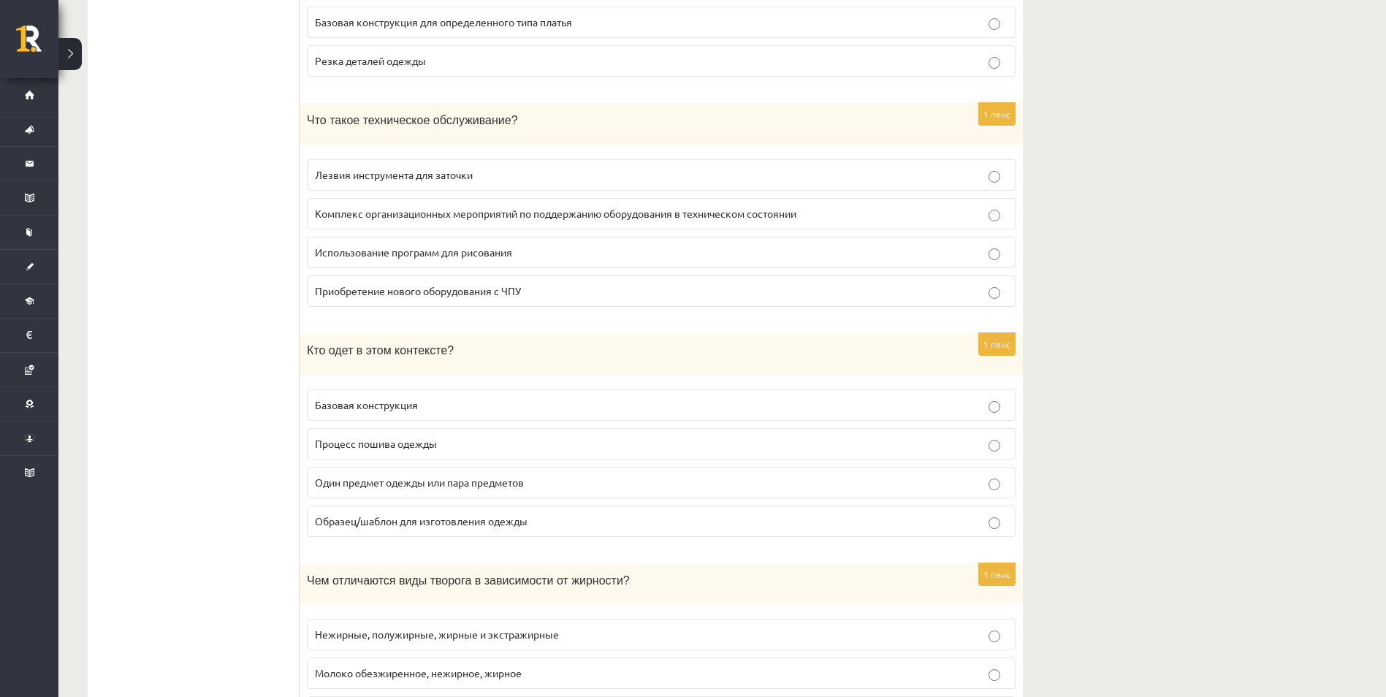
scroll to position [5699, 0]
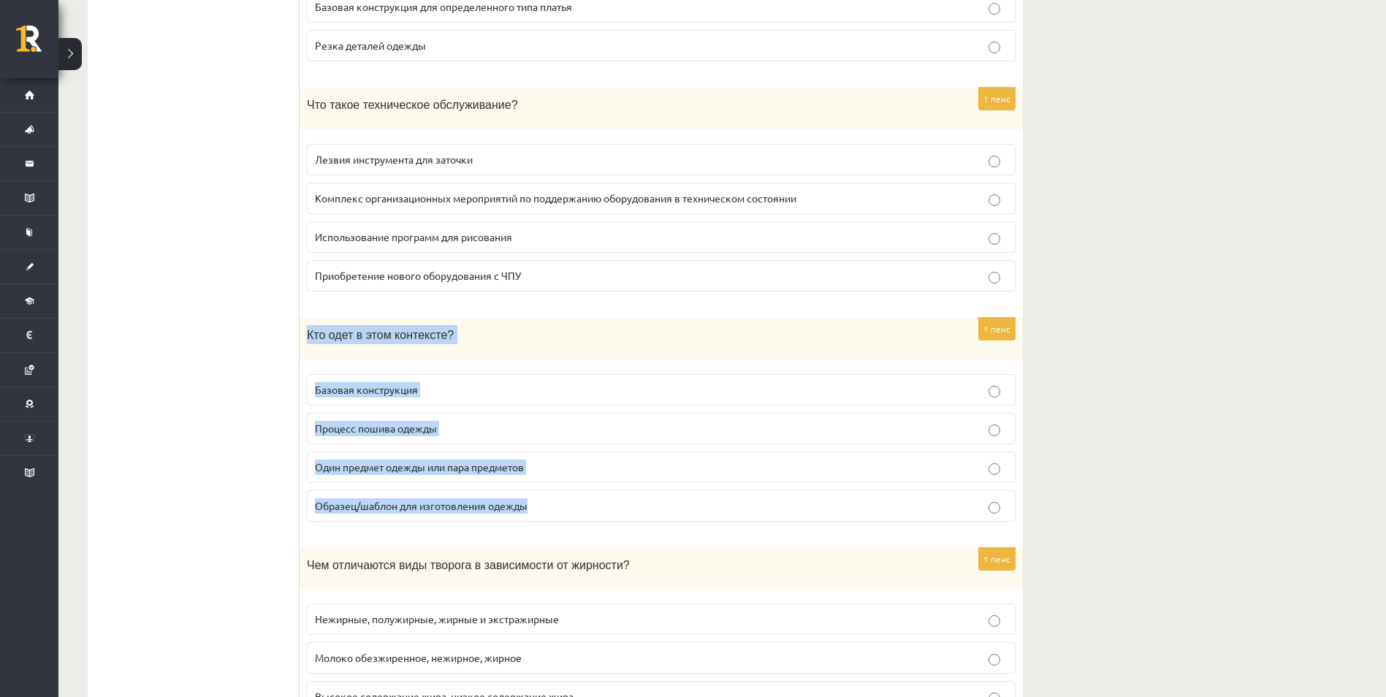
drag, startPoint x: 308, startPoint y: 335, endPoint x: 551, endPoint y: 509, distance: 299.5
click at [551, 509] on div "1 пенс Кто одет в этом контексте? Базовая конструкция Процесс пошива одежды Оди…" at bounding box center [661, 426] width 723 height 216
click at [458, 475] on p "Один предмет одежды или пара предметов" at bounding box center [661, 467] width 693 height 15
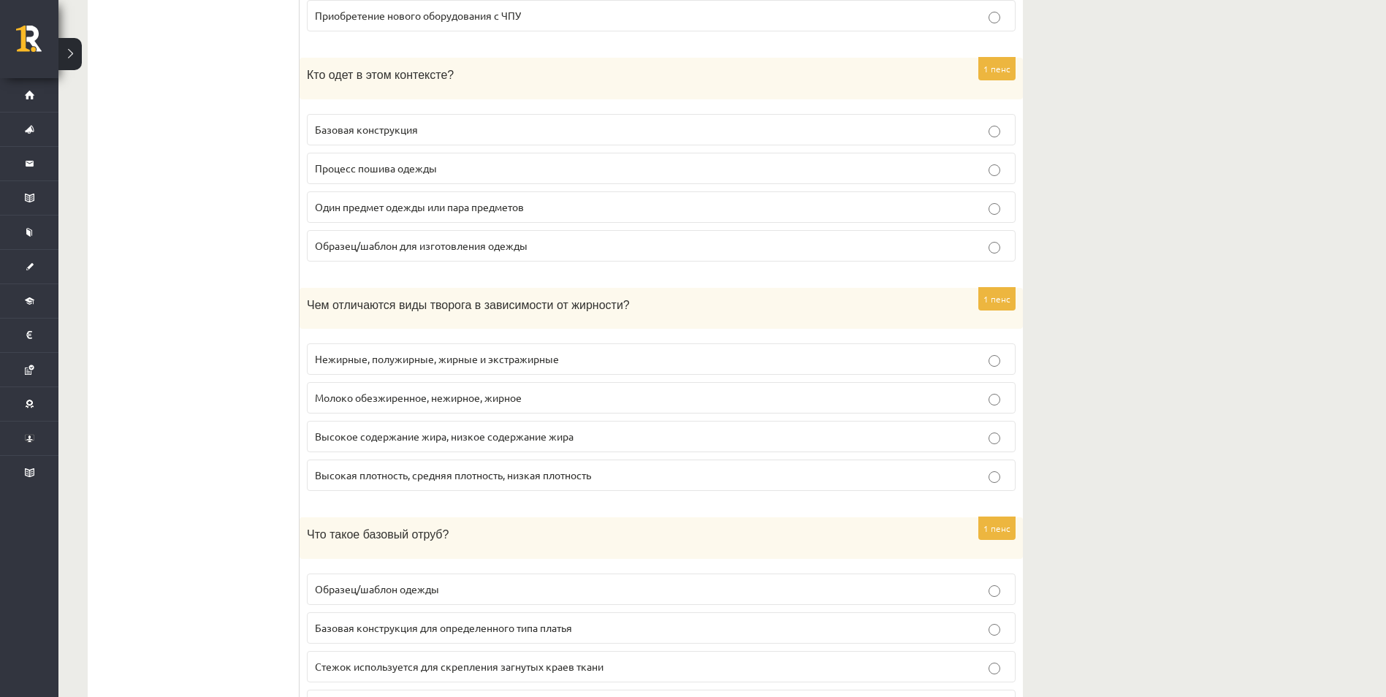
scroll to position [5991, 0]
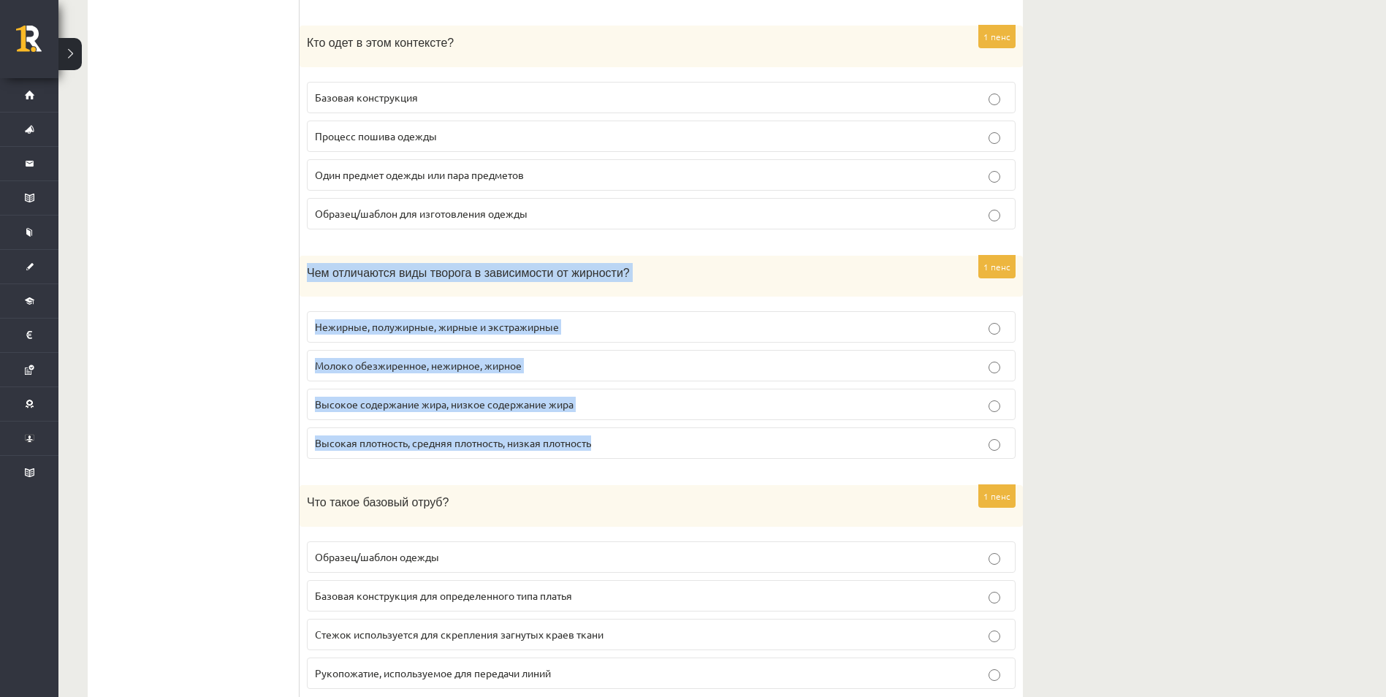
drag, startPoint x: 307, startPoint y: 273, endPoint x: 609, endPoint y: 452, distance: 351.1
click at [609, 452] on div "1 пенс Чем отличаются виды творога в зависимости от жирности? Нежирные, полужир…" at bounding box center [661, 364] width 723 height 216
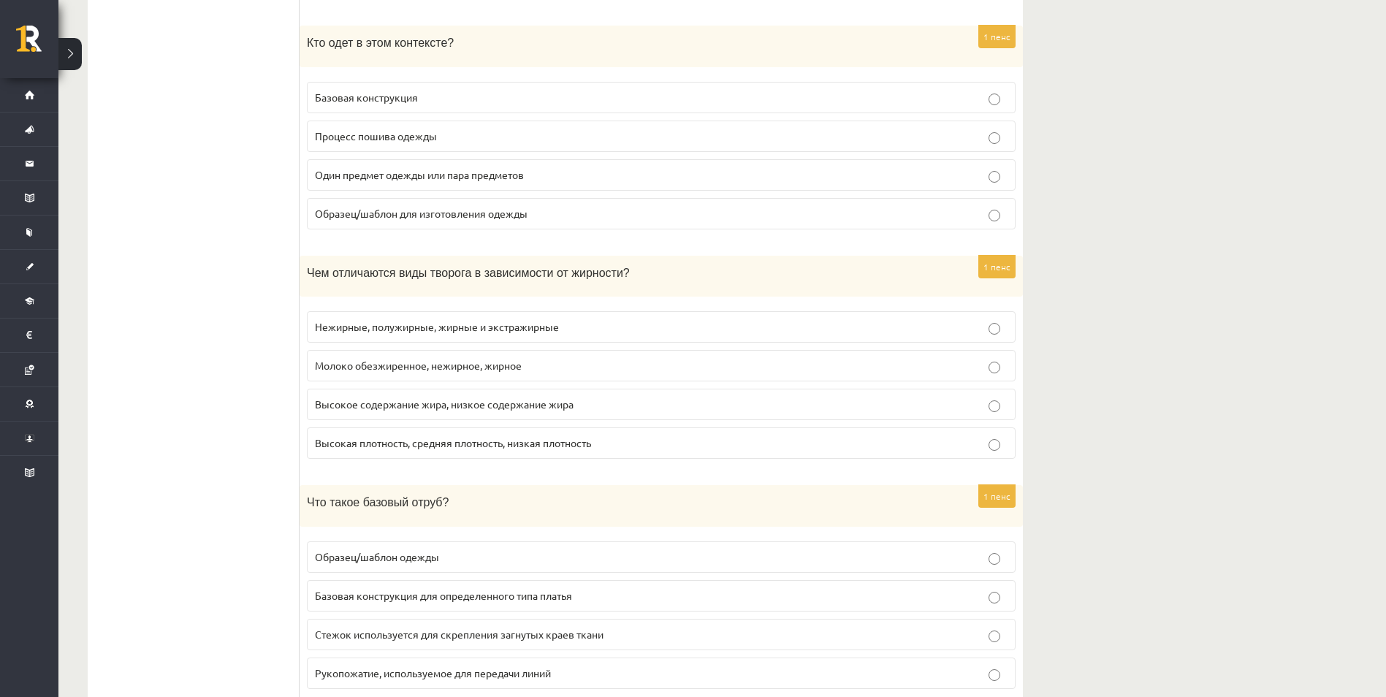
drag, startPoint x: 271, startPoint y: 354, endPoint x: 297, endPoint y: 339, distance: 30.5
click at [338, 326] on span "Нежирные, полужирные, жирные и экстражирные" at bounding box center [437, 326] width 244 height 13
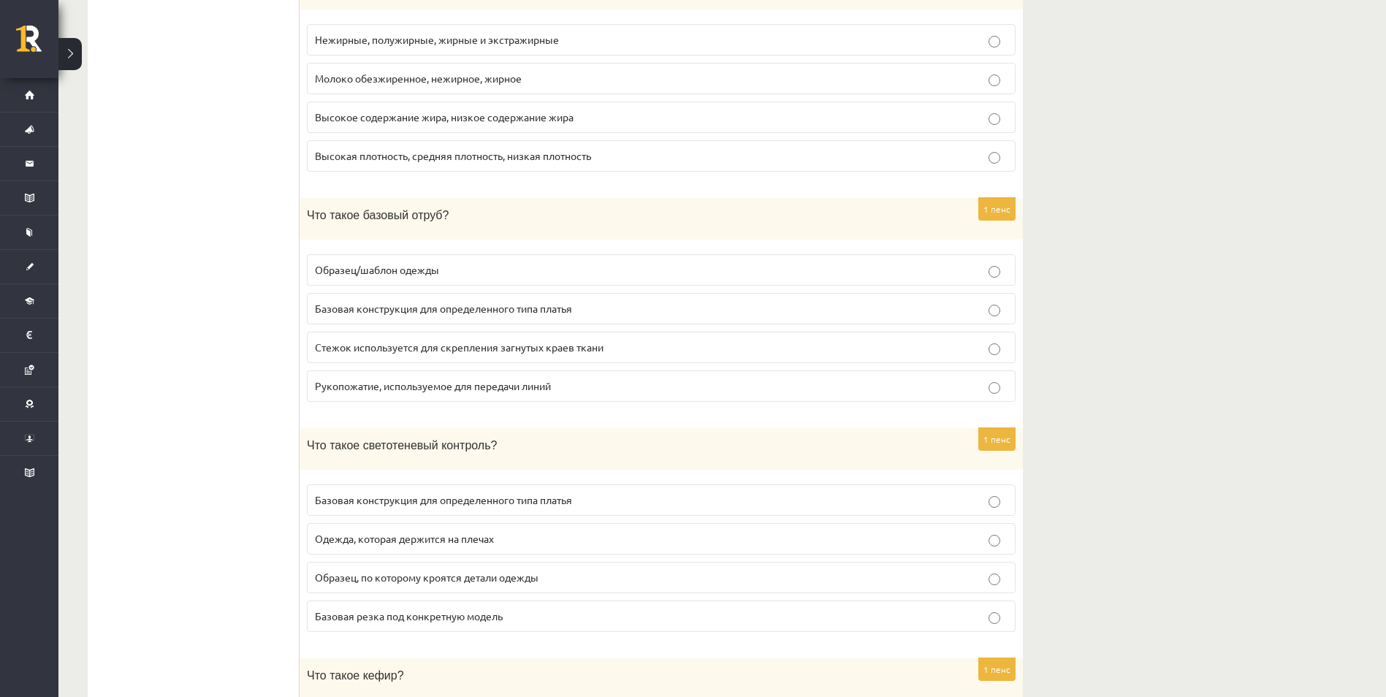
scroll to position [6284, 0]
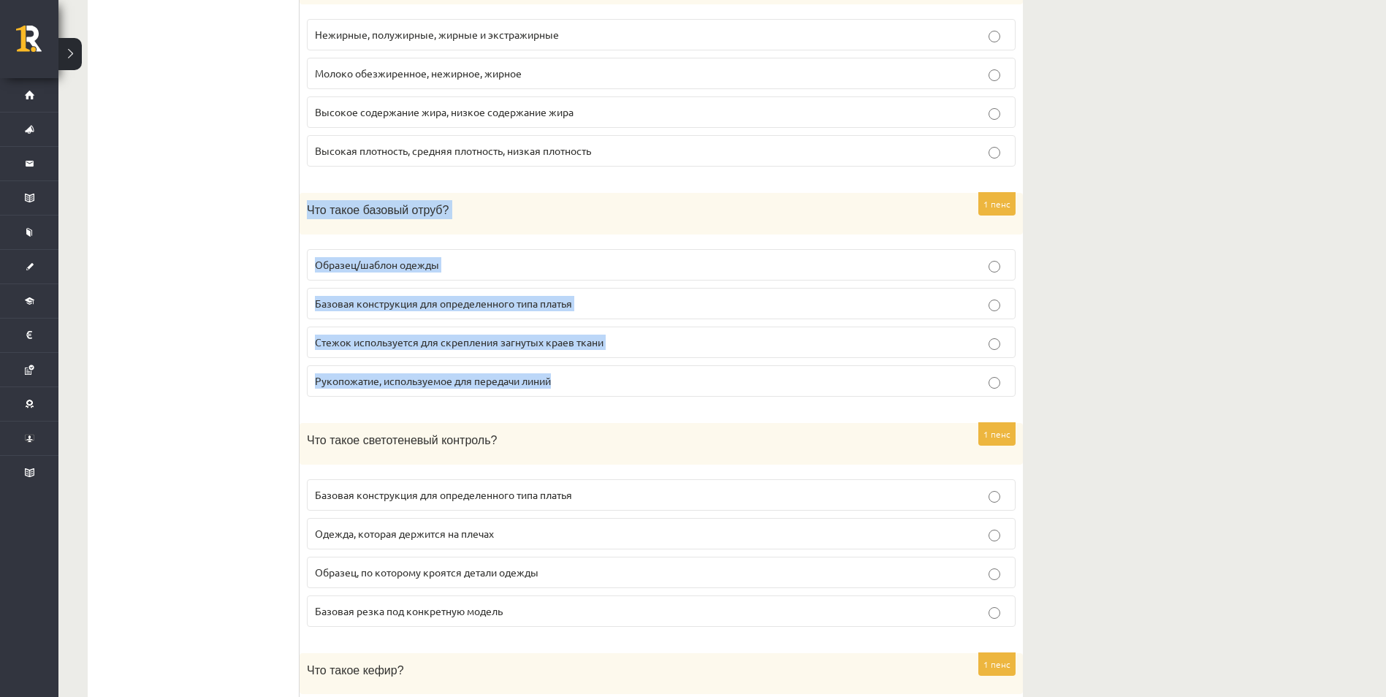
drag, startPoint x: 304, startPoint y: 200, endPoint x: 560, endPoint y: 387, distance: 317.0
click at [560, 387] on div "1 пенс Что такое базовый отруб? Образец/шаблон одежды Базовая конструкция для о…" at bounding box center [661, 301] width 723 height 216
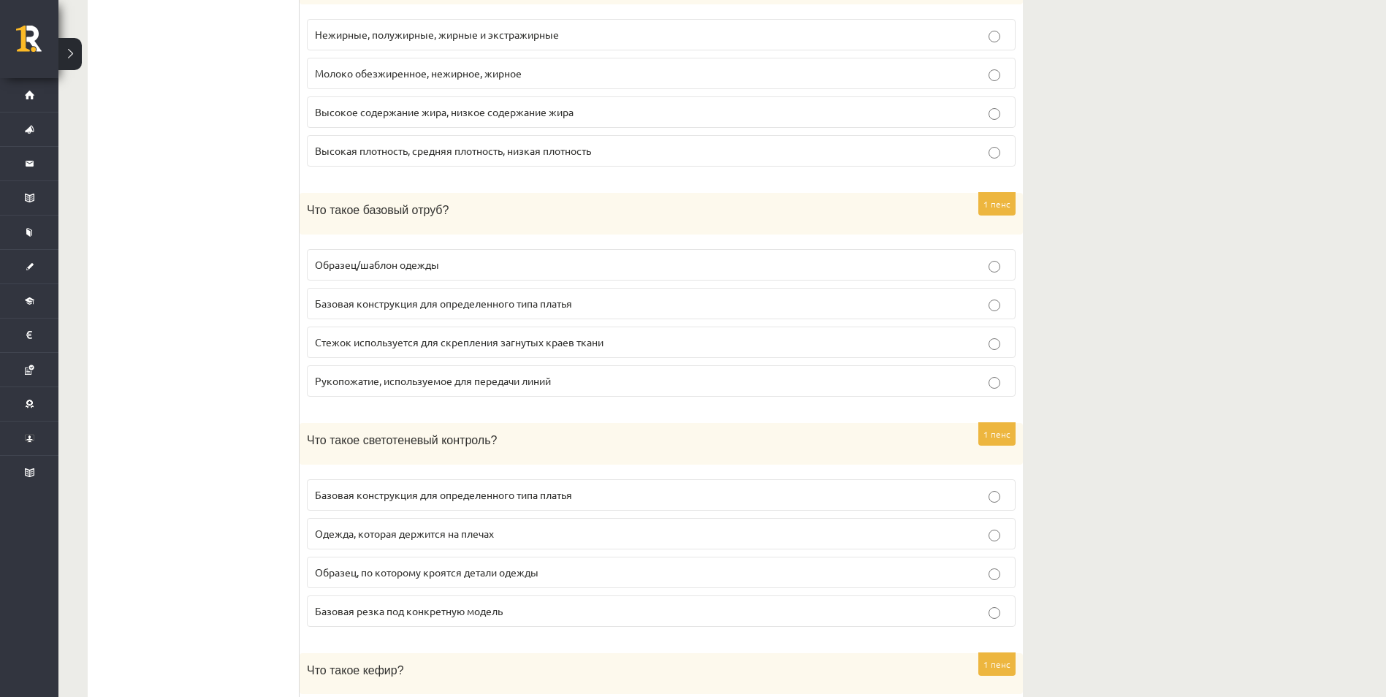
click at [436, 303] on span "Базовая конструкция для определенного типа платья" at bounding box center [443, 303] width 257 height 13
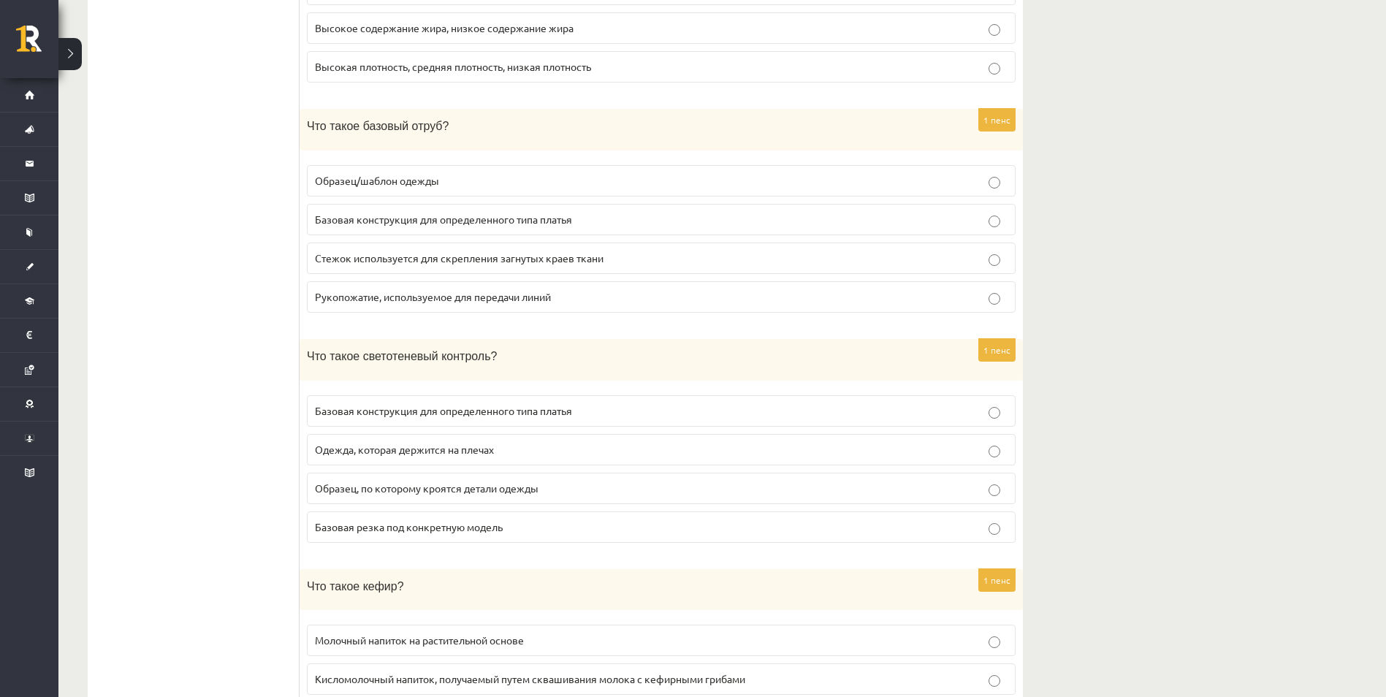
scroll to position [6496, 0]
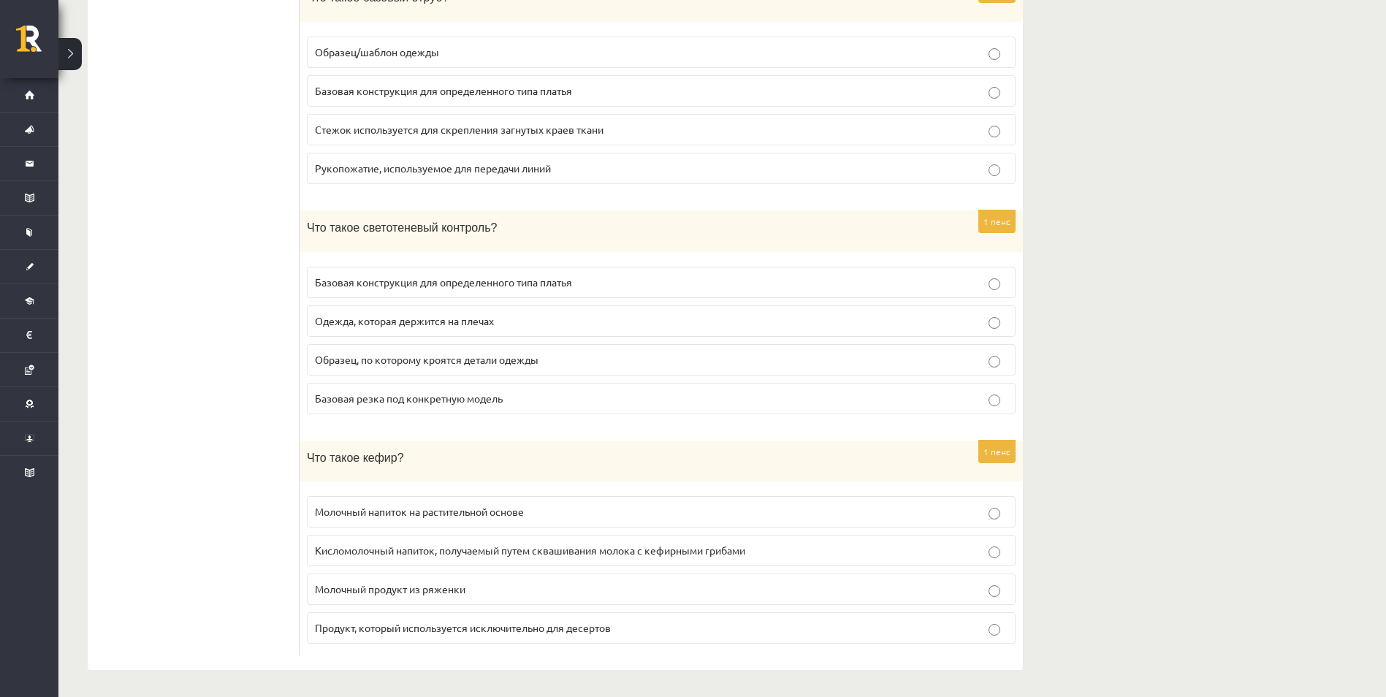
drag, startPoint x: 294, startPoint y: 229, endPoint x: 522, endPoint y: 389, distance: 278.5
click at [522, 391] on p "Базовая резка под конкретную модель" at bounding box center [661, 398] width 693 height 15
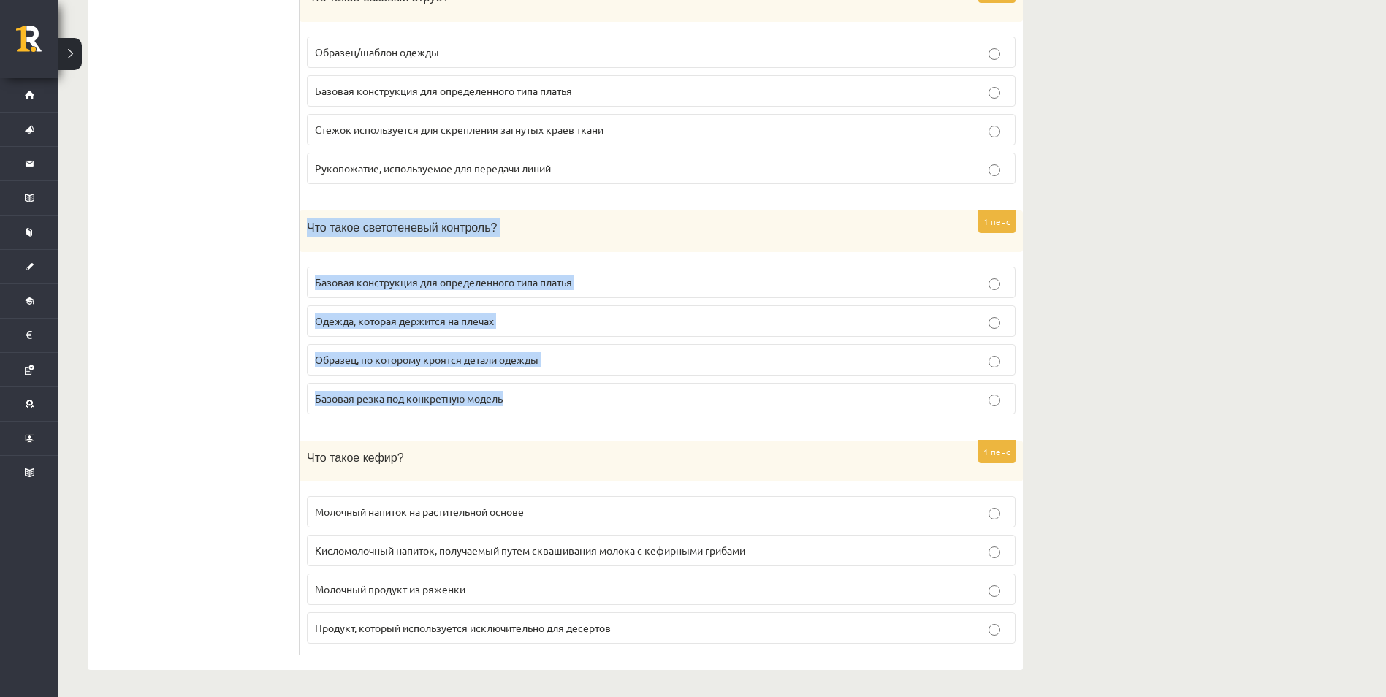
drag, startPoint x: 511, startPoint y: 400, endPoint x: 305, endPoint y: 227, distance: 269.6
click at [305, 227] on div "1 пенс Что такое светотеневый контроль? Базовая конструкция для определенного т…" at bounding box center [661, 318] width 723 height 216
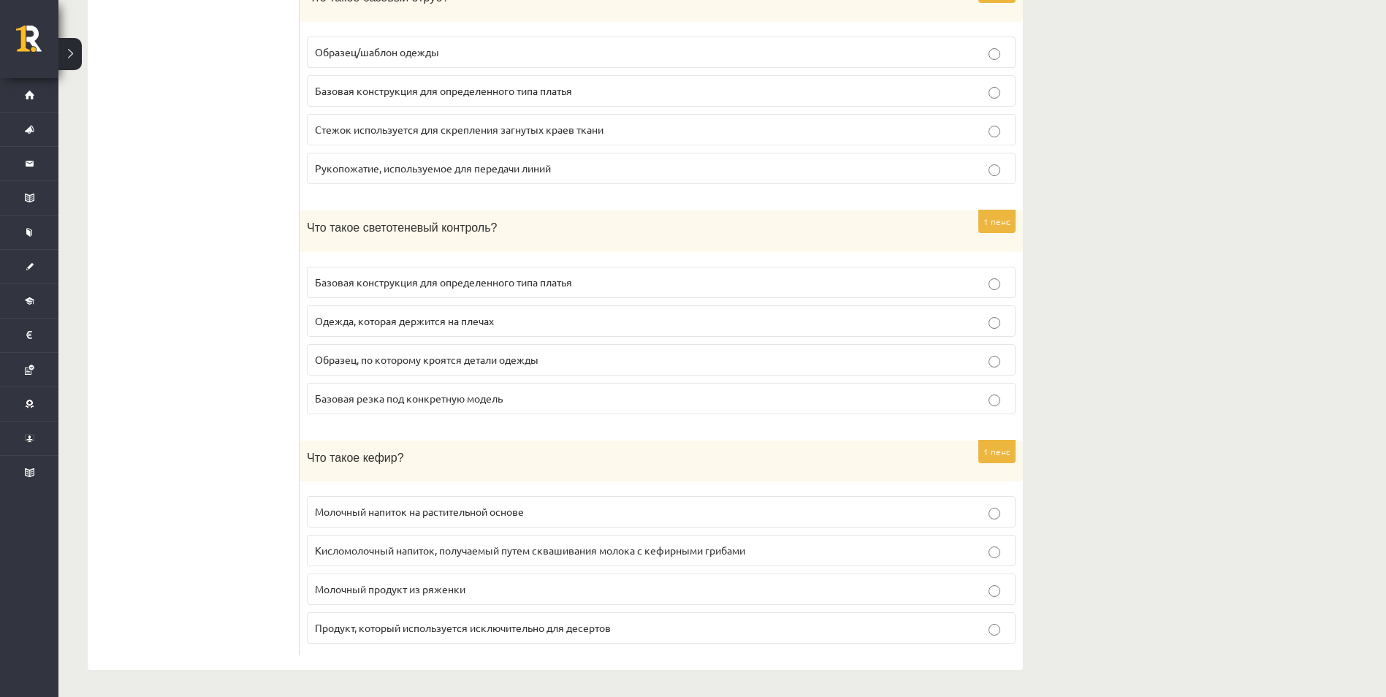
click at [368, 367] on label "Образец, по которому кроятся детали одежды" at bounding box center [661, 359] width 709 height 31
click at [431, 544] on span "Кисломолочный напиток, получаемый путем сквашивания молока с кефирными грибами" at bounding box center [530, 550] width 430 height 13
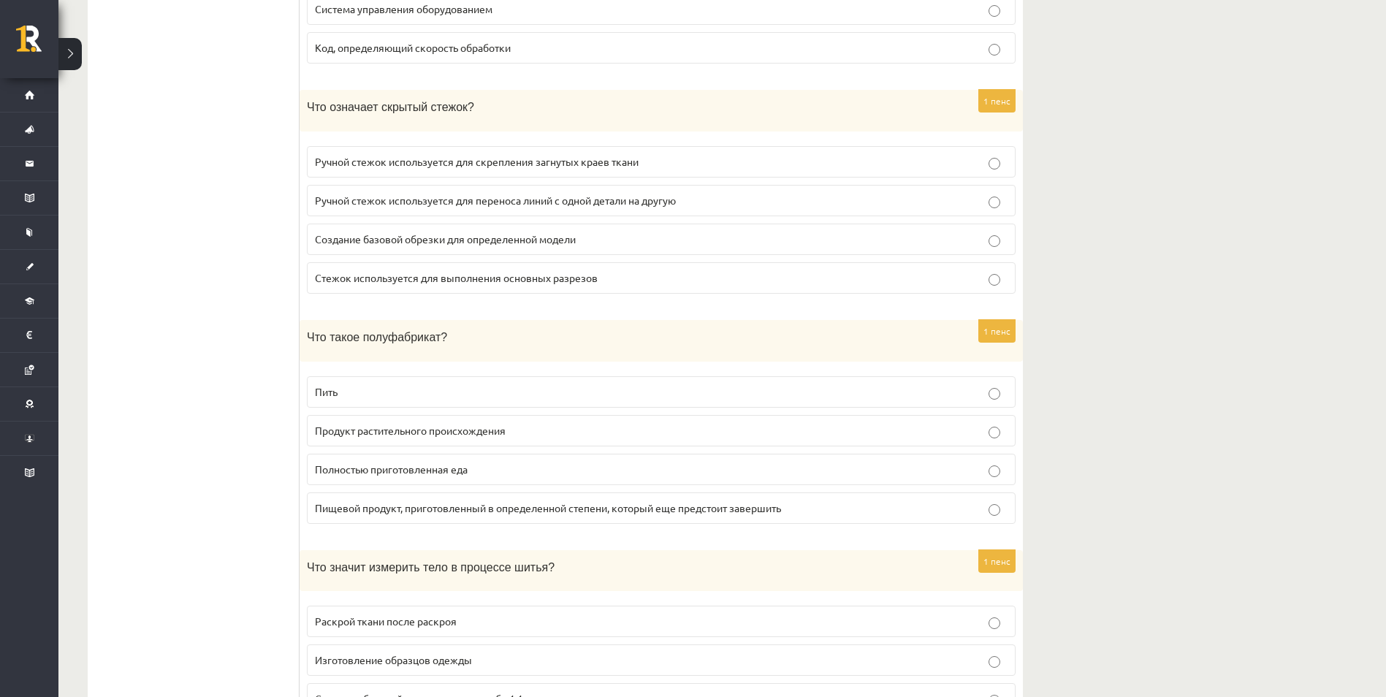
scroll to position [0, 0]
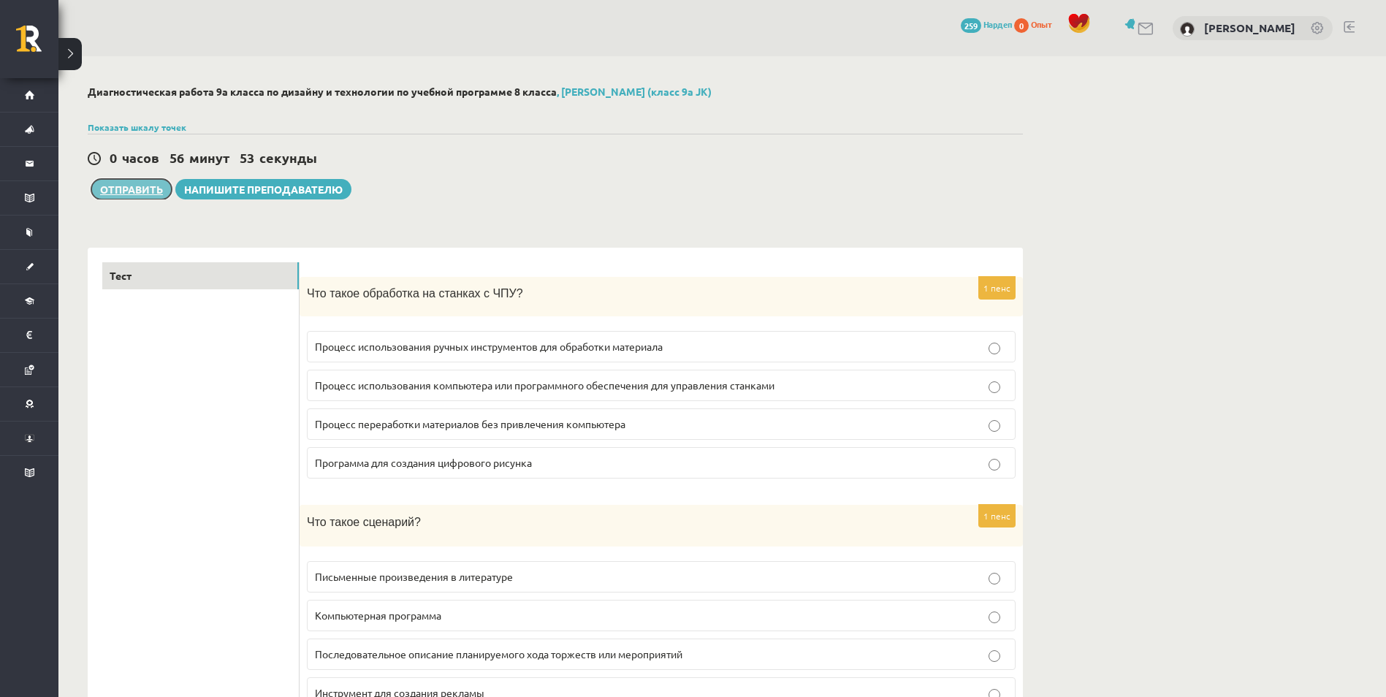
click at [126, 197] on button "Отправить" at bounding box center [131, 189] width 80 height 20
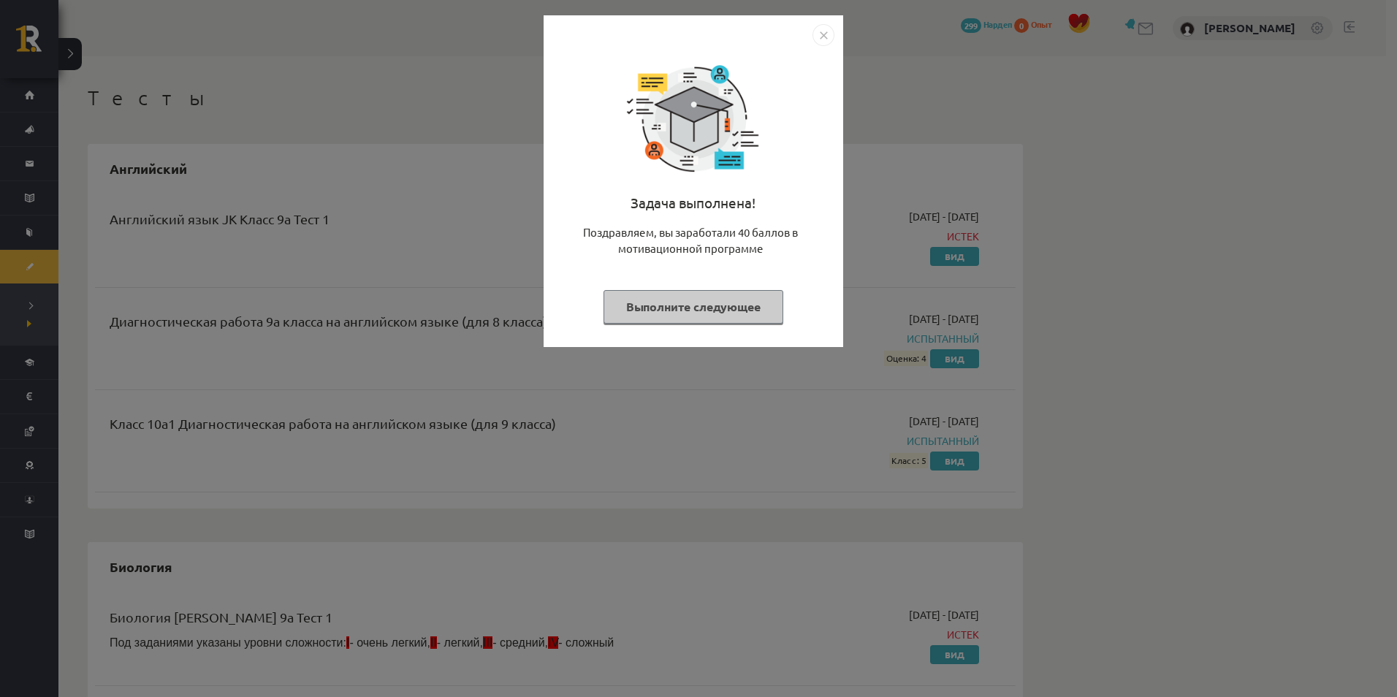
click at [701, 305] on button "Выполните следующее" at bounding box center [694, 307] width 180 height 34
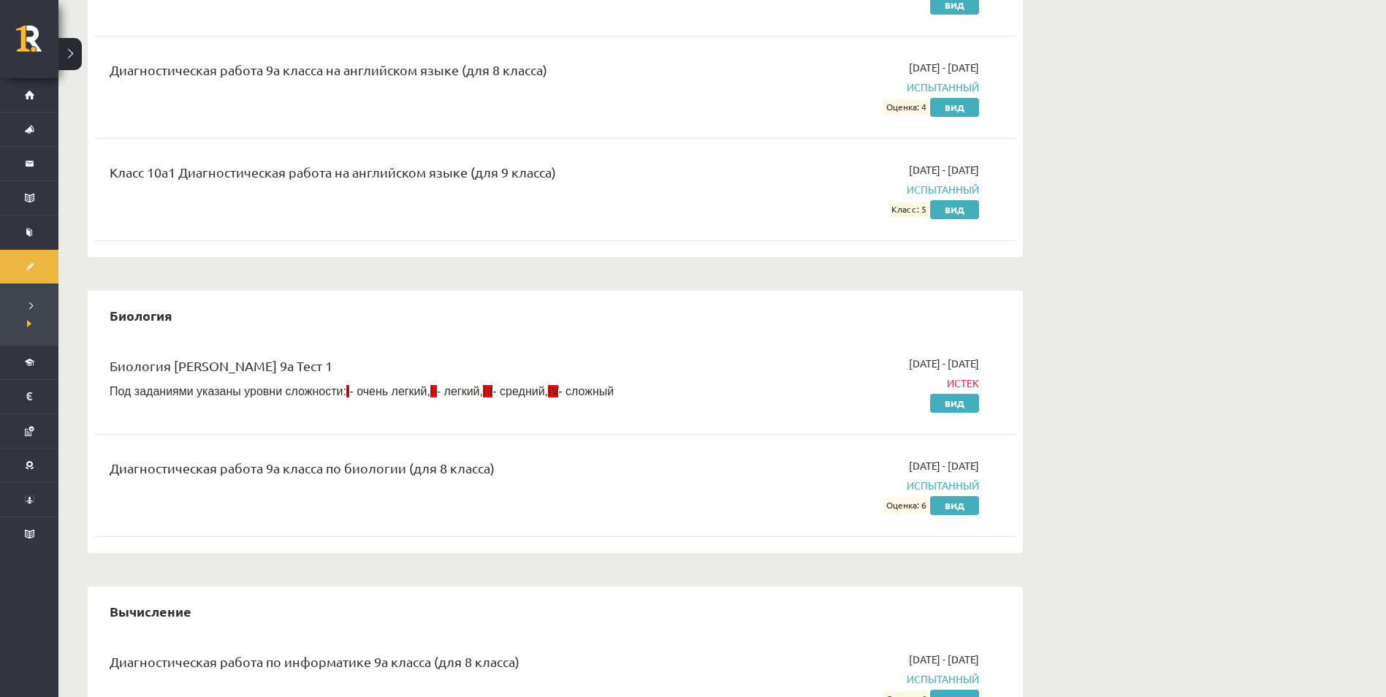
scroll to position [73, 0]
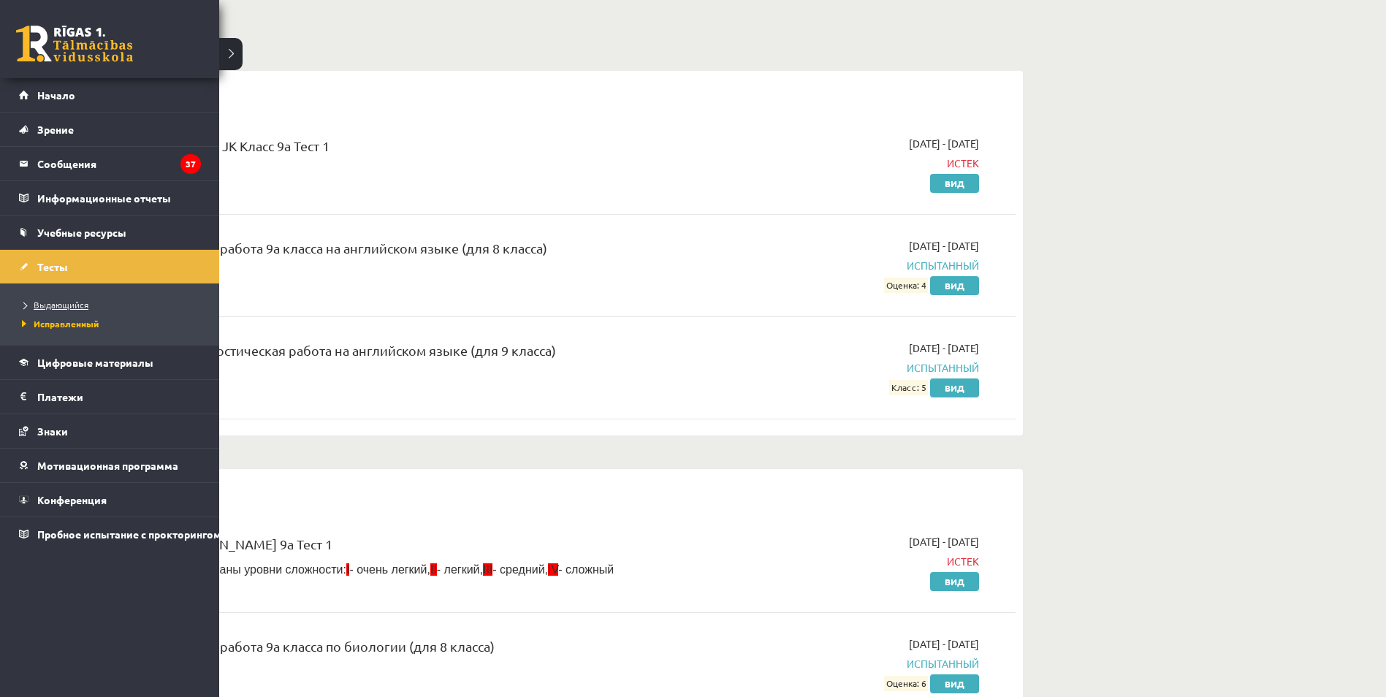
click at [32, 305] on span "Выдающийся" at bounding box center [53, 305] width 70 height 12
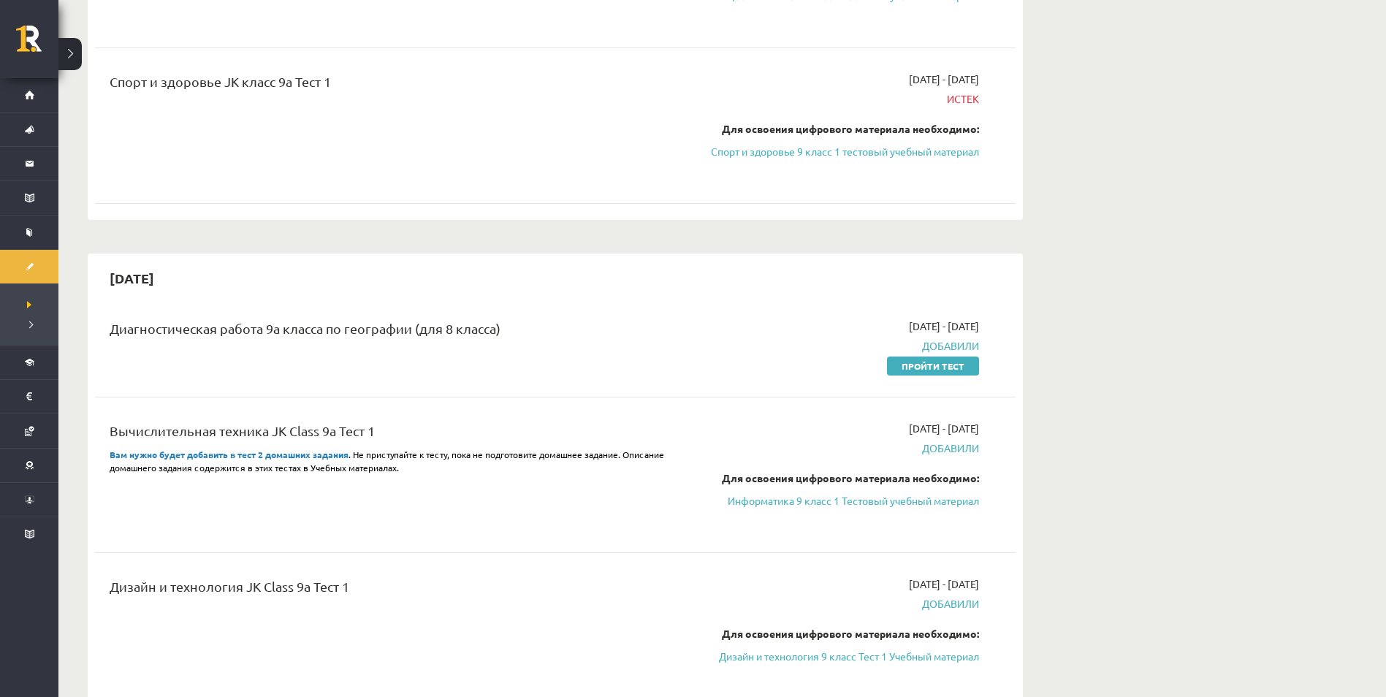
scroll to position [1534, 0]
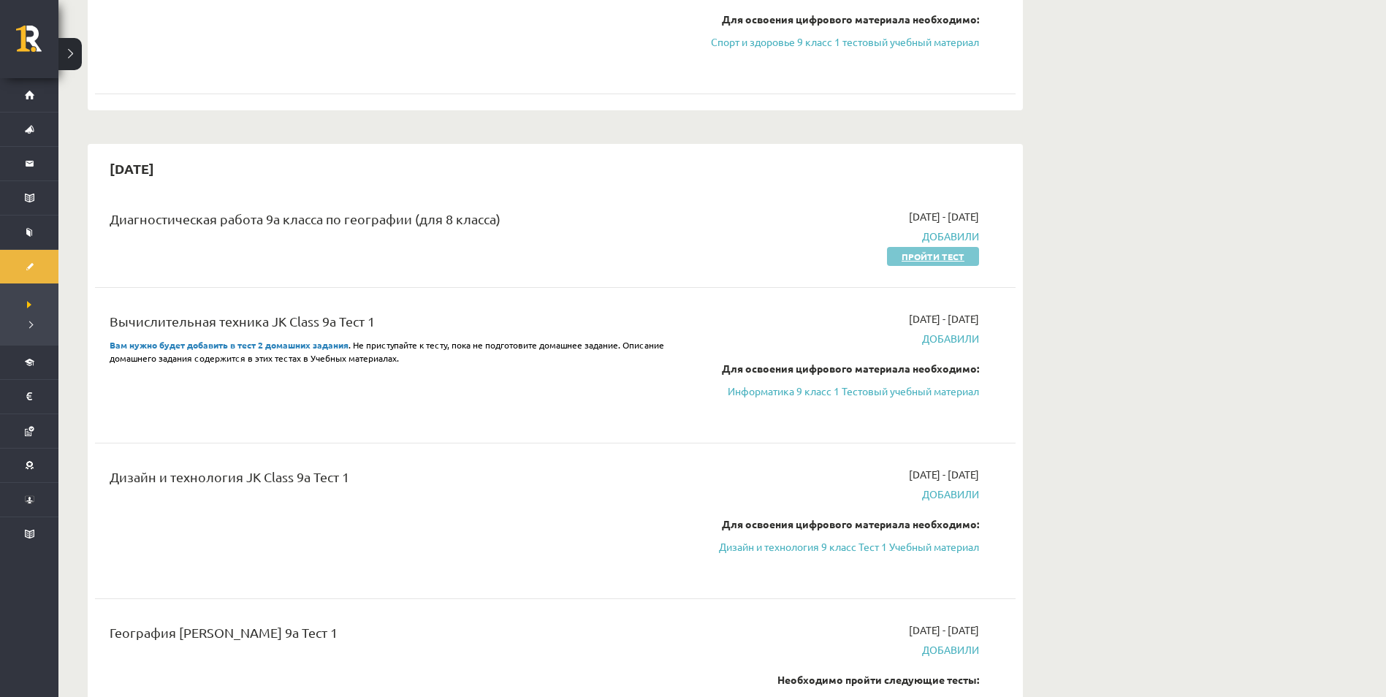
click at [924, 258] on link "Пройти тест" at bounding box center [933, 256] width 92 height 19
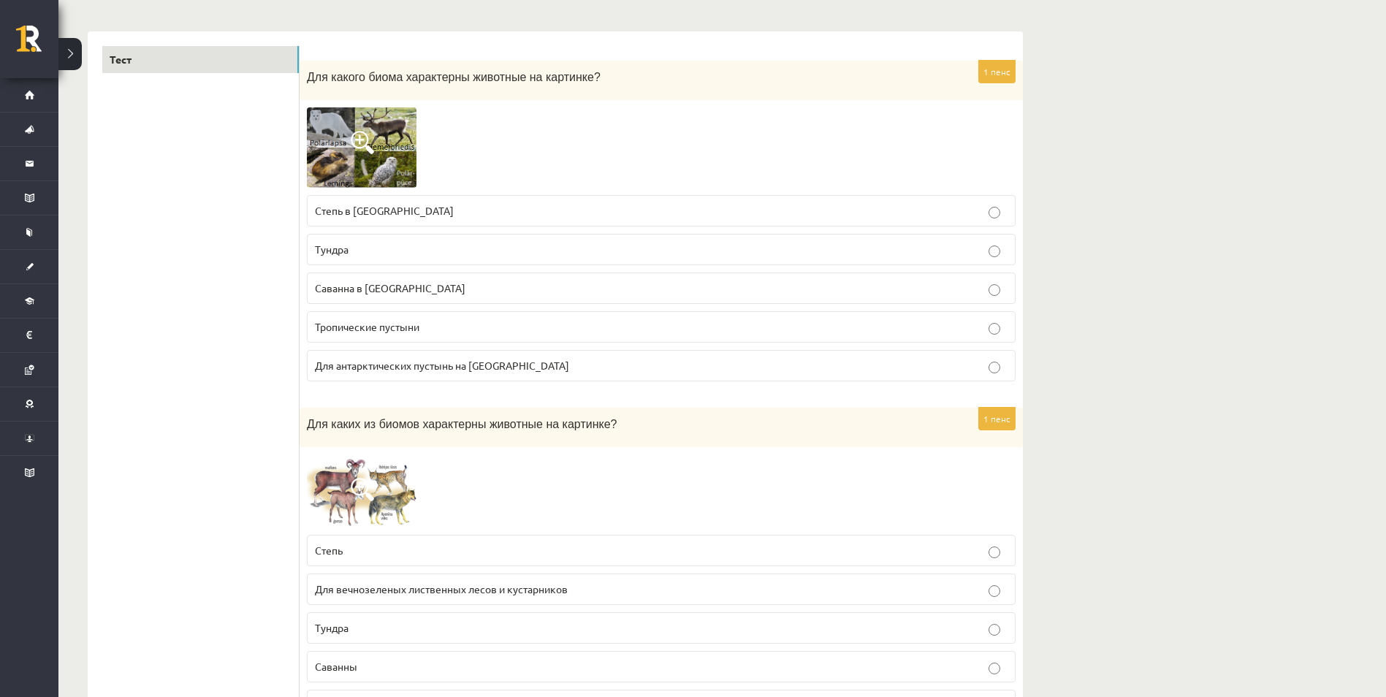
scroll to position [219, 0]
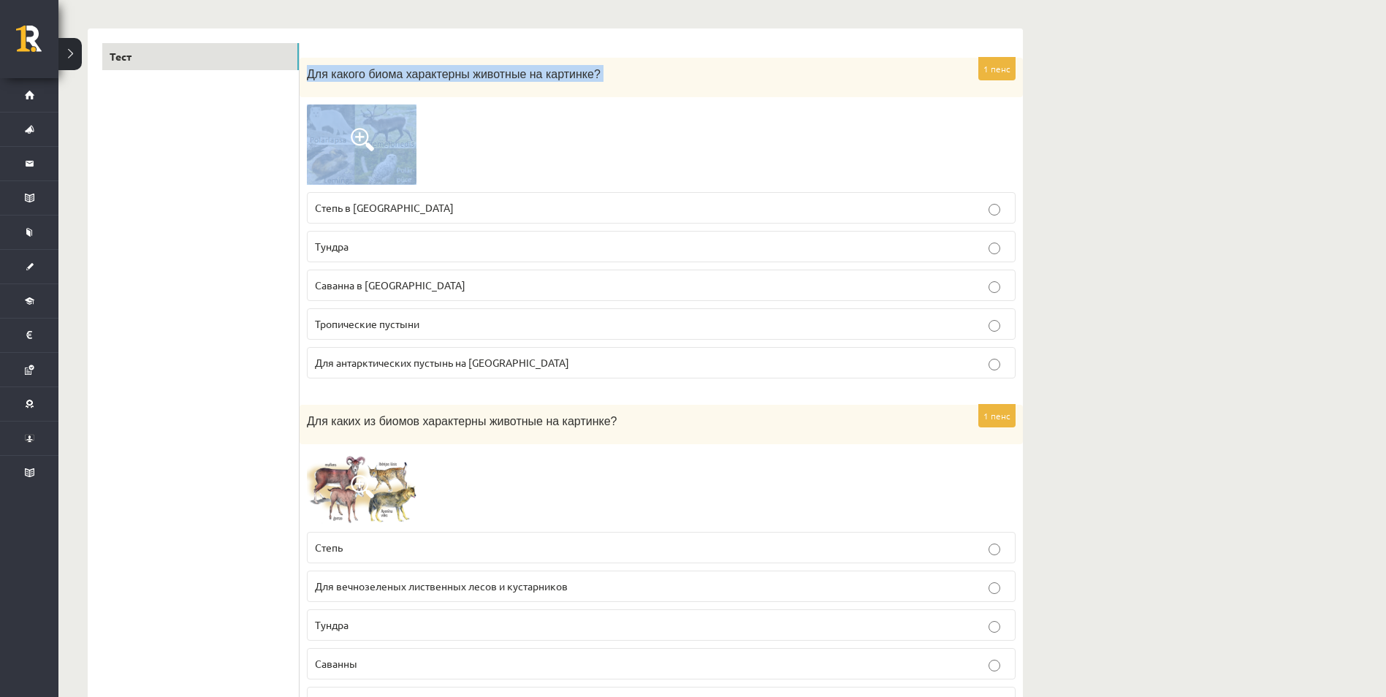
drag, startPoint x: 305, startPoint y: 74, endPoint x: 518, endPoint y: 141, distance: 223.7
click at [518, 141] on div "1 пенс Для какого биома характерны животные на картинке? Степь в [GEOGRAPHIC_DA…" at bounding box center [661, 224] width 723 height 332
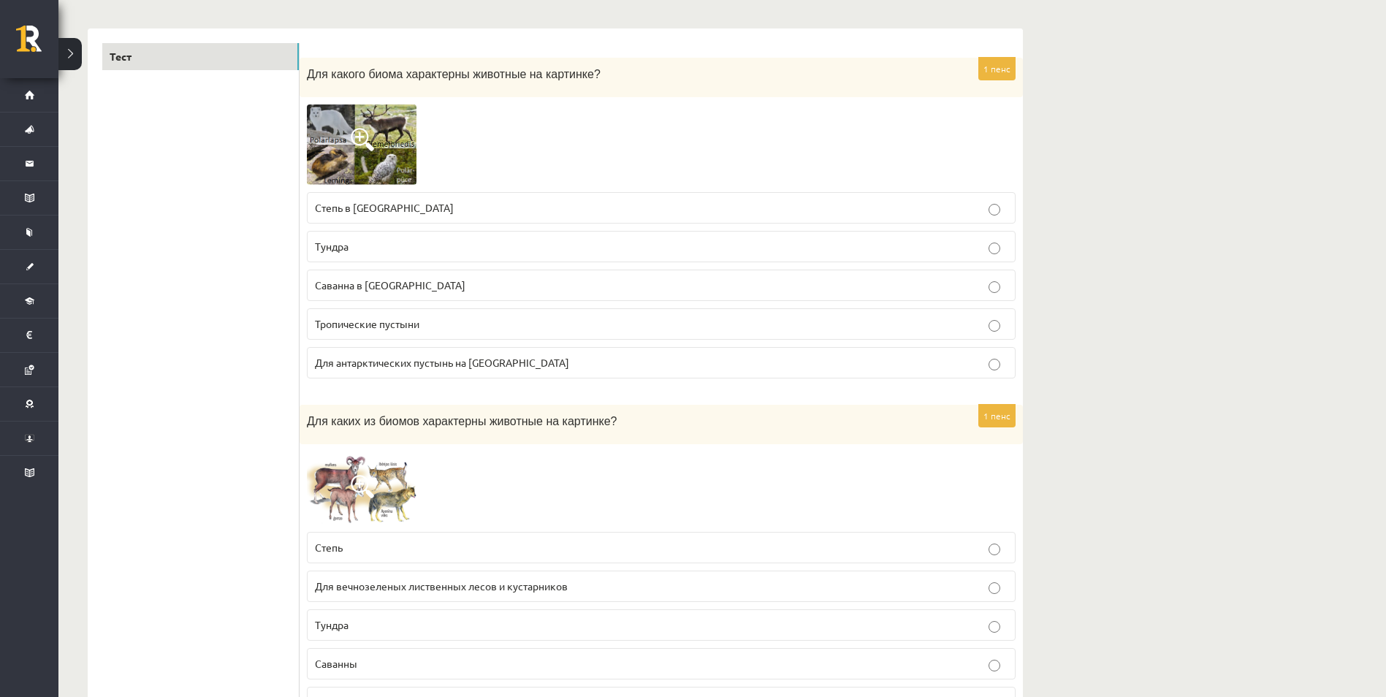
click at [518, 141] on div at bounding box center [661, 144] width 709 height 80
click at [398, 250] on p "Тундра" at bounding box center [661, 246] width 693 height 15
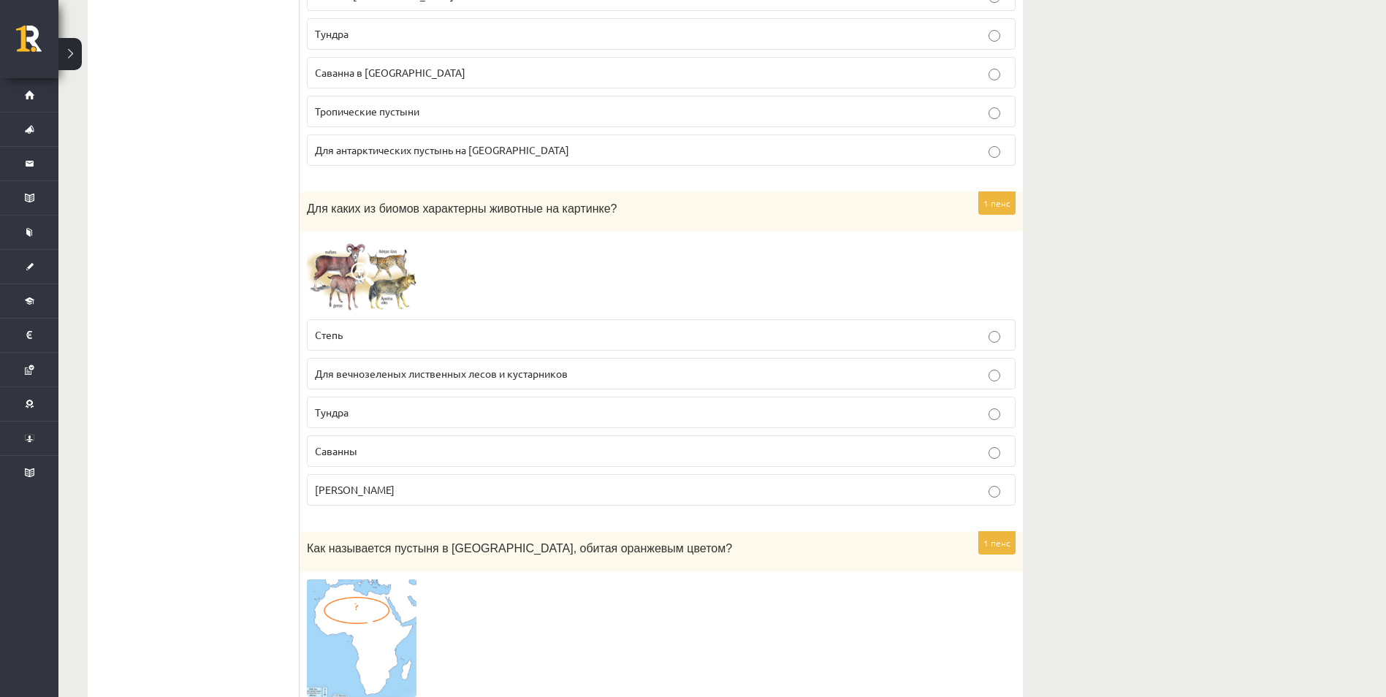
scroll to position [438, 0]
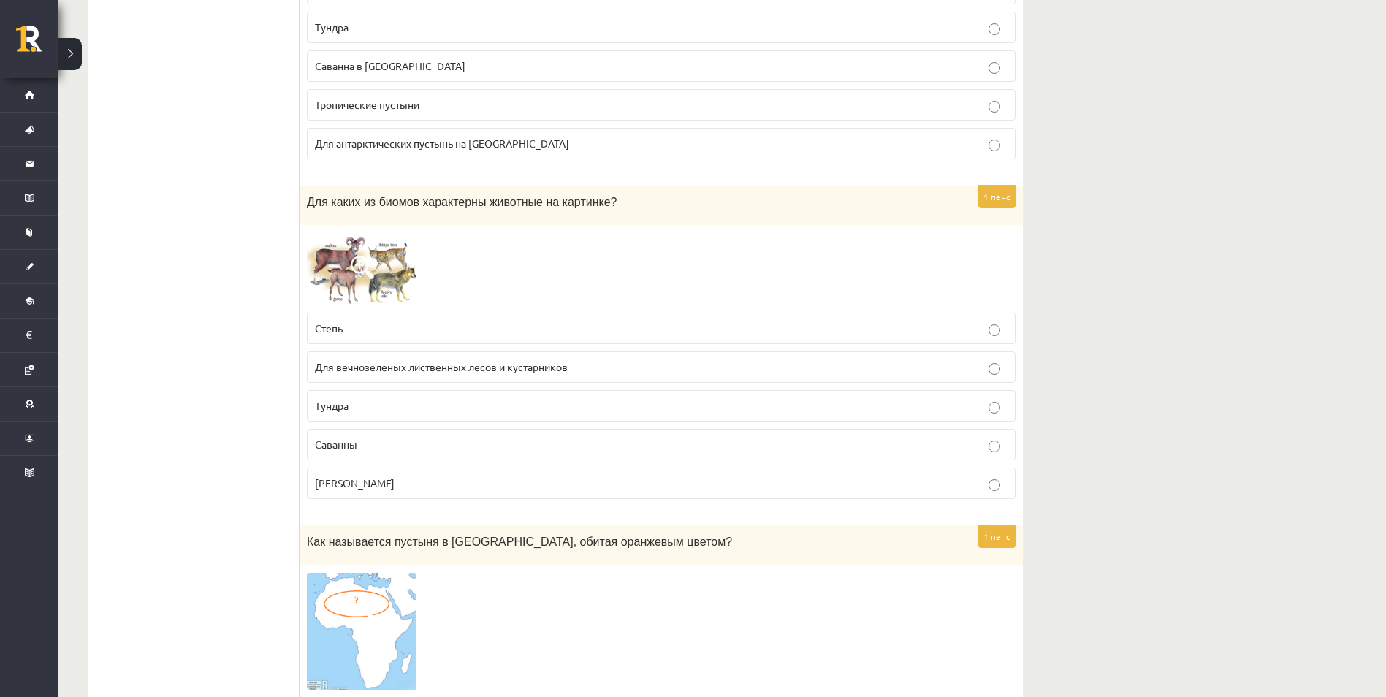
click at [354, 335] on p "Степь" at bounding box center [661, 328] width 693 height 15
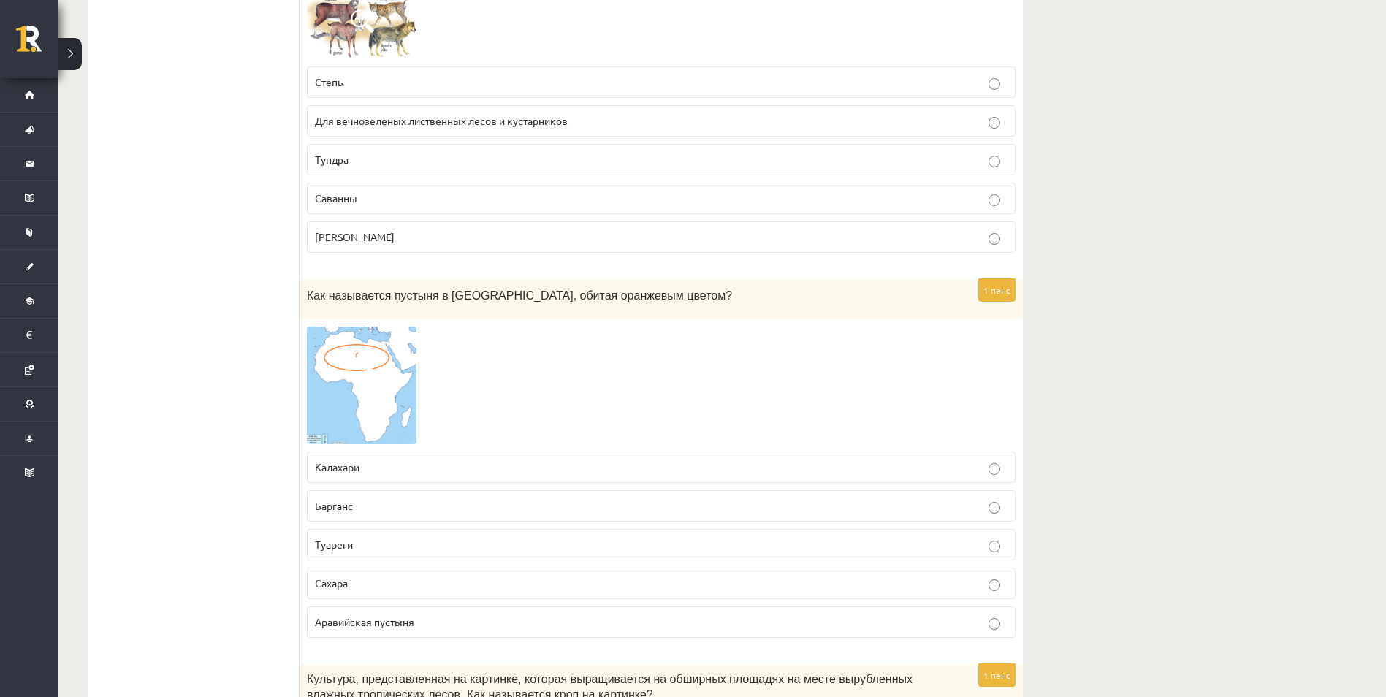
scroll to position [731, 0]
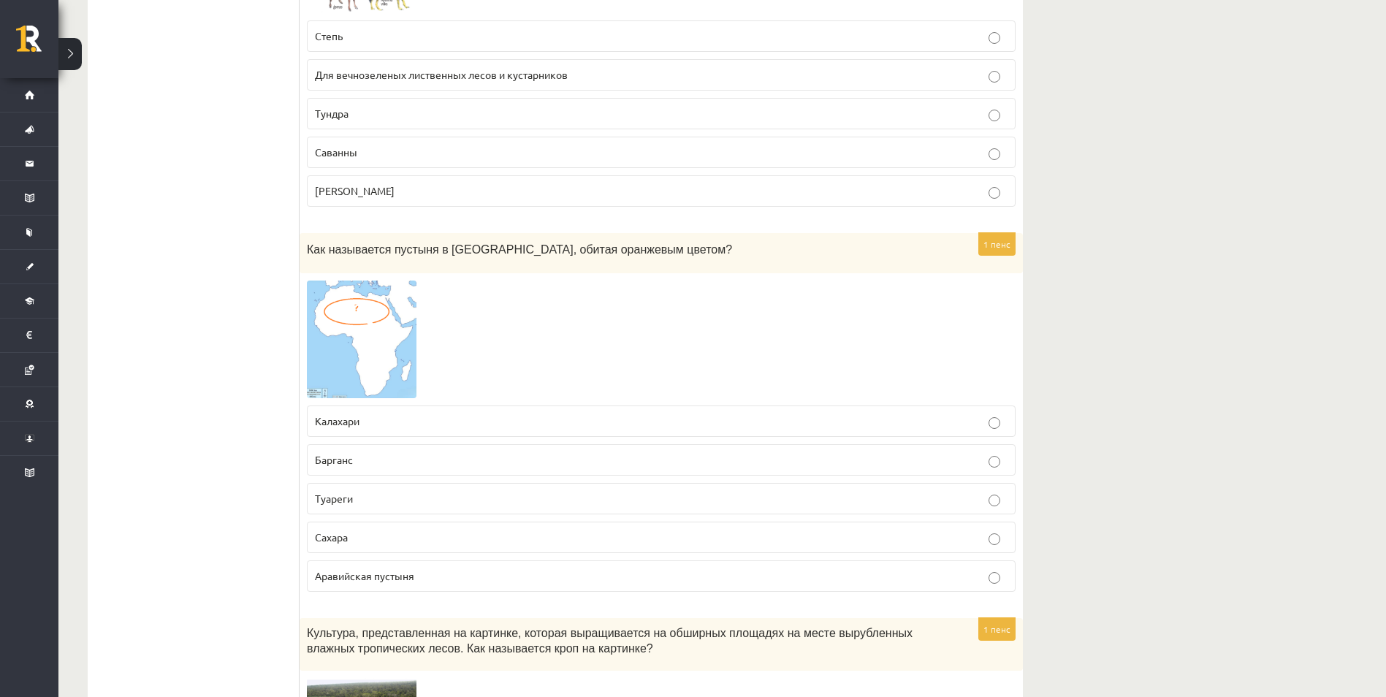
click at [377, 536] on p "Сахара" at bounding box center [661, 537] width 693 height 15
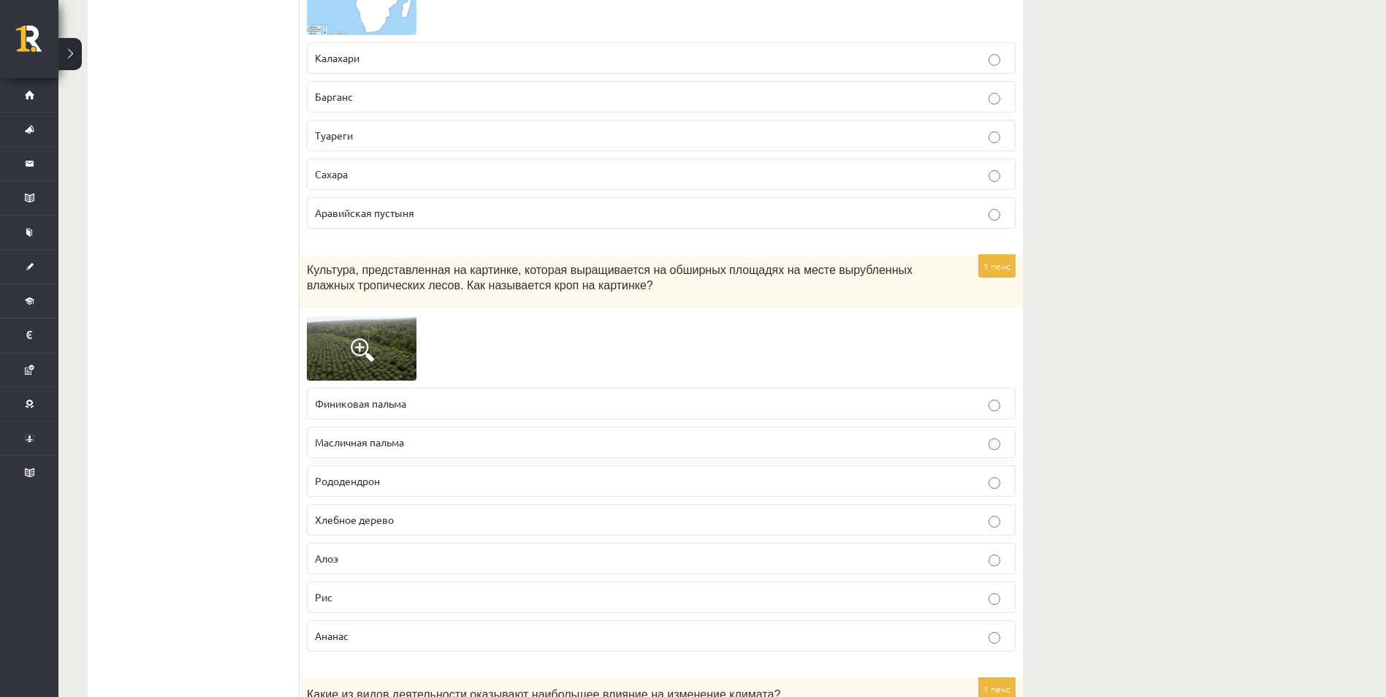
scroll to position [1096, 0]
click at [407, 412] on label "Финиковая пальма" at bounding box center [661, 401] width 709 height 31
click at [351, 358] on span at bounding box center [362, 347] width 23 height 23
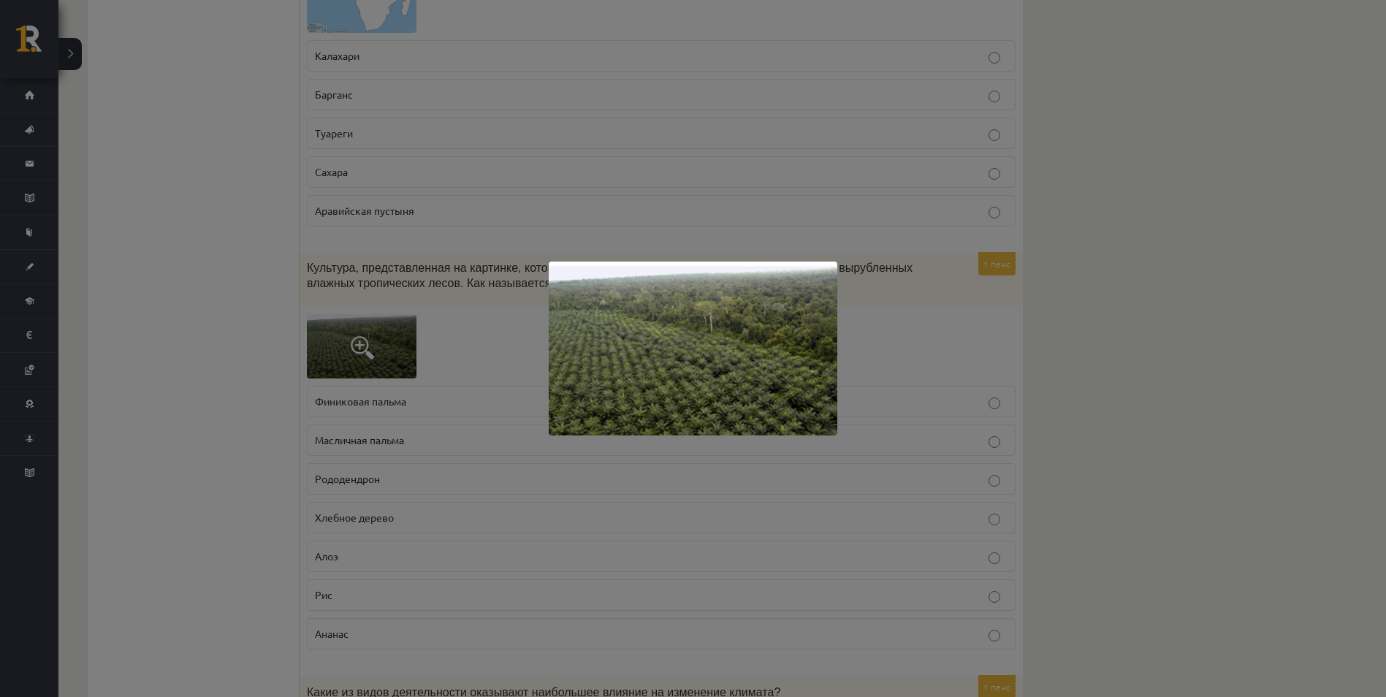
click at [356, 353] on div at bounding box center [693, 348] width 1386 height 697
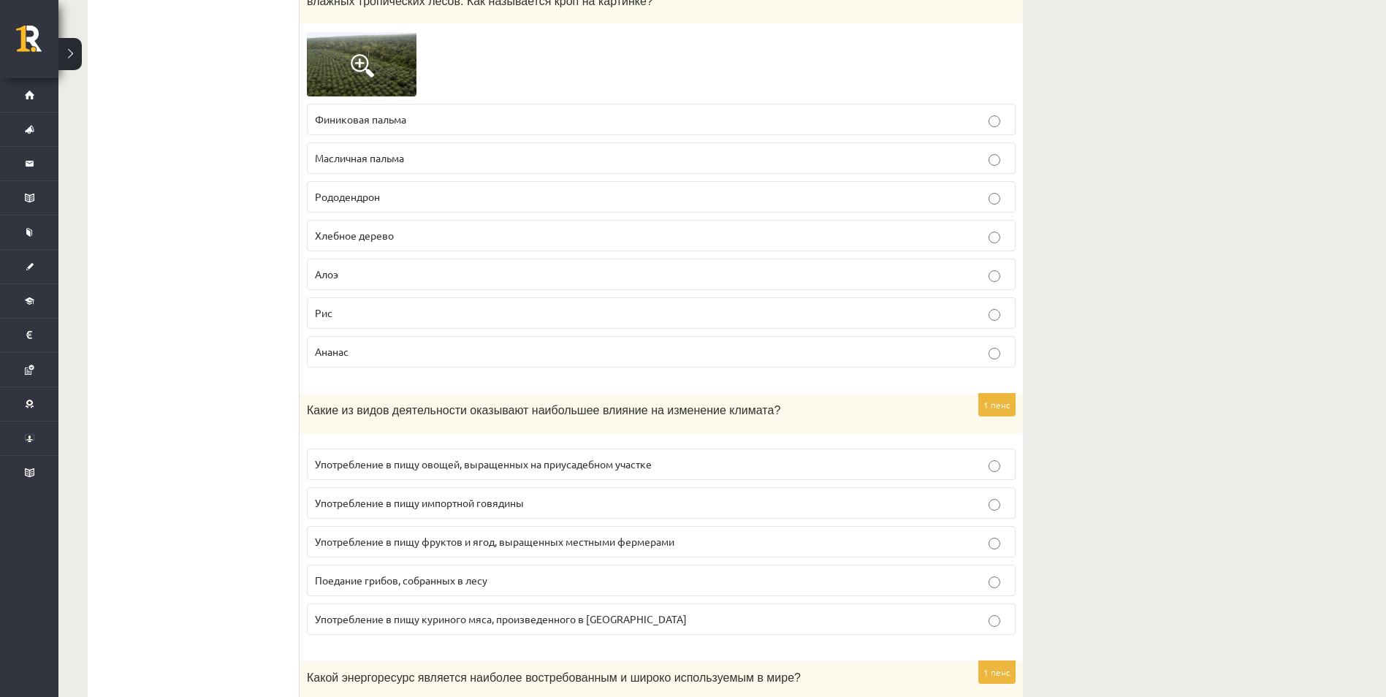
scroll to position [1461, 0]
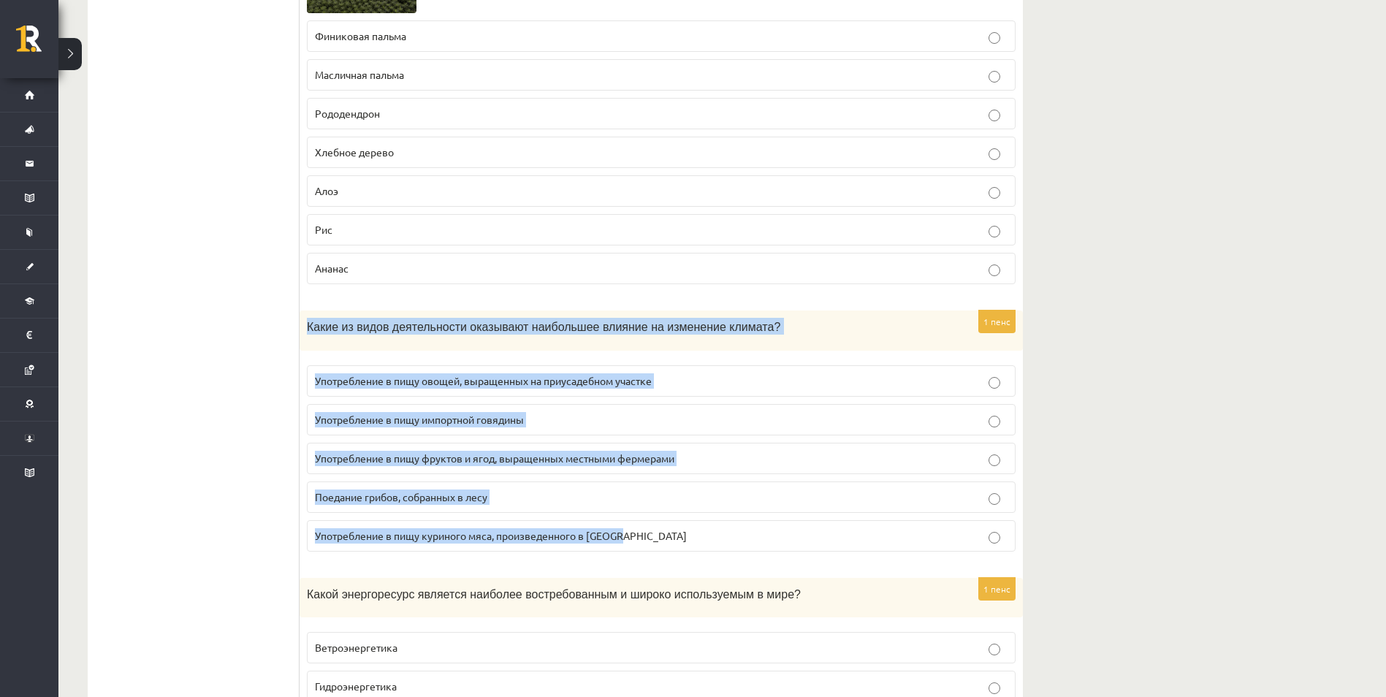
drag, startPoint x: 305, startPoint y: 327, endPoint x: 634, endPoint y: 547, distance: 396.0
click at [634, 547] on div "1 пенс Какие из видов деятельности оказывают наибольшее влияние на изменение кл…" at bounding box center [661, 437] width 723 height 253
copy div "Какие из видов деятельности оказывают наибольшее влияние на изменение климата? …"
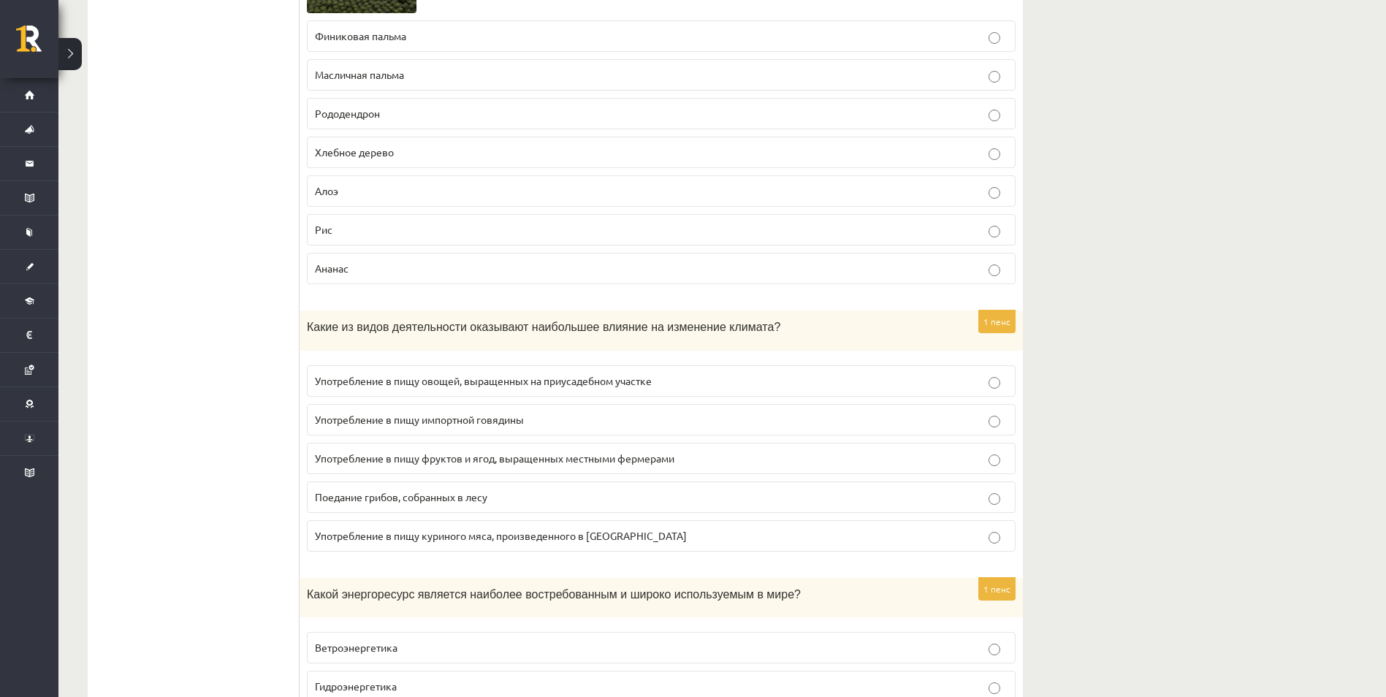
click at [411, 428] on label "Употребление в пищу импортной говядины" at bounding box center [661, 419] width 709 height 31
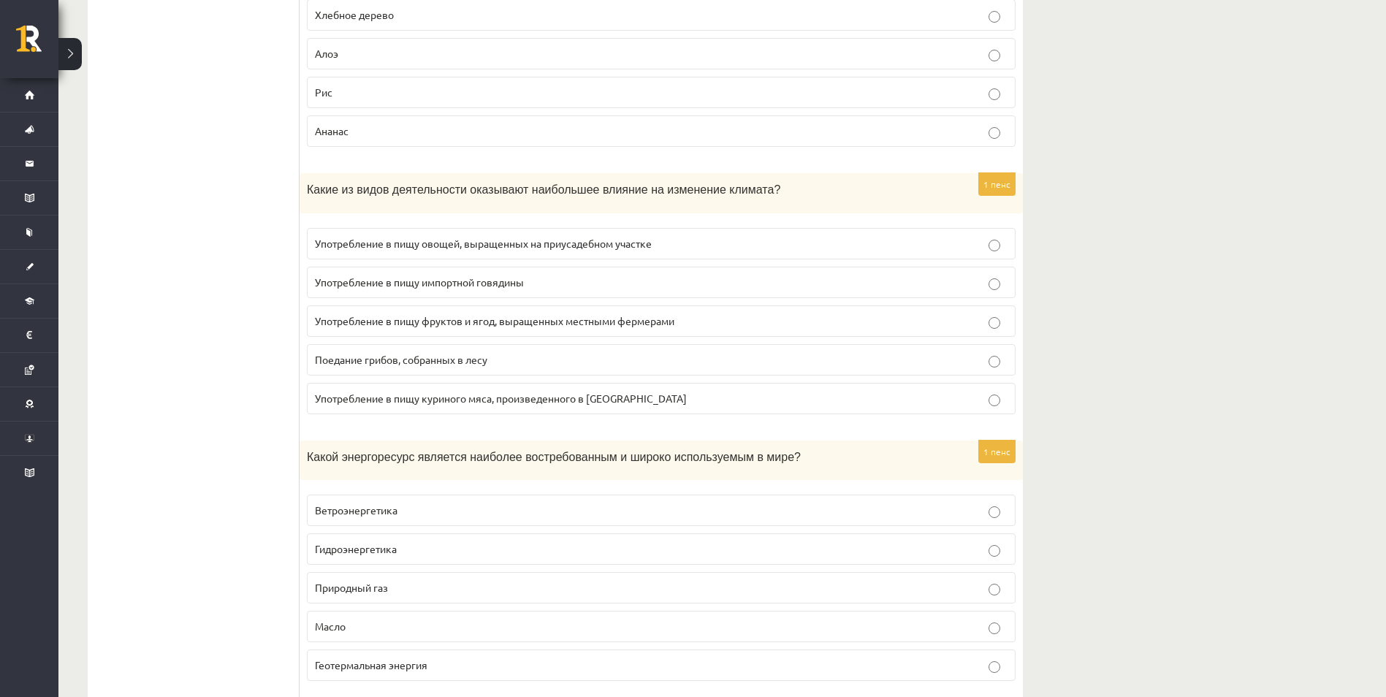
scroll to position [1754, 0]
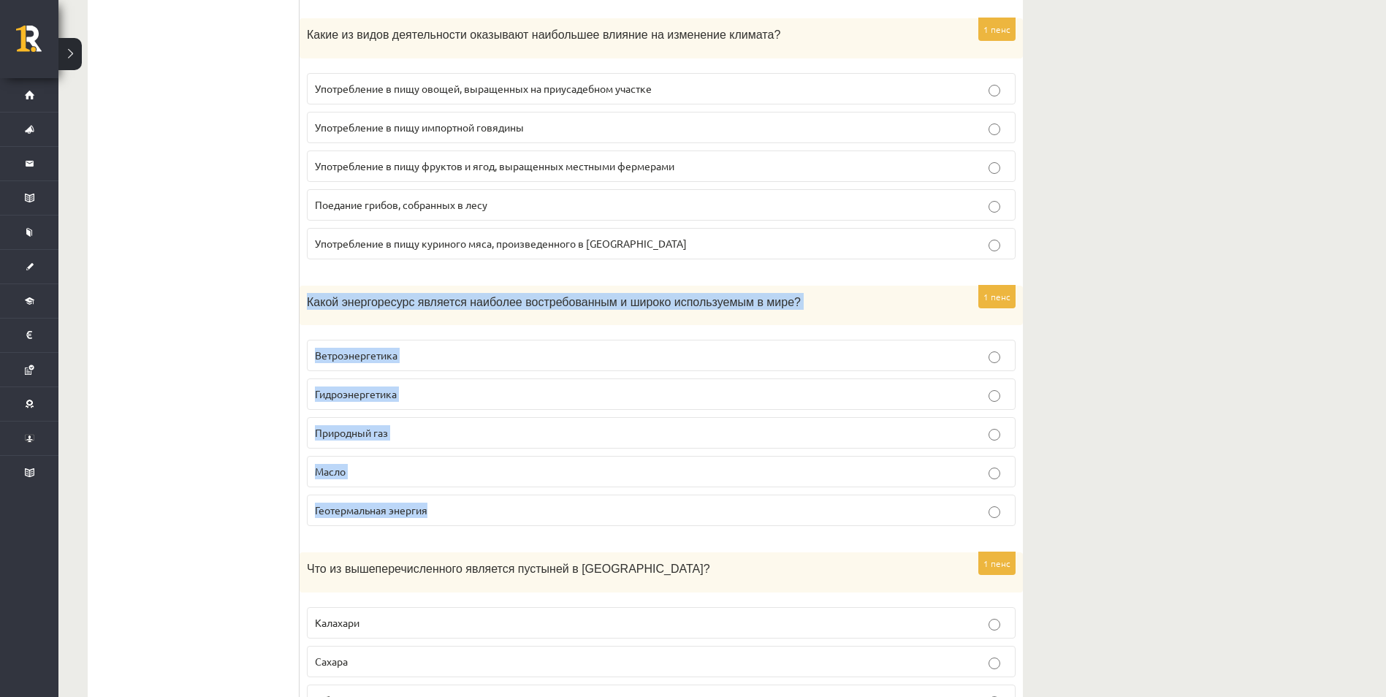
drag, startPoint x: 304, startPoint y: 302, endPoint x: 446, endPoint y: 507, distance: 249.5
click at [446, 507] on div "1 пенс Какой энергоресурс является наиболее востребованным и широко используемы…" at bounding box center [661, 412] width 723 height 253
copy div "Какой энергоресурс является наиболее востребованным и широко используемым в мир…"
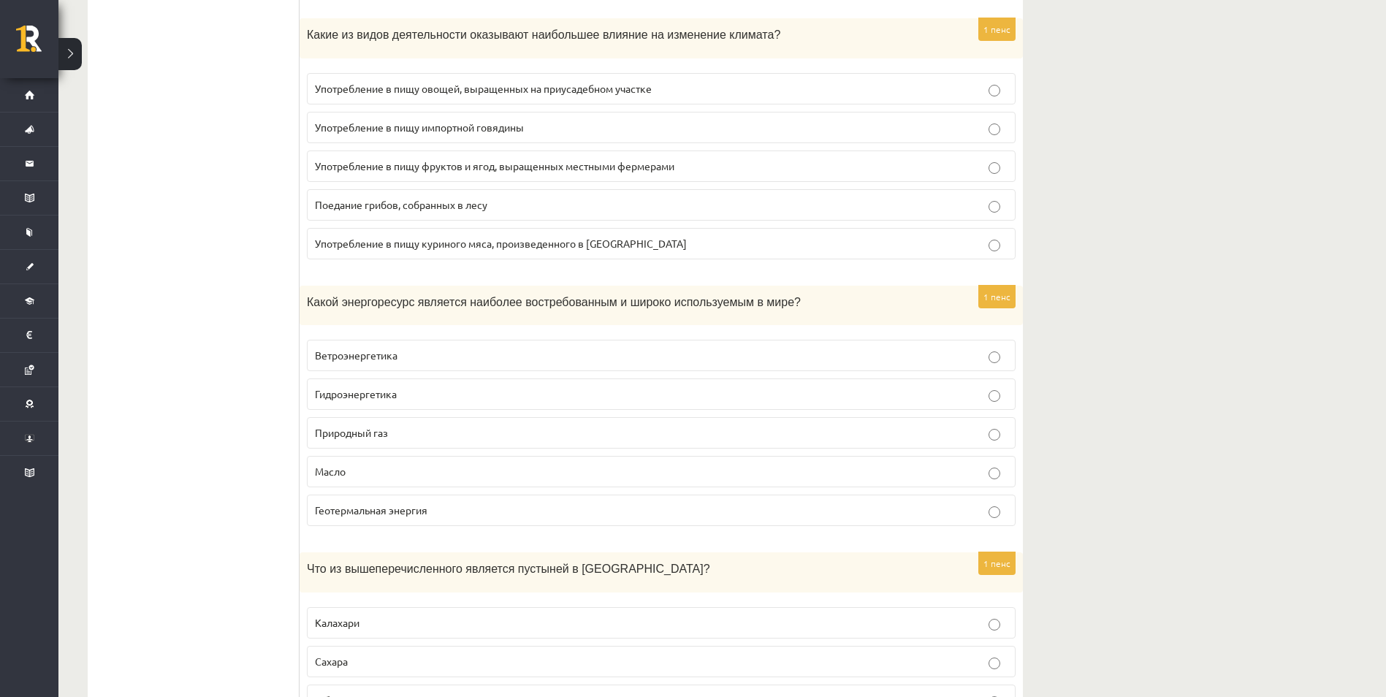
drag, startPoint x: 164, startPoint y: 431, endPoint x: 300, endPoint y: 462, distance: 138.6
click at [335, 467] on span "Масло" at bounding box center [330, 471] width 31 height 13
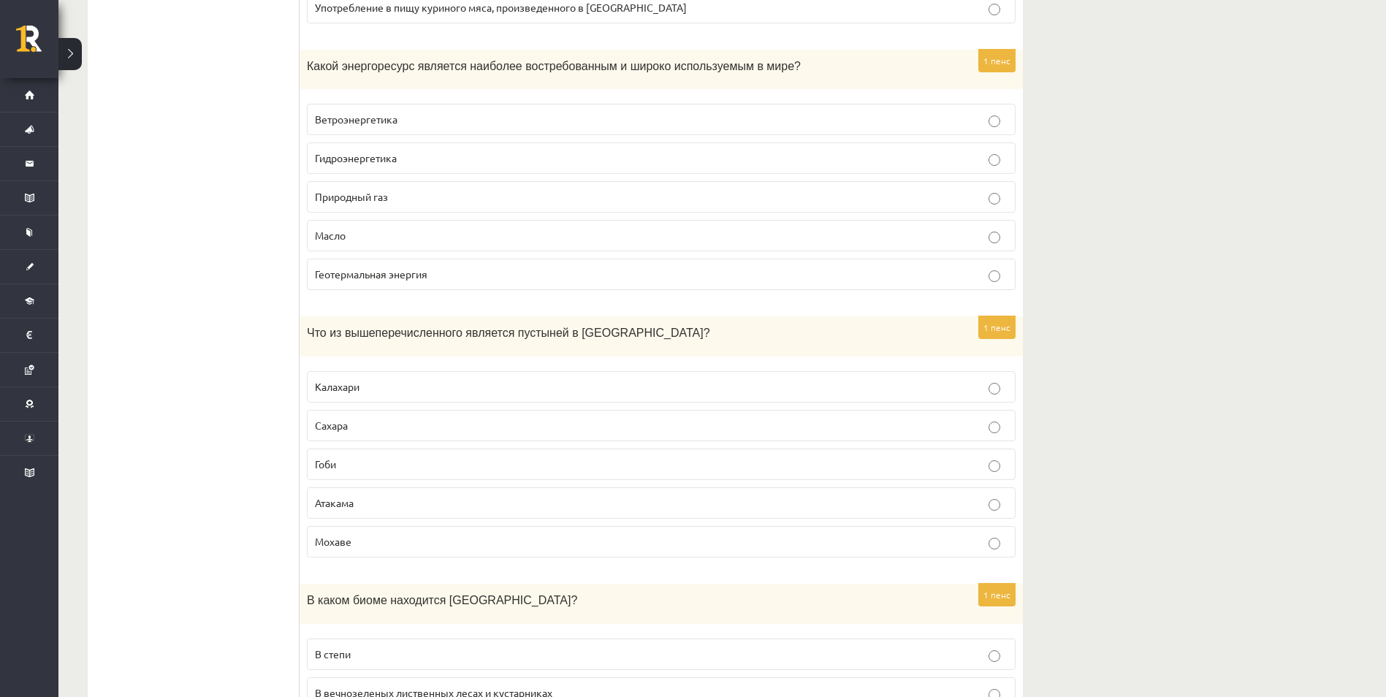
scroll to position [2046, 0]
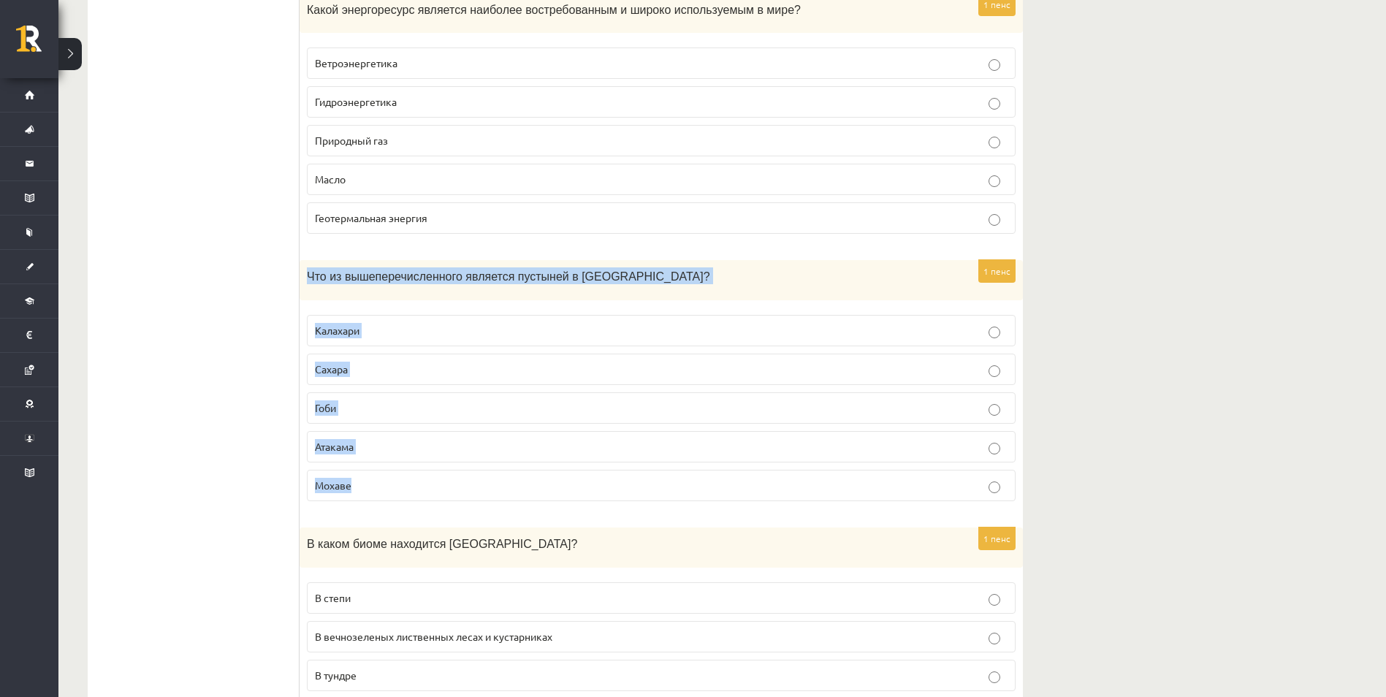
drag, startPoint x: 303, startPoint y: 278, endPoint x: 405, endPoint y: 481, distance: 226.4
click at [405, 481] on div "1 пенс Что из вышеперечисленного является пустыней в Азии? Калахари Сахара Гоби…" at bounding box center [661, 386] width 723 height 253
copy div "Что из вышеперечисленного является пустыней в Азии? Калахари Сахара Гоби Атакам…"
click at [342, 410] on p "Гоби" at bounding box center [661, 407] width 693 height 15
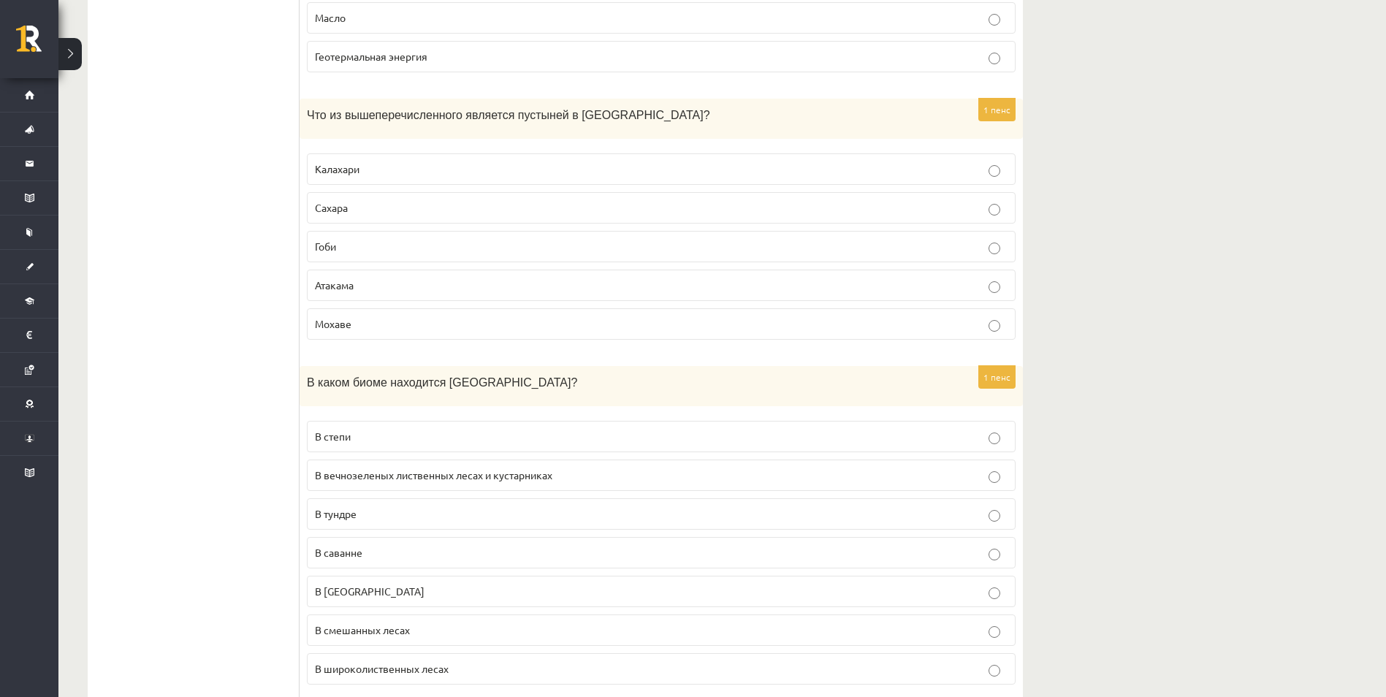
scroll to position [2338, 0]
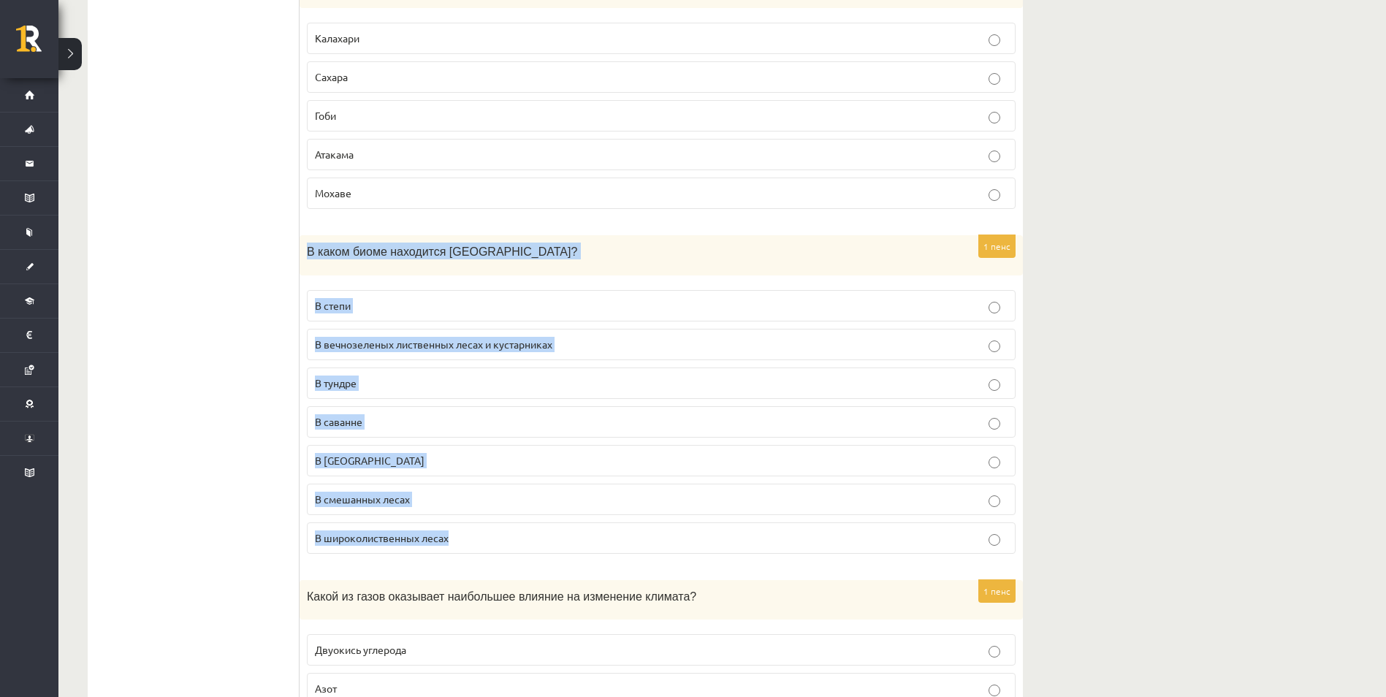
drag, startPoint x: 306, startPoint y: 251, endPoint x: 468, endPoint y: 546, distance: 336.5
click at [468, 546] on div "1 пенс В каком биоме находится Латвия? В степи В вечнозеленых лиственных лесах …" at bounding box center [661, 400] width 723 height 330
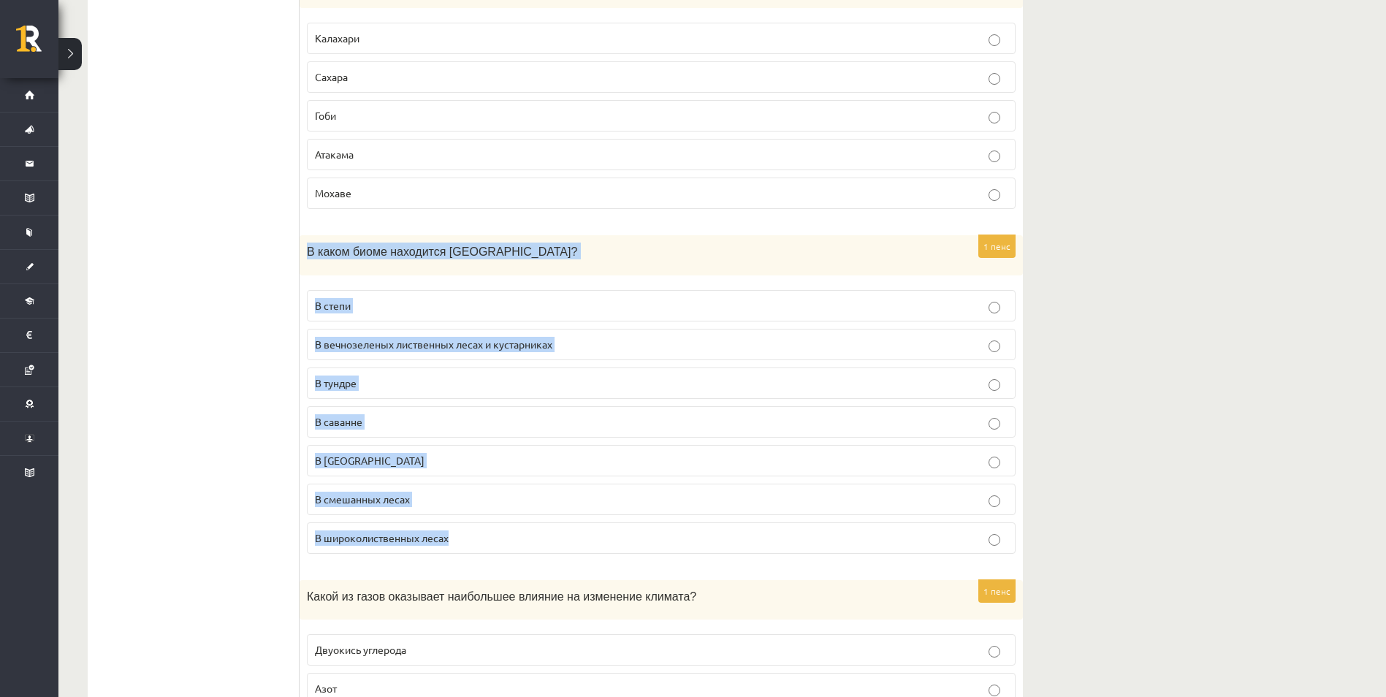
drag, startPoint x: 320, startPoint y: 249, endPoint x: 471, endPoint y: 536, distance: 324.5
click at [471, 536] on div "1 пенс В каком биоме находится Латвия? В степи В вечнозеленых лиственных лесах …" at bounding box center [661, 400] width 723 height 330
copy div "В каком биоме находится Латвия? В степи В вечнозеленых лиственных лесах и куста…"
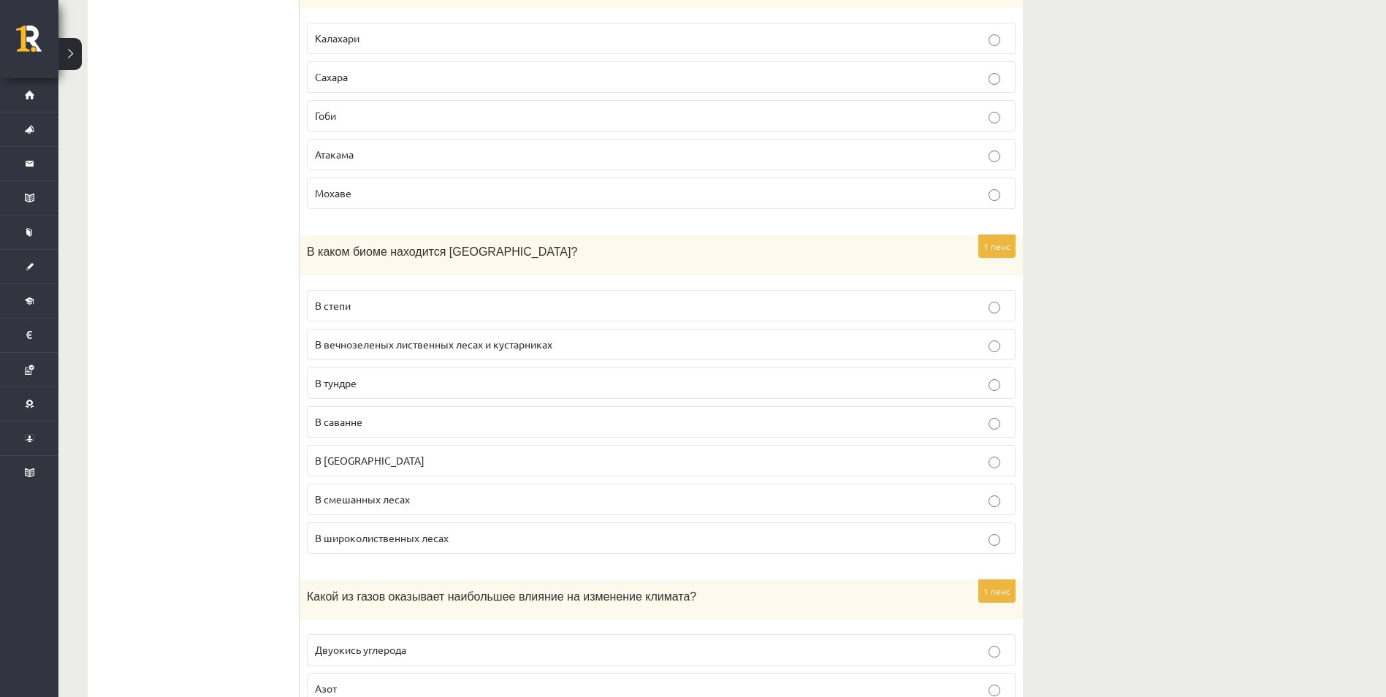
click at [378, 513] on label "В смешанных лесах" at bounding box center [661, 499] width 709 height 31
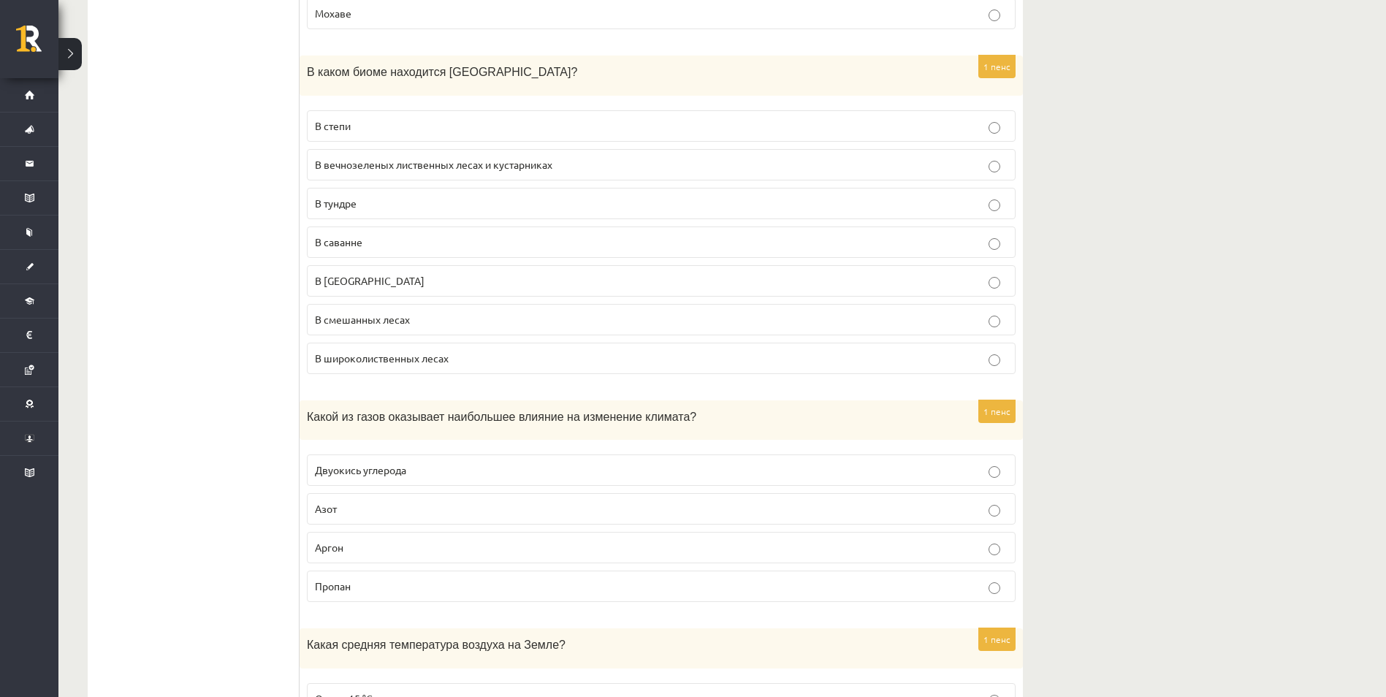
scroll to position [2557, 0]
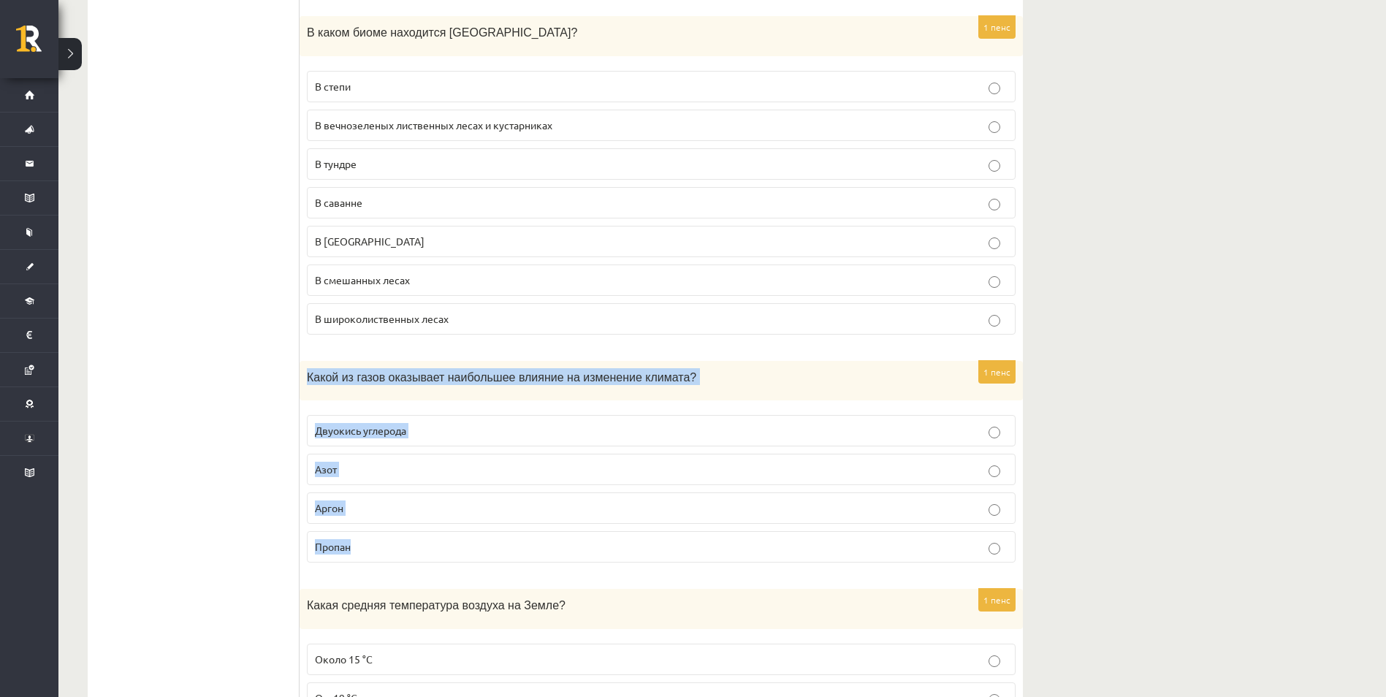
drag, startPoint x: 306, startPoint y: 375, endPoint x: 392, endPoint y: 542, distance: 187.9
click at [392, 542] on div "1 пенс Какой из газов оказывает наибольшее влияние на изменение климата? Двуоки…" at bounding box center [661, 468] width 723 height 214
copy div "Какой из газов оказывает наибольшее влияние на изменение климата? Двуокись угле…"
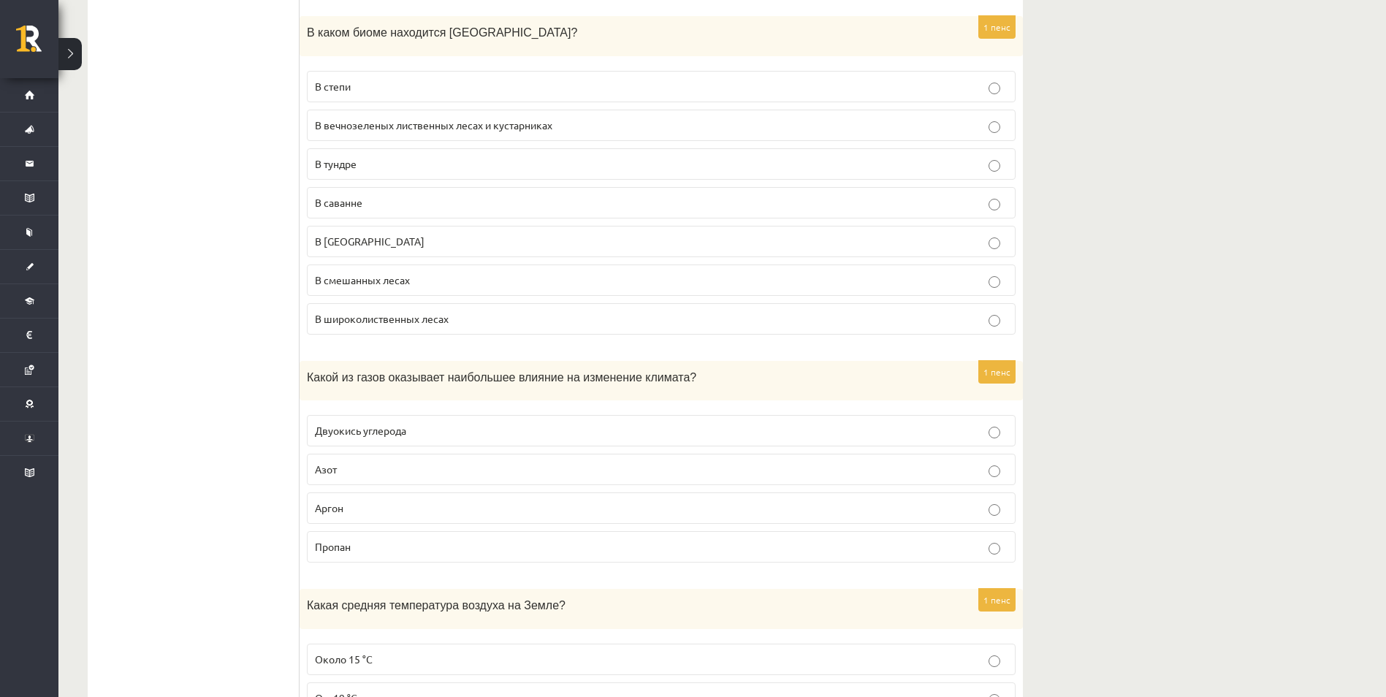
click at [385, 421] on label "Двуокись углерода" at bounding box center [661, 430] width 709 height 31
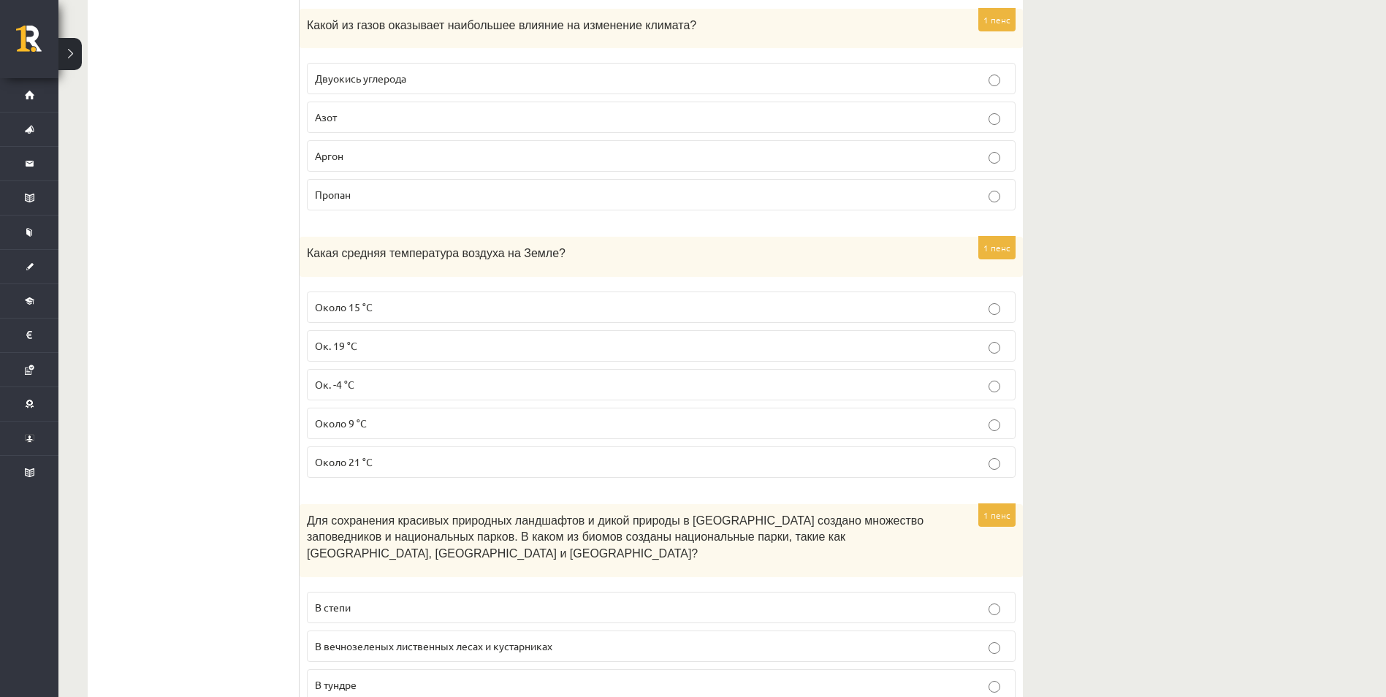
scroll to position [2923, 0]
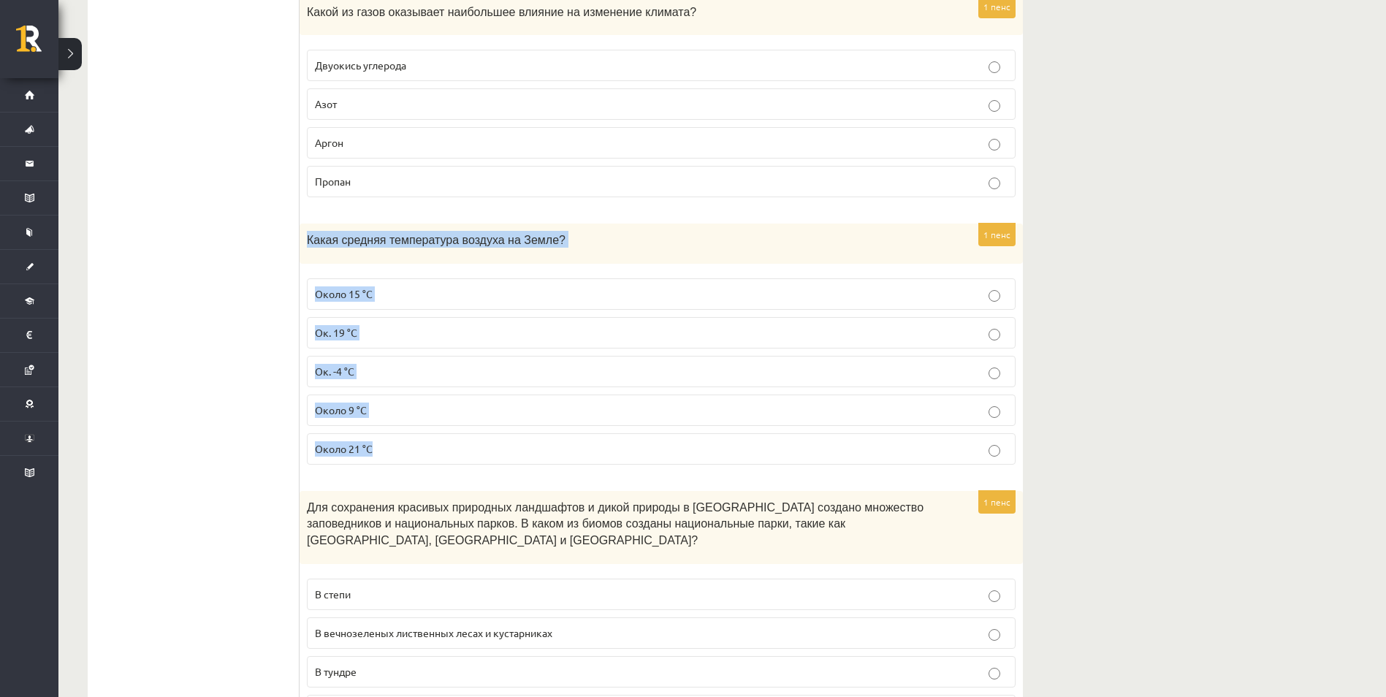
drag, startPoint x: 302, startPoint y: 235, endPoint x: 405, endPoint y: 449, distance: 238.2
click at [405, 449] on div "1 пенс Какая средняя температура воздуха на Земле? Около 15 °C Ок. 19 °C Ок. -4…" at bounding box center [661, 350] width 723 height 253
copy div "Какая средняя температура воздуха на Земле? Около 15 °C Ок. 19 °C Ок. -4 °C Око…"
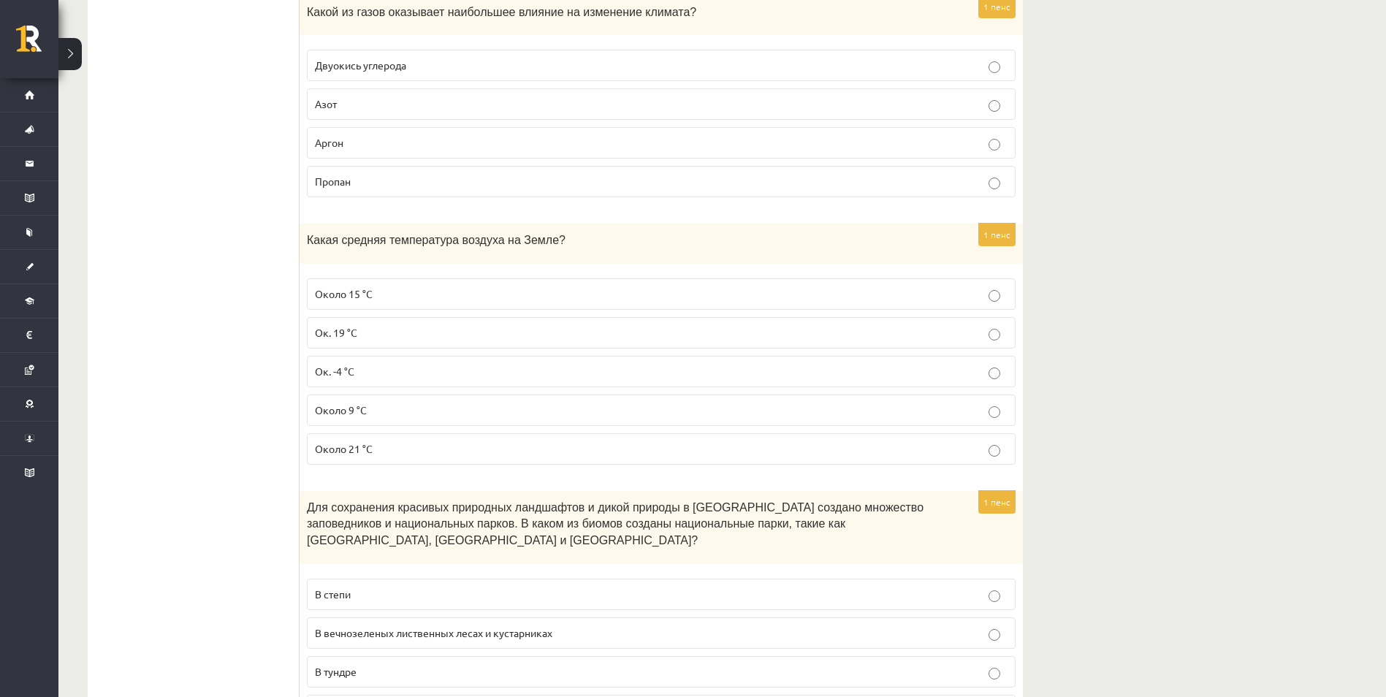
click at [333, 293] on span "Около 15 °C" at bounding box center [344, 293] width 58 height 13
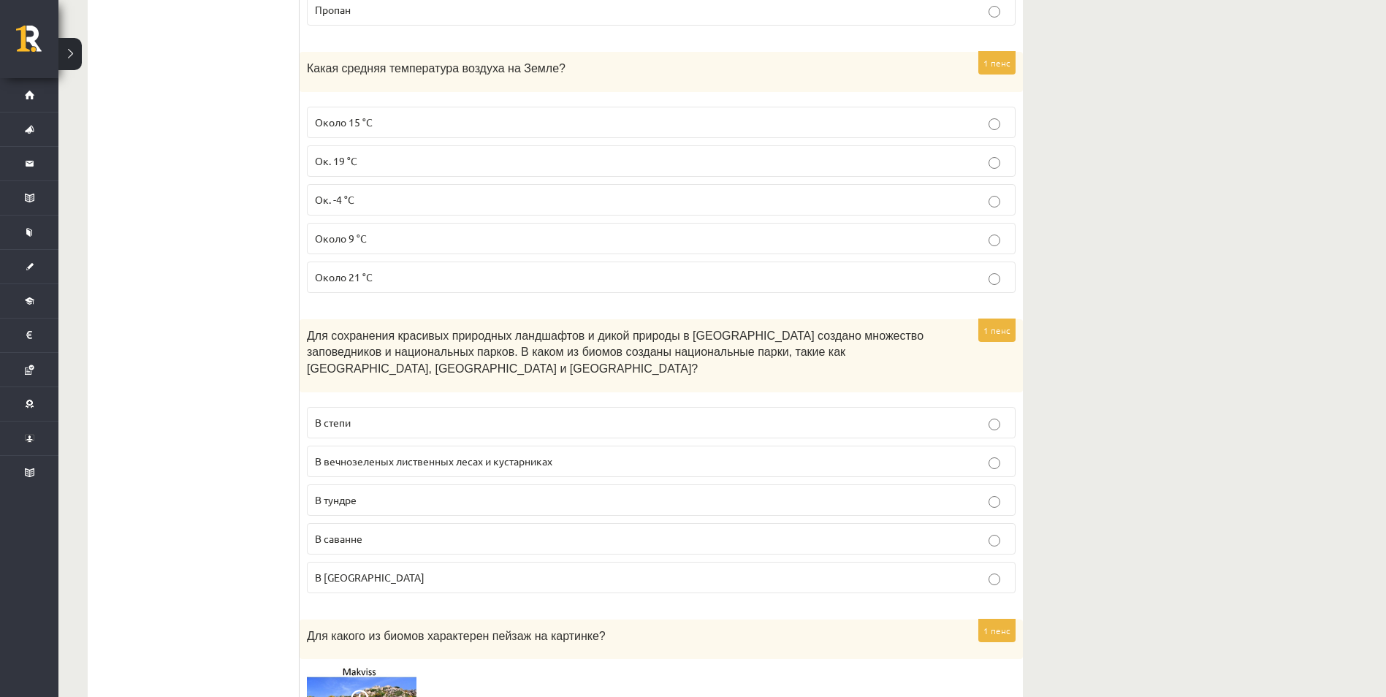
scroll to position [3142, 0]
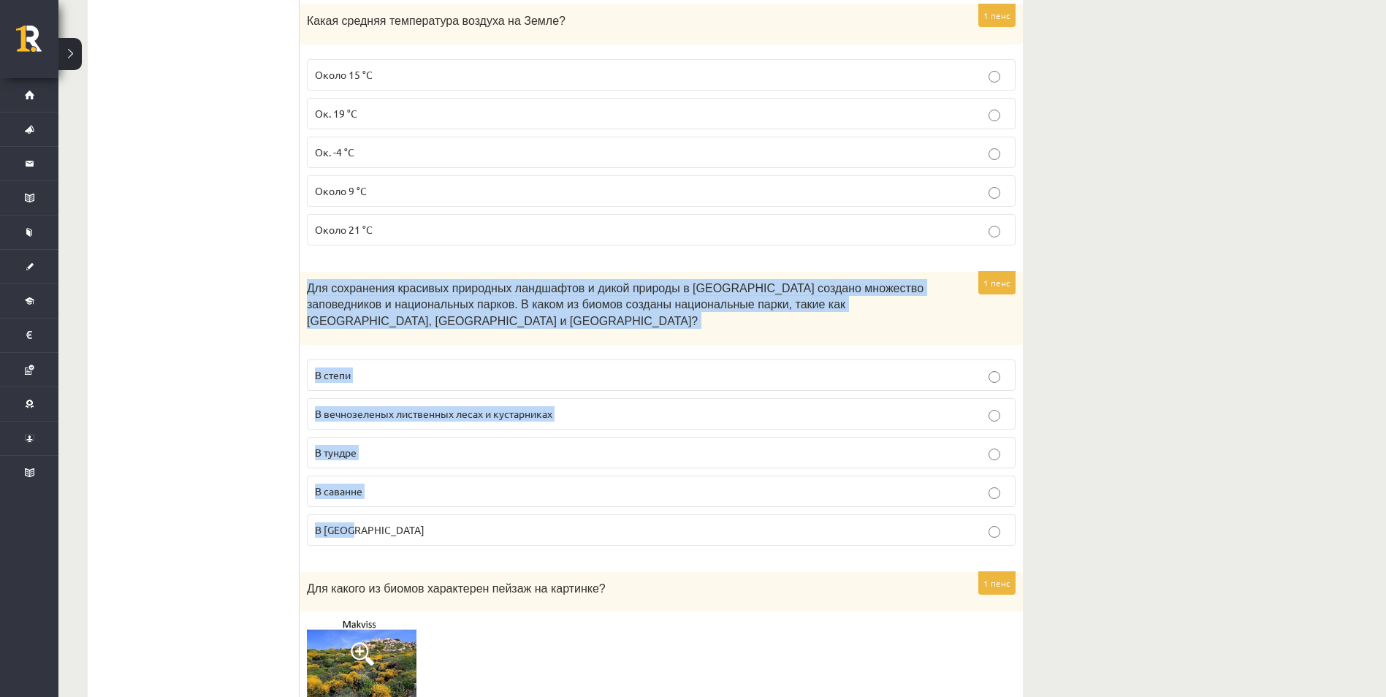
drag, startPoint x: 305, startPoint y: 286, endPoint x: 412, endPoint y: 527, distance: 263.3
click at [412, 527] on div "1 пенс Для сохранения красивых природных ландшафтов и дикой природы в Африке со…" at bounding box center [661, 415] width 723 height 286
copy div "Для сохранения красивых природных ландшафтов и дикой природы в Африке создано м…"
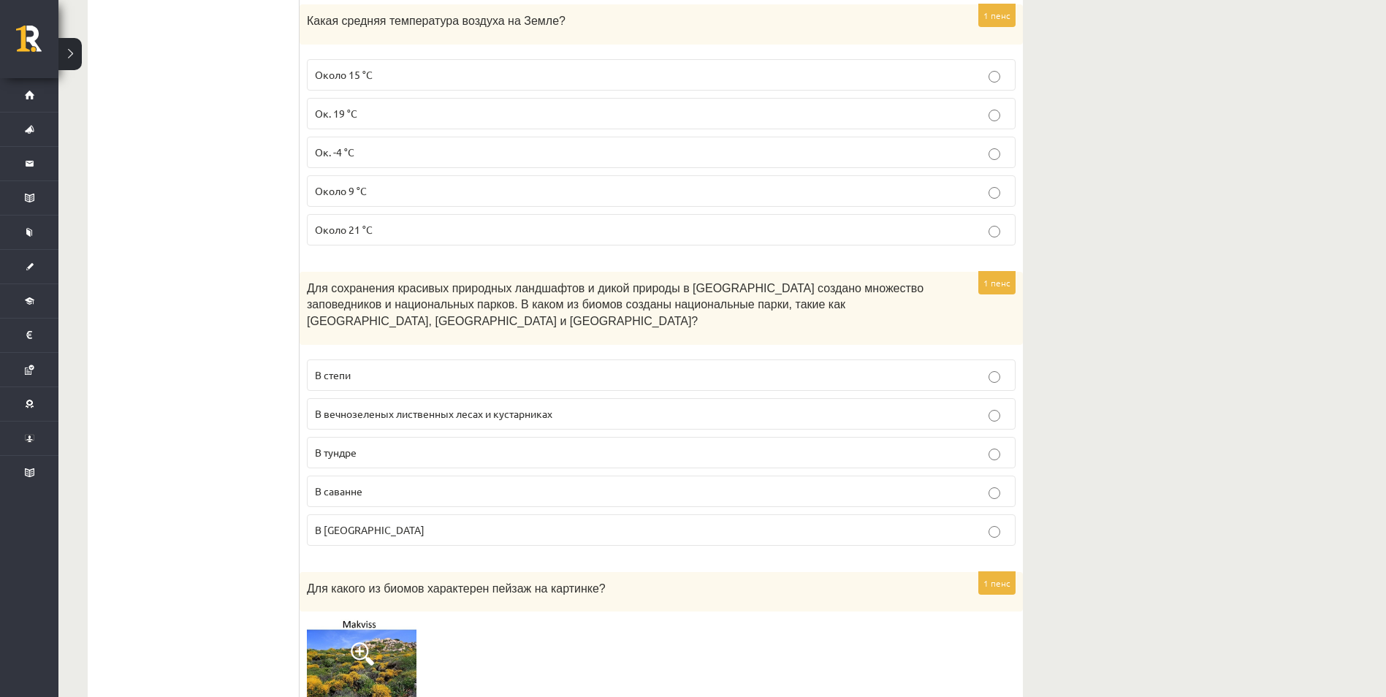
click at [339, 498] on p "В саванне" at bounding box center [661, 491] width 693 height 15
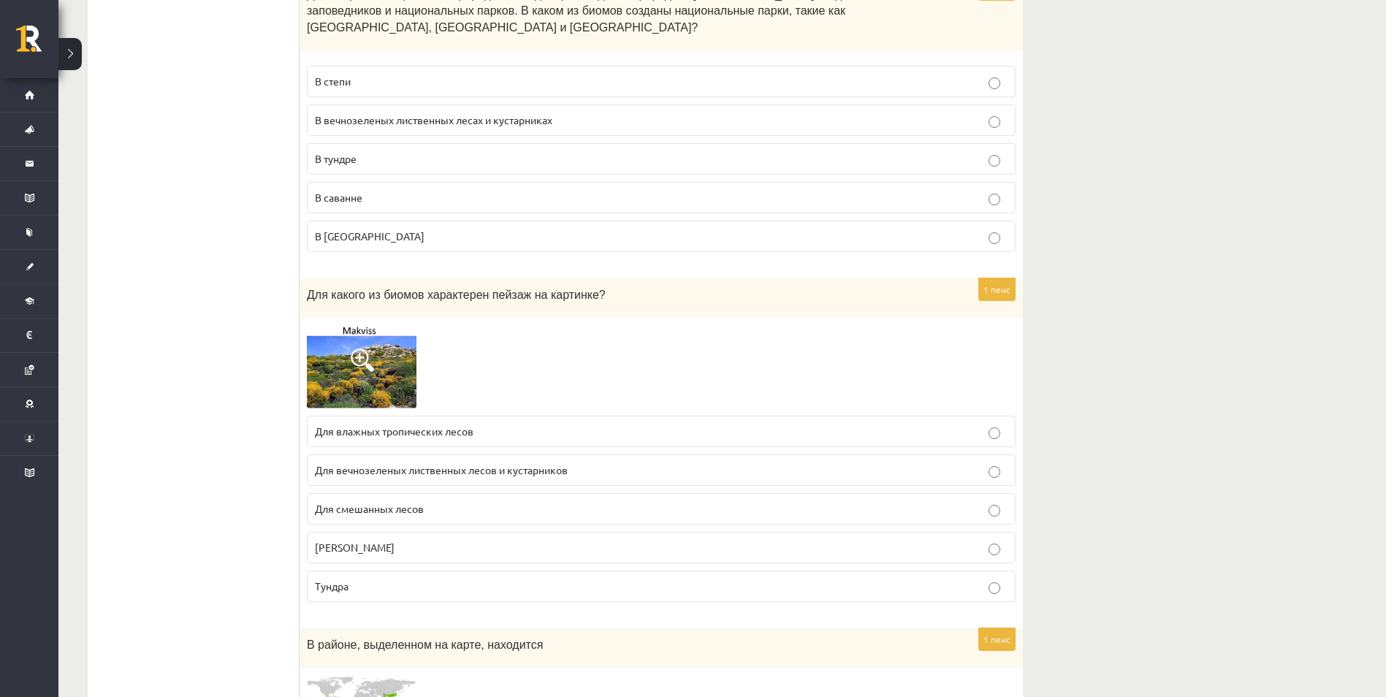
scroll to position [3507, 0]
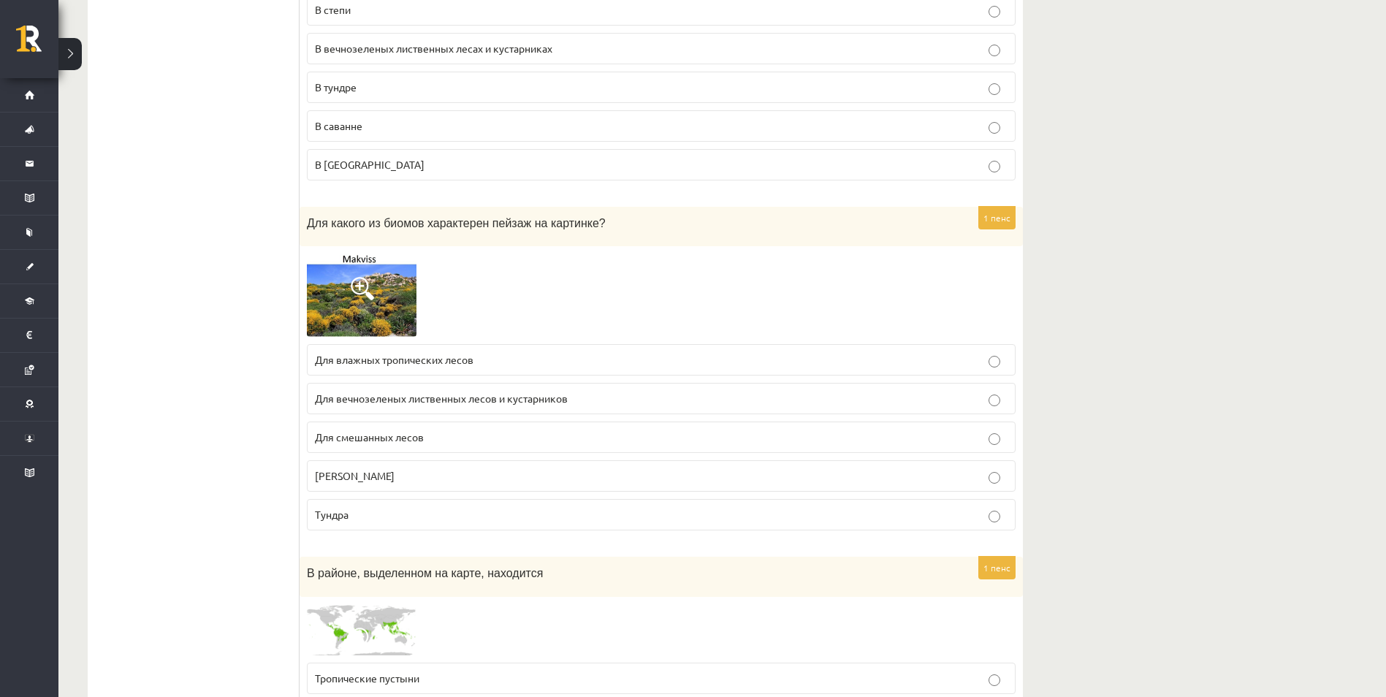
click at [343, 358] on span "Для влажных тропических лесов" at bounding box center [394, 359] width 159 height 13
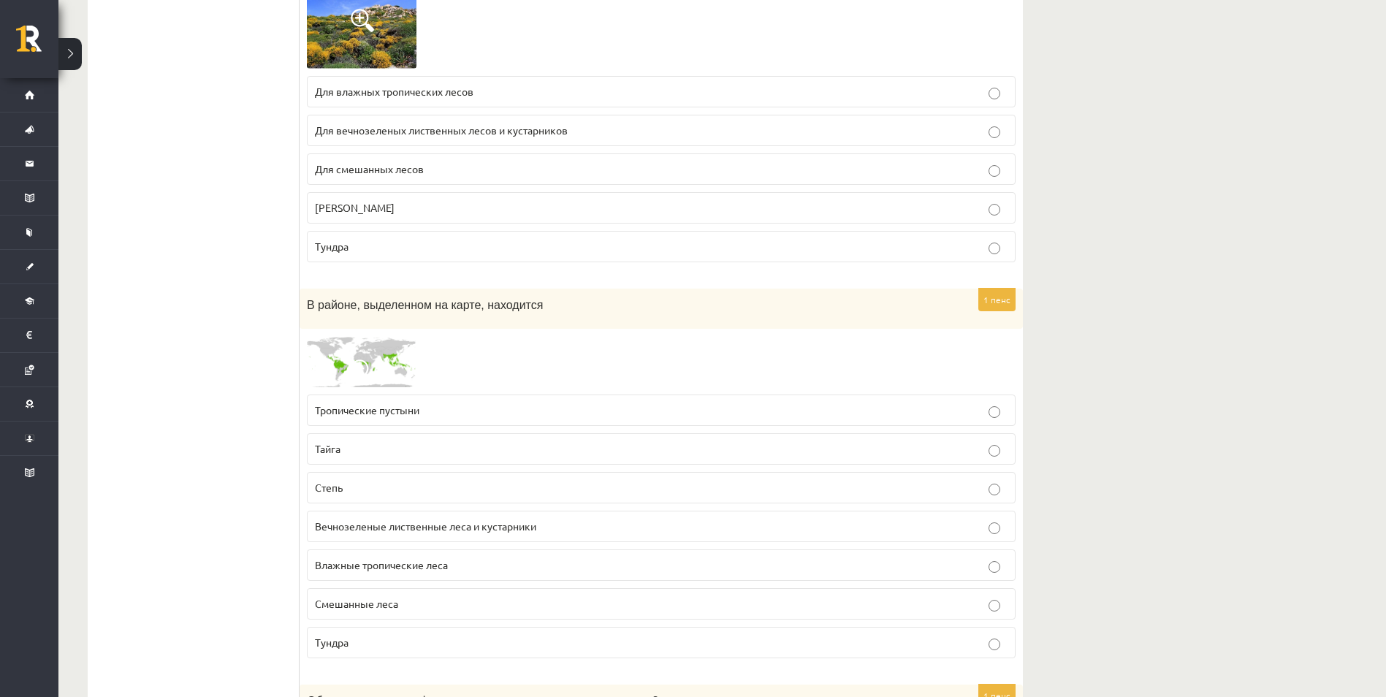
scroll to position [3872, 0]
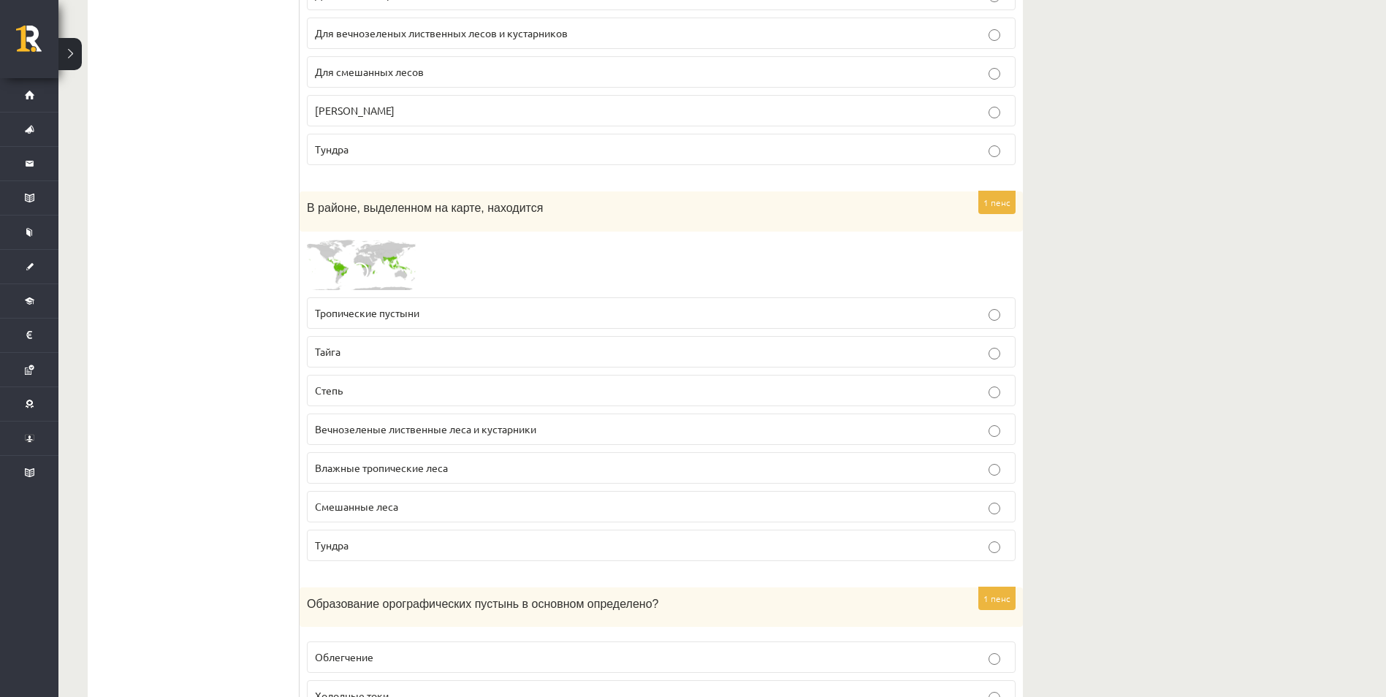
click at [311, 309] on label "Тропические пустыни" at bounding box center [661, 312] width 709 height 31
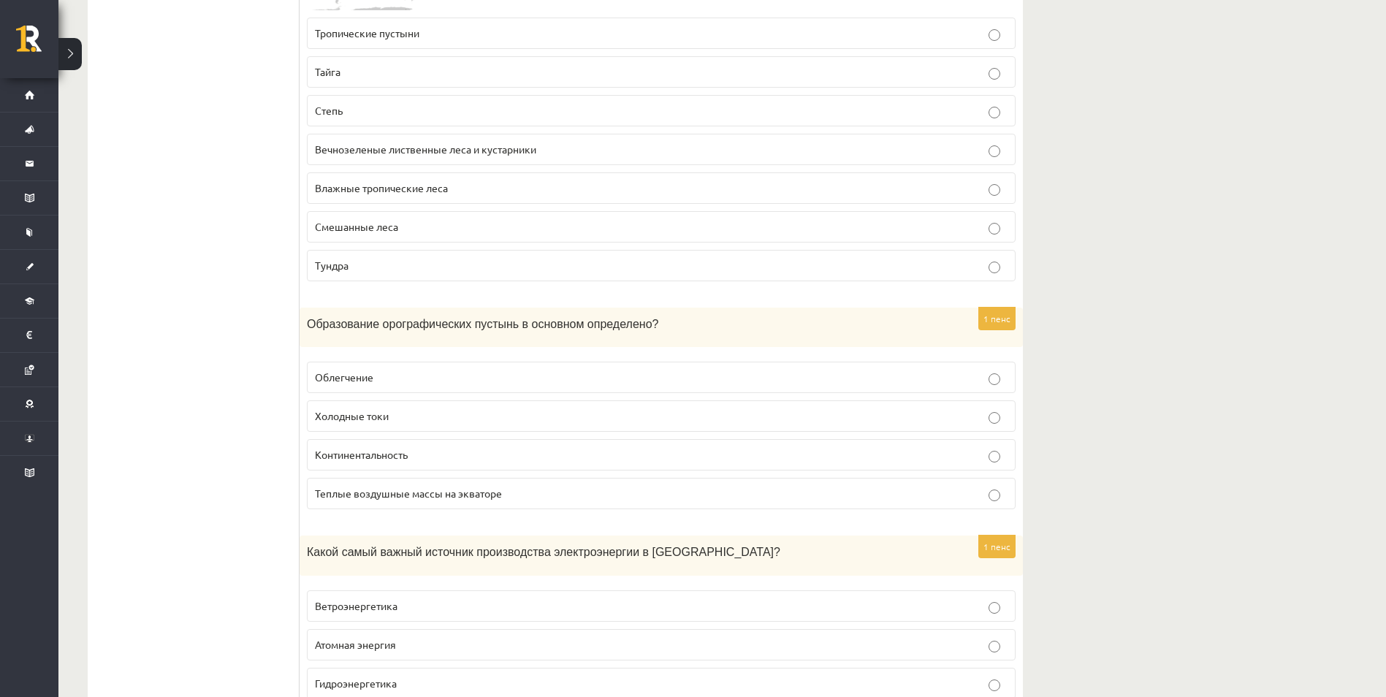
scroll to position [4165, 0]
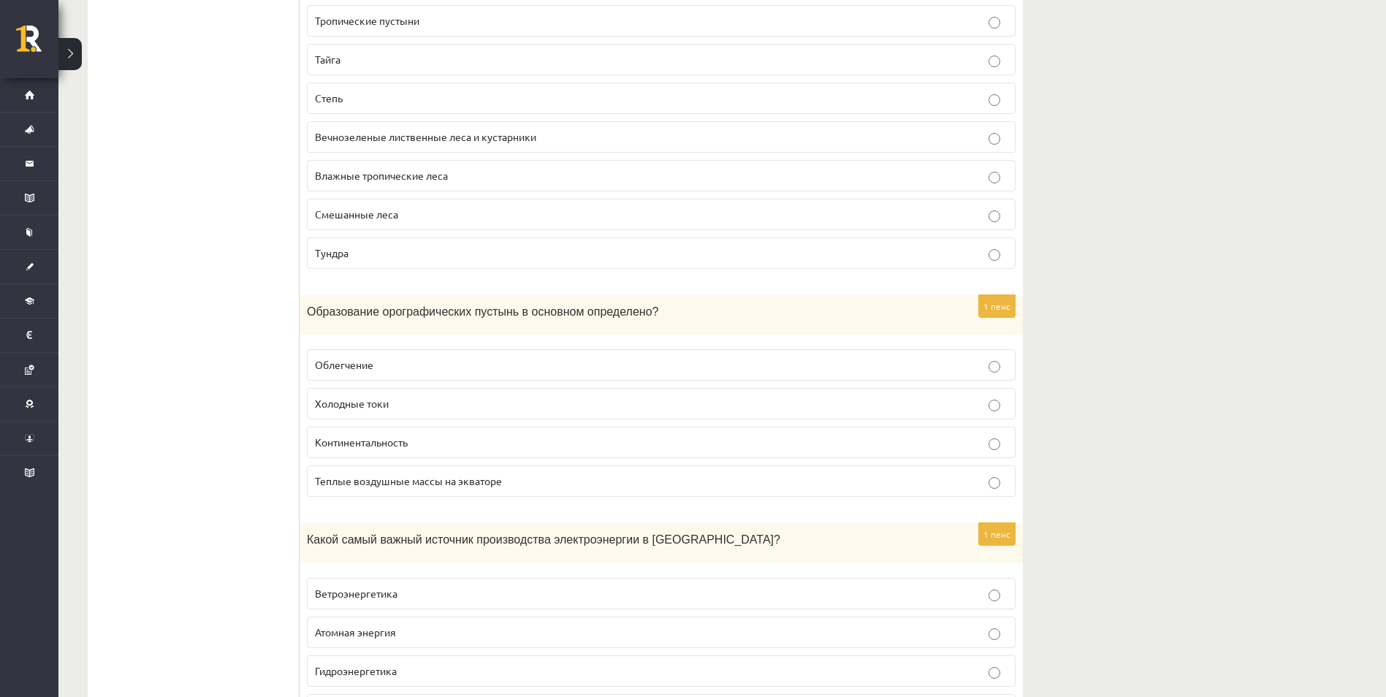
click at [311, 310] on span "Образование орографических пустынь в основном определено?" at bounding box center [482, 311] width 351 height 12
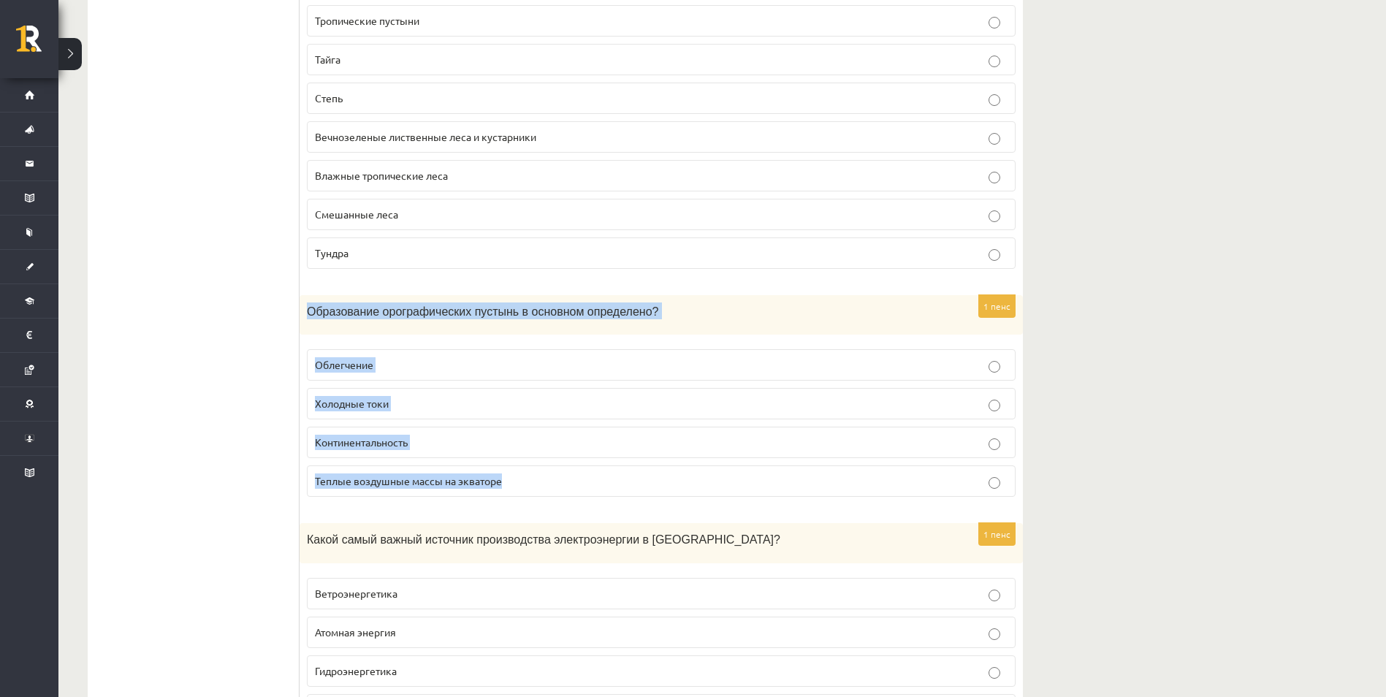
drag, startPoint x: 305, startPoint y: 310, endPoint x: 525, endPoint y: 490, distance: 284.6
click at [525, 490] on div "1 пенс Образование орографических пустынь в основном определено? Облегчение Хол…" at bounding box center [661, 402] width 723 height 214
copy div "Образование орографических пустынь в основном определено? Облегчение Холодные т…"
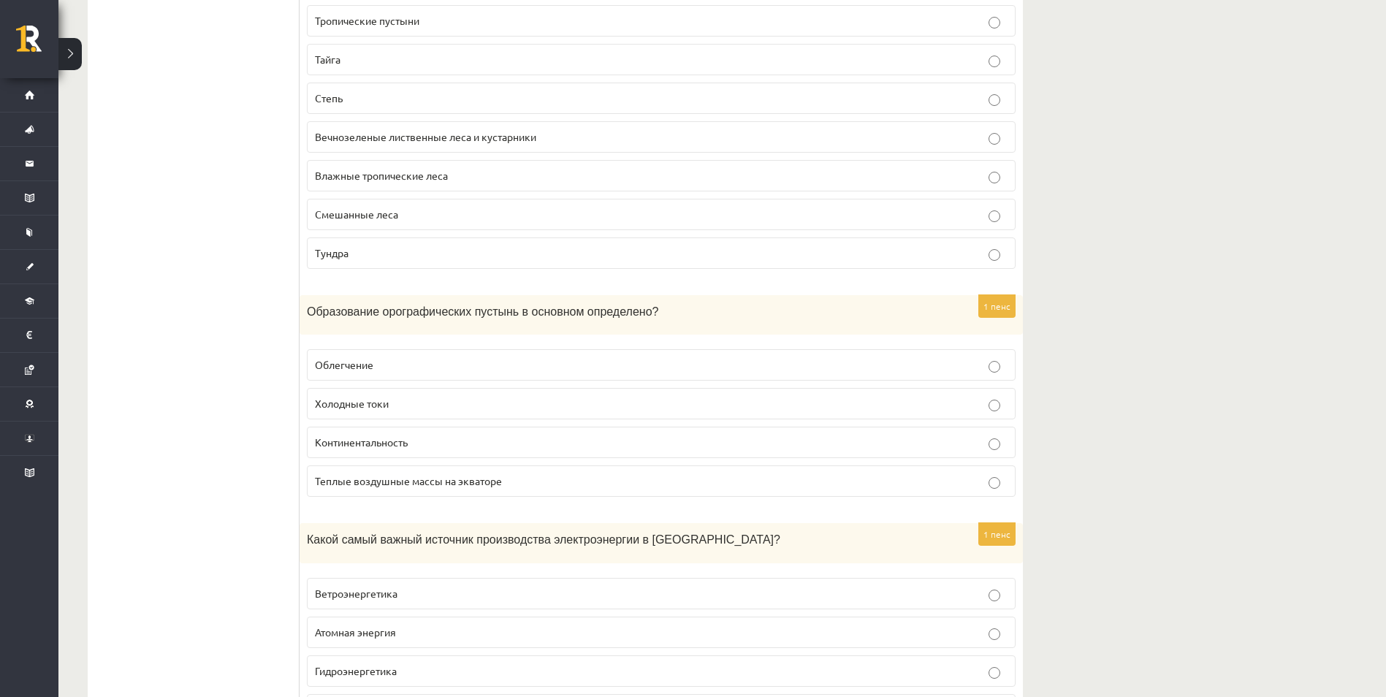
drag, startPoint x: 213, startPoint y: 457, endPoint x: 258, endPoint y: 421, distance: 57.2
click at [224, 448] on ul "Тест" at bounding box center [200, 702] width 197 height 9209
click at [362, 361] on span "Облегчение" at bounding box center [344, 364] width 58 height 13
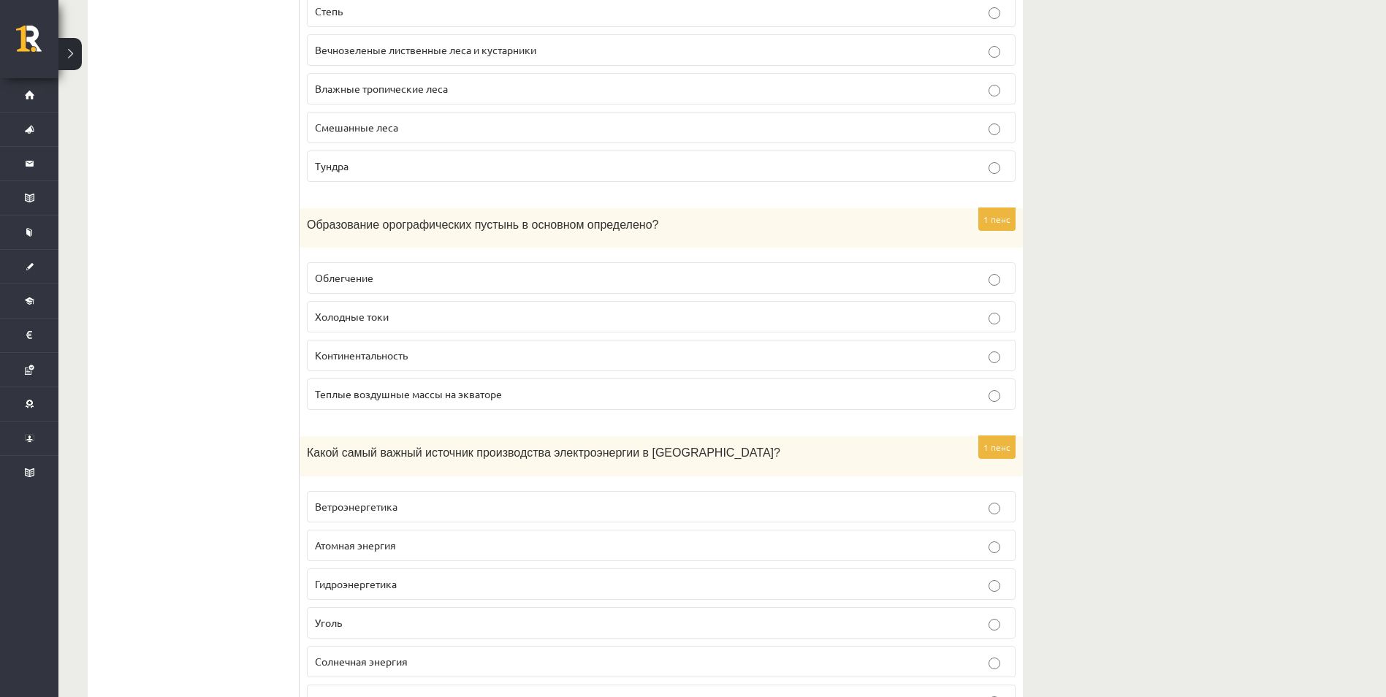
scroll to position [4384, 0]
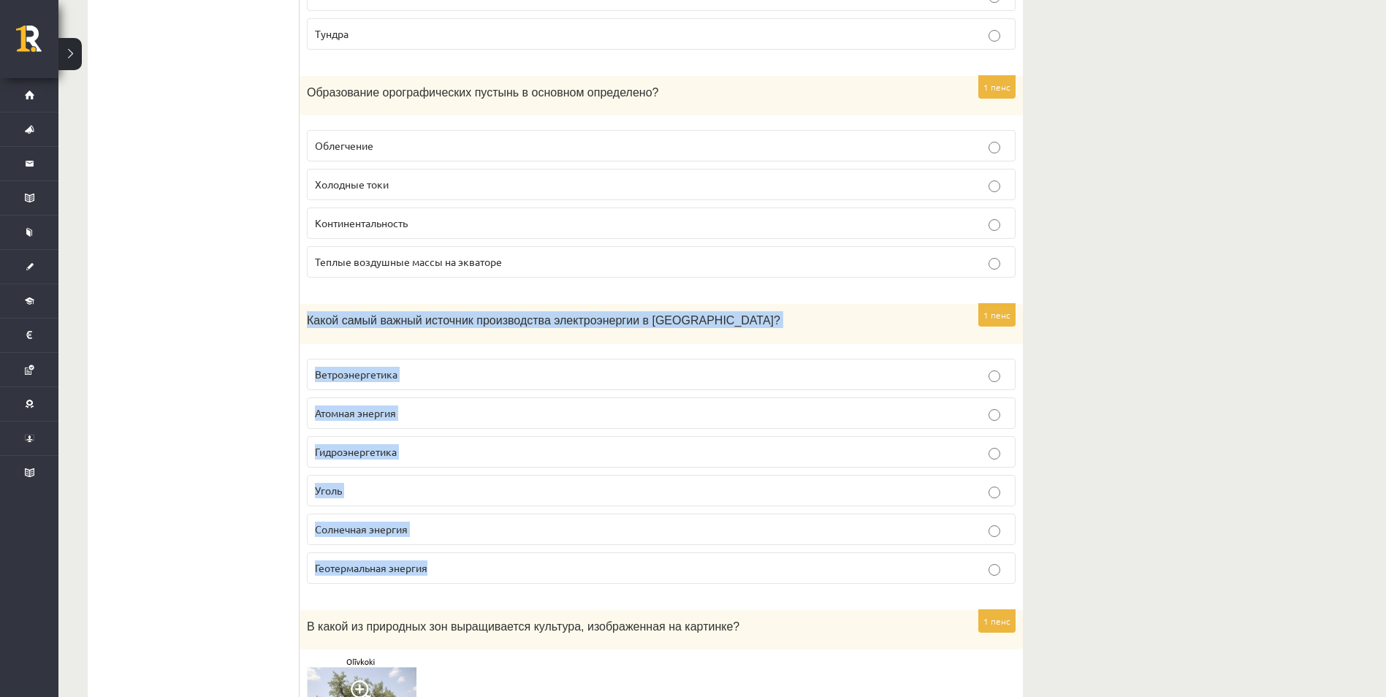
drag, startPoint x: 310, startPoint y: 321, endPoint x: 445, endPoint y: 561, distance: 275.8
click at [445, 561] on div "1 пенс Какой самый важный источник производства электроэнергии в Латвии? Ветроэ…" at bounding box center [661, 450] width 723 height 292
copy div "Какой самый важный источник производства электроэнергии в Латвии? Ветроэнергети…"
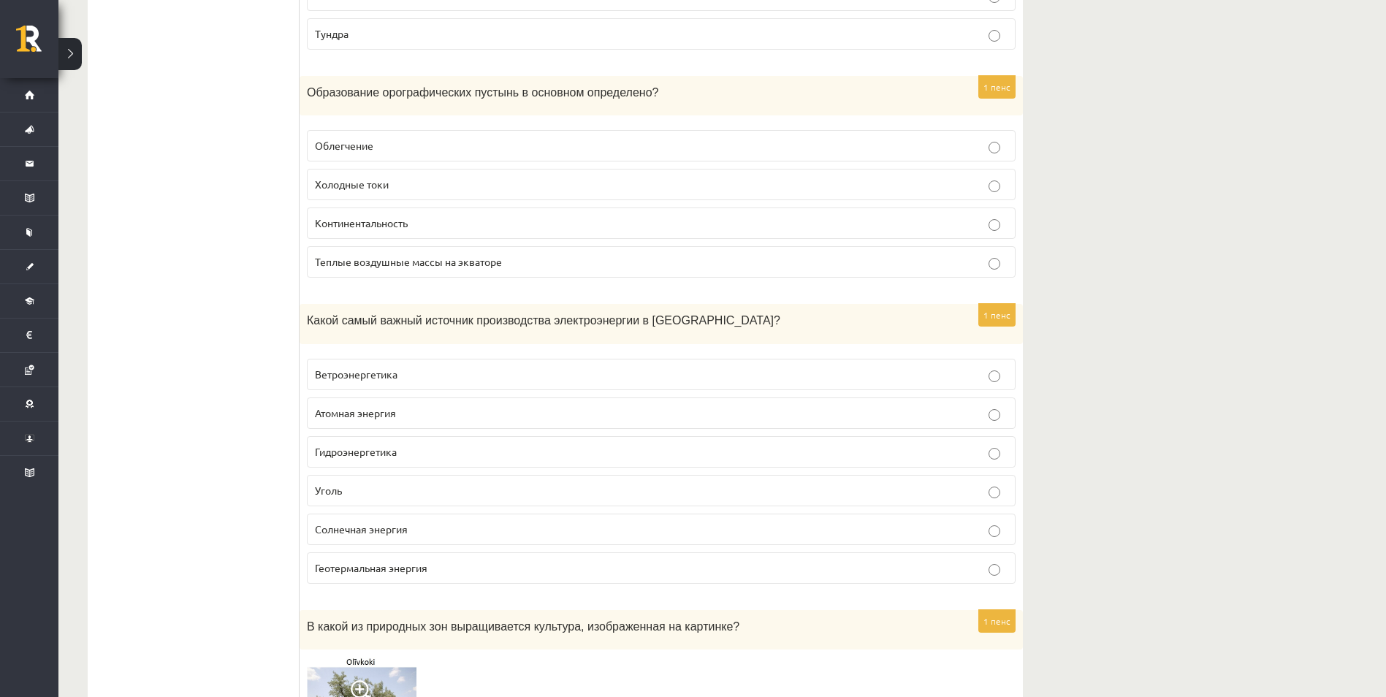
click at [267, 595] on ul "Тест" at bounding box center [200, 482] width 197 height 9209
click at [338, 464] on label "Гидроэнергетика" at bounding box center [661, 451] width 709 height 31
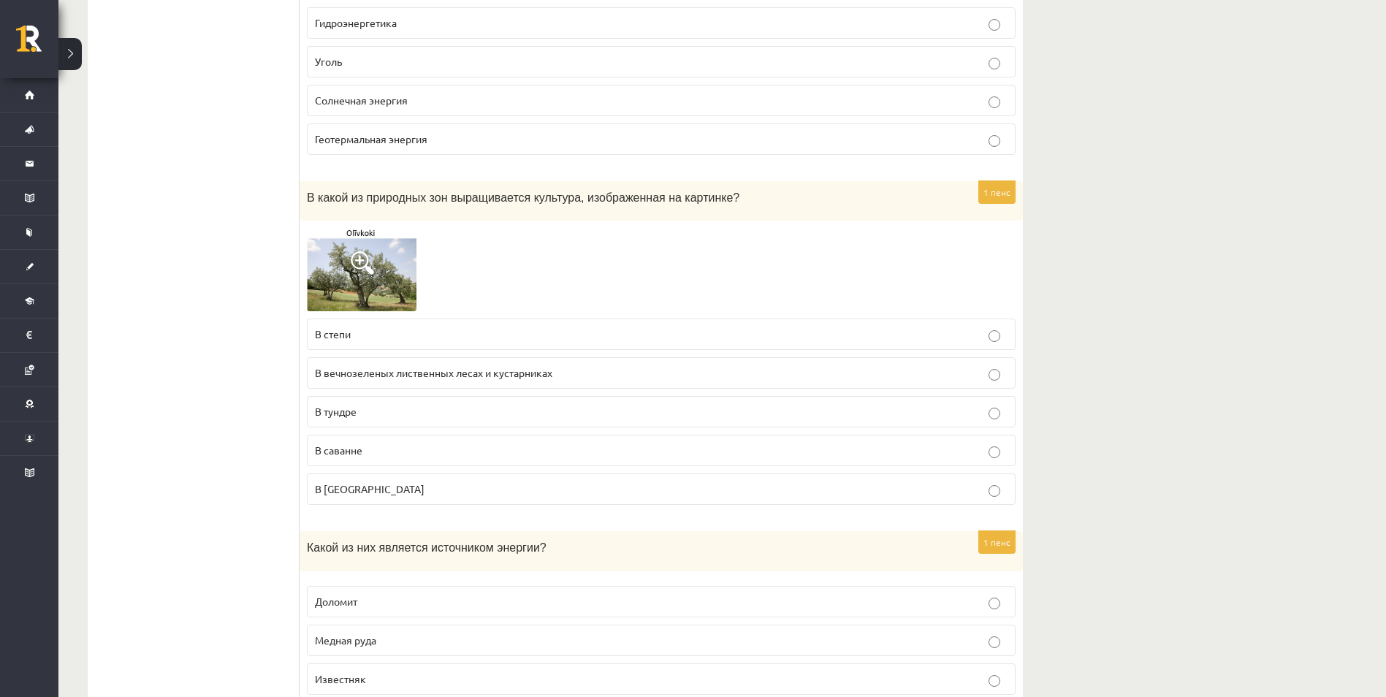
scroll to position [4822, 0]
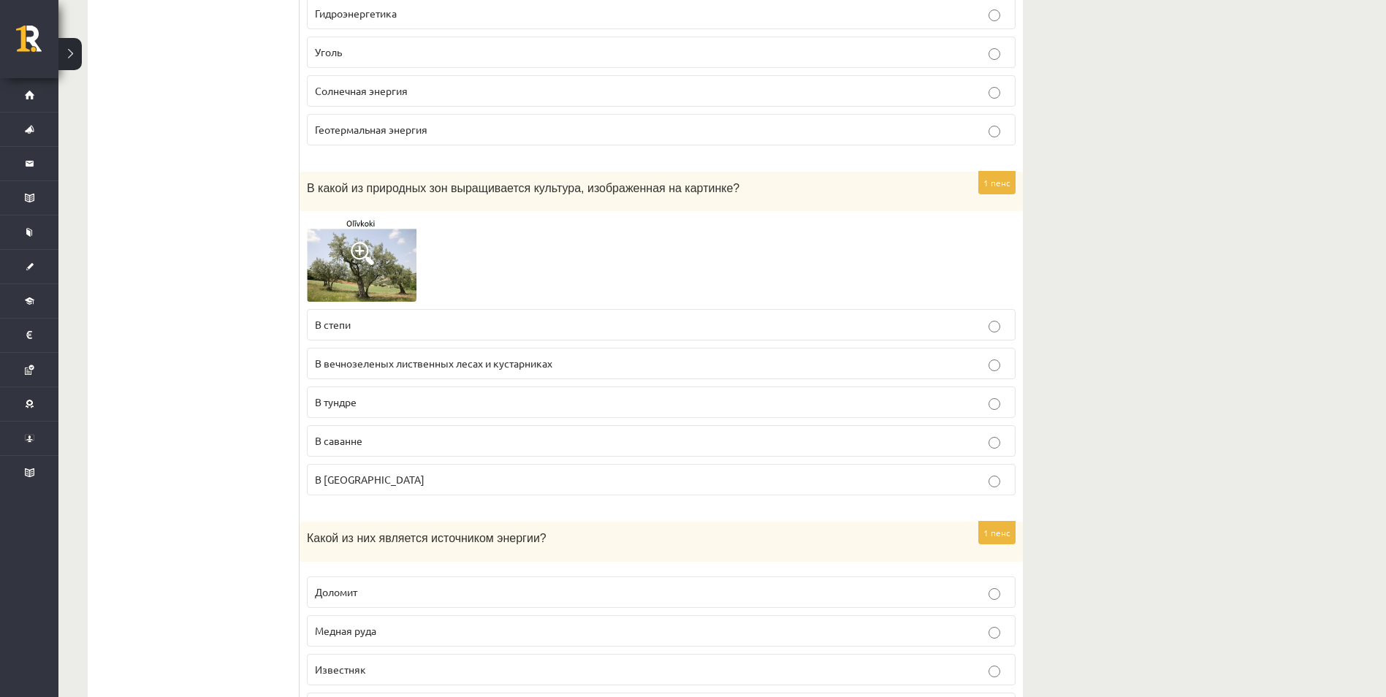
click at [355, 433] on label "В саванне" at bounding box center [661, 440] width 709 height 31
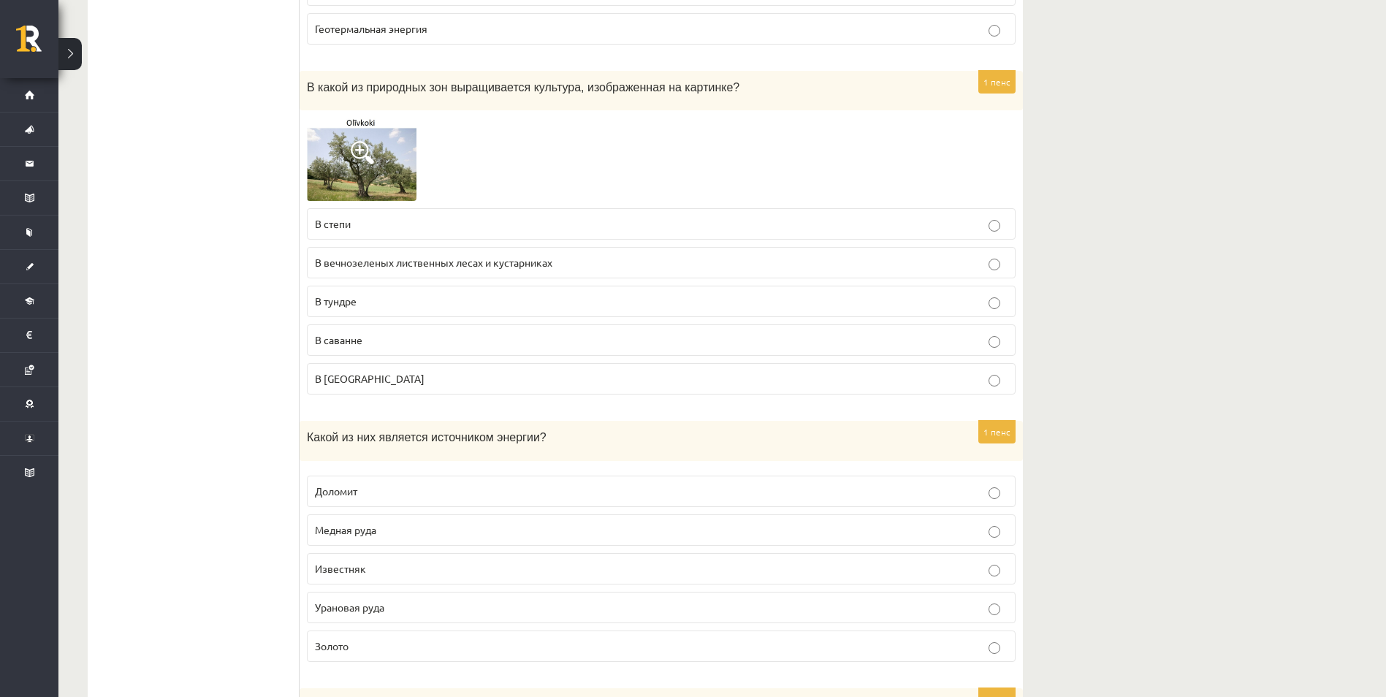
scroll to position [5041, 0]
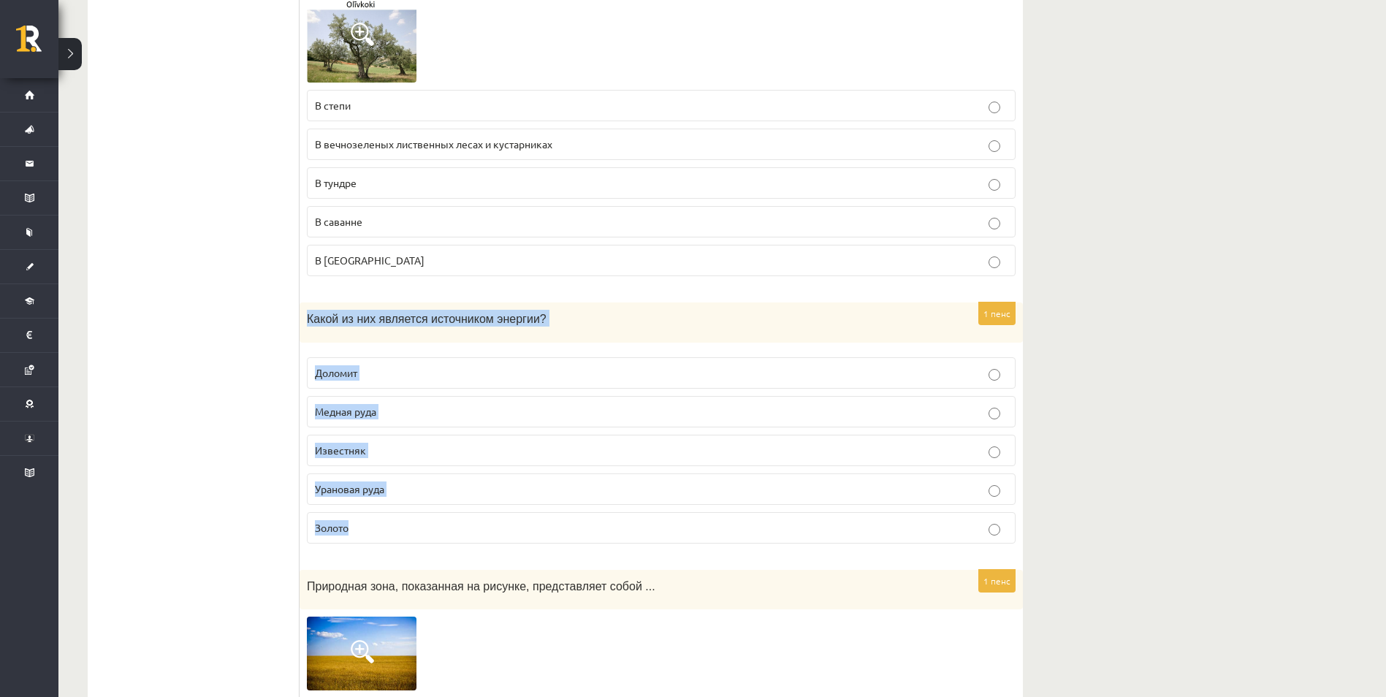
drag, startPoint x: 311, startPoint y: 327, endPoint x: 401, endPoint y: 519, distance: 211.5
click at [401, 519] on div "1 пенс Какой из них является источником энергии? Доломит Медная руда Известняк …" at bounding box center [661, 428] width 723 height 253
copy div "Какой из них является источником энергии? Доломит Медная руда Известняк Уранова…"
click at [395, 495] on p "Урановая руда" at bounding box center [661, 488] width 693 height 15
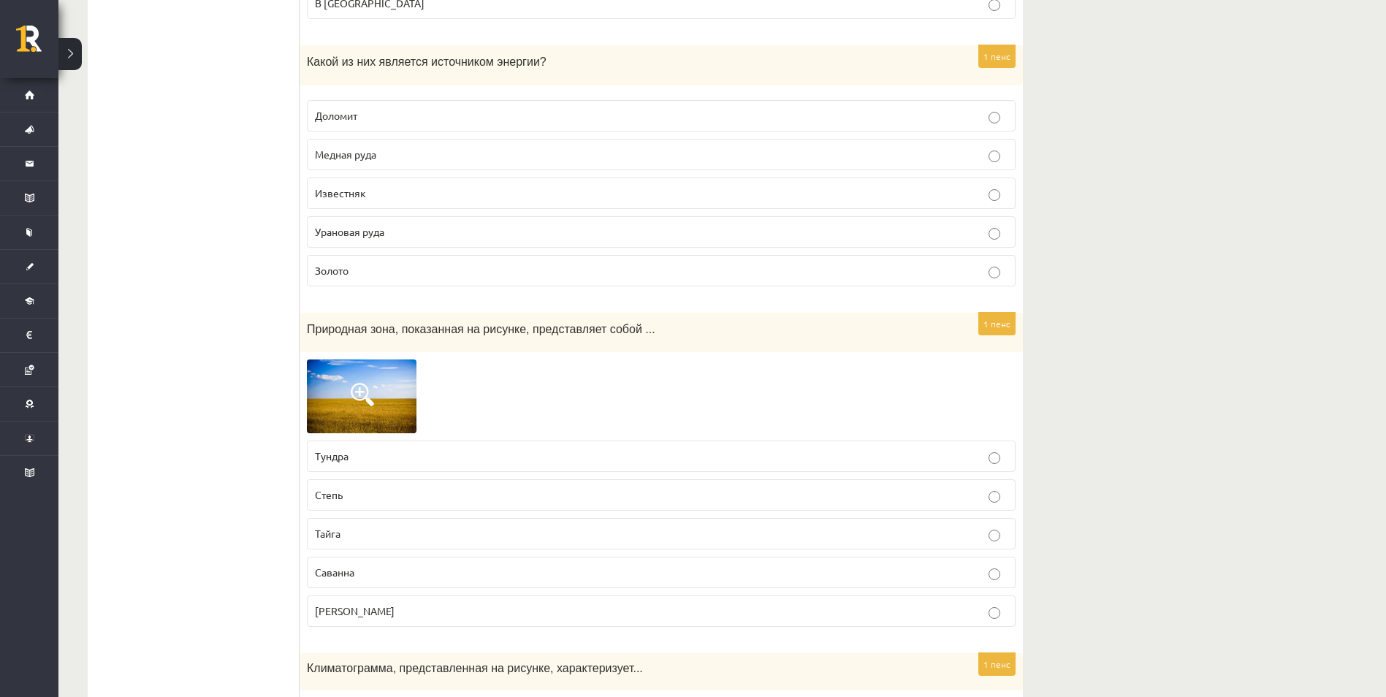
scroll to position [5334, 0]
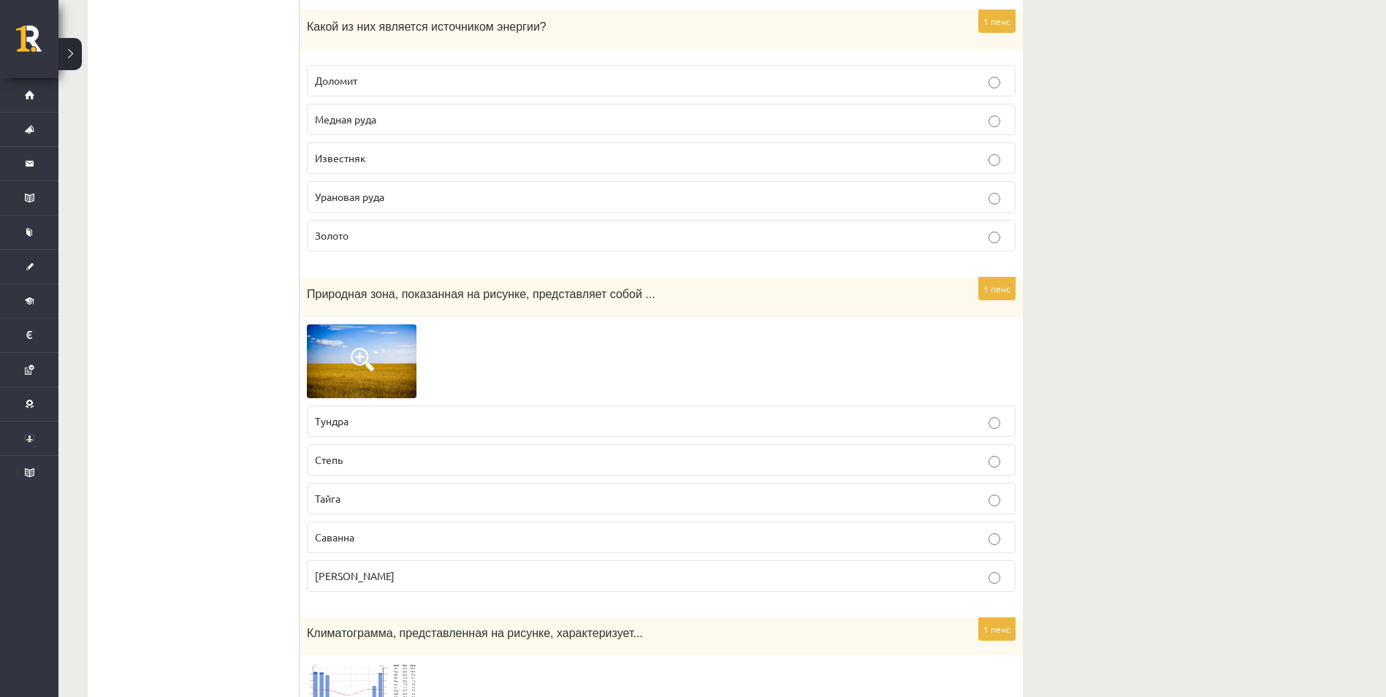
click at [361, 461] on p "Степь" at bounding box center [661, 459] width 693 height 15
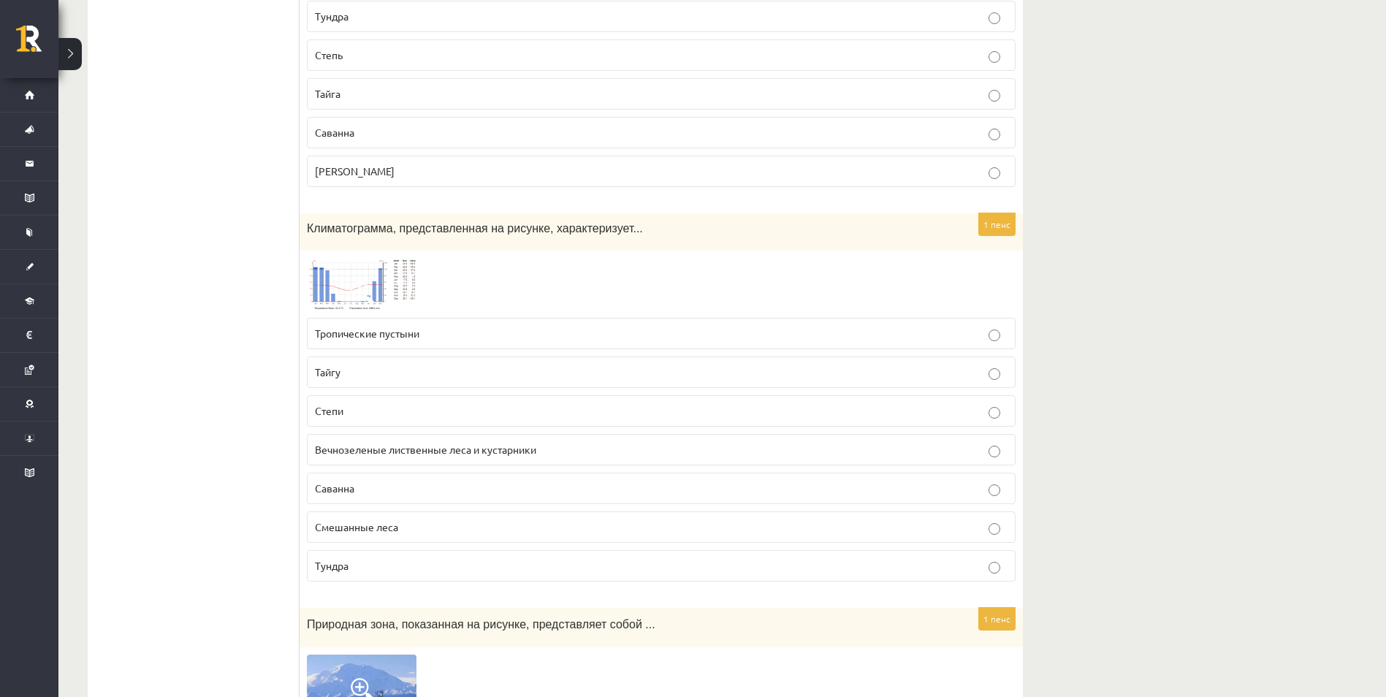
scroll to position [5772, 0]
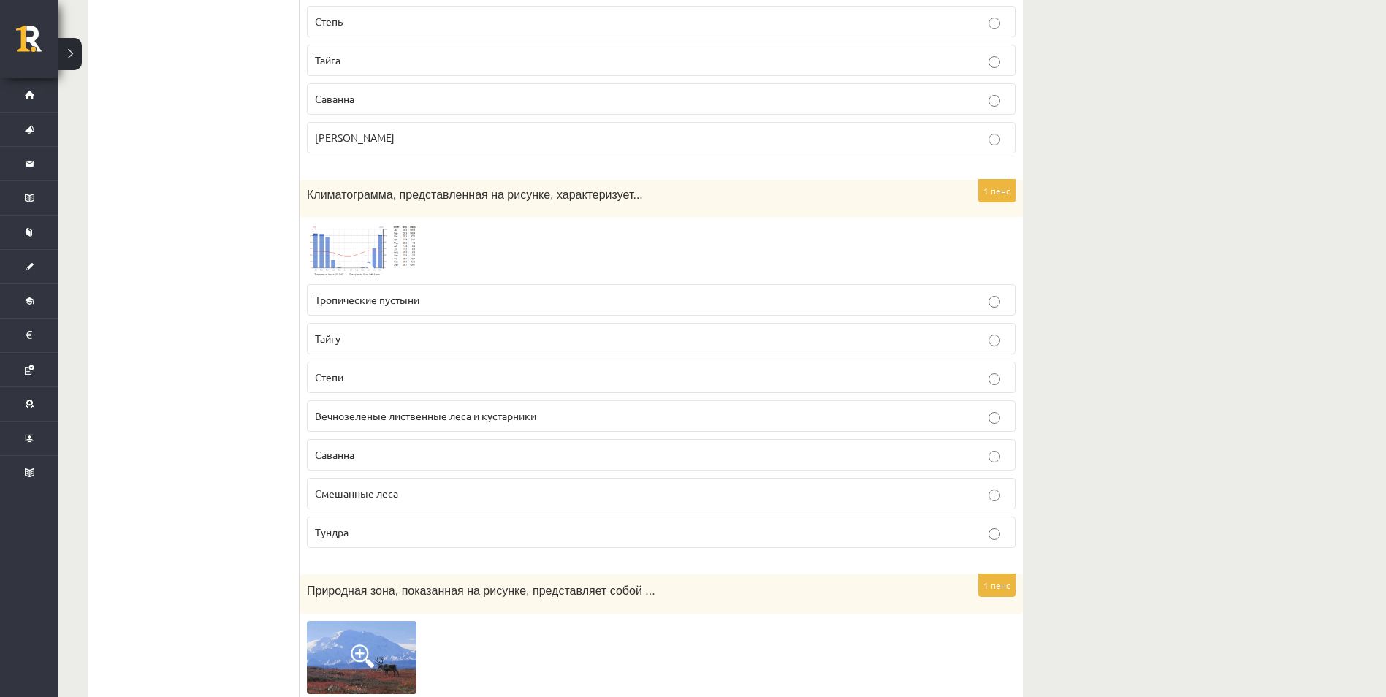
click at [340, 336] on span "Тайгу" at bounding box center [328, 338] width 26 height 13
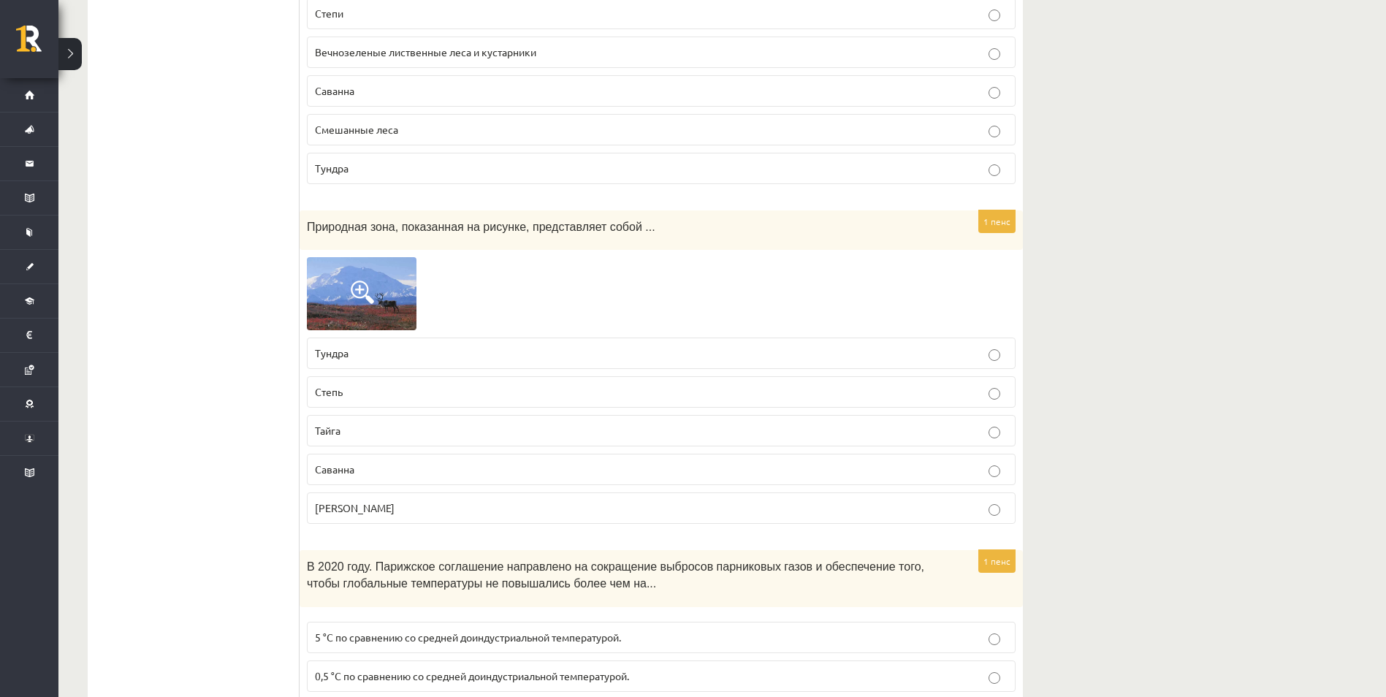
scroll to position [6137, 0]
click at [359, 502] on p "Грин" at bounding box center [661, 506] width 693 height 15
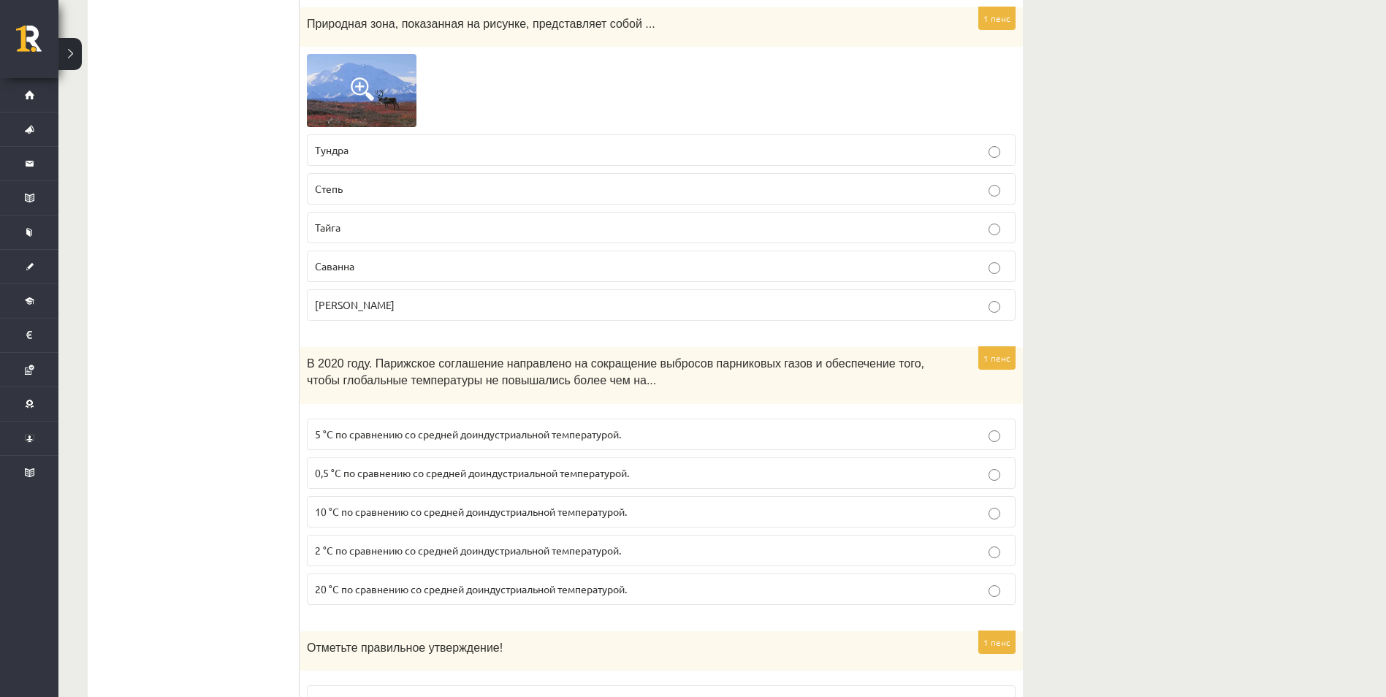
scroll to position [6357, 0]
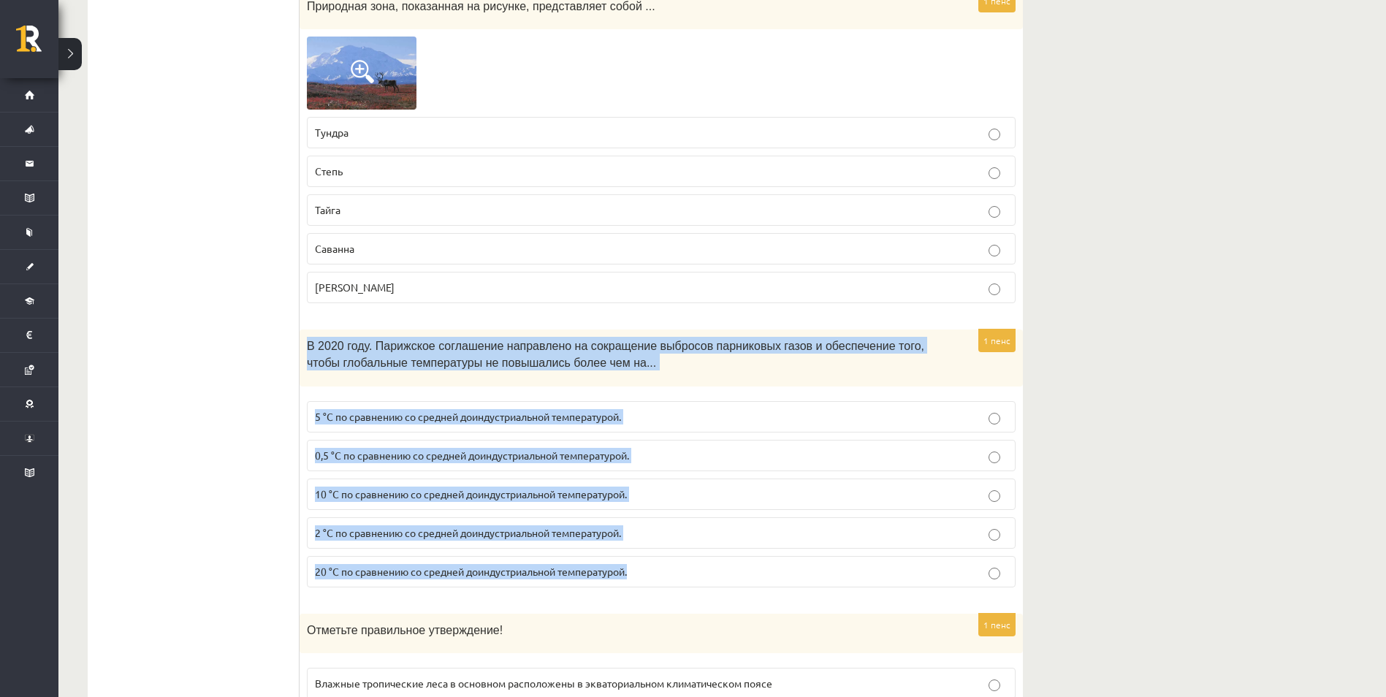
drag, startPoint x: 305, startPoint y: 346, endPoint x: 645, endPoint y: 578, distance: 412.2
click at [645, 578] on div "1 пенс В 2020 году. Парижское соглашение направлено на сокращение выбросов парн…" at bounding box center [661, 464] width 723 height 269
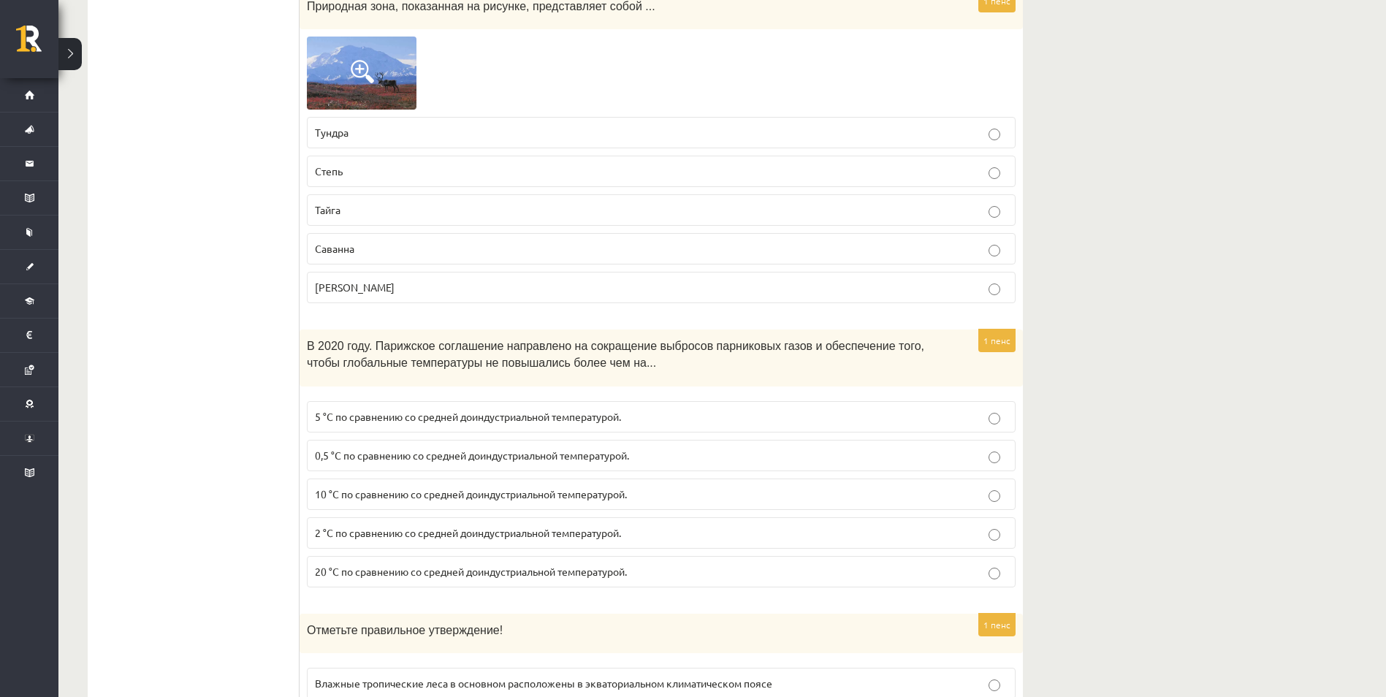
click at [343, 529] on span "2 °C по сравнению со средней доиндустриальной температурой." at bounding box center [468, 532] width 306 height 13
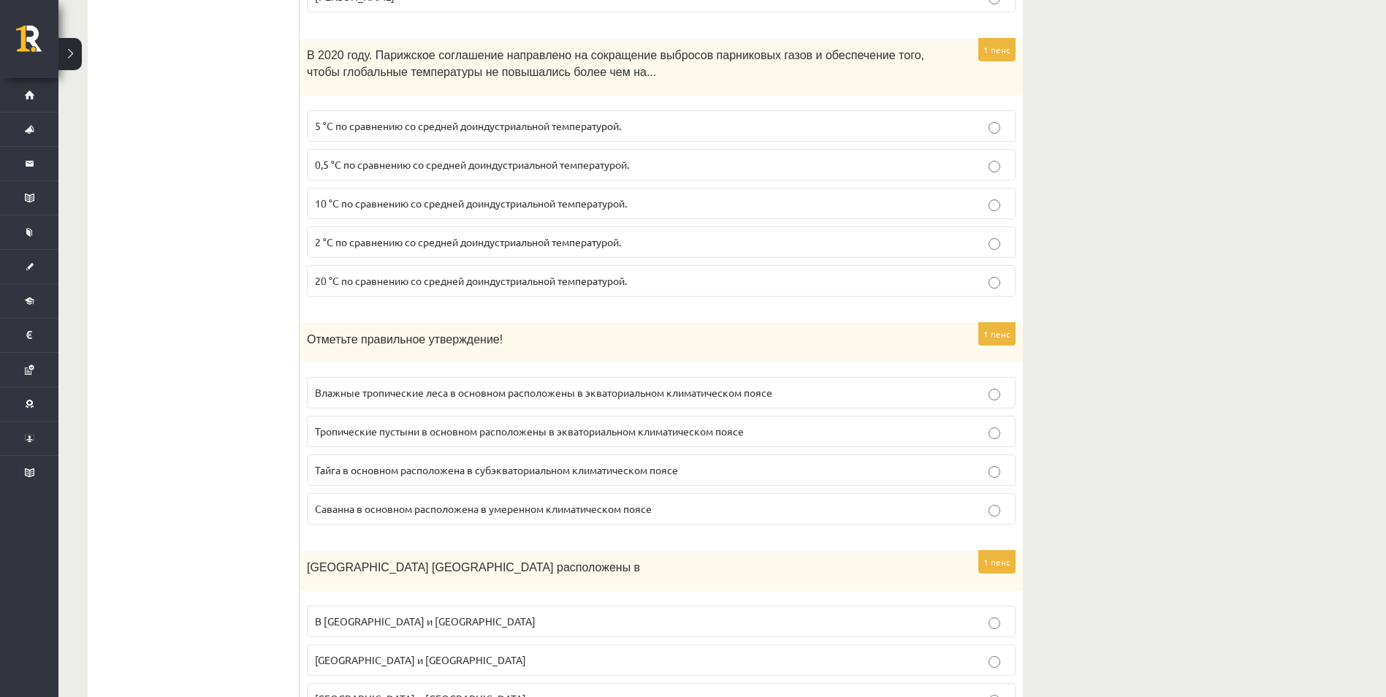
scroll to position [6649, 0]
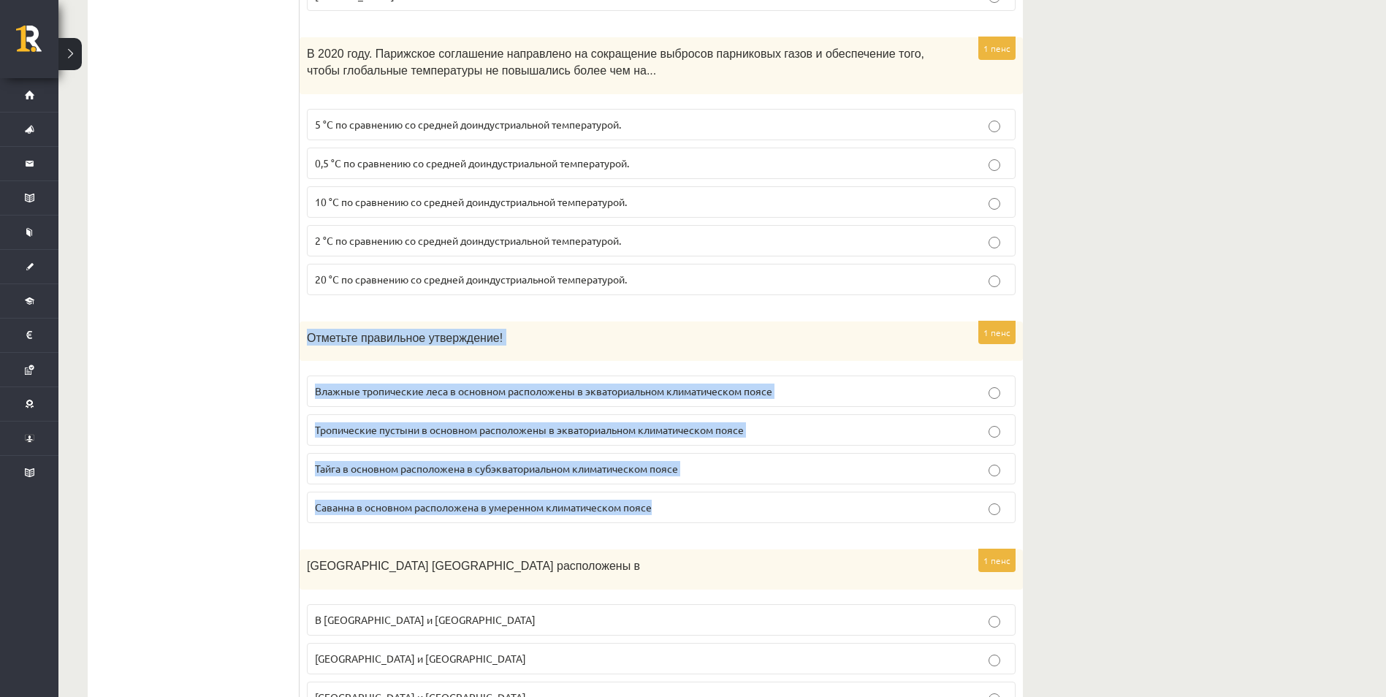
drag, startPoint x: 305, startPoint y: 339, endPoint x: 704, endPoint y: 515, distance: 436.1
click at [704, 515] on div "1 пенс Отметьте правильное утверждение! Влажные тропические леса в основном рас…" at bounding box center [661, 428] width 723 height 214
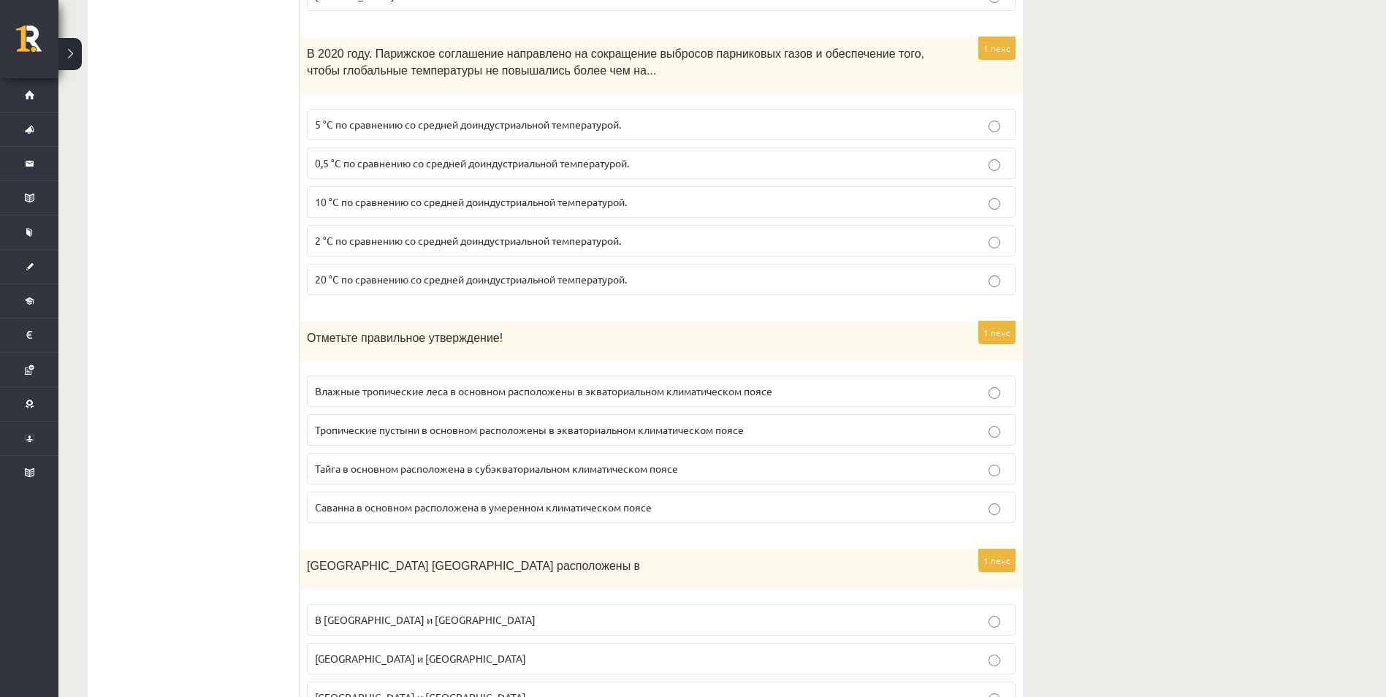
click at [362, 392] on span "Влажные тропические леса в основном расположены в экваториальном климатическом …" at bounding box center [543, 390] width 457 height 13
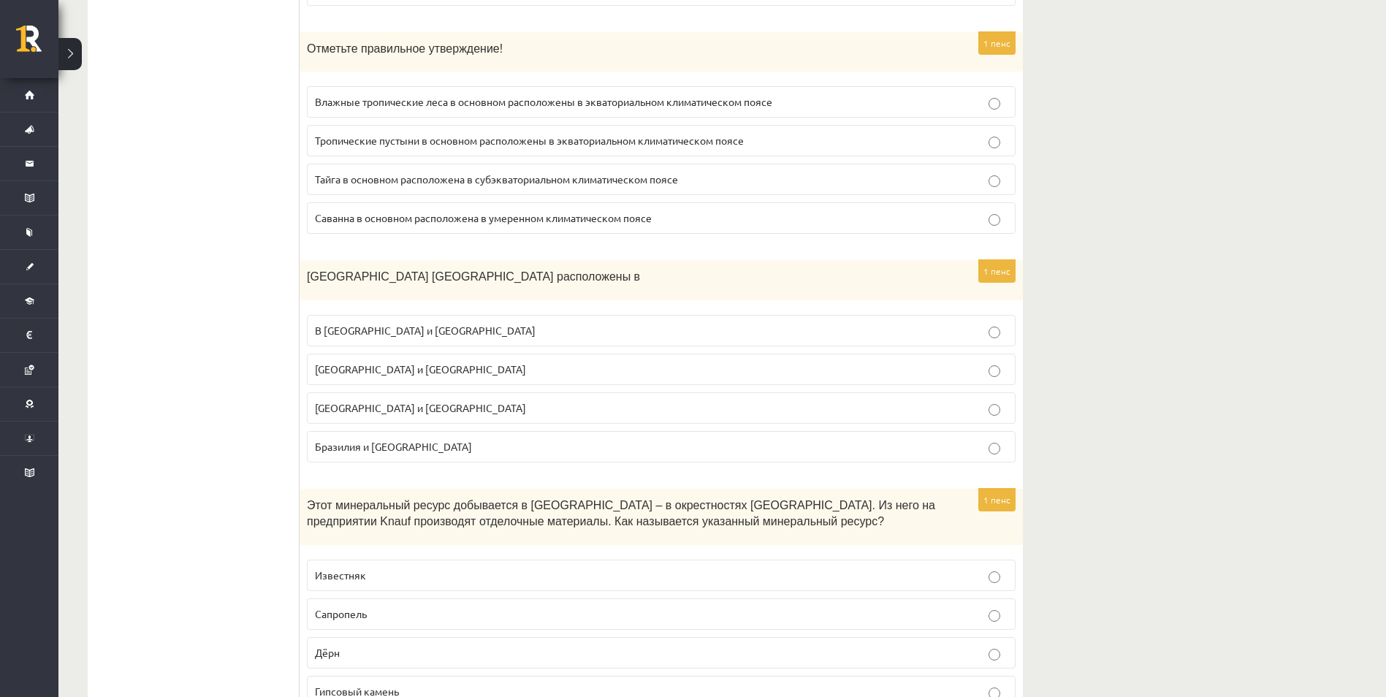
scroll to position [6941, 0]
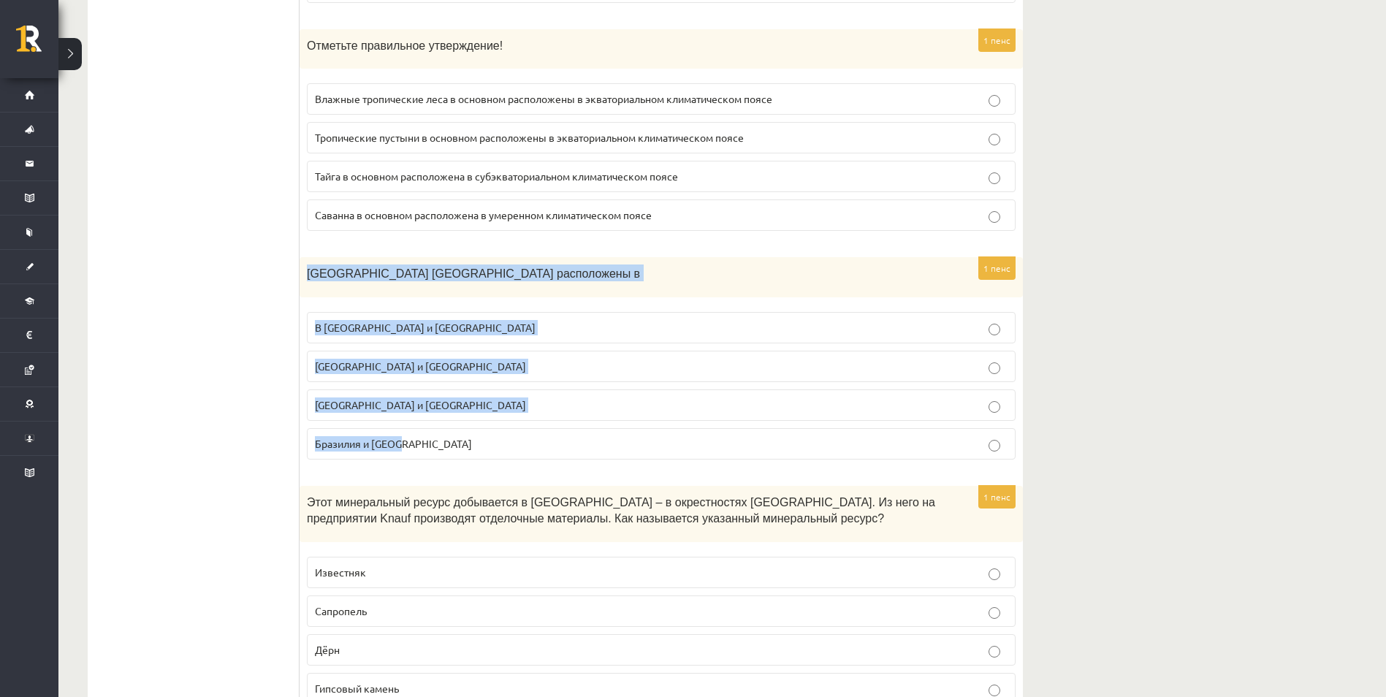
drag, startPoint x: 327, startPoint y: 286, endPoint x: 422, endPoint y: 434, distance: 175.9
click at [422, 434] on div "1 пенс Самые большие районы тайги расположены в В России и Канаде Япония и Арге…" at bounding box center [661, 364] width 723 height 214
click at [450, 331] on p "В России и Канаде" at bounding box center [661, 327] width 693 height 15
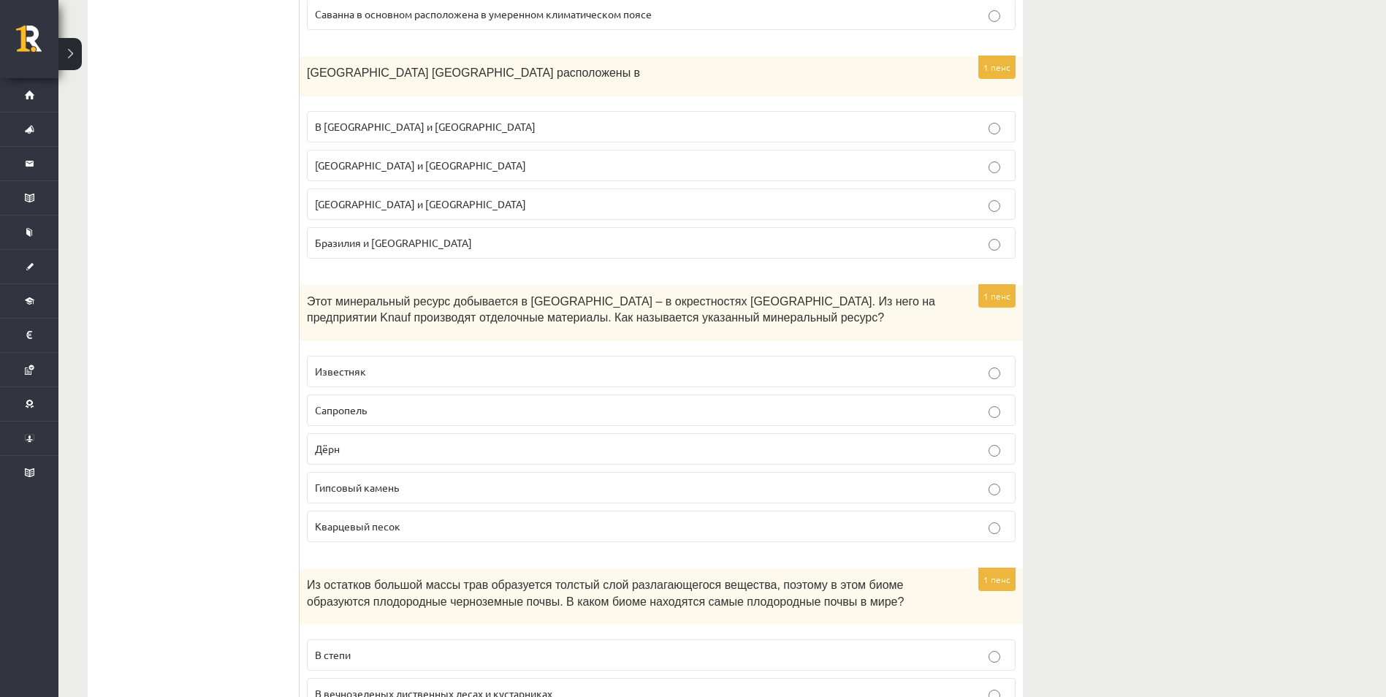
scroll to position [7160, 0]
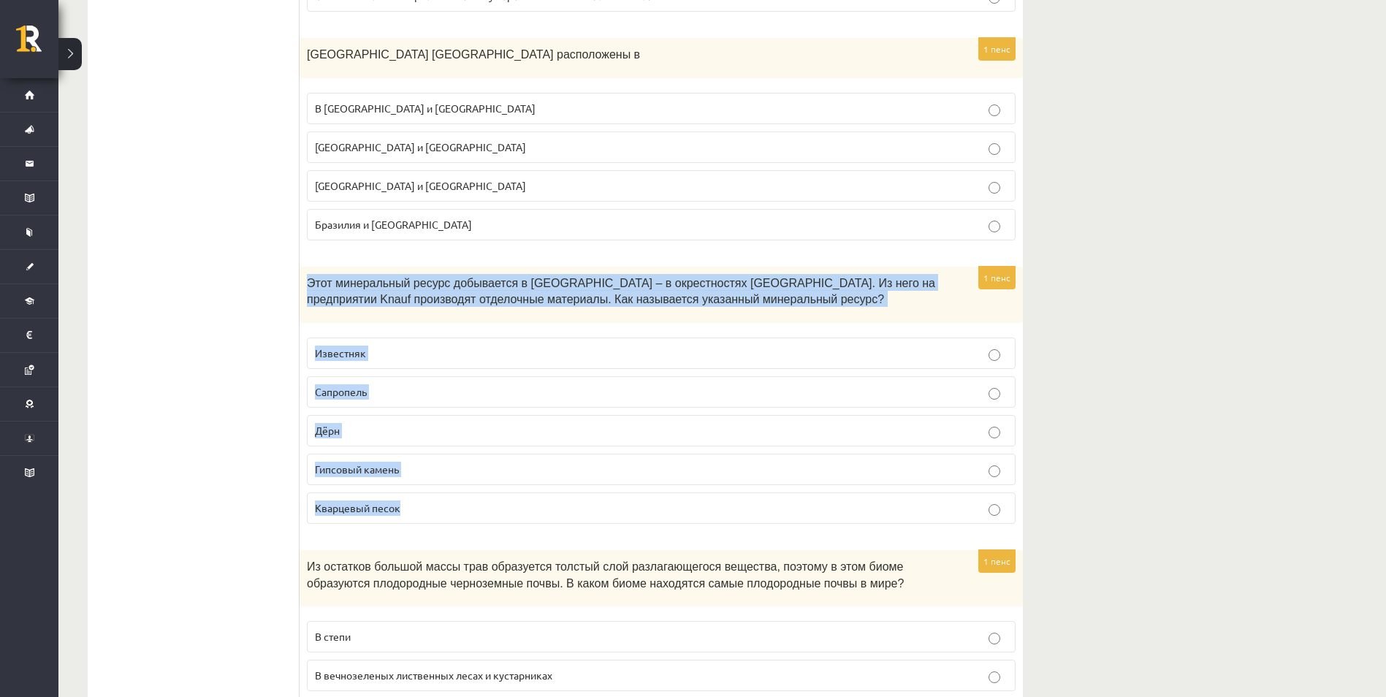
drag, startPoint x: 307, startPoint y: 281, endPoint x: 460, endPoint y: 503, distance: 269.5
click at [460, 503] on div "1 пенс Этот минеральный ресурс добывается в Латвии – в окрестностях Саласпилса.…" at bounding box center [661, 401] width 723 height 269
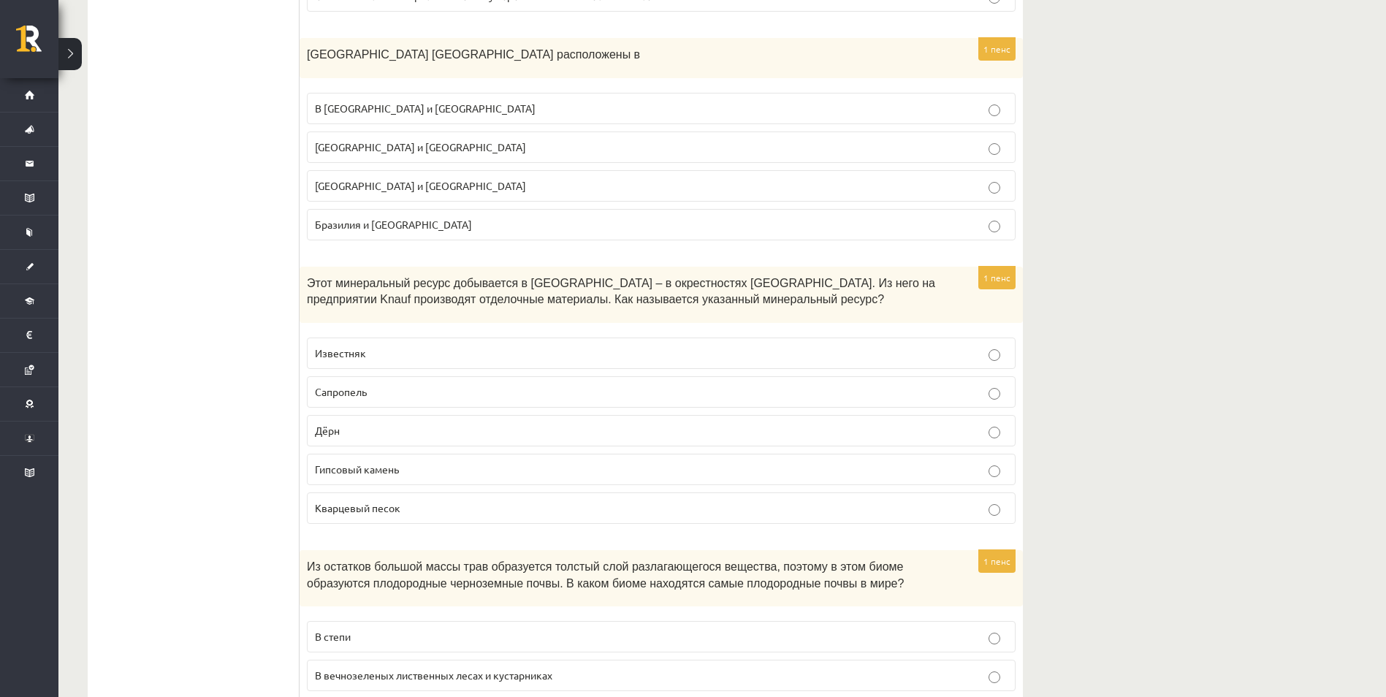
drag, startPoint x: 229, startPoint y: 499, endPoint x: 320, endPoint y: 482, distance: 92.9
click at [352, 479] on label "Гипсовый камень" at bounding box center [661, 469] width 709 height 31
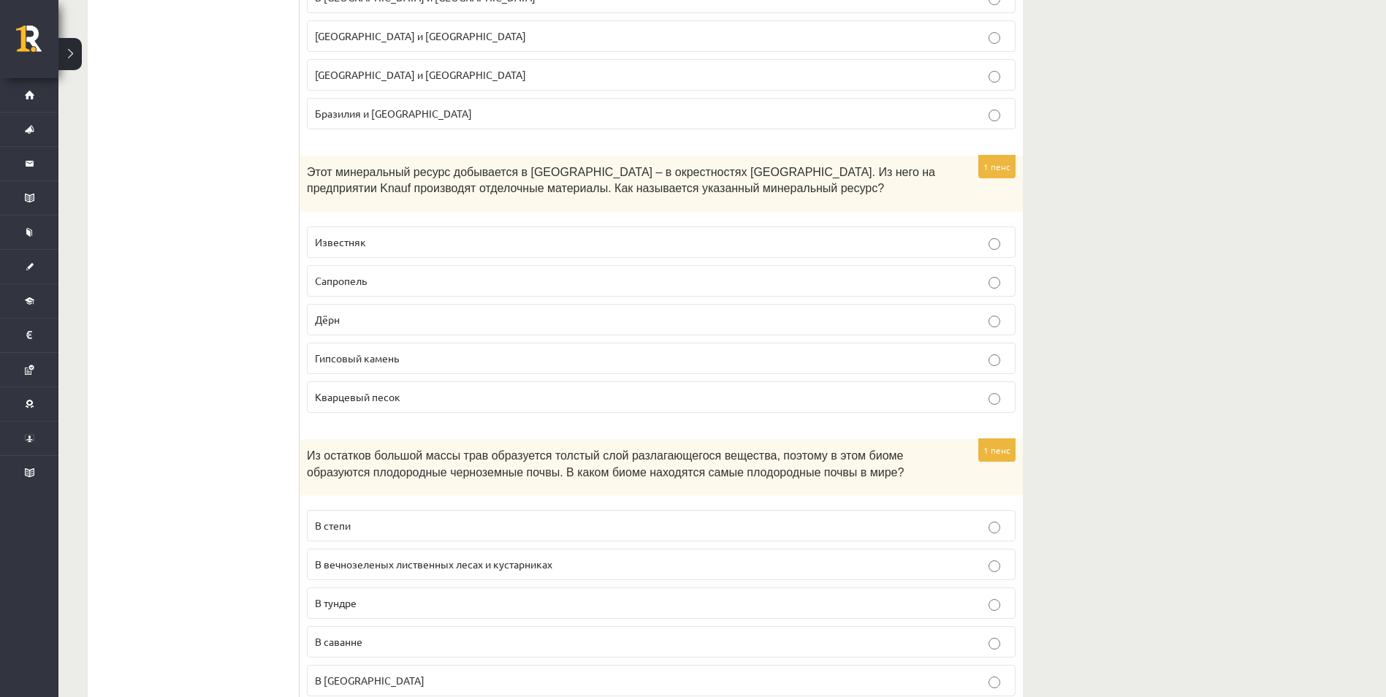
scroll to position [7453, 0]
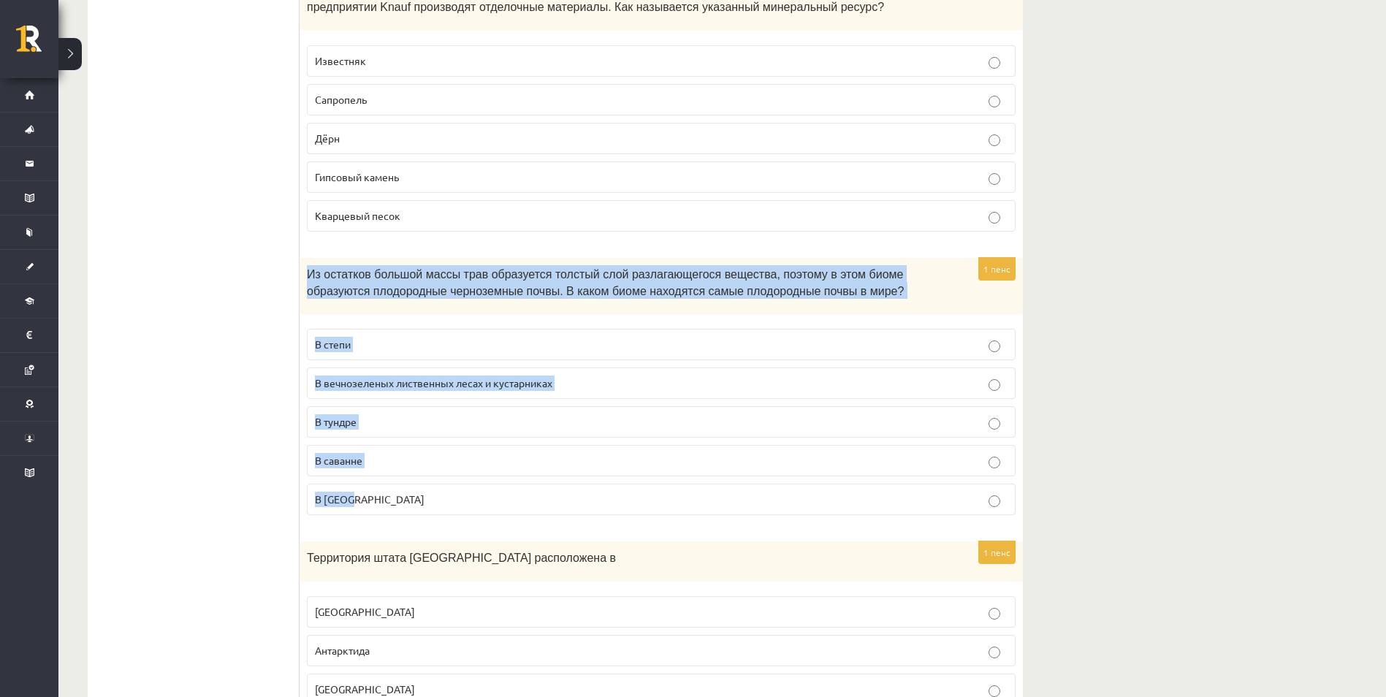
drag, startPoint x: 308, startPoint y: 273, endPoint x: 471, endPoint y: 498, distance: 277.8
click at [471, 498] on div "1 пенс Из остатков большой массы трав образуется толстый слой разлагающегося ве…" at bounding box center [661, 392] width 723 height 269
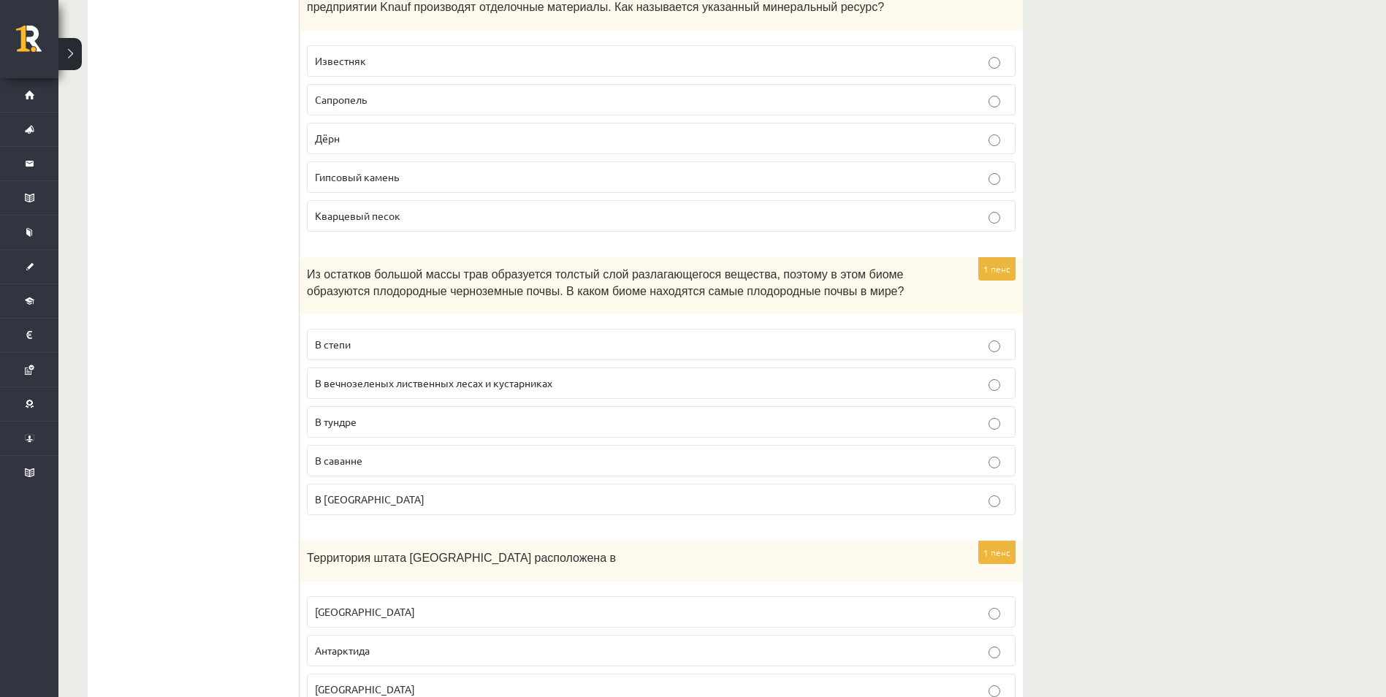
click at [335, 349] on span "В степи" at bounding box center [333, 344] width 36 height 13
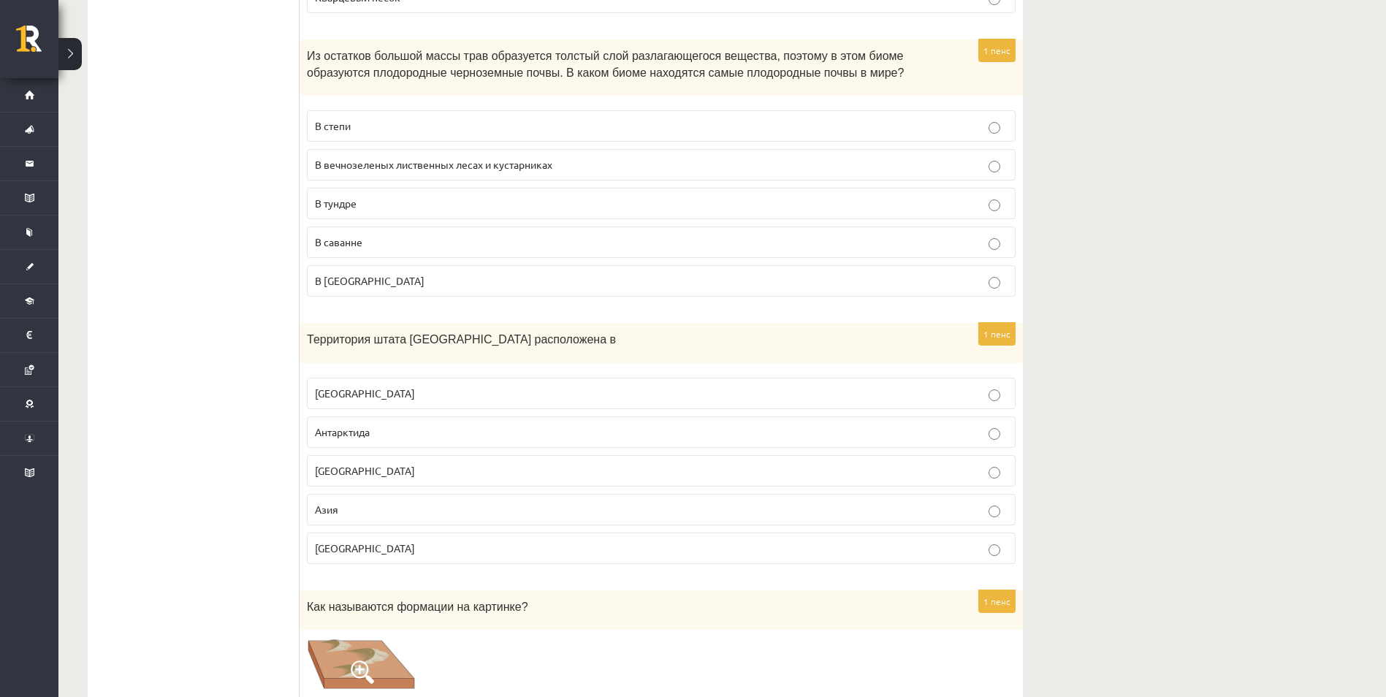
scroll to position [7672, 0]
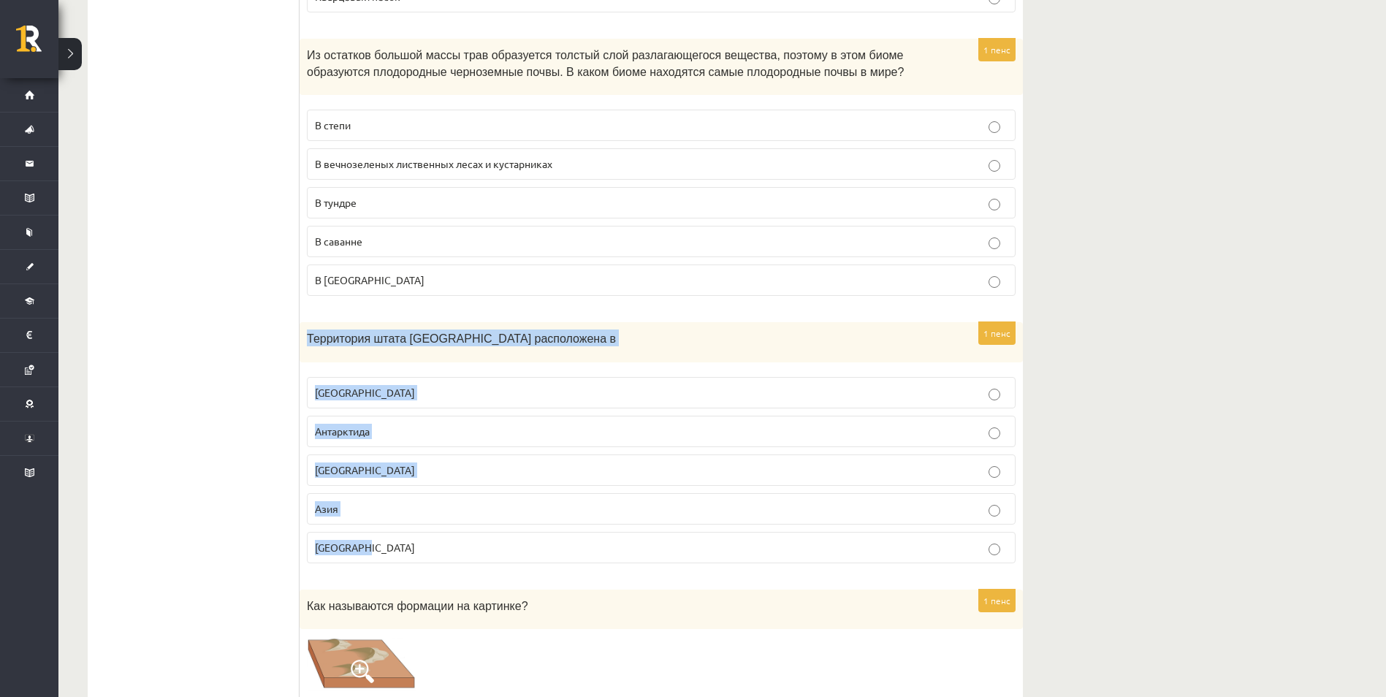
drag, startPoint x: 308, startPoint y: 340, endPoint x: 418, endPoint y: 537, distance: 225.0
click at [418, 537] on div "1 пенс Территория штата Сахель расположена в Северная Америка Антарктида Африка…" at bounding box center [661, 448] width 723 height 253
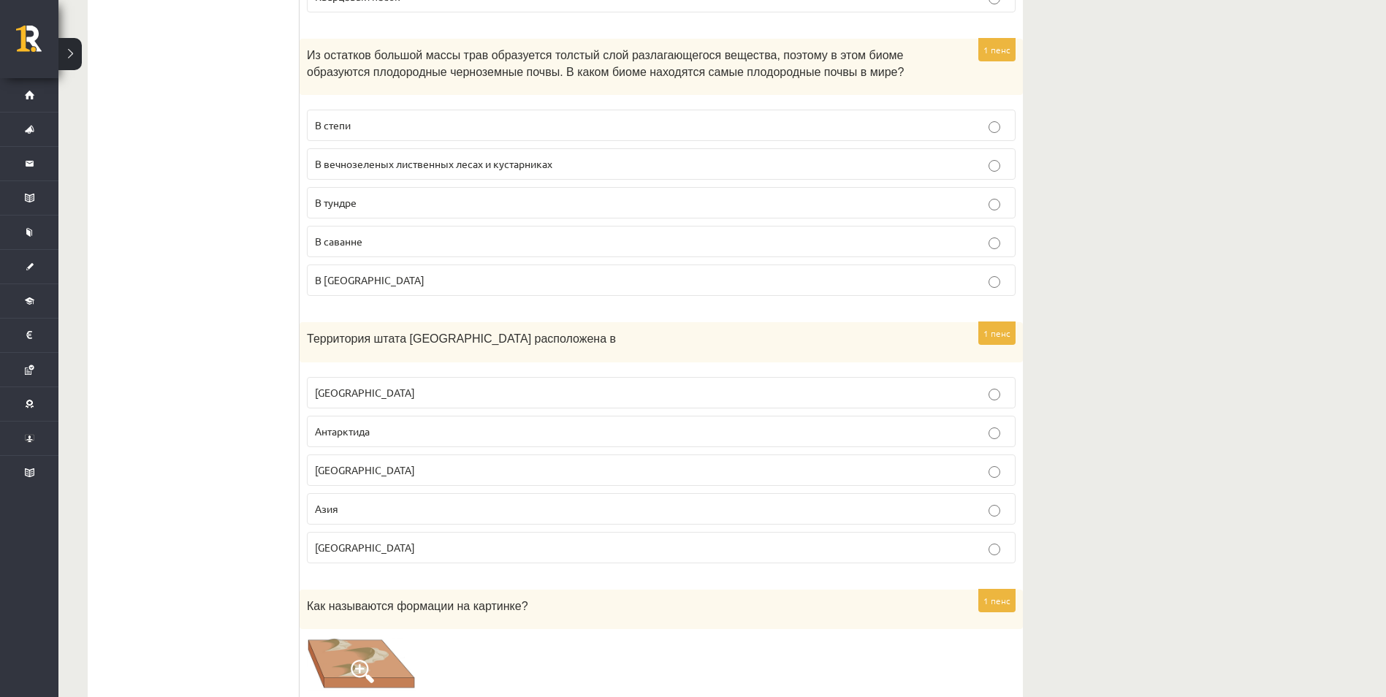
click at [346, 476] on p "Африка" at bounding box center [661, 469] width 693 height 15
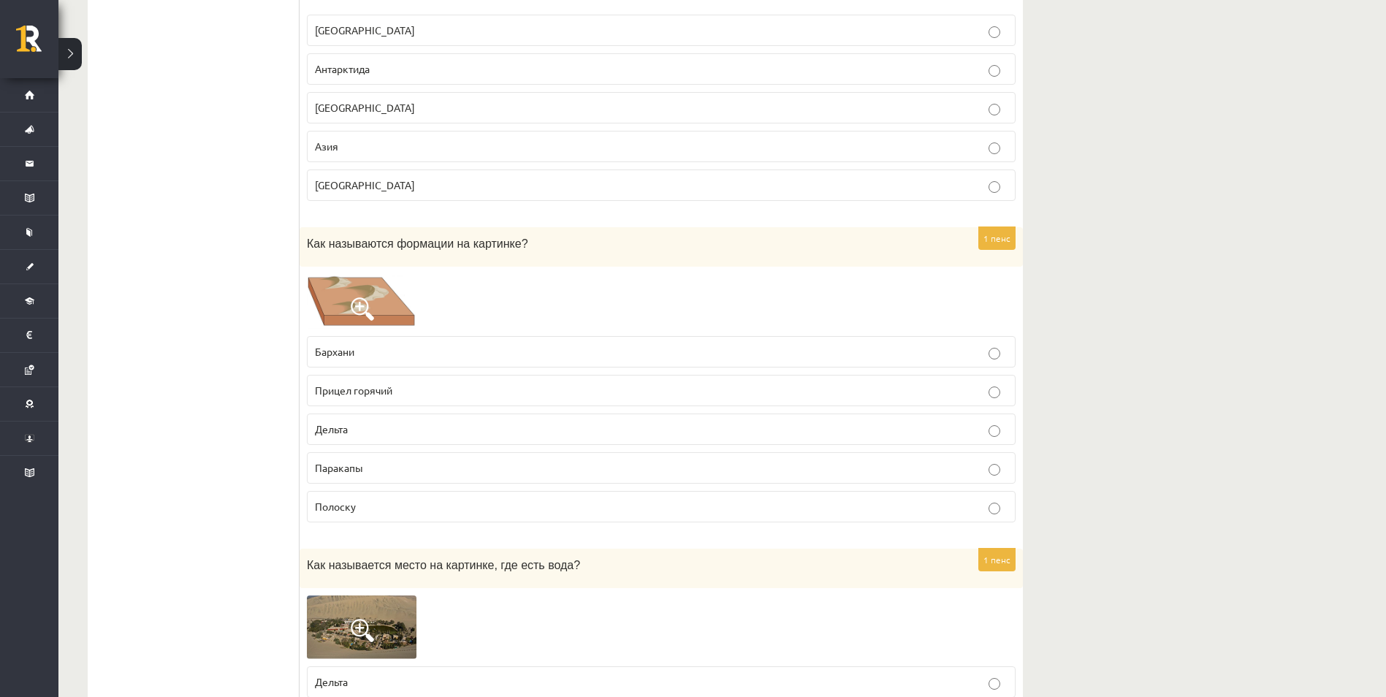
scroll to position [8037, 0]
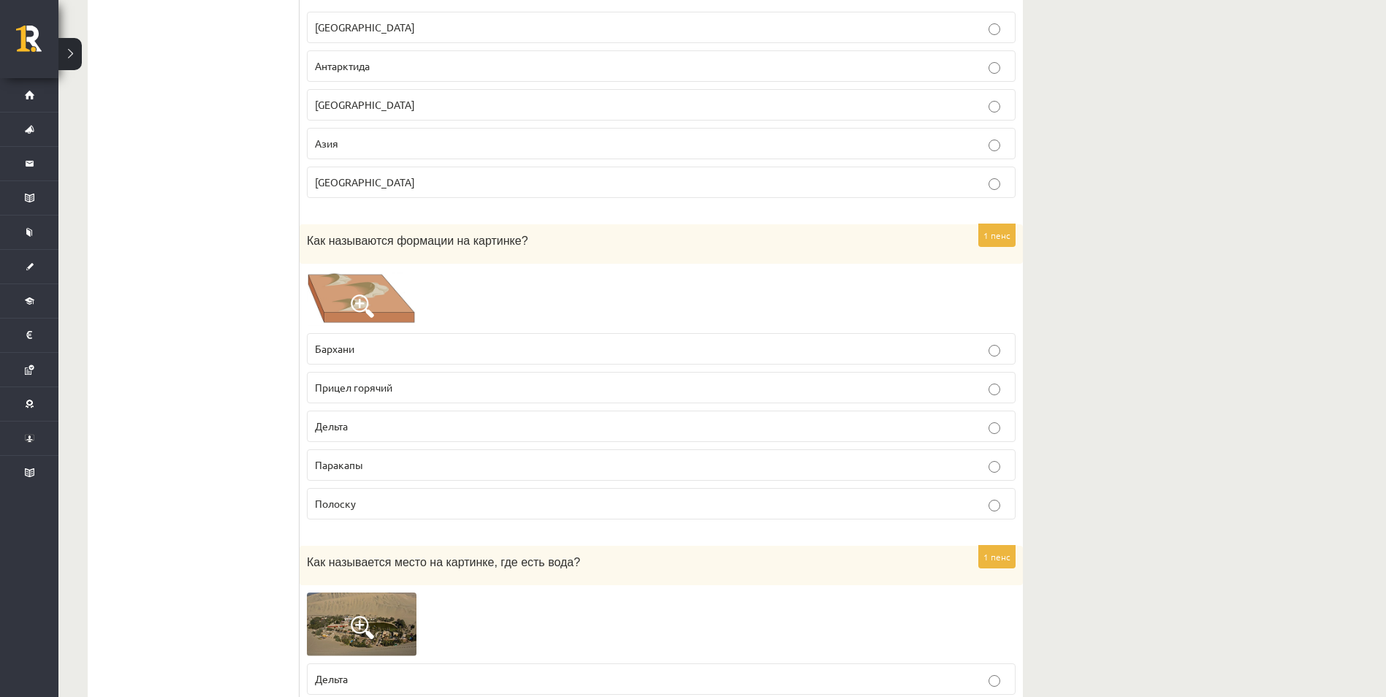
click at [357, 354] on p "Бархани" at bounding box center [661, 348] width 693 height 15
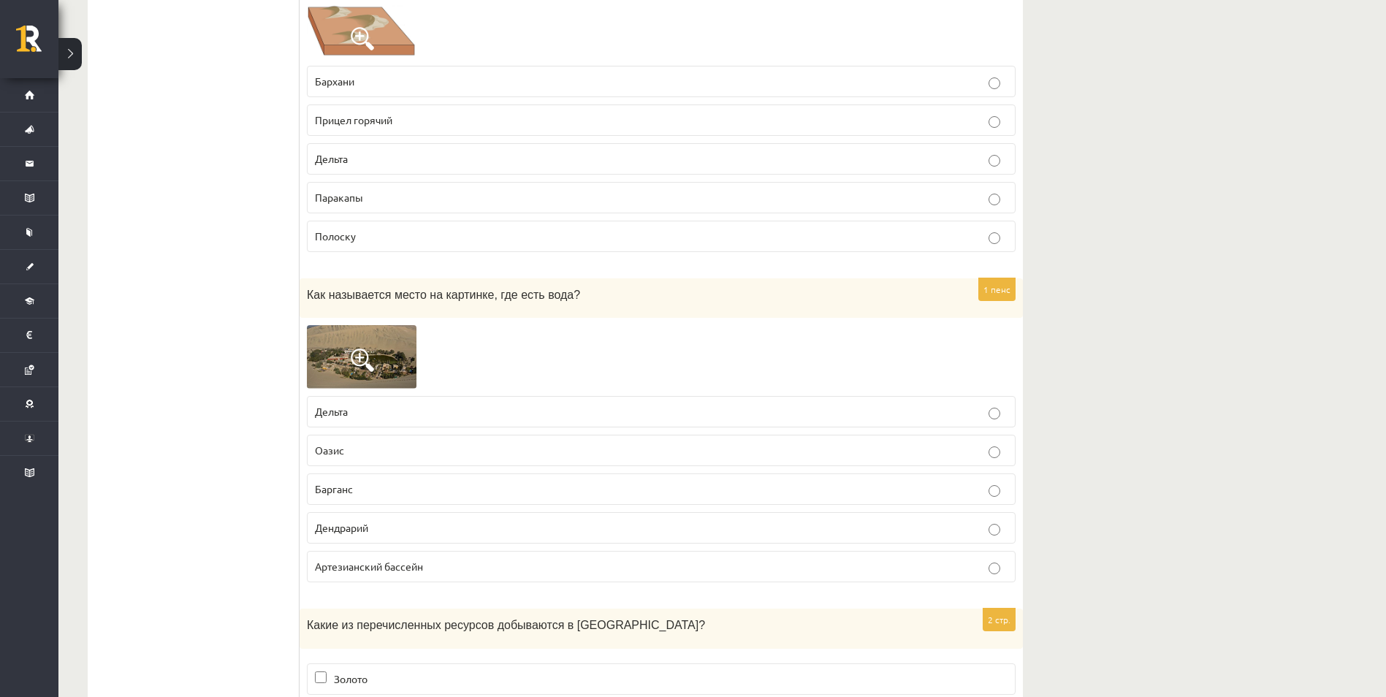
scroll to position [8329, 0]
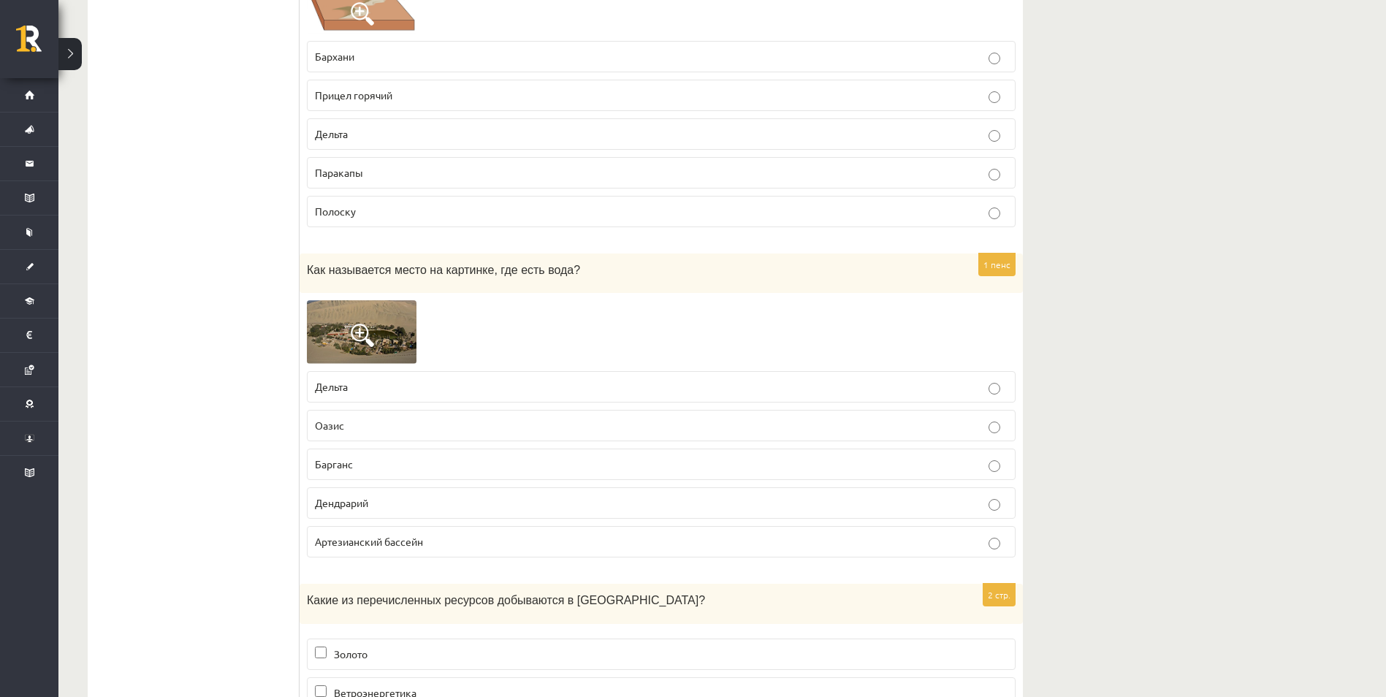
click at [330, 425] on span "Оазис" at bounding box center [329, 425] width 29 height 13
click at [350, 332] on img at bounding box center [362, 332] width 110 height 64
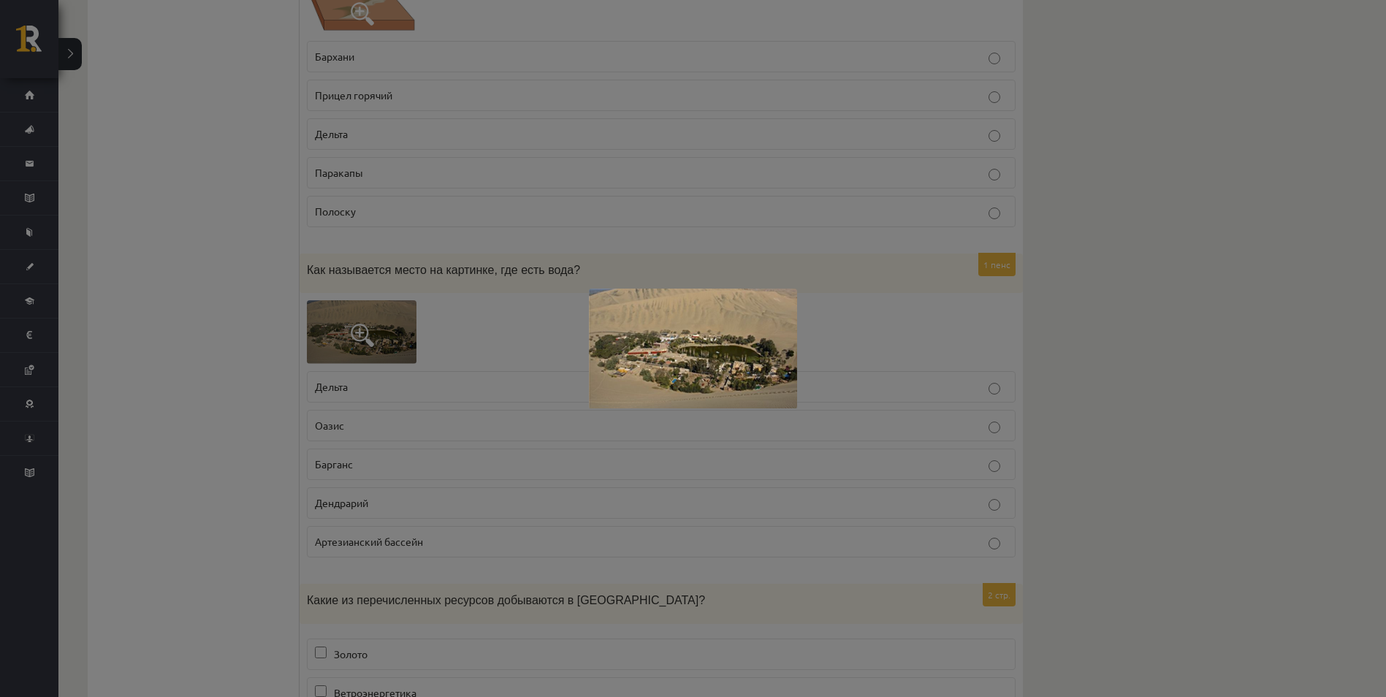
click at [302, 336] on div at bounding box center [693, 348] width 1386 height 697
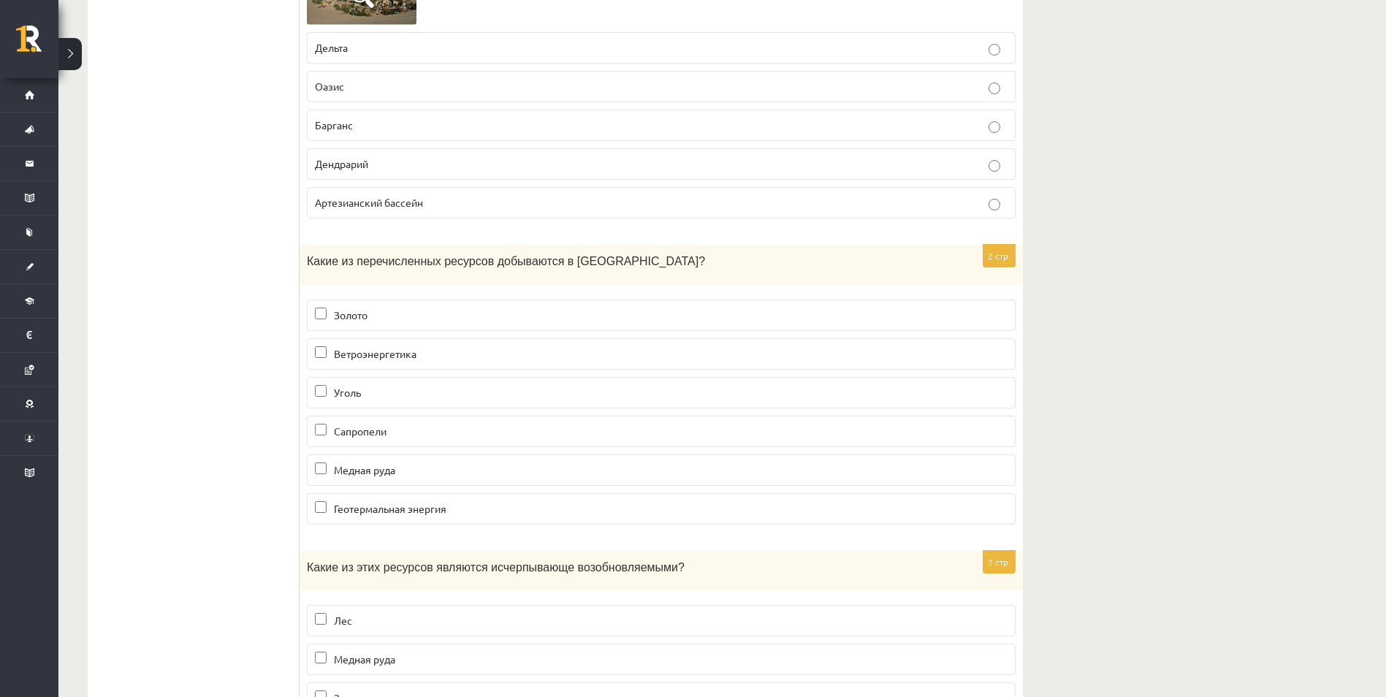
scroll to position [8695, 0]
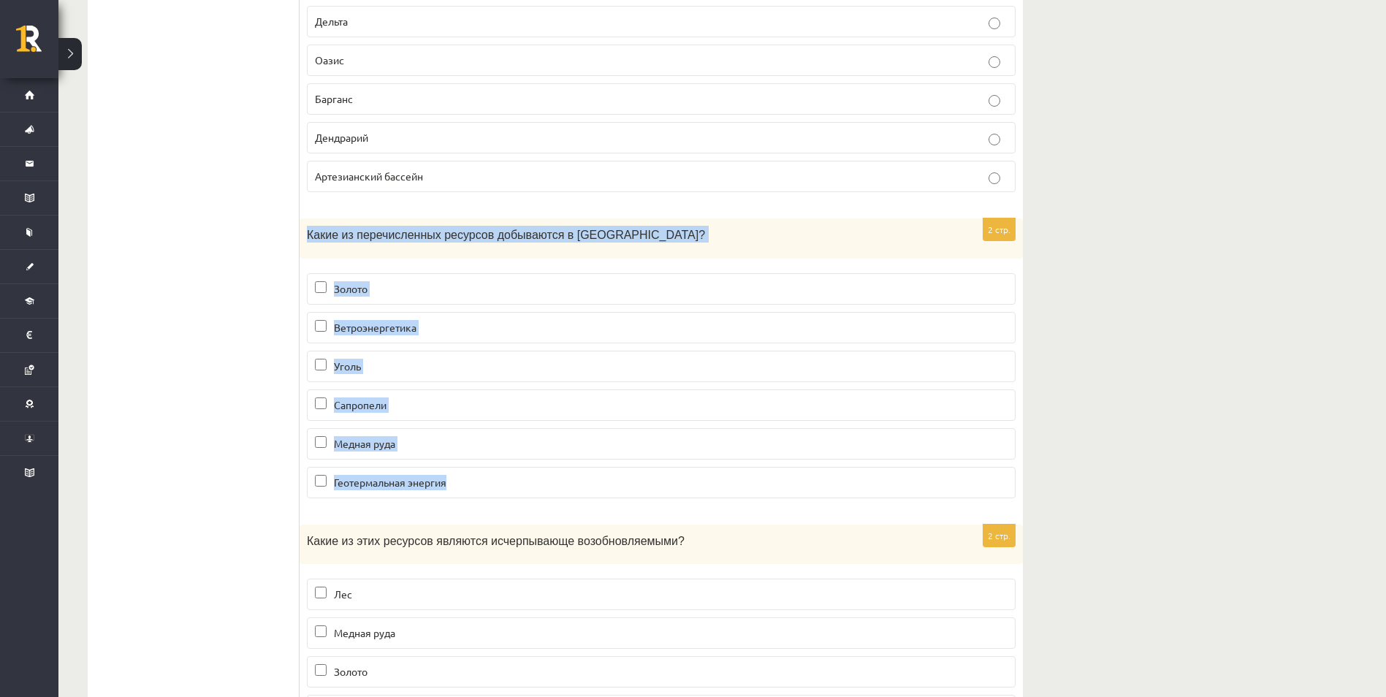
drag, startPoint x: 303, startPoint y: 235, endPoint x: 462, endPoint y: 471, distance: 283.7
click at [462, 471] on div "2 стр. Какие из перечисленных ресурсов добываются в Латвии? Золото Ветроэнергет…" at bounding box center [661, 364] width 723 height 292
click at [489, 300] on label "Золото" at bounding box center [661, 288] width 709 height 31
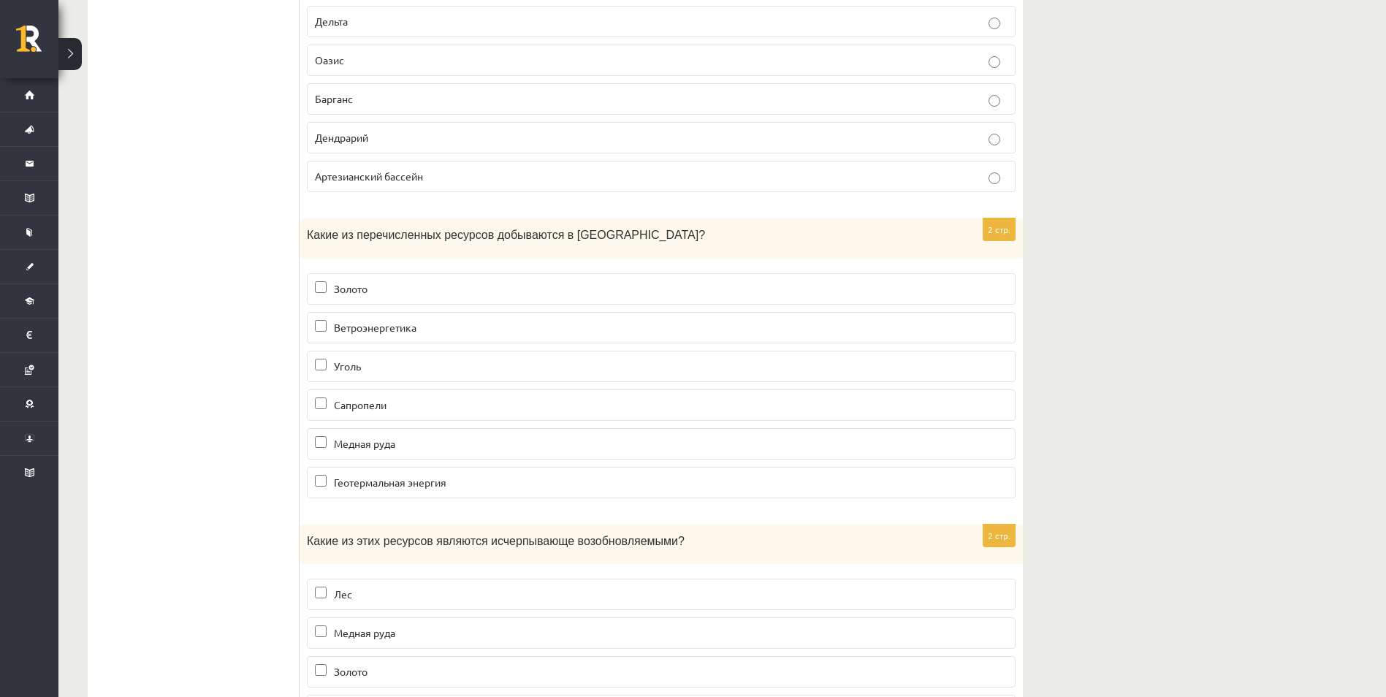
click at [480, 300] on label "Золото" at bounding box center [661, 288] width 709 height 31
click at [454, 329] on p "Ветроэнергетика" at bounding box center [661, 327] width 693 height 15
click at [445, 367] on p "Уголь" at bounding box center [661, 366] width 693 height 15
drag, startPoint x: 455, startPoint y: 403, endPoint x: 458, endPoint y: 417, distance: 14.9
click at [456, 404] on p "Сапропели" at bounding box center [661, 404] width 693 height 15
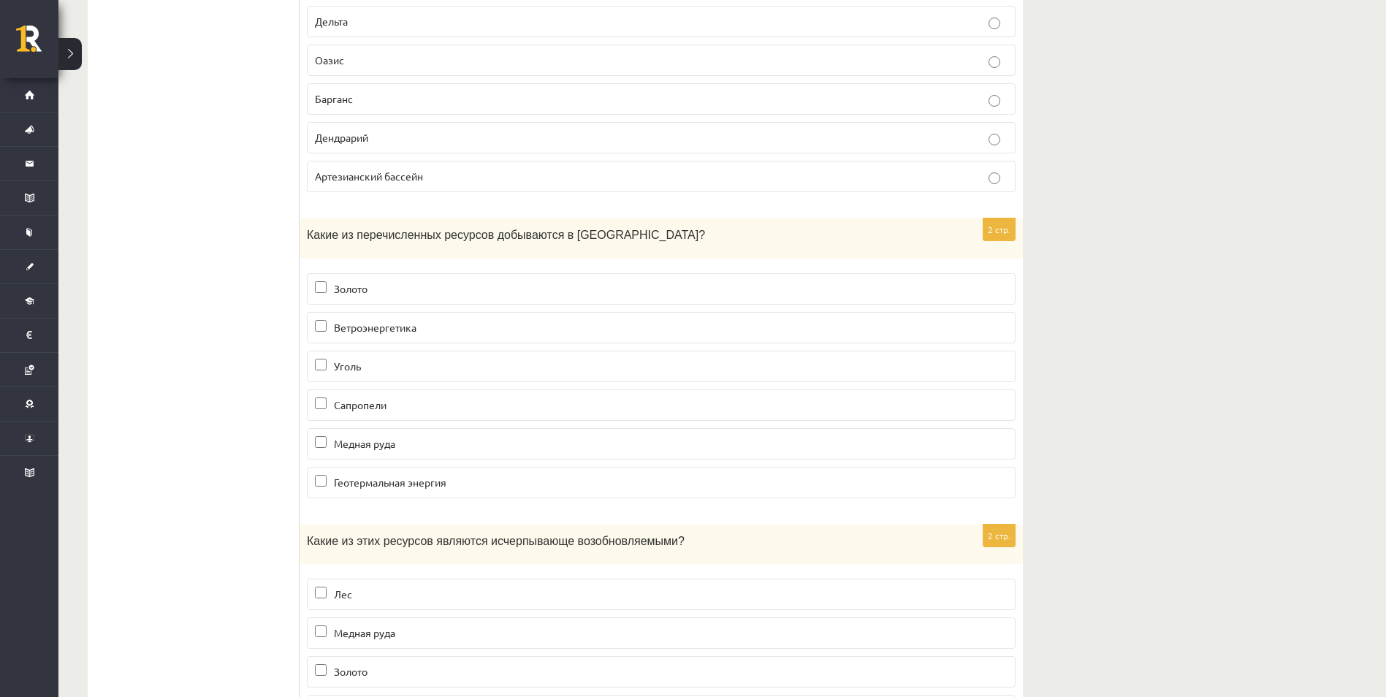
drag, startPoint x: 452, startPoint y: 433, endPoint x: 453, endPoint y: 442, distance: 9.6
click at [452, 435] on label "Медная руда" at bounding box center [661, 443] width 709 height 31
click at [453, 447] on p "Медная руда" at bounding box center [661, 443] width 693 height 15
click at [441, 411] on p "Сапропели" at bounding box center [661, 404] width 693 height 15
click at [429, 370] on p "Уголь" at bounding box center [661, 366] width 693 height 15
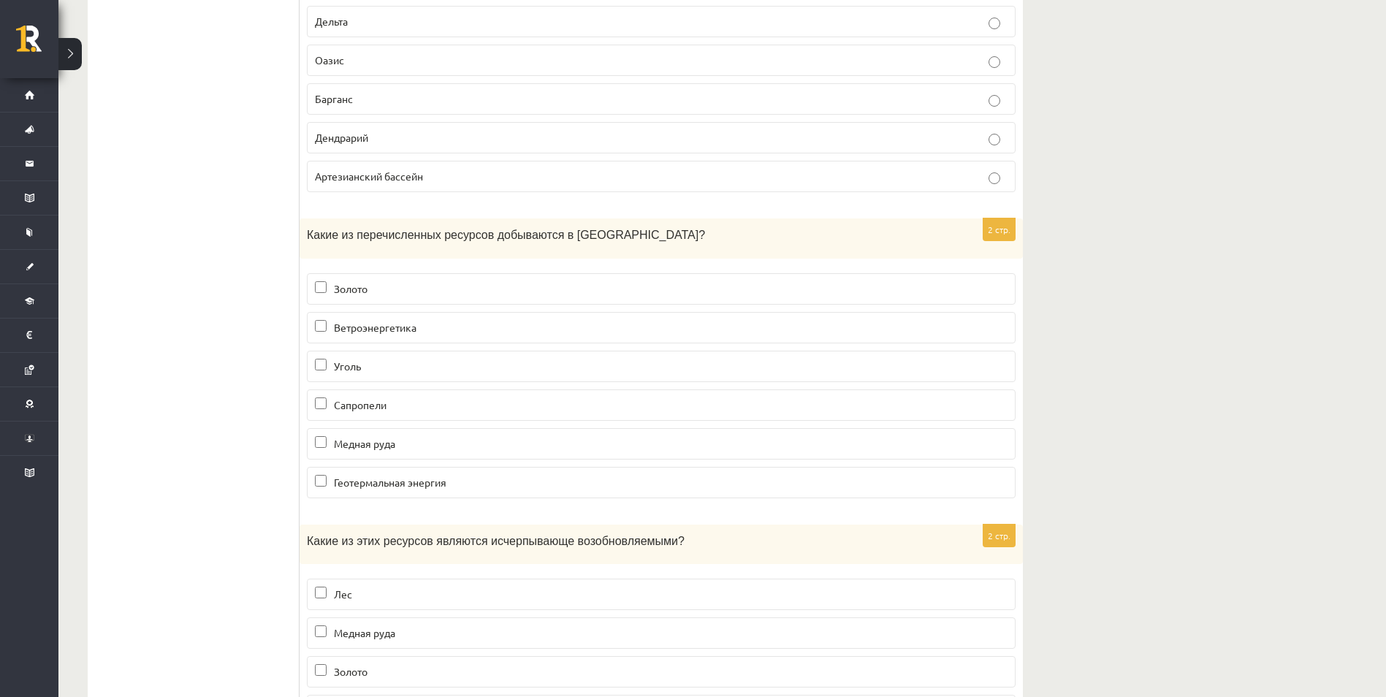
click at [424, 337] on label "Ветроэнергетика" at bounding box center [661, 327] width 709 height 31
click at [332, 410] on p "Сапропели" at bounding box center [661, 404] width 693 height 15
click at [391, 490] on p "Геотермальная энергия" at bounding box center [661, 482] width 693 height 15
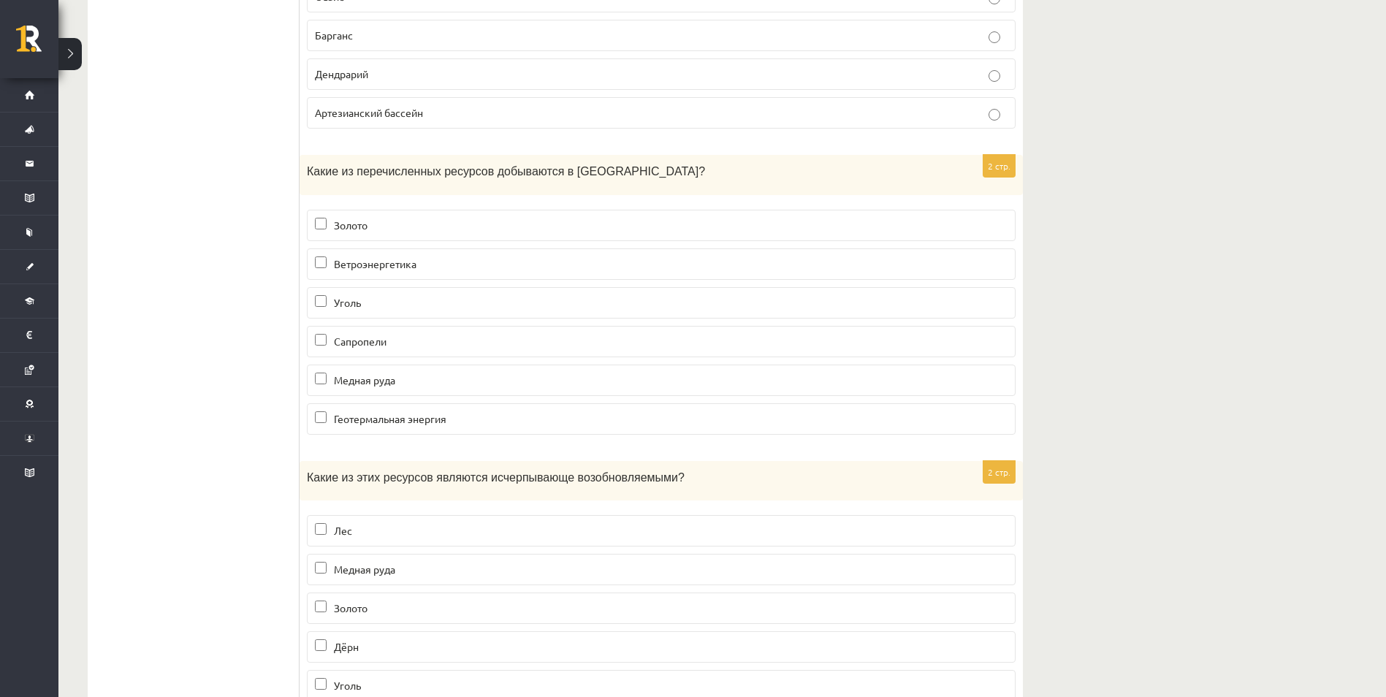
scroll to position [8819, 0]
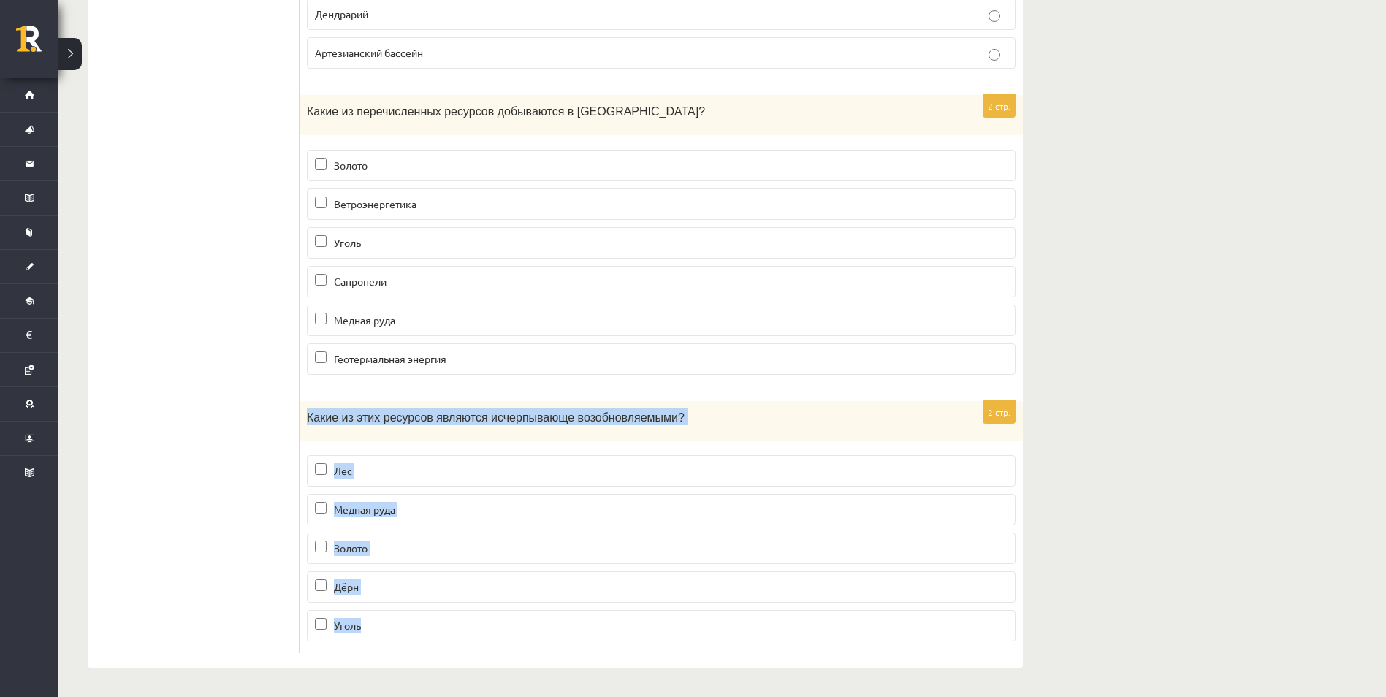
drag, startPoint x: 306, startPoint y: 416, endPoint x: 392, endPoint y: 625, distance: 226.5
click at [392, 625] on div "2 стр. Какие из этих ресурсов являются исчерпывающе возобновляемыми? Лес Медная…" at bounding box center [661, 527] width 723 height 253
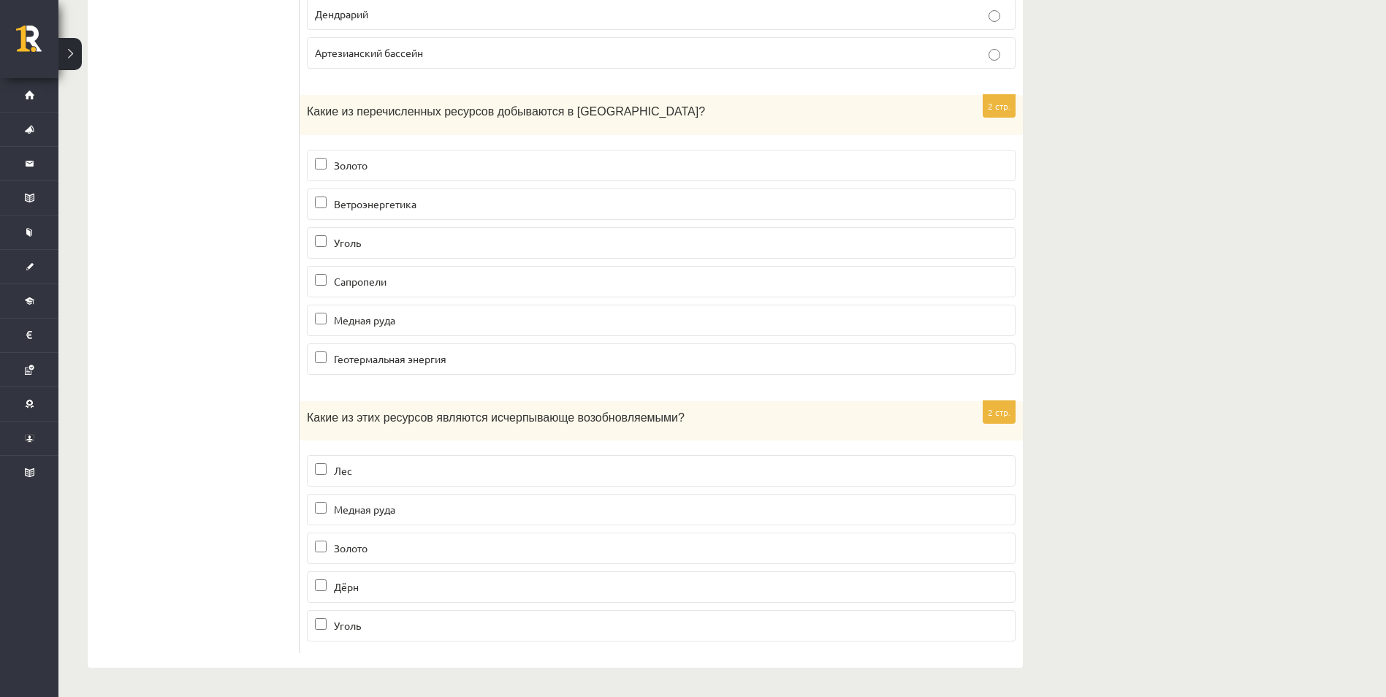
click at [364, 478] on p "Лес" at bounding box center [661, 470] width 693 height 15
click at [392, 595] on p "Дёрн" at bounding box center [661, 586] width 693 height 15
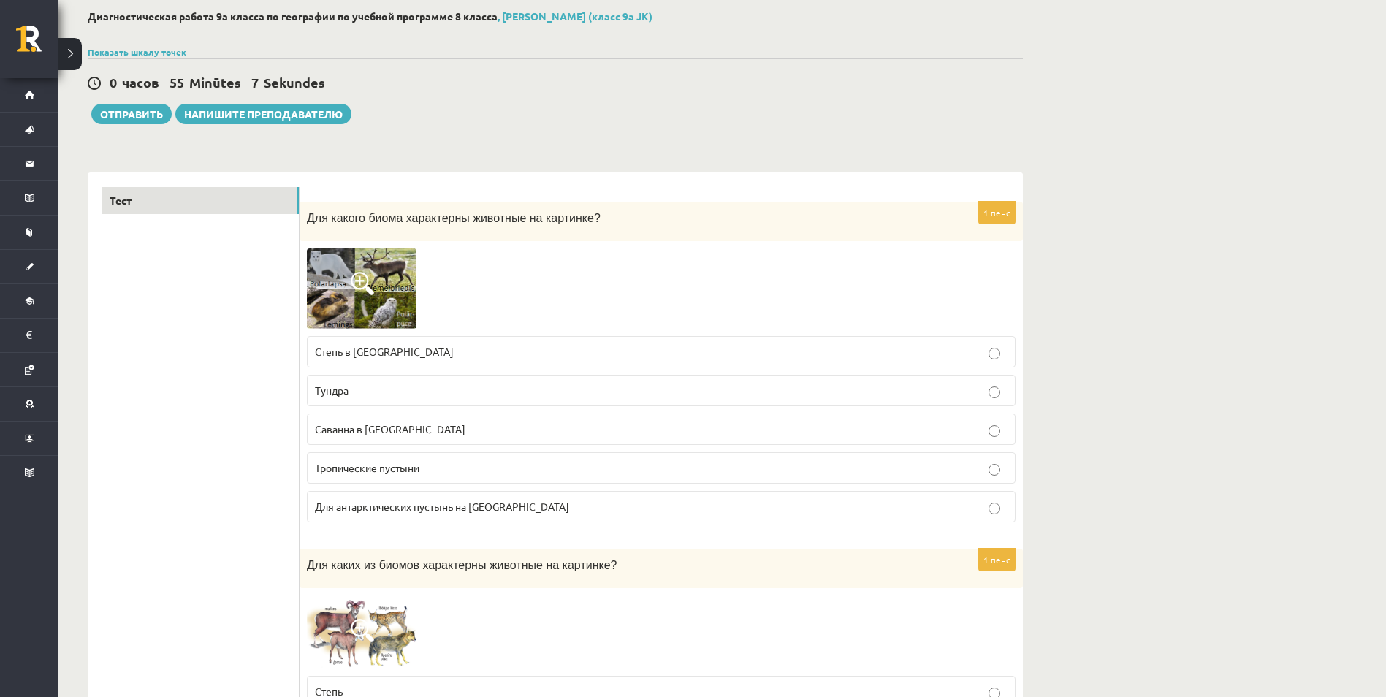
scroll to position [0, 0]
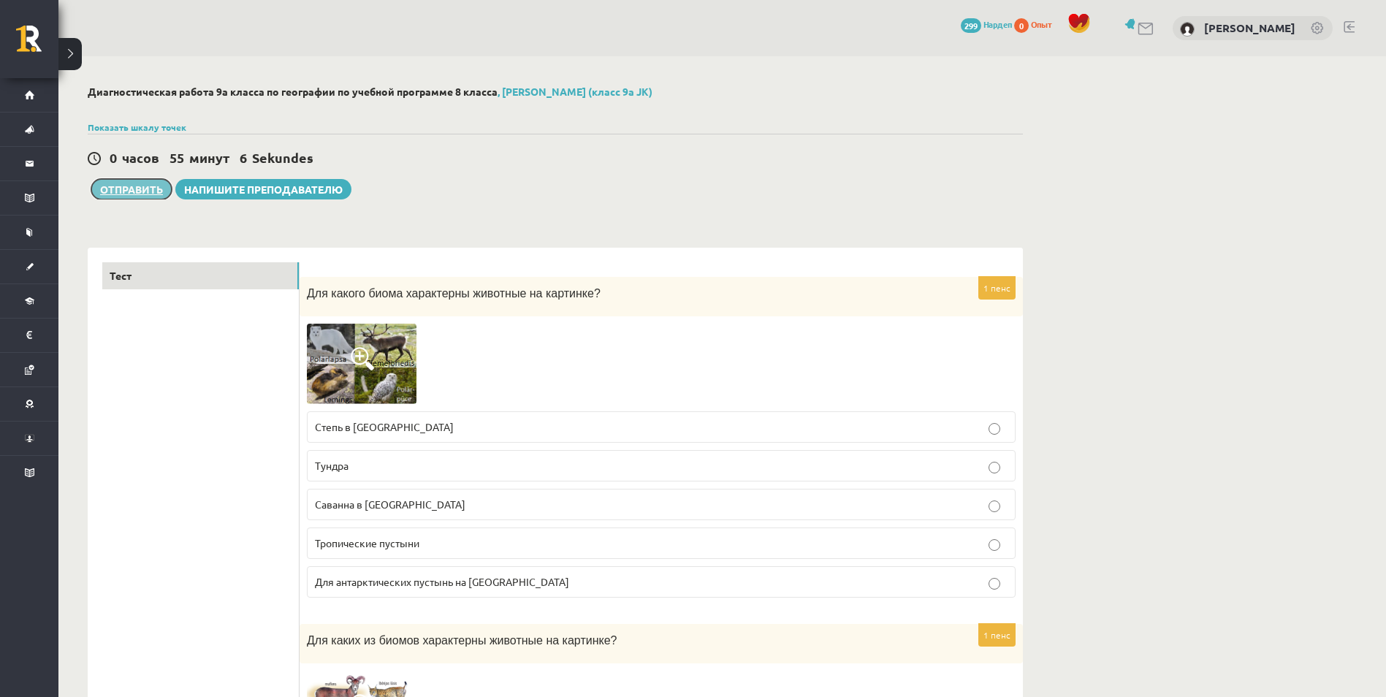
click at [139, 189] on button "Отправить" at bounding box center [131, 189] width 80 height 20
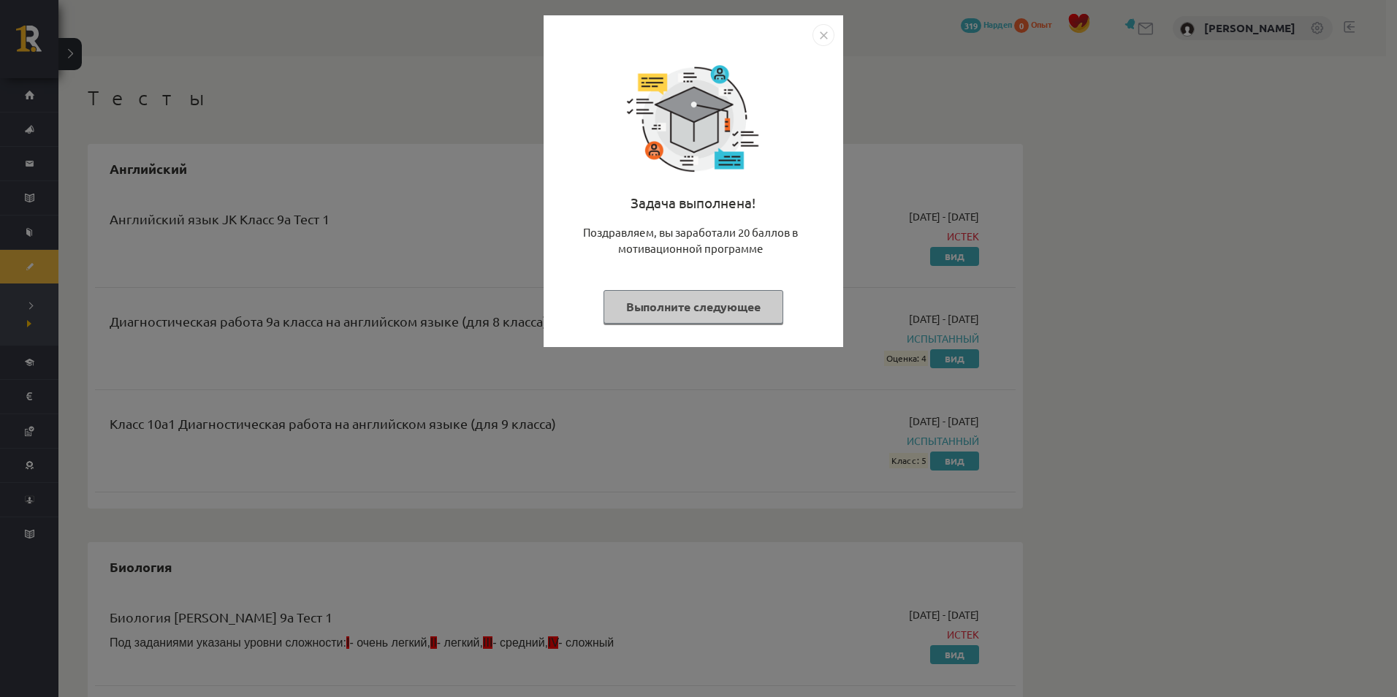
click at [722, 305] on button "Выполните следующее" at bounding box center [694, 307] width 180 height 34
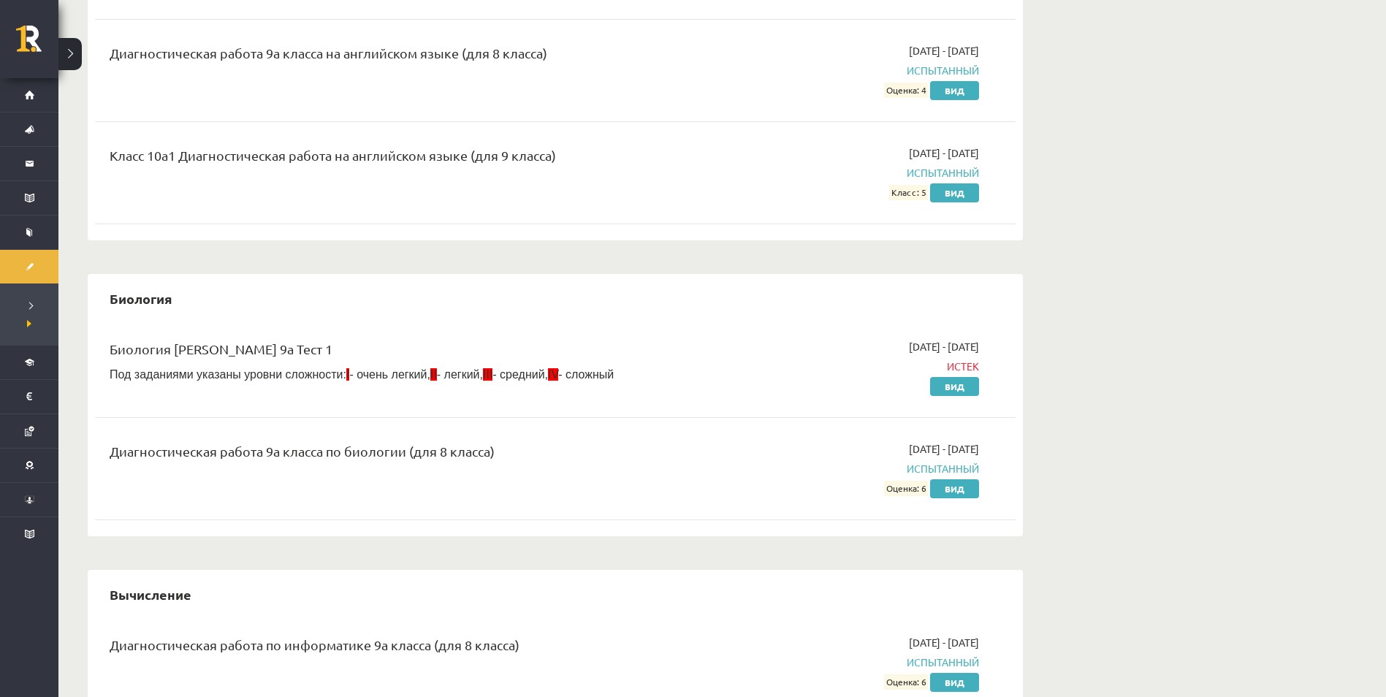
scroll to position [292, 0]
